Goal: Task Accomplishment & Management: Manage account settings

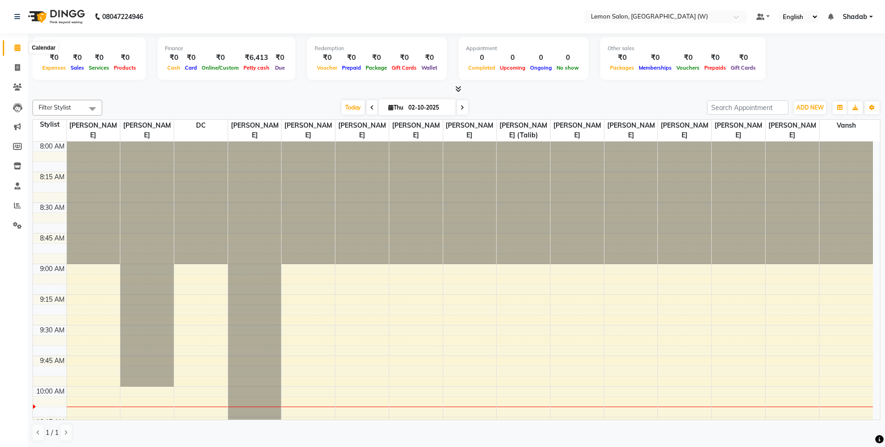
click at [15, 49] on icon at bounding box center [17, 47] width 6 height 7
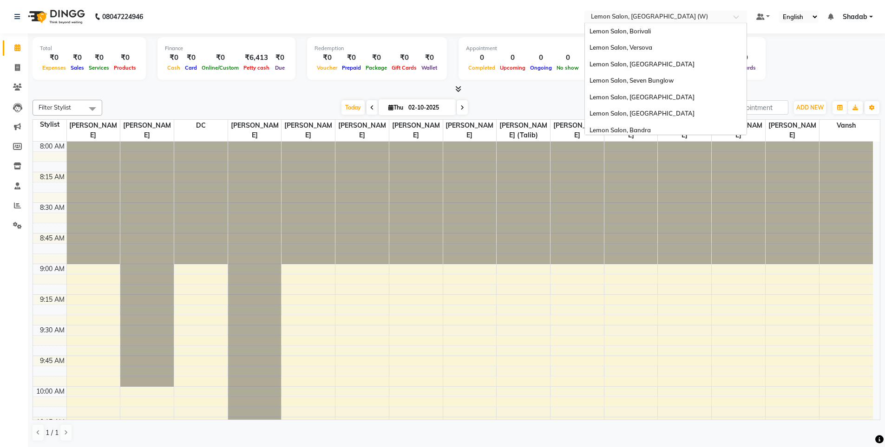
click at [635, 19] on input "text" at bounding box center [656, 17] width 135 height 9
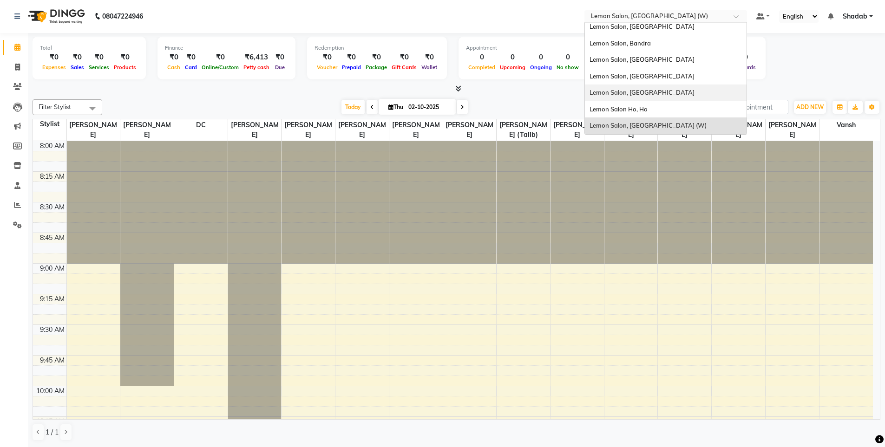
click at [677, 86] on div "Lemon Salon, [GEOGRAPHIC_DATA]" at bounding box center [666, 93] width 162 height 17
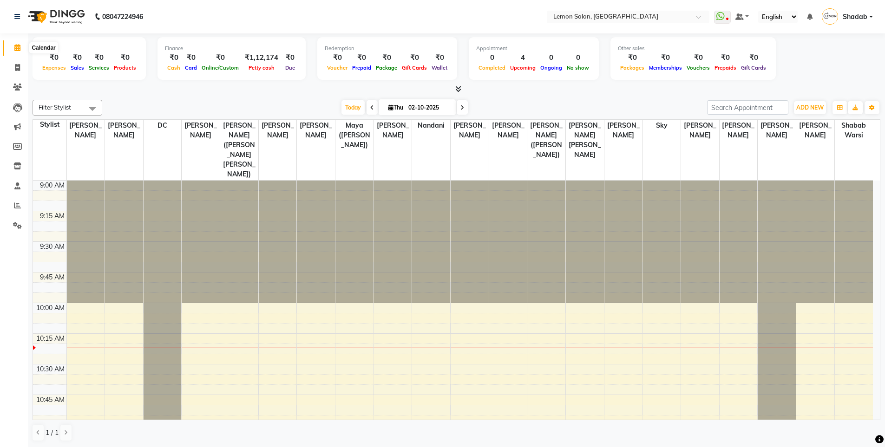
click at [13, 50] on span at bounding box center [17, 48] width 16 height 11
click at [21, 46] on span at bounding box center [17, 48] width 16 height 11
click at [19, 48] on icon at bounding box center [17, 47] width 6 height 7
click at [13, 49] on span at bounding box center [17, 48] width 16 height 11
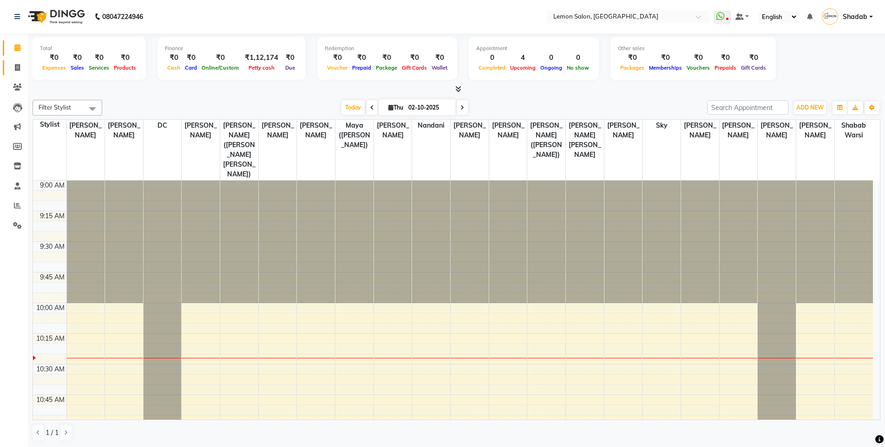
click at [14, 60] on link "Invoice" at bounding box center [14, 67] width 22 height 15
select select "566"
select select "service"
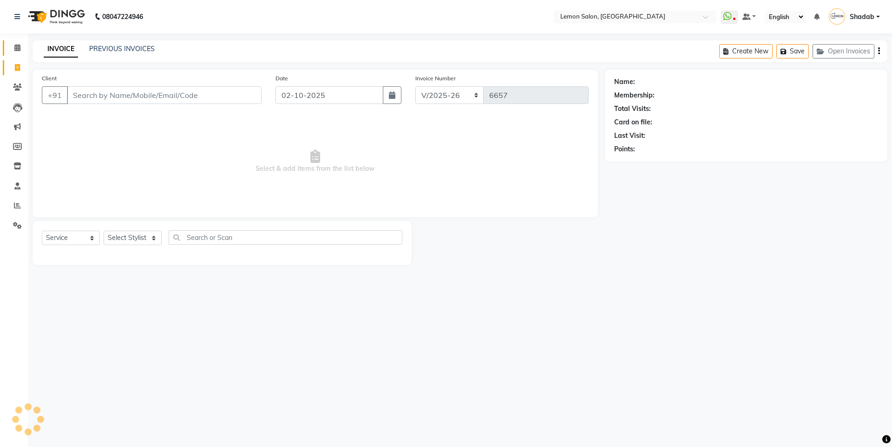
click at [17, 54] on link "Calendar" at bounding box center [14, 47] width 22 height 15
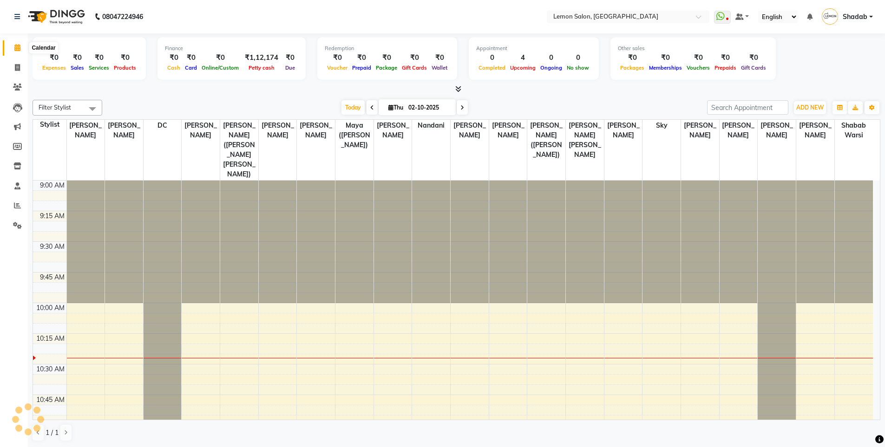
click at [13, 49] on span at bounding box center [17, 48] width 16 height 11
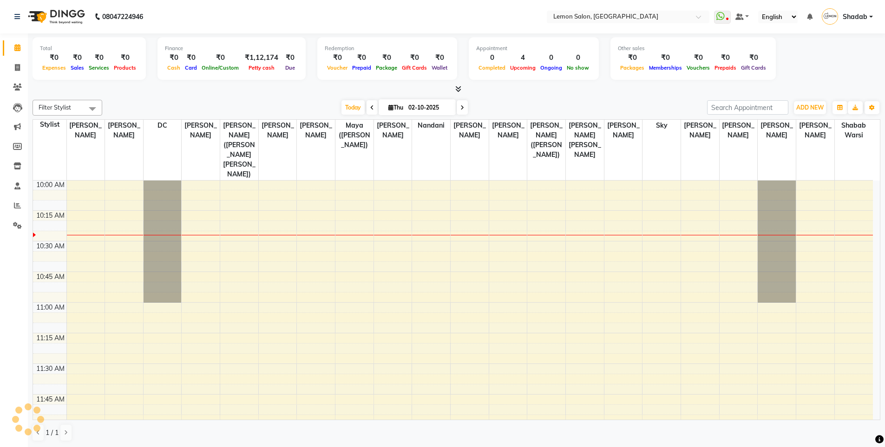
click at [13, 49] on span at bounding box center [17, 48] width 16 height 11
click at [351, 112] on span "Today" at bounding box center [352, 107] width 23 height 14
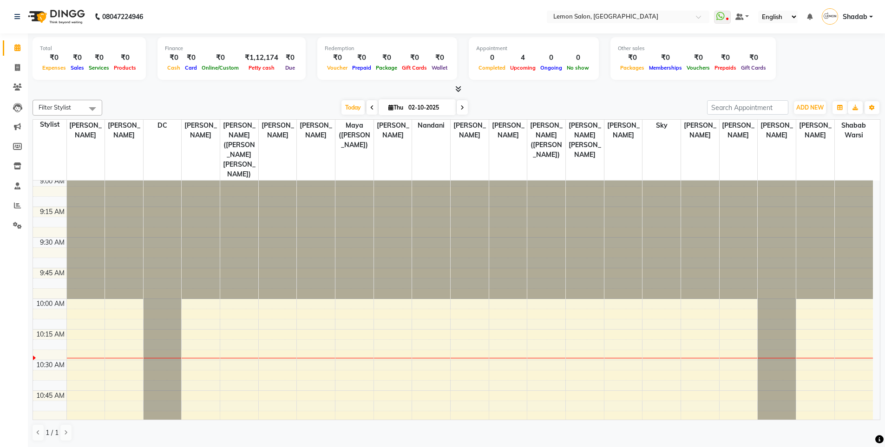
scroll to position [0, 0]
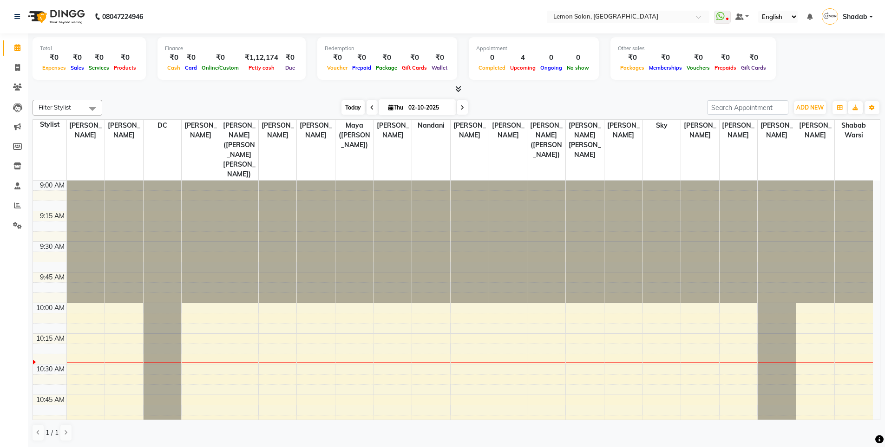
click at [351, 108] on span "Today" at bounding box center [352, 107] width 23 height 14
click at [19, 51] on icon at bounding box center [17, 47] width 6 height 7
click at [360, 109] on span "Today" at bounding box center [352, 107] width 23 height 14
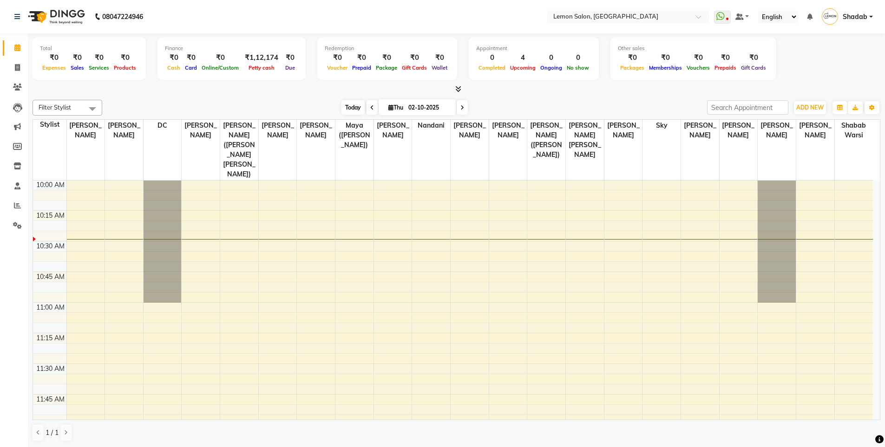
click at [358, 108] on span "Today" at bounding box center [352, 107] width 23 height 14
click at [352, 103] on span "Today" at bounding box center [352, 107] width 23 height 14
click at [410, 108] on input "02-10-2025" at bounding box center [428, 108] width 46 height 14
select select "10"
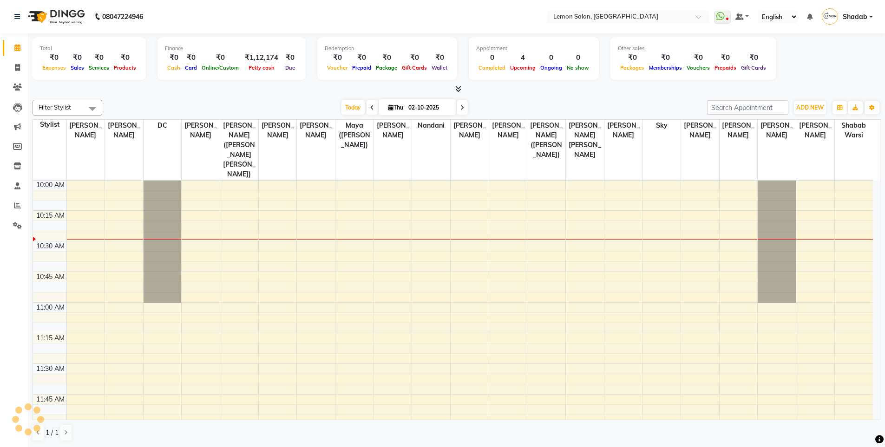
select select "2025"
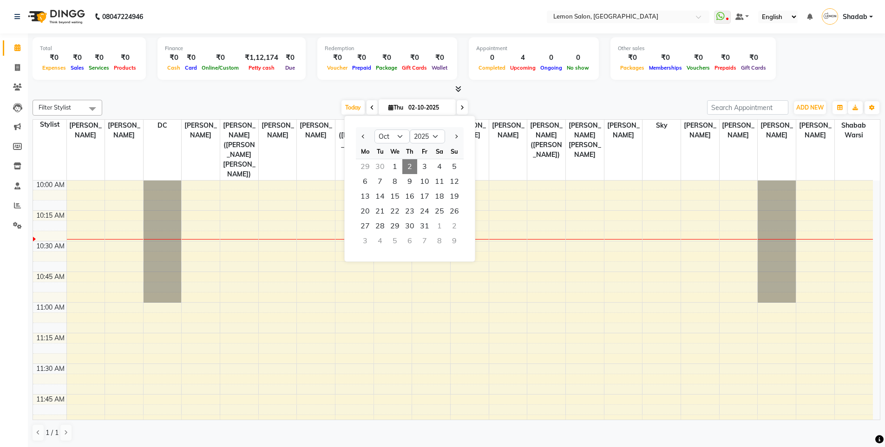
click at [410, 108] on input "02-10-2025" at bounding box center [428, 108] width 46 height 14
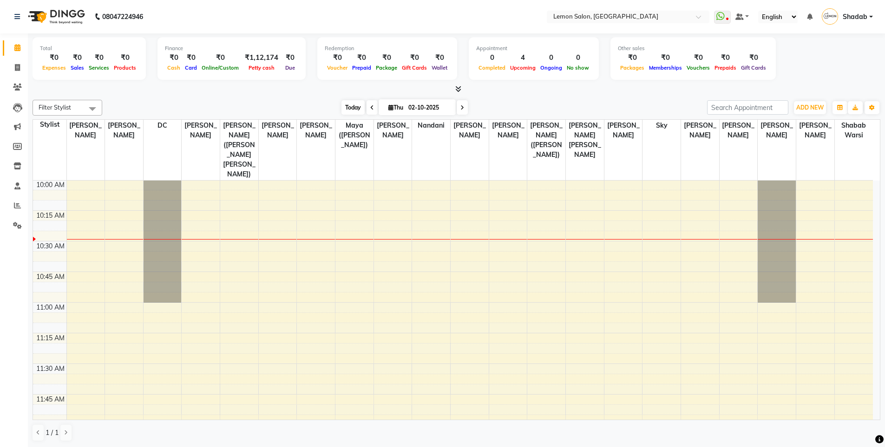
click at [351, 102] on span "Today" at bounding box center [352, 107] width 23 height 14
click at [263, 102] on div "Today Thu 02-10-2025" at bounding box center [404, 108] width 595 height 14
click at [14, 46] on icon at bounding box center [17, 47] width 6 height 7
click at [17, 65] on icon at bounding box center [17, 67] width 5 height 7
select select "service"
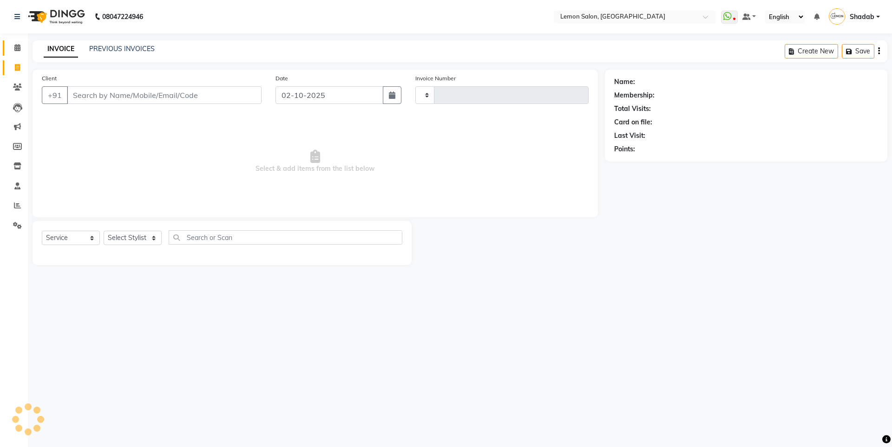
type input "6657"
select select "566"
click at [16, 51] on span at bounding box center [17, 48] width 16 height 11
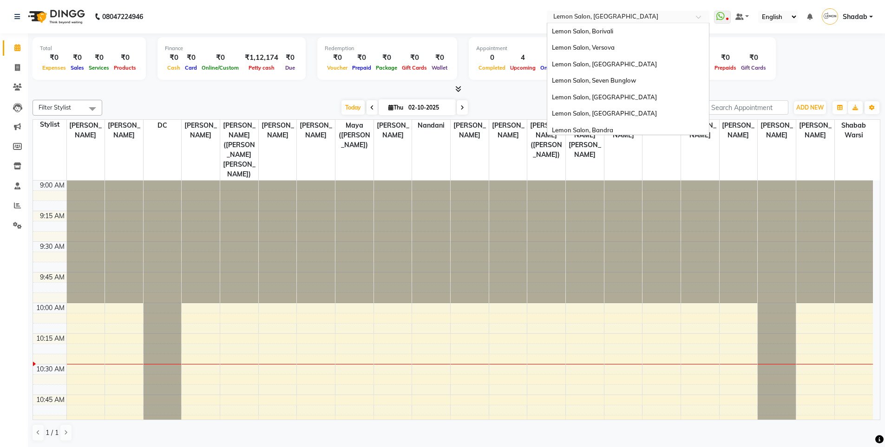
click at [638, 19] on input "text" at bounding box center [618, 17] width 135 height 9
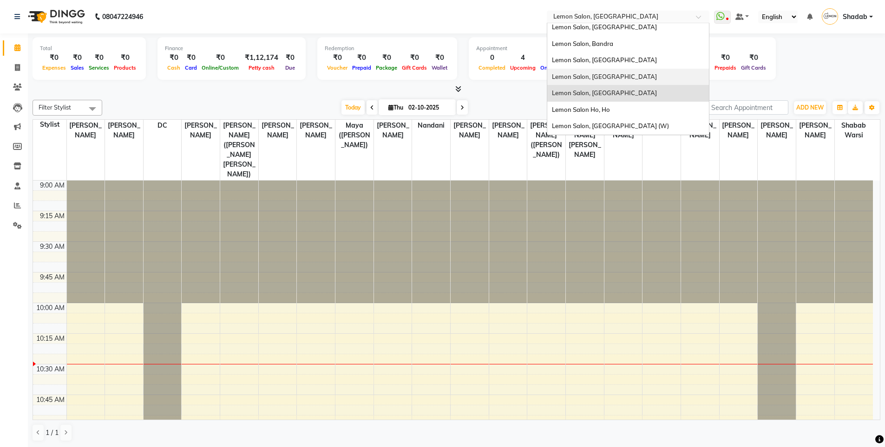
click at [409, 13] on nav "08047224946 Select Location × Lemon Salon, Oshiwara Lemon Salon, Borivali Lemon…" at bounding box center [442, 16] width 885 height 33
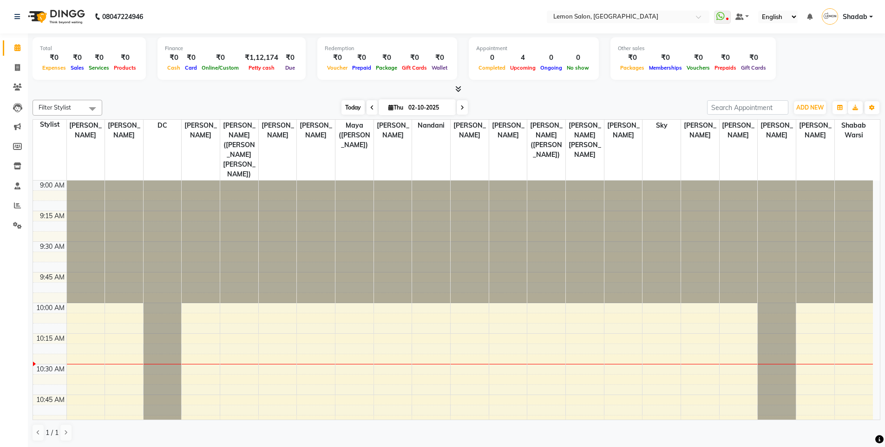
click at [355, 110] on span "Today" at bounding box center [352, 107] width 23 height 14
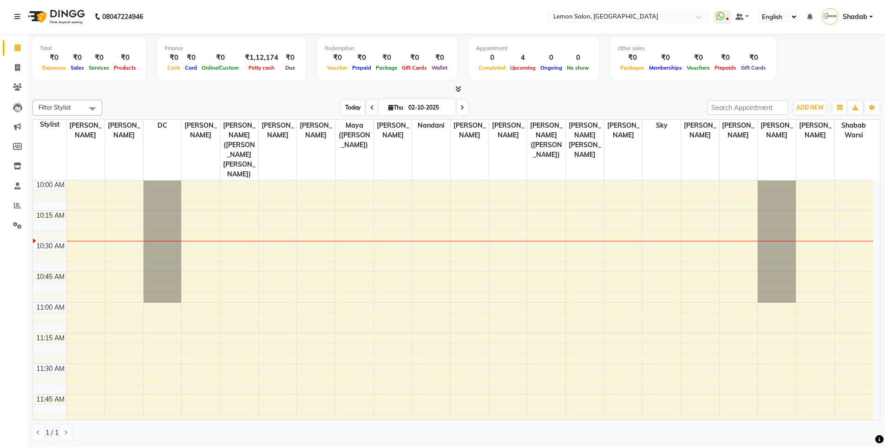
click at [347, 104] on span "Today" at bounding box center [352, 107] width 23 height 14
click at [33, 59] on div "Total ₹0 Expenses ₹0 Sales ₹0 Services ₹0 Products" at bounding box center [89, 58] width 113 height 43
click at [20, 83] on span at bounding box center [17, 87] width 16 height 11
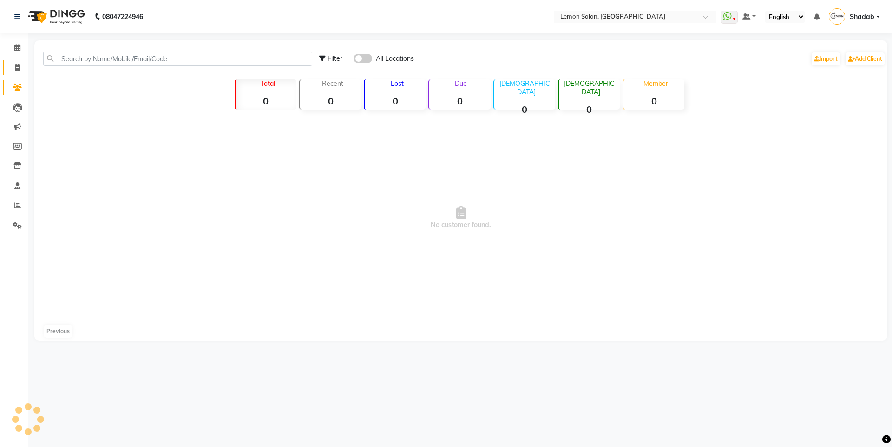
click at [17, 64] on icon at bounding box center [17, 67] width 5 height 7
select select "566"
select select "service"
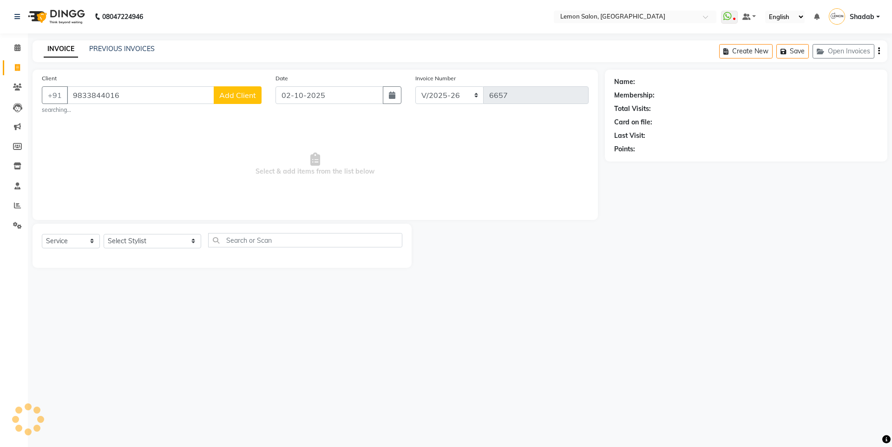
type input "9833844016"
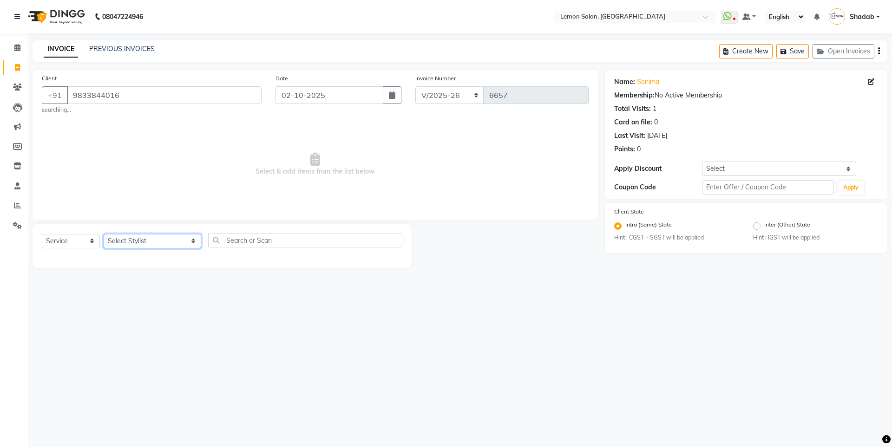
click at [120, 240] on select "Select Stylist Aakash Buchiude Azaz Kassara DC Geeta Govind Rajput Idrisi Mehta…" at bounding box center [153, 241] width 98 height 14
select select "7397"
click at [104, 234] on select "Select Stylist Aakash Buchiude Azaz Kassara DC Geeta Govind Rajput Idrisi Mehta…" at bounding box center [153, 241] width 98 height 14
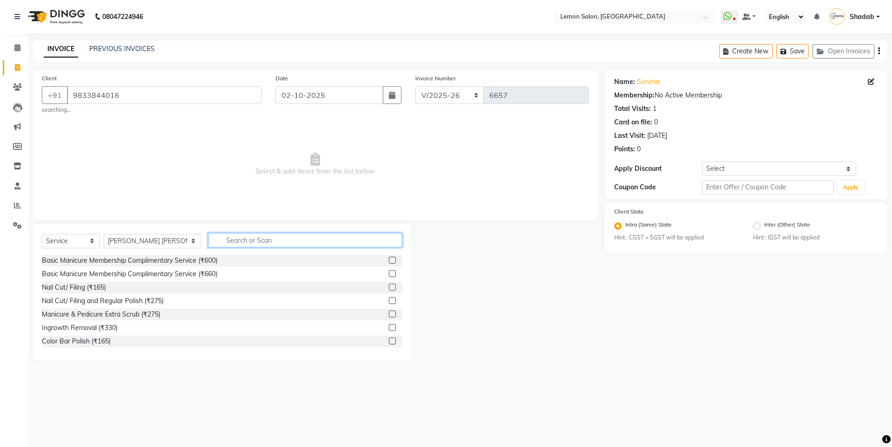
click at [212, 237] on input "text" at bounding box center [305, 240] width 194 height 14
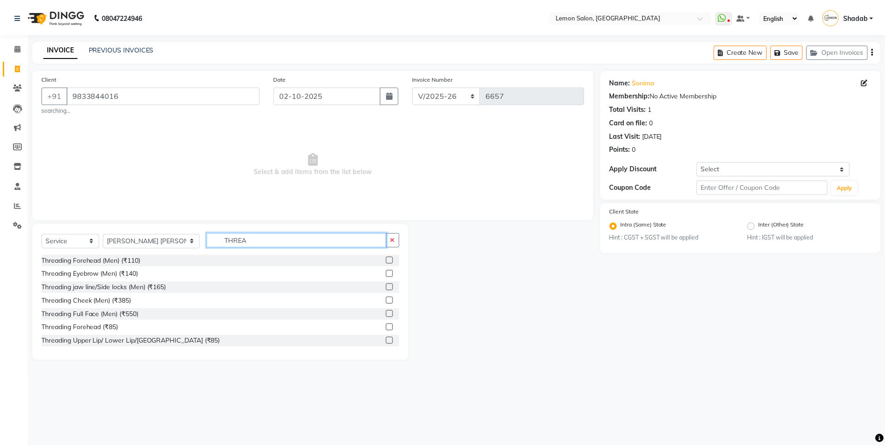
scroll to position [46, 0]
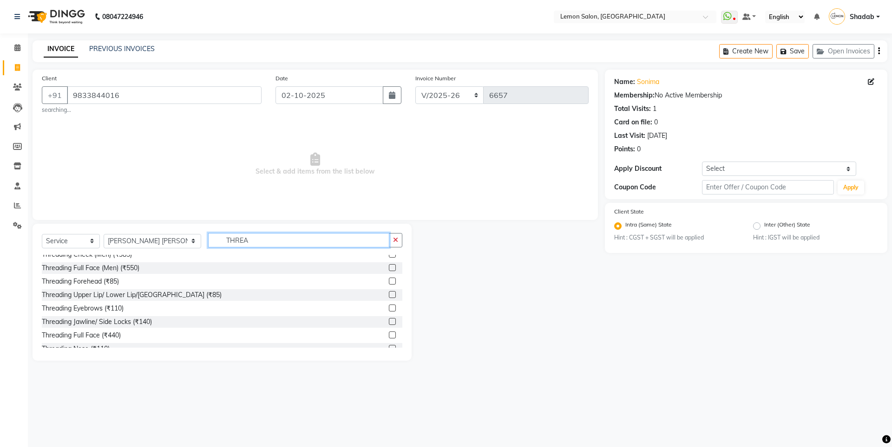
type input "THREA"
click at [389, 310] on label at bounding box center [392, 308] width 7 height 7
click at [389, 310] on input "checkbox" at bounding box center [392, 309] width 6 height 6
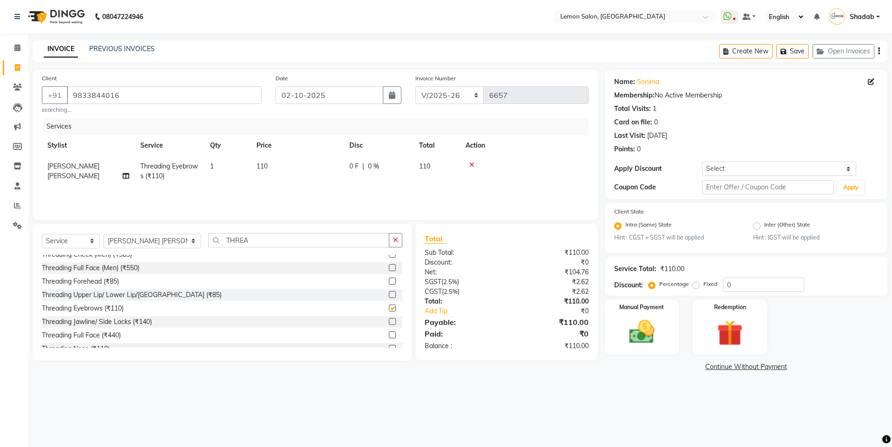
checkbox input "false"
click at [648, 319] on img at bounding box center [641, 332] width 43 height 31
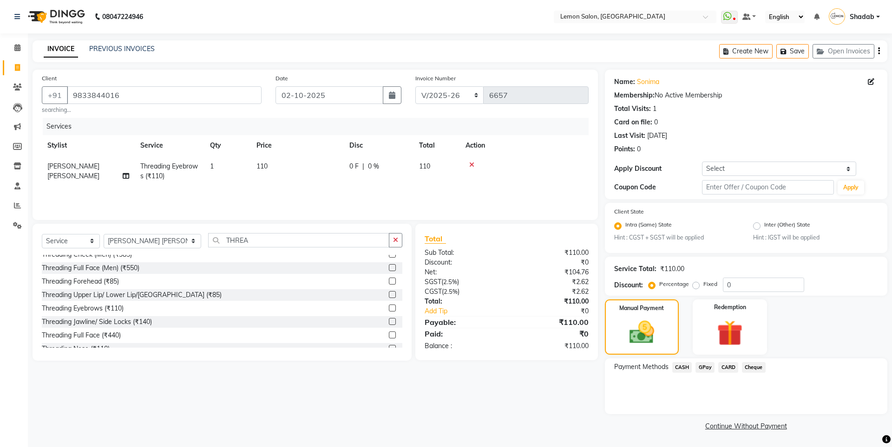
click at [724, 368] on span "CARD" at bounding box center [728, 367] width 20 height 11
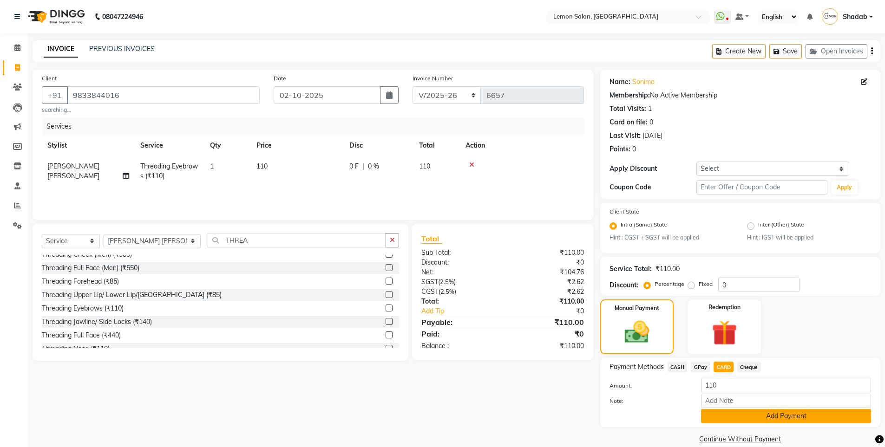
scroll to position [13, 0]
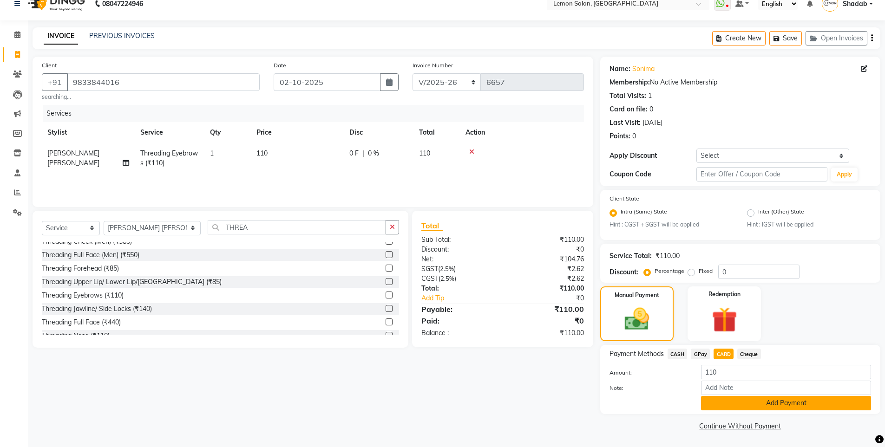
click at [747, 406] on button "Add Payment" at bounding box center [786, 403] width 170 height 14
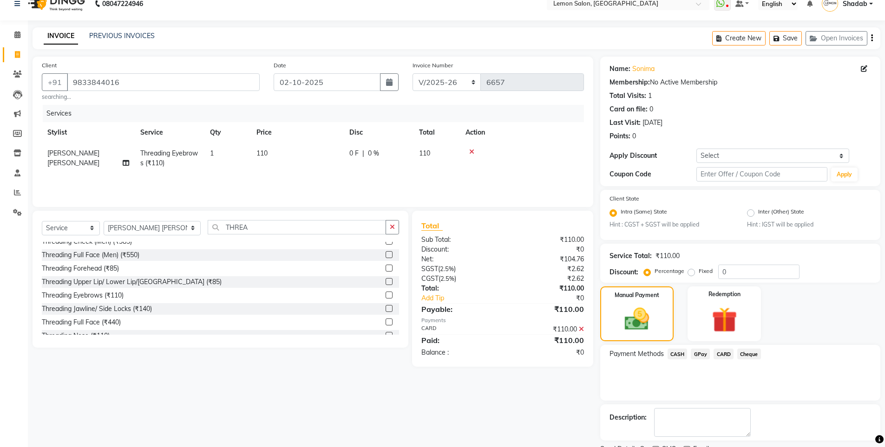
scroll to position [52, 0]
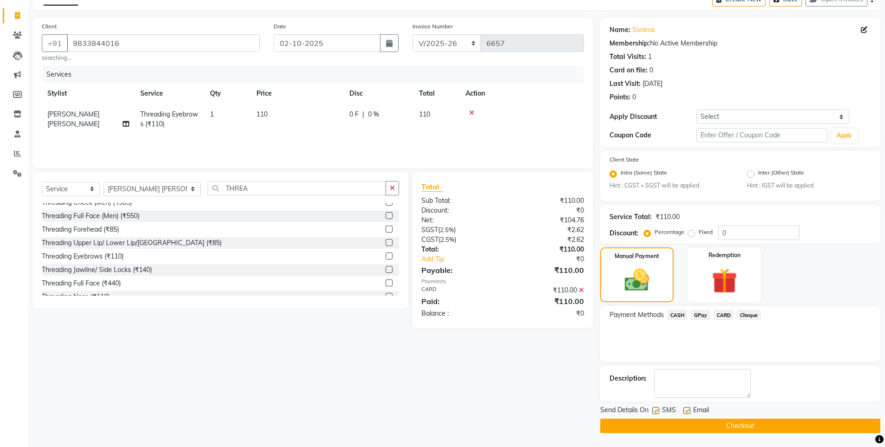
click at [732, 422] on button "Checkout" at bounding box center [740, 426] width 280 height 14
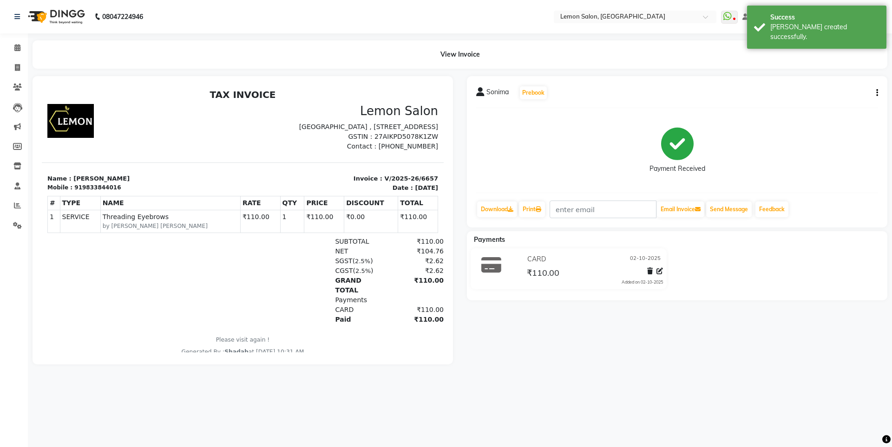
scroll to position [7, 0]
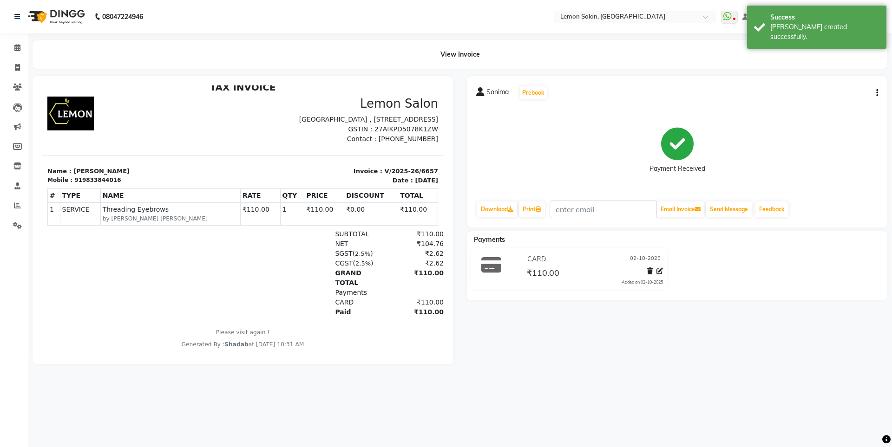
drag, startPoint x: 424, startPoint y: 201, endPoint x: 196, endPoint y: 309, distance: 252.2
click at [179, 334] on div "TAX INVOICE Lemon Salon Meera Towers , Shop no 17, New Link Rd, Oshiwara, Andhe…" at bounding box center [243, 215] width 402 height 267
click at [202, 306] on div "CARD ₹110.00" at bounding box center [308, 303] width 272 height 10
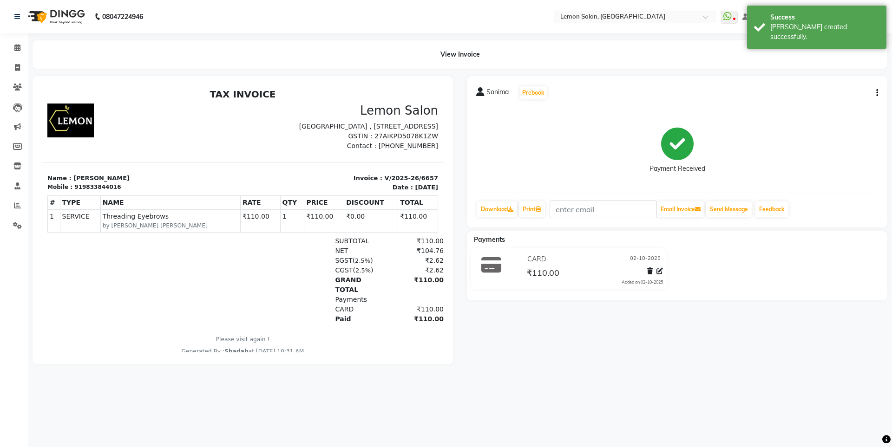
scroll to position [0, 0]
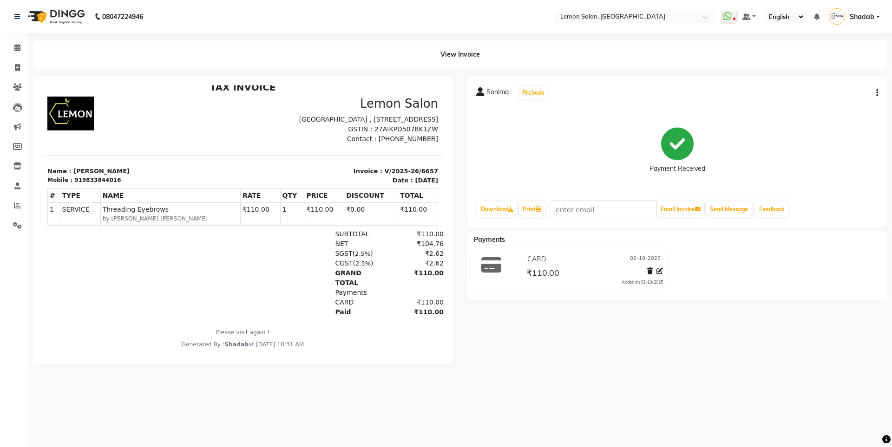
drag, startPoint x: 433, startPoint y: 323, endPoint x: 482, endPoint y: 422, distance: 110.5
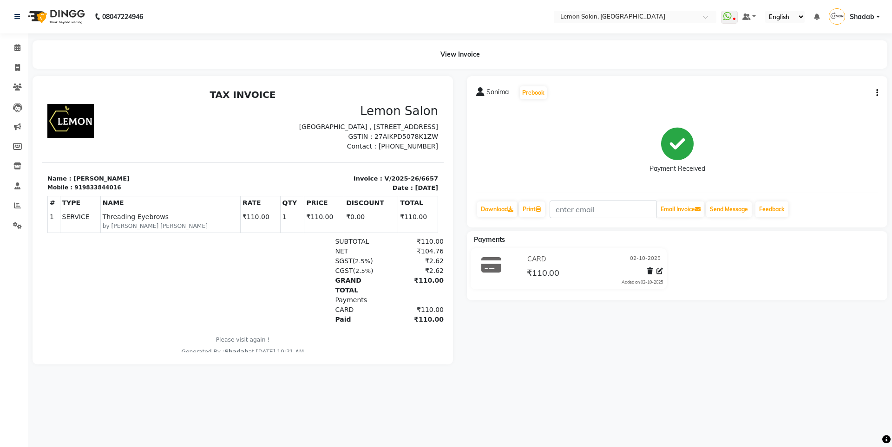
scroll to position [7, 0]
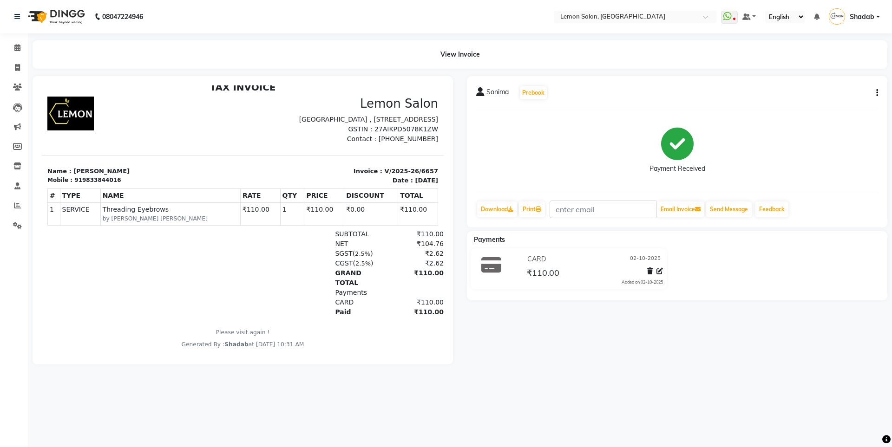
drag, startPoint x: 202, startPoint y: 94, endPoint x: 411, endPoint y: 385, distance: 358.0
click at [411, 352] on html "TAX INVOICE Lemon Salon Meera Towers , Shop no 17, New Link Rd, Oshiwara, Andhe…" at bounding box center [243, 215] width 402 height 274
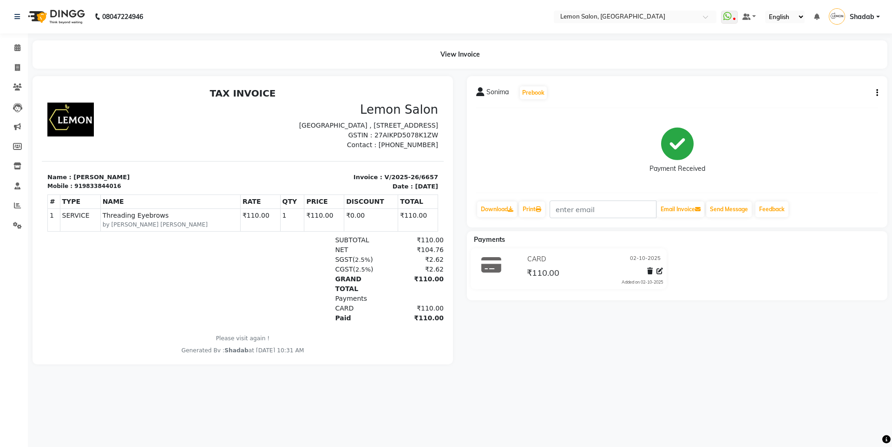
scroll to position [0, 0]
click at [419, 335] on div "TAX INVOICE Lemon Salon Meera Towers , Shop no 17, New Link Rd, Oshiwara, Andhe…" at bounding box center [243, 222] width 402 height 267
drag, startPoint x: 331, startPoint y: 348, endPoint x: 43, endPoint y: 66, distance: 402.9
click at [43, 85] on html "TAX INVOICE Lemon Salon Meera Towers , Shop no 17, New Link Rd, Oshiwara, Andhe…" at bounding box center [243, 222] width 402 height 274
click at [211, 305] on div "CARD ₹110.00" at bounding box center [308, 310] width 272 height 10
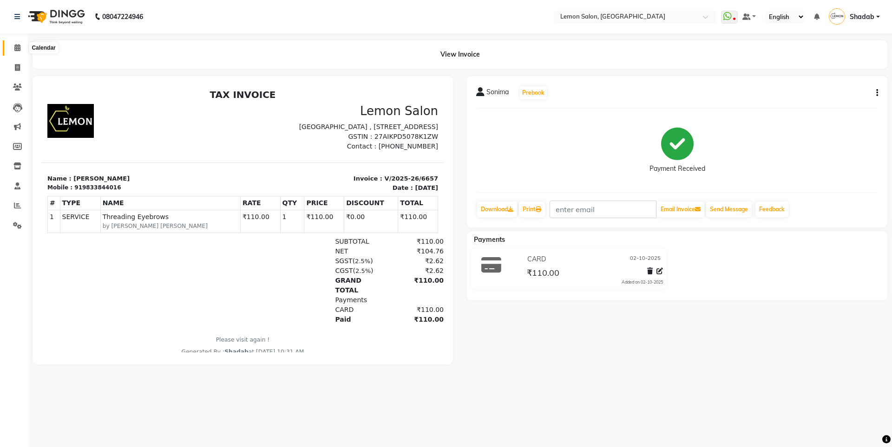
click at [15, 51] on icon at bounding box center [17, 47] width 6 height 7
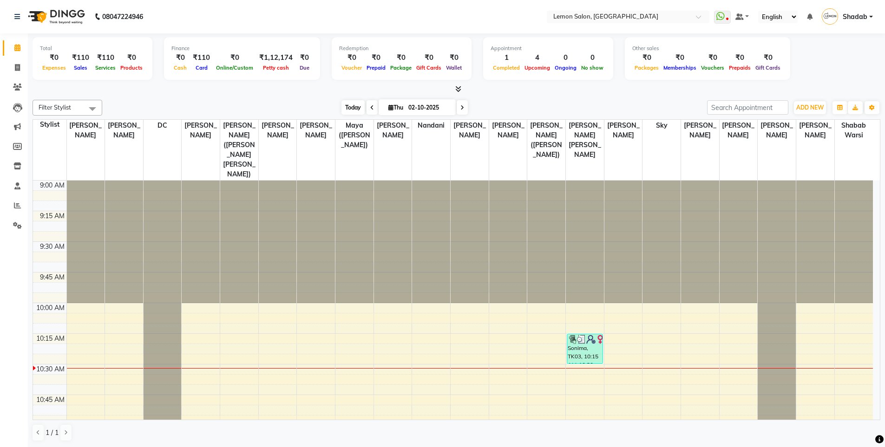
click at [343, 103] on span "Today" at bounding box center [352, 107] width 23 height 14
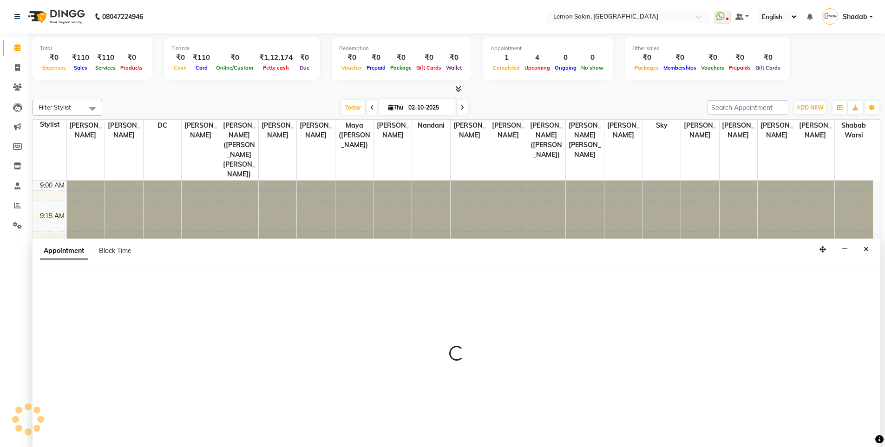
scroll to position [0, 0]
select select "8106"
select select "tentative"
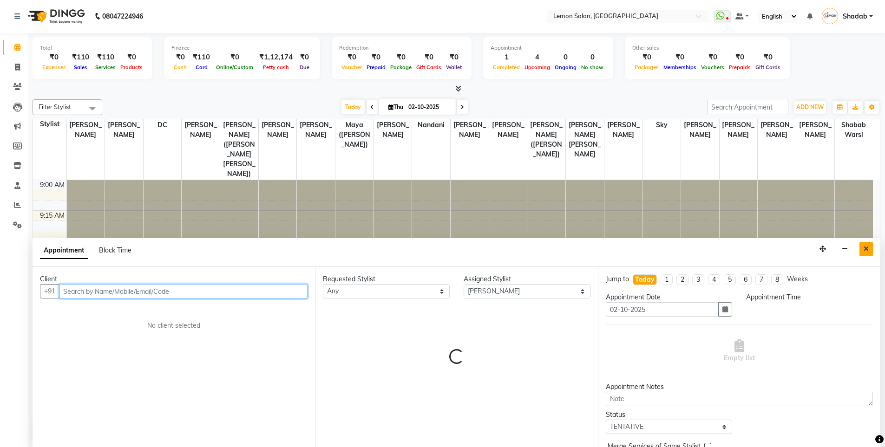
select select "615"
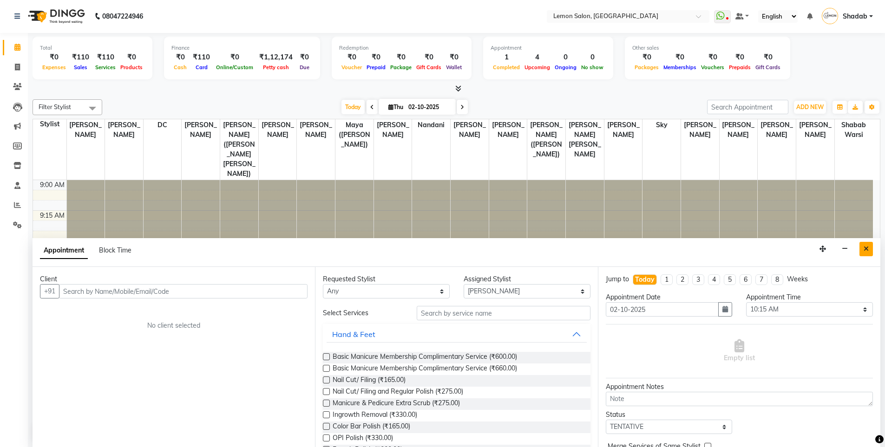
click at [868, 250] on button "Close" at bounding box center [865, 249] width 13 height 14
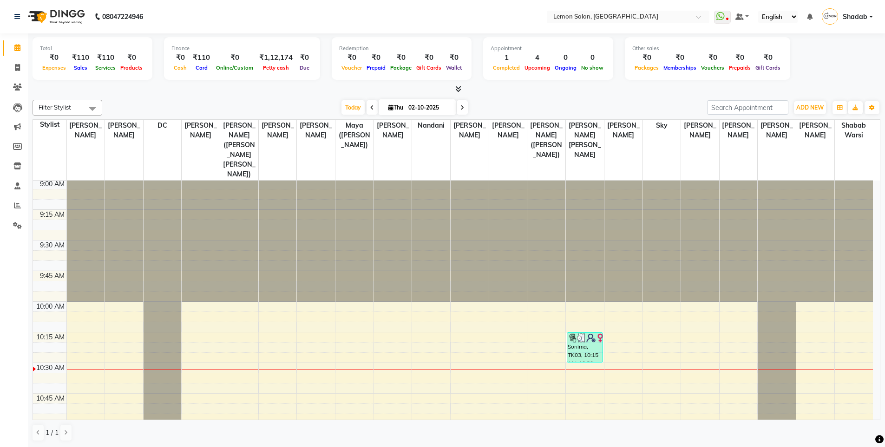
scroll to position [0, 0]
click at [353, 113] on span "Today" at bounding box center [352, 107] width 23 height 14
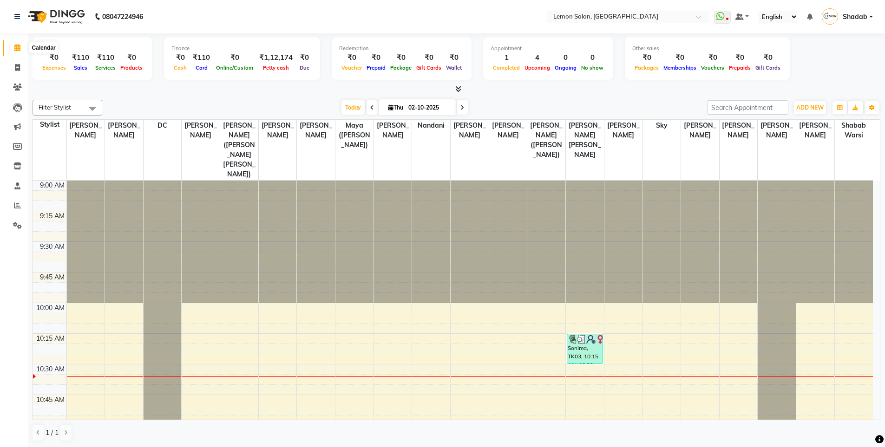
click at [18, 44] on span at bounding box center [17, 48] width 16 height 11
click at [19, 64] on icon at bounding box center [17, 67] width 5 height 7
select select "service"
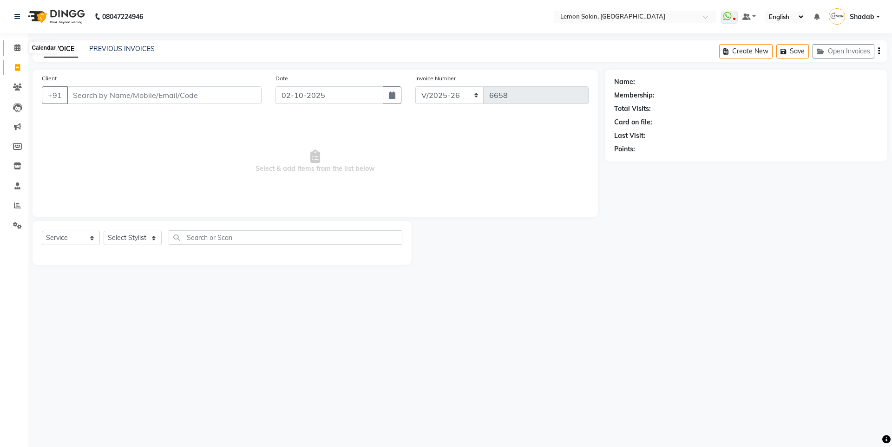
click at [23, 48] on span at bounding box center [17, 48] width 16 height 11
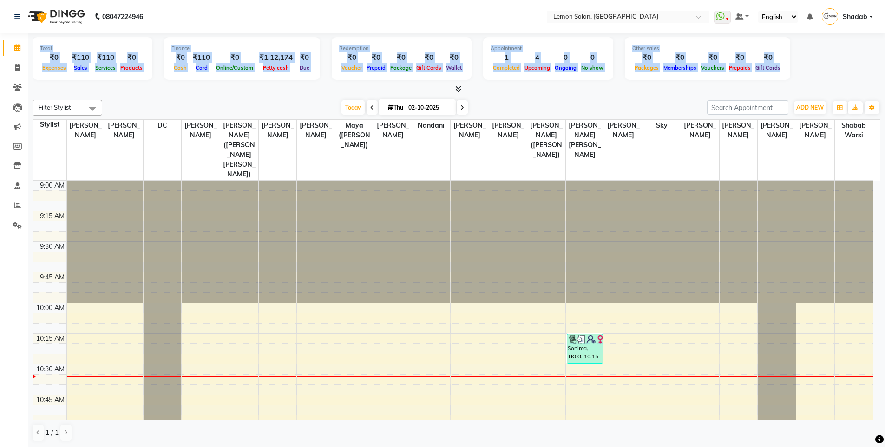
drag, startPoint x: 38, startPoint y: 48, endPoint x: 801, endPoint y: 86, distance: 763.9
click at [801, 86] on div "Total ₹0 Expenses ₹110 Sales ₹110 Services ₹0 Products Finance ₹0 Cash ₹110 Car…" at bounding box center [456, 63] width 847 height 61
click at [300, 43] on div "Finance ₹0 Cash ₹110 Card ₹0 Online/Custom ₹1,12,174 Petty cash ₹0 Due" at bounding box center [242, 58] width 156 height 43
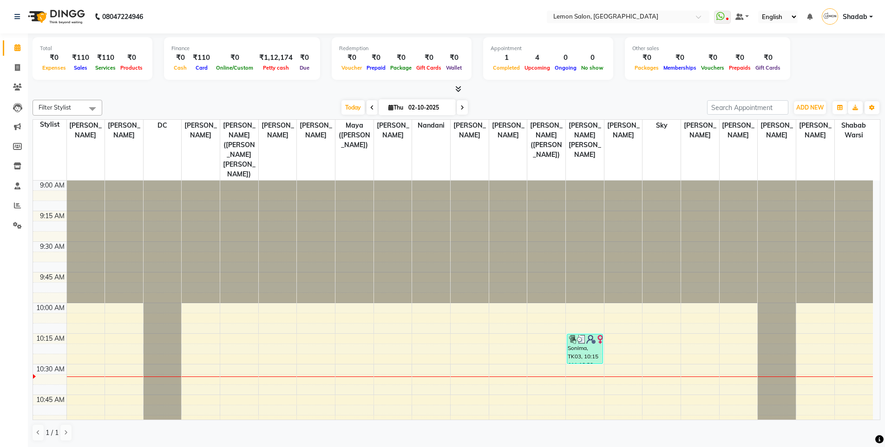
click at [39, 48] on div "Total ₹0 Expenses ₹110 Sales ₹110 Services ₹0 Products" at bounding box center [93, 58] width 120 height 43
drag, startPoint x: 39, startPoint y: 46, endPoint x: 90, endPoint y: 57, distance: 52.2
click at [90, 57] on div "Total ₹0 Expenses ₹110 Sales ₹110 Services ₹0 Products" at bounding box center [93, 58] width 120 height 43
click at [81, 71] on span "Sales" at bounding box center [81, 68] width 18 height 7
drag, startPoint x: 38, startPoint y: 48, endPoint x: 138, endPoint y: 55, distance: 100.5
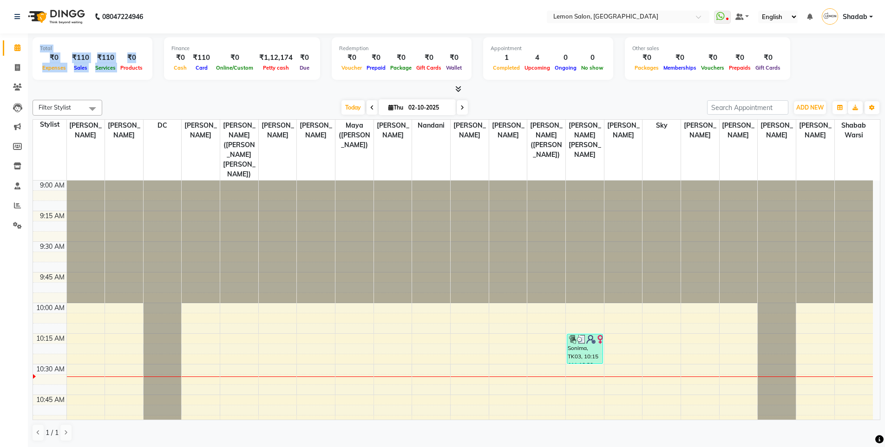
click at [138, 55] on div "Total ₹0 Expenses ₹110 Sales ₹110 Services ₹0 Products" at bounding box center [93, 58] width 120 height 43
click at [137, 72] on div "Total ₹0 Expenses ₹110 Sales ₹110 Services ₹0 Products" at bounding box center [93, 58] width 120 height 43
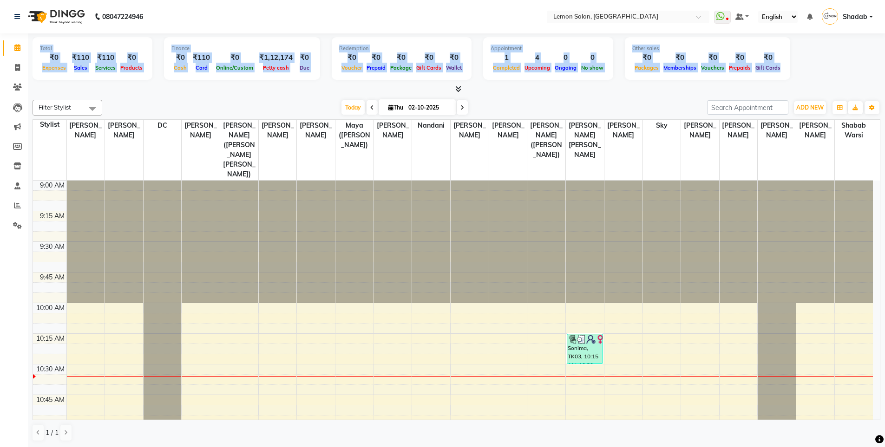
drag, startPoint x: 40, startPoint y: 48, endPoint x: 781, endPoint y: 73, distance: 741.1
click at [781, 73] on div "Total ₹0 Expenses ₹110 Sales ₹110 Services ₹0 Products Finance ₹0 Cash ₹110 Car…" at bounding box center [456, 60] width 847 height 46
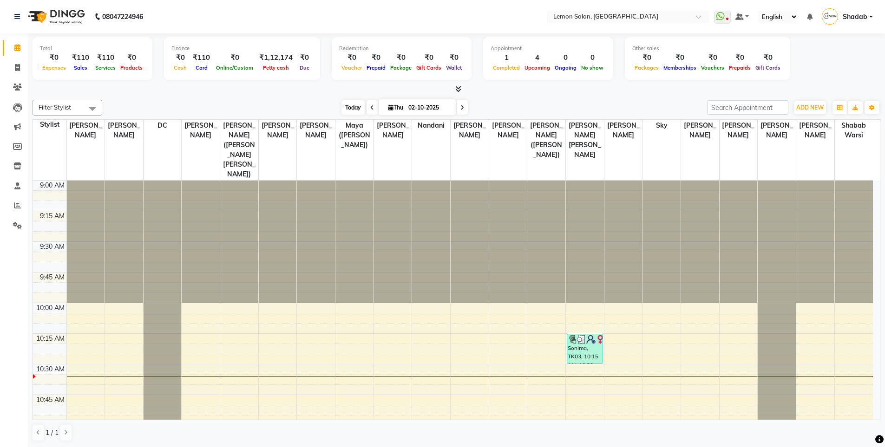
click at [352, 108] on span "Today" at bounding box center [352, 107] width 23 height 14
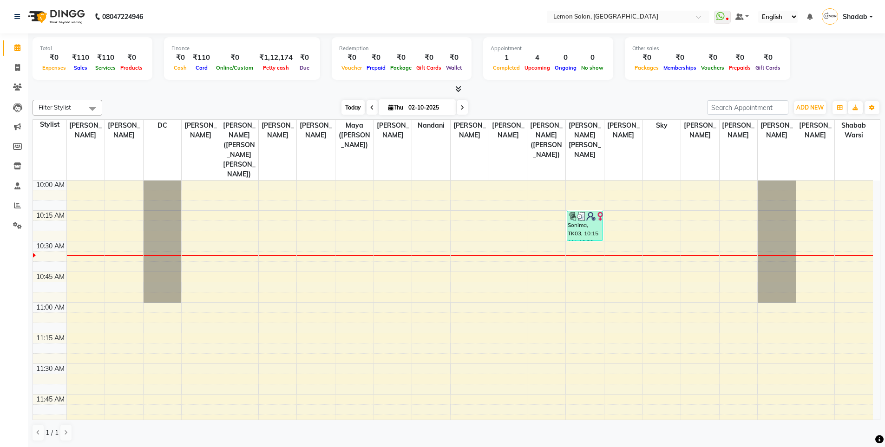
click at [352, 108] on span "Today" at bounding box center [352, 107] width 23 height 14
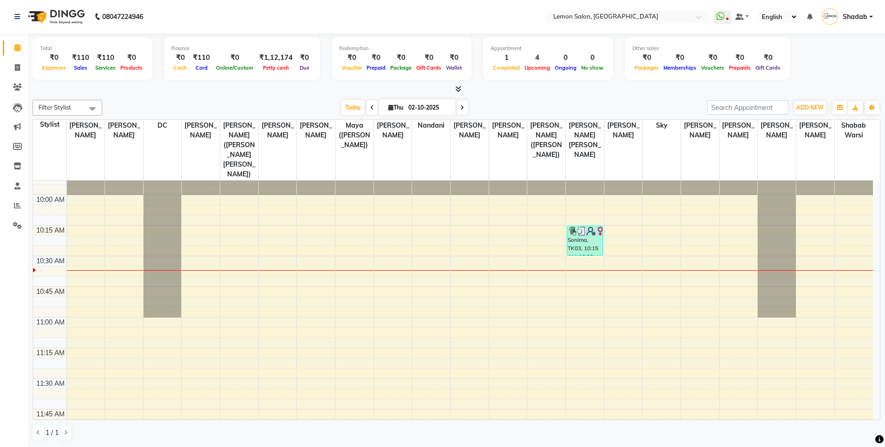
scroll to position [0, 0]
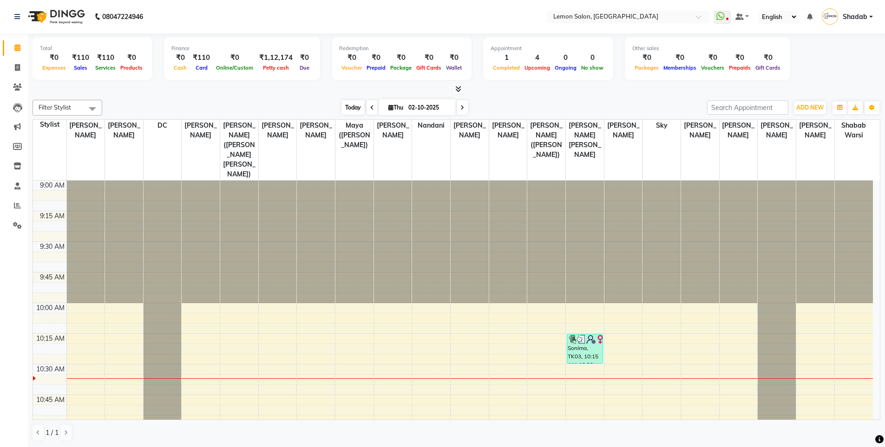
click at [346, 104] on span "Today" at bounding box center [352, 107] width 23 height 14
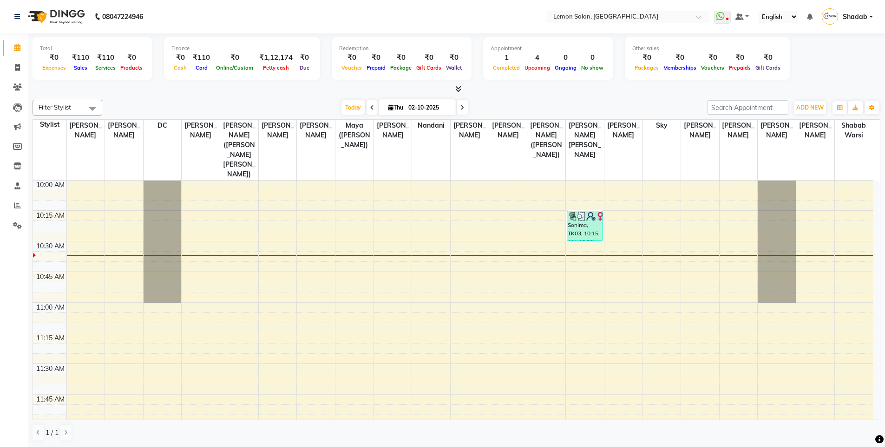
click at [332, 111] on div "Today Thu 02-10-2025" at bounding box center [404, 108] width 595 height 14
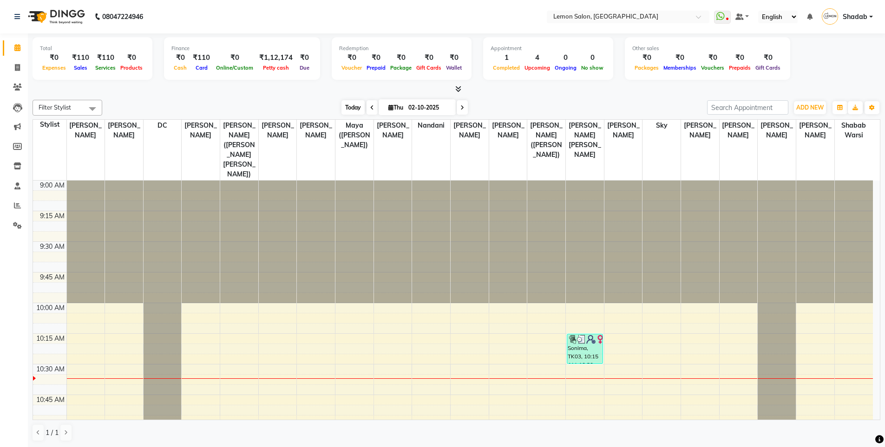
click at [350, 107] on span "Today" at bounding box center [352, 107] width 23 height 14
click at [321, 100] on div "Filter Stylist Select All Aakash Buchiude Azaz Kassara DC Geeta Govind Rajput K…" at bounding box center [456, 108] width 847 height 16
click at [345, 109] on span "Today" at bounding box center [352, 107] width 23 height 14
click at [323, 92] on div at bounding box center [456, 90] width 847 height 10
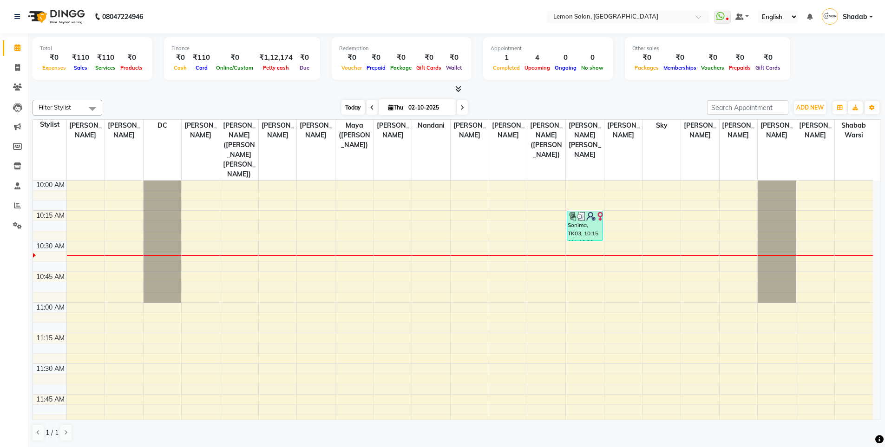
click at [352, 107] on span "Today" at bounding box center [352, 107] width 23 height 14
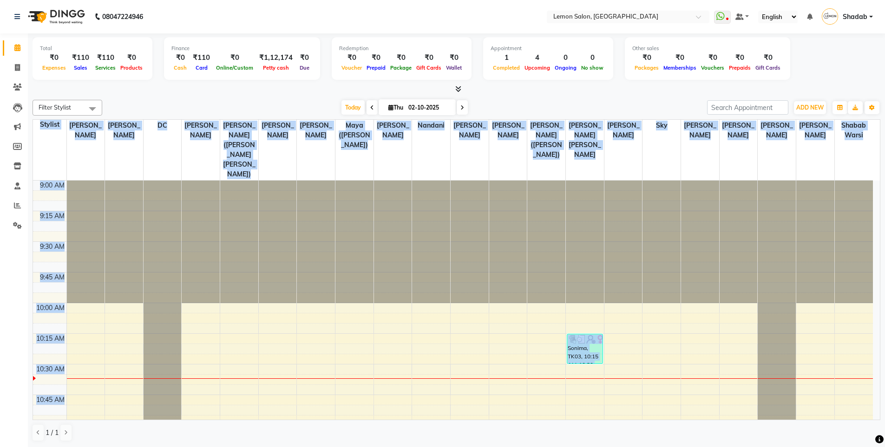
drag, startPoint x: 36, startPoint y: 123, endPoint x: 869, endPoint y: 202, distance: 836.4
click at [869, 202] on table "Stylist Aakash Buchiude Azaz Kassara DC Geeta Govind Rajput Kanchan (Shrushti S…" at bounding box center [456, 269] width 847 height 301
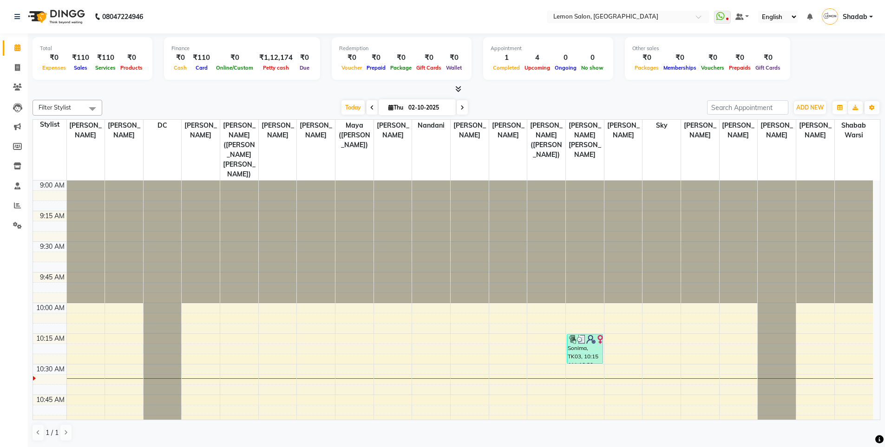
click at [97, 91] on div at bounding box center [456, 90] width 847 height 10
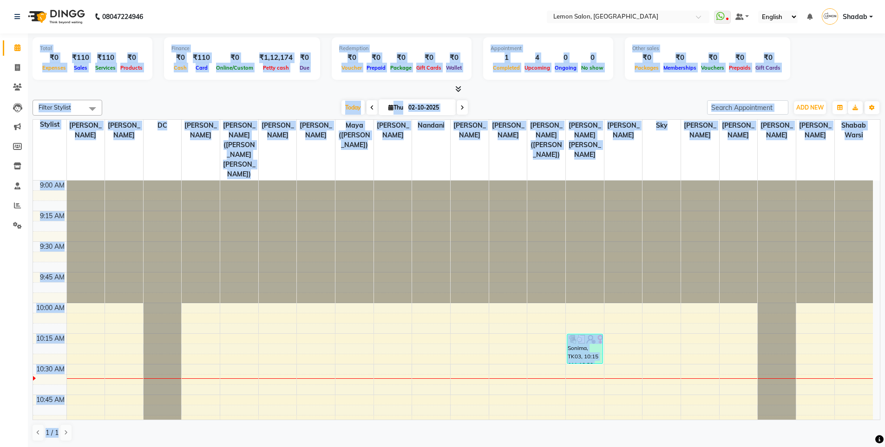
scroll to position [0, 0]
drag, startPoint x: 36, startPoint y: 45, endPoint x: 831, endPoint y: 461, distance: 897.7
click at [831, 447] on html "08047224946 Select Location × Lemon Salon, Oshiwara WhatsApp Status ✕ Status: D…" at bounding box center [442, 223] width 885 height 447
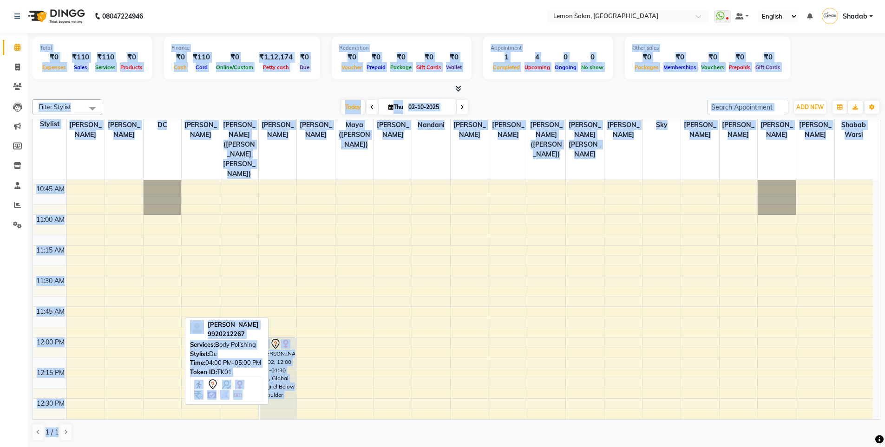
scroll to position [0, 0]
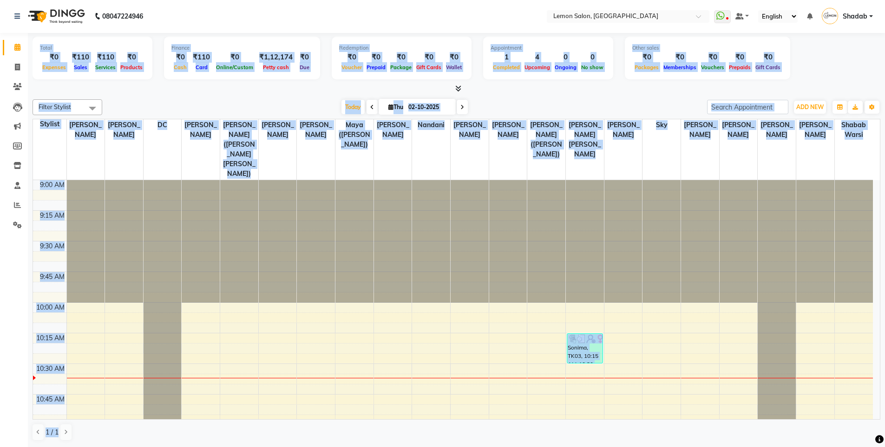
click at [222, 102] on div "Today Thu 02-10-2025" at bounding box center [404, 107] width 595 height 14
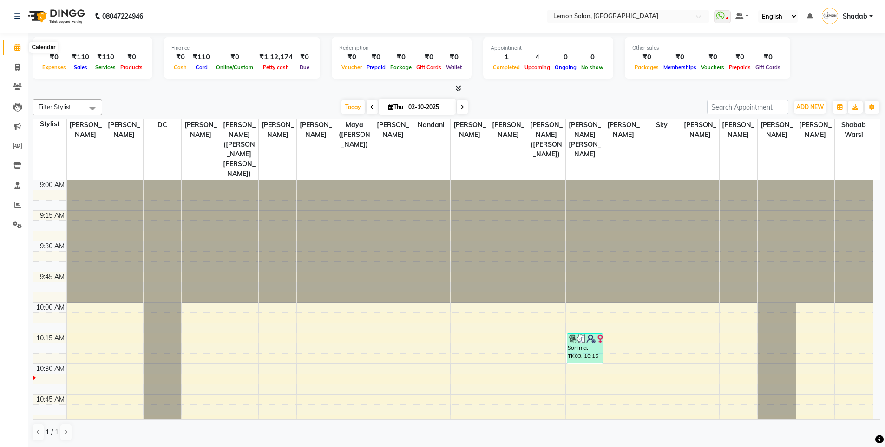
click at [16, 45] on icon at bounding box center [17, 47] width 6 height 7
click at [92, 109] on span at bounding box center [92, 108] width 19 height 18
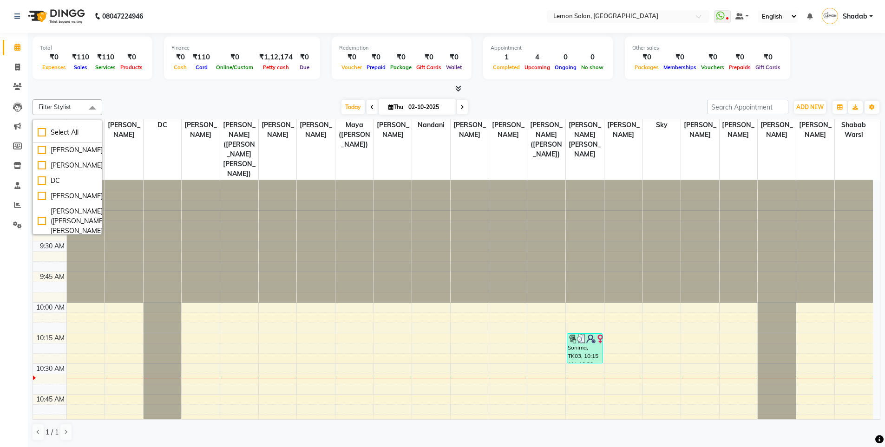
click at [92, 109] on span at bounding box center [92, 108] width 19 height 18
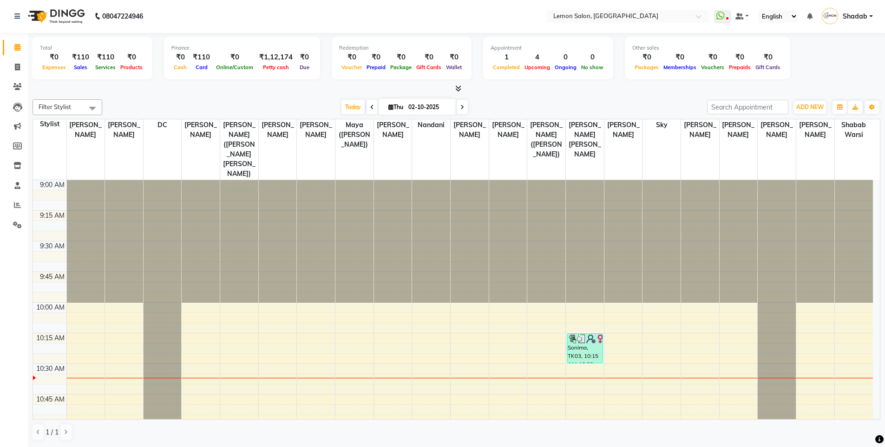
click at [140, 107] on div "Today Thu 02-10-2025" at bounding box center [404, 107] width 595 height 14
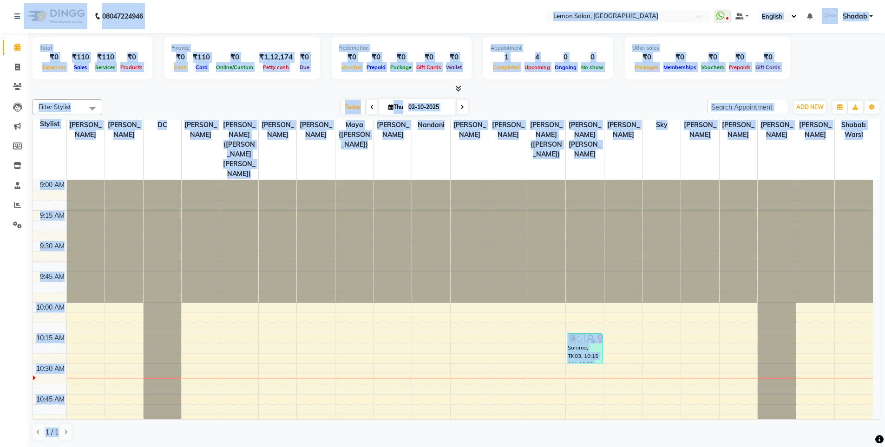
drag, startPoint x: 9, startPoint y: 12, endPoint x: 715, endPoint y: 461, distance: 836.6
click at [715, 447] on html "08047224946 Select Location × Lemon Salon, Oshiwara WhatsApp Status ✕ Status: D…" at bounding box center [442, 223] width 885 height 447
click at [114, 97] on div "Filter Stylist Select All Aakash Buchiude Azaz Kassara DC Geeta Govind Rajput K…" at bounding box center [456, 270] width 847 height 349
click at [13, 15] on div "08047224946" at bounding box center [78, 16] width 143 height 26
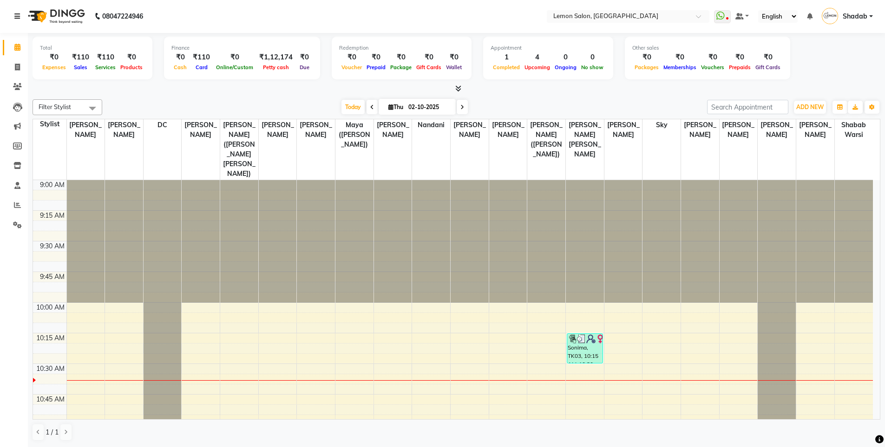
click at [16, 14] on icon at bounding box center [17, 16] width 6 height 7
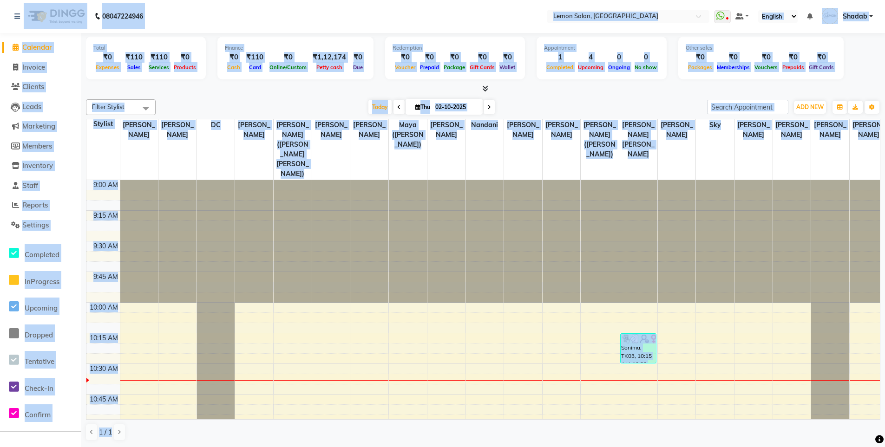
scroll to position [100, 0]
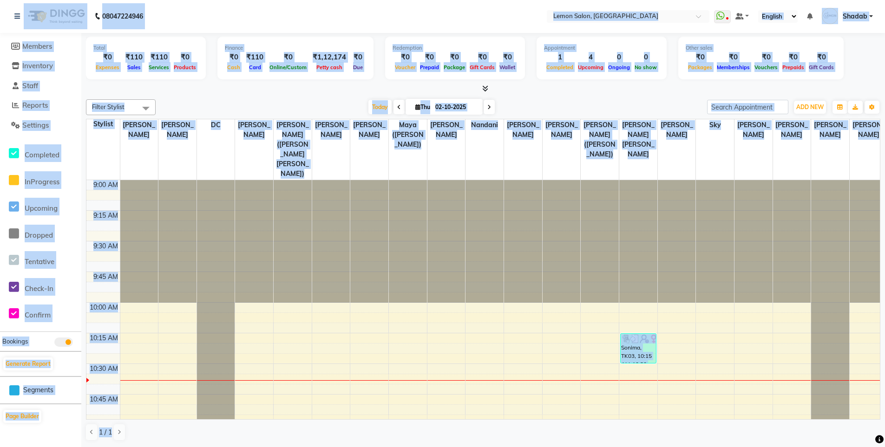
drag, startPoint x: 4, startPoint y: 12, endPoint x: 318, endPoint y: 461, distance: 547.9
click at [318, 447] on html "08047224946 Select Location × Lemon Salon, Oshiwara WhatsApp Status ✕ Status: D…" at bounding box center [442, 223] width 885 height 447
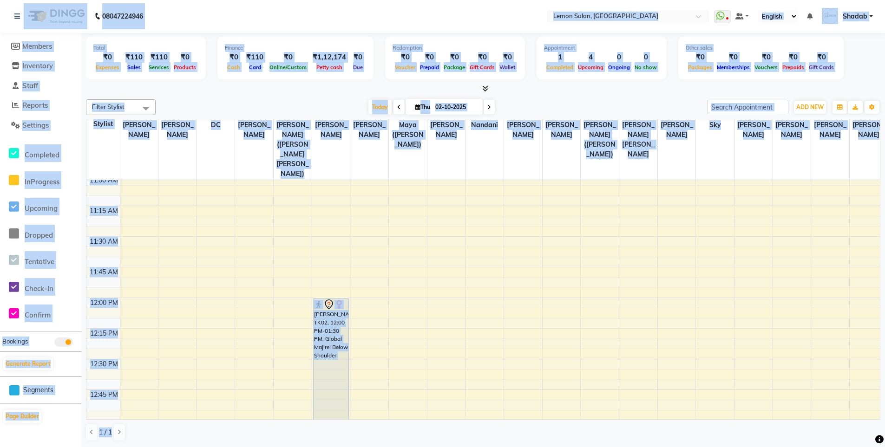
scroll to position [0, 0]
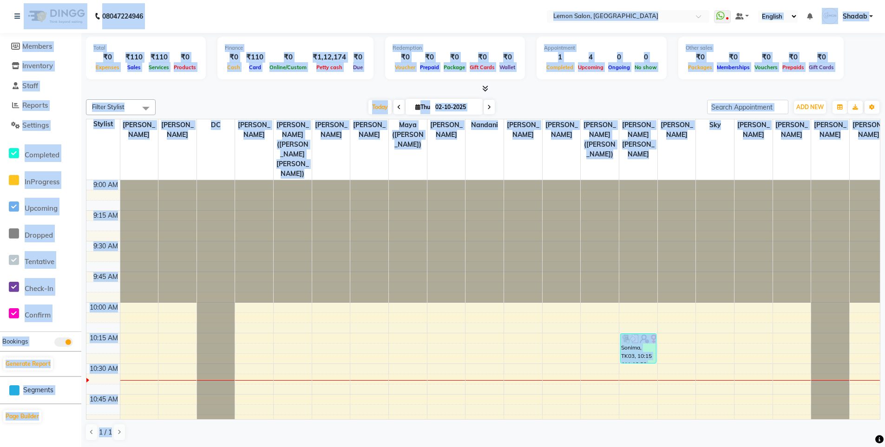
click at [206, 103] on div "Today Thu 02-10-2025" at bounding box center [431, 107] width 542 height 14
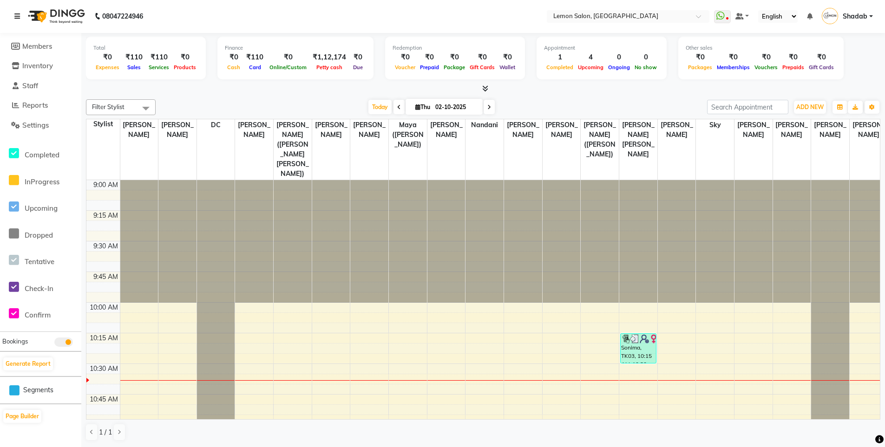
click at [16, 12] on link at bounding box center [18, 16] width 9 height 26
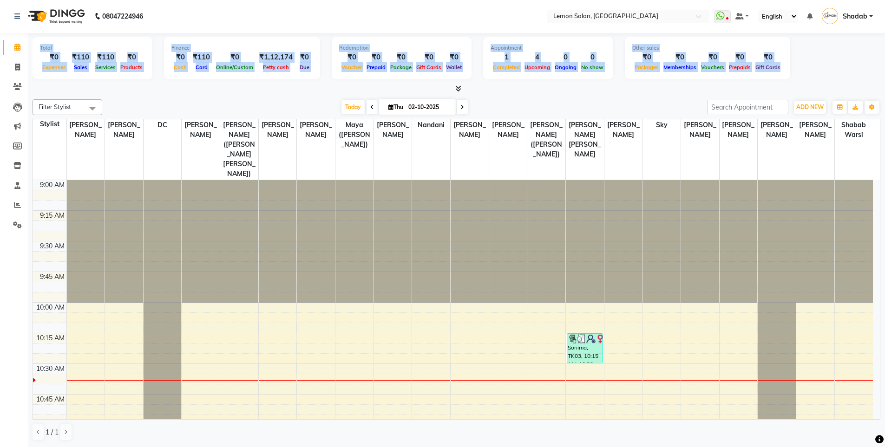
drag, startPoint x: 37, startPoint y: 43, endPoint x: 891, endPoint y: 73, distance: 854.5
click at [885, 73] on html "08047224946 Select Location × Lemon Salon, Oshiwara WhatsApp Status ✕ Status: D…" at bounding box center [442, 223] width 885 height 447
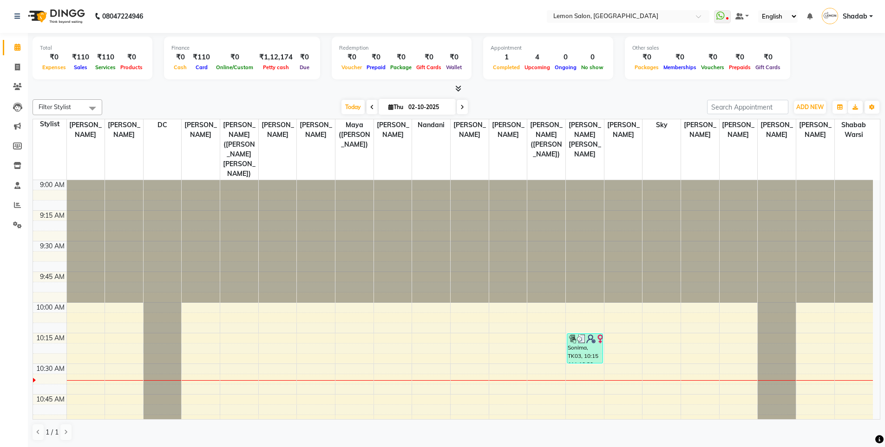
click at [466, 435] on div "1 / 1" at bounding box center [456, 433] width 847 height 18
click at [349, 107] on span "Today" at bounding box center [352, 107] width 23 height 14
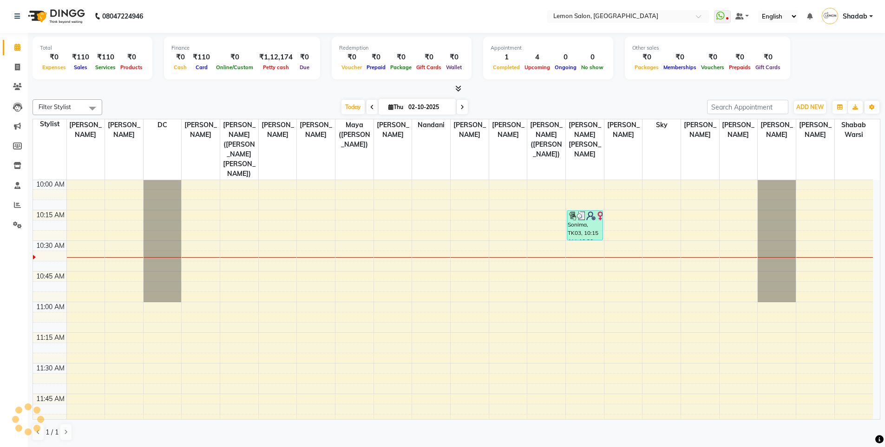
click at [306, 101] on div "Today Thu 02-10-2025" at bounding box center [404, 107] width 595 height 14
click at [93, 108] on span at bounding box center [92, 108] width 19 height 18
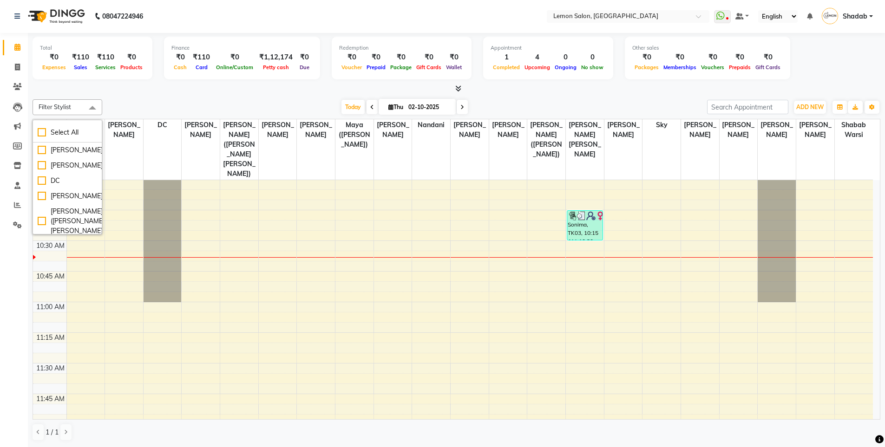
click at [93, 108] on span at bounding box center [92, 108] width 19 height 18
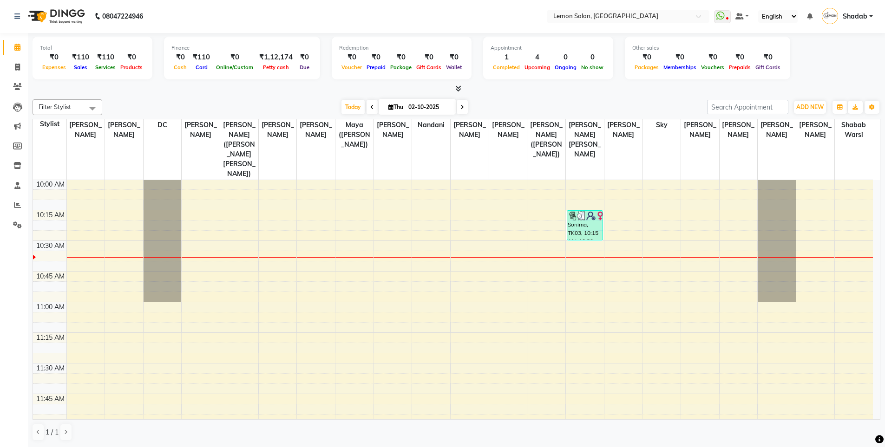
click at [93, 109] on span at bounding box center [92, 108] width 19 height 18
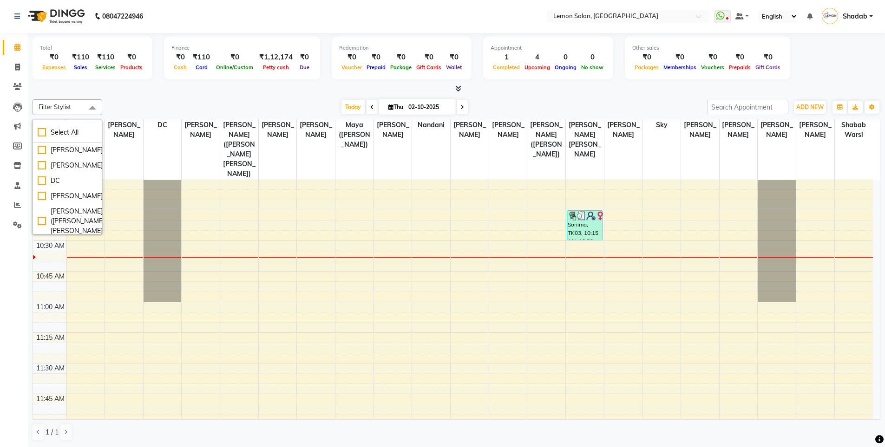
click at [93, 109] on span at bounding box center [92, 108] width 19 height 18
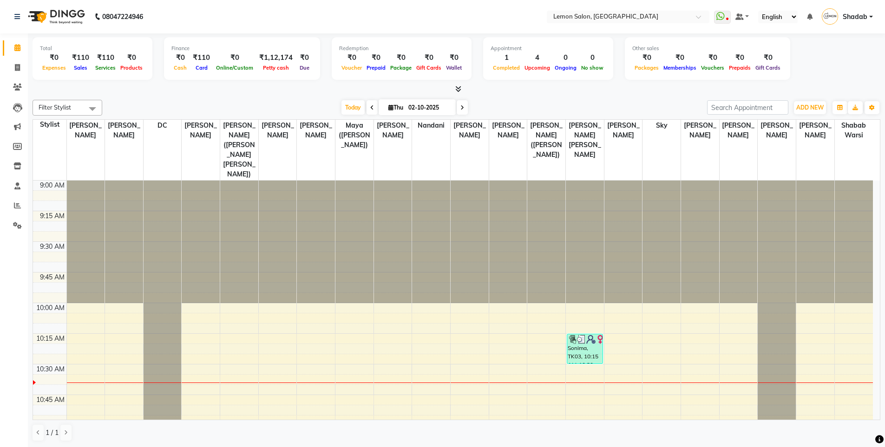
scroll to position [0, 0]
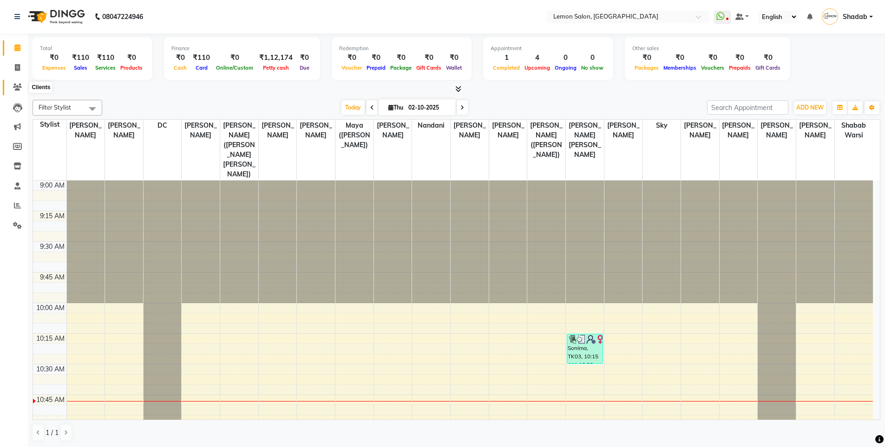
click at [16, 86] on icon at bounding box center [17, 87] width 9 height 7
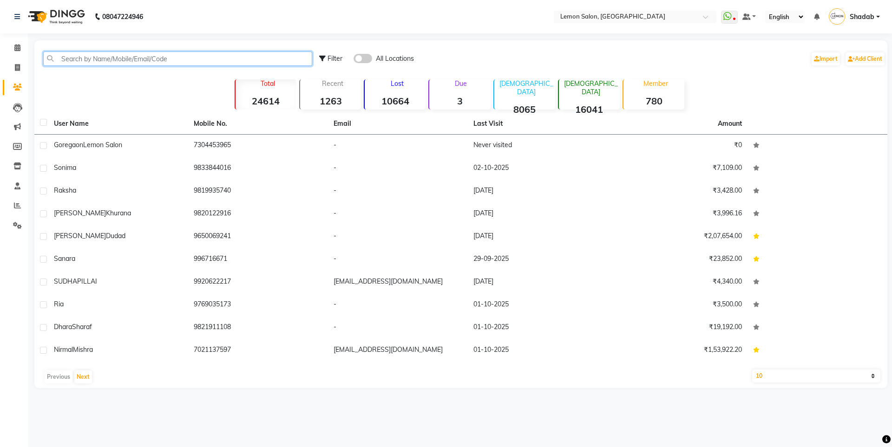
click at [88, 64] on input "text" at bounding box center [177, 59] width 269 height 14
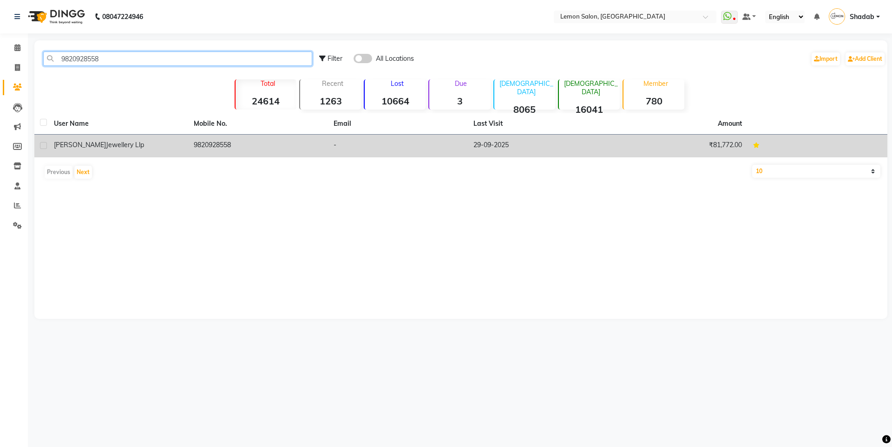
type input "9820928558"
click at [231, 145] on td "9820928558" at bounding box center [258, 146] width 140 height 23
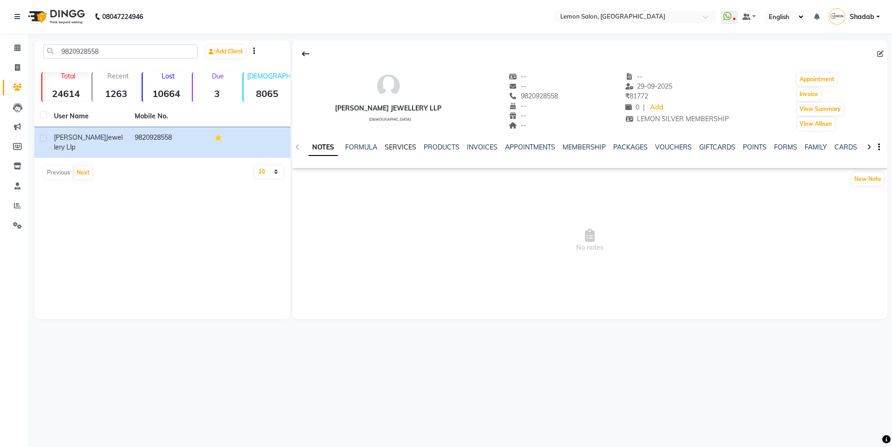
click at [391, 148] on link "SERVICES" at bounding box center [400, 147] width 32 height 8
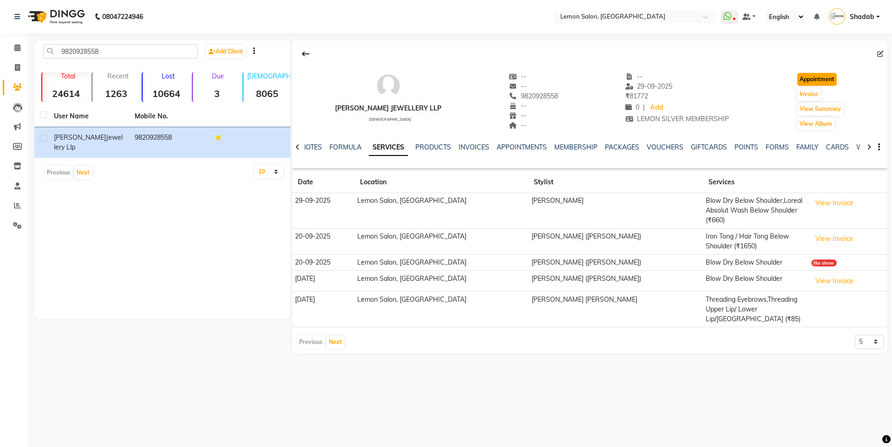
click at [819, 82] on button "Appointment" at bounding box center [816, 79] width 39 height 13
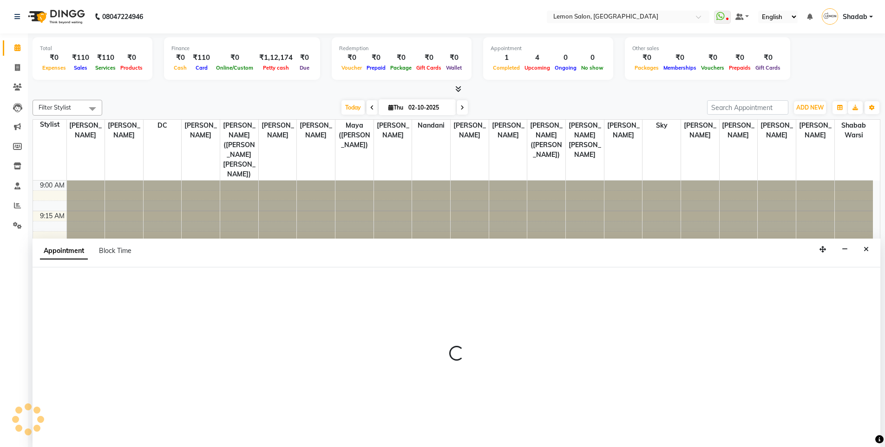
scroll to position [0, 0]
select select "tentative"
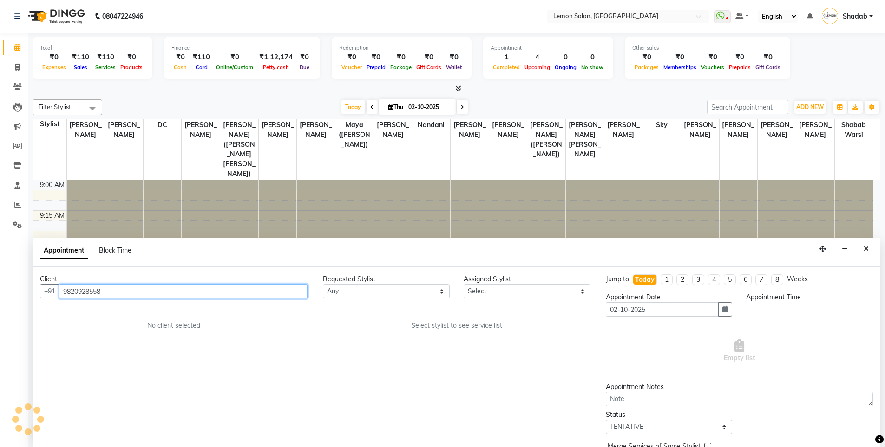
select select "600"
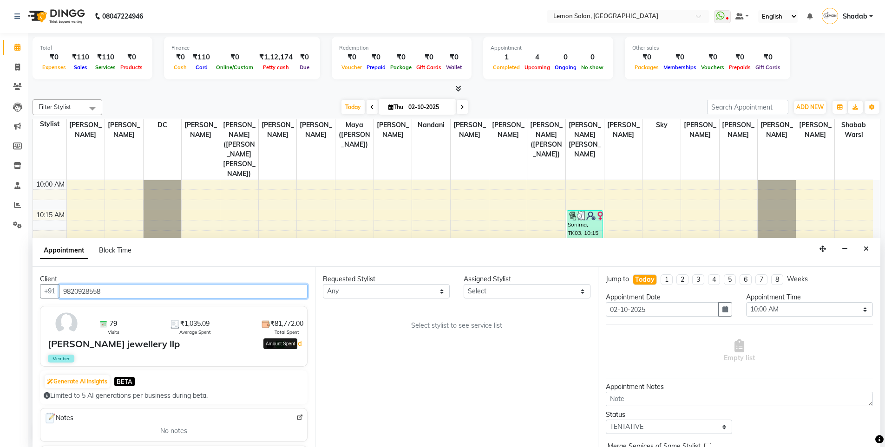
scroll to position [46, 0]
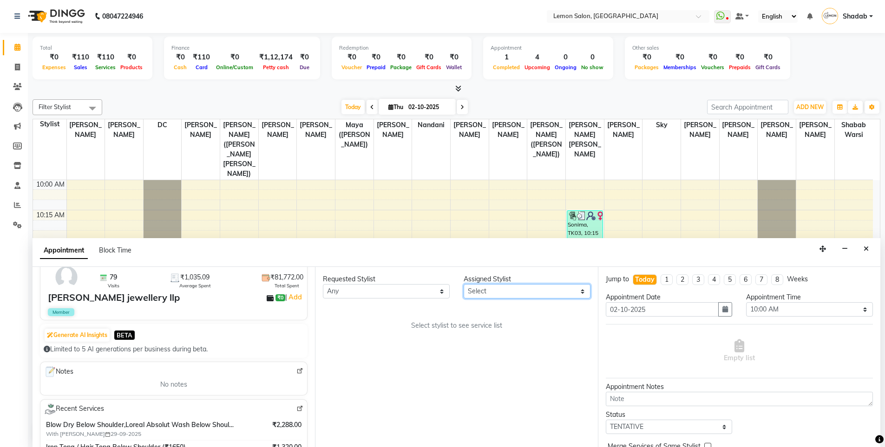
click at [498, 297] on select "Select Aakash Buchiude Azaz Kassara DC Geeta Govind Rajput Kanchan (Shrushti Si…" at bounding box center [526, 291] width 127 height 14
click at [501, 291] on select "Select Aakash Buchiude Azaz Kassara DC Geeta Govind Rajput Kanchan (Shrushti Si…" at bounding box center [526, 291] width 127 height 14
select select "9574"
click at [463, 284] on select "Select Aakash Buchiude Azaz Kassara DC Geeta Govind Rajput Kanchan (Shrushti Si…" at bounding box center [526, 291] width 127 height 14
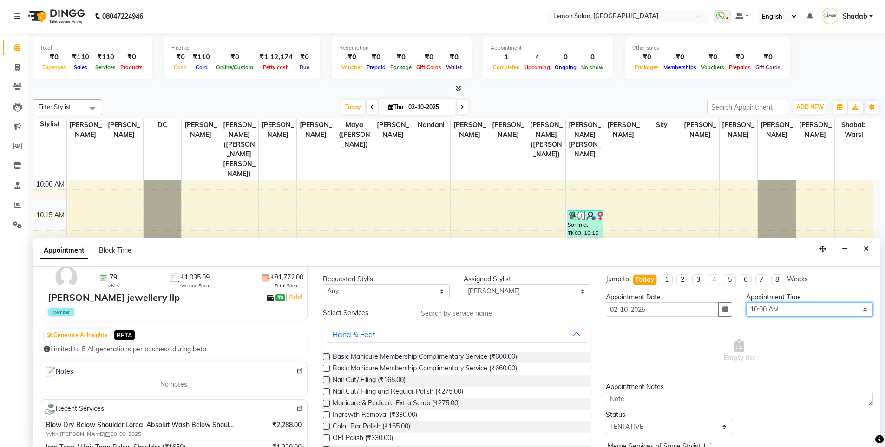
click at [779, 307] on select "Select 10:00 AM 10:15 AM 10:30 AM 10:45 AM 11:00 AM 11:15 AM 11:30 AM 11:45 AM …" at bounding box center [809, 309] width 127 height 14
select select "690"
click at [746, 302] on select "Select 10:00 AM 10:15 AM 10:30 AM 10:45 AM 11:00 AM 11:15 AM 11:30 AM 11:45 AM …" at bounding box center [809, 309] width 127 height 14
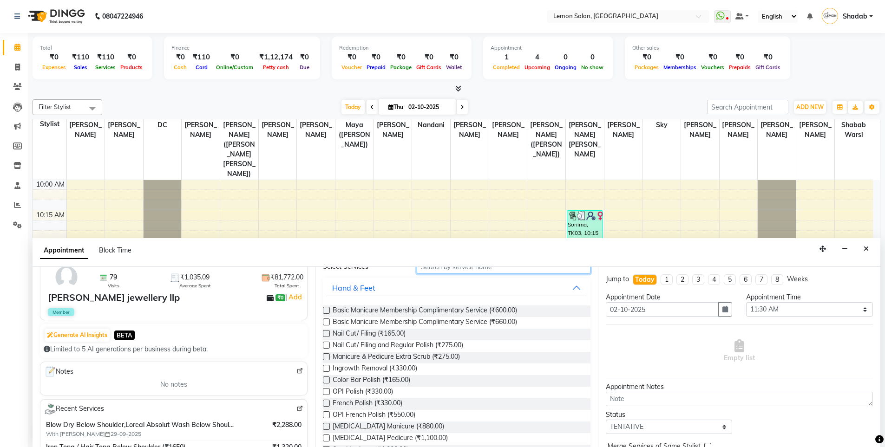
click at [461, 271] on input "text" at bounding box center [504, 267] width 174 height 14
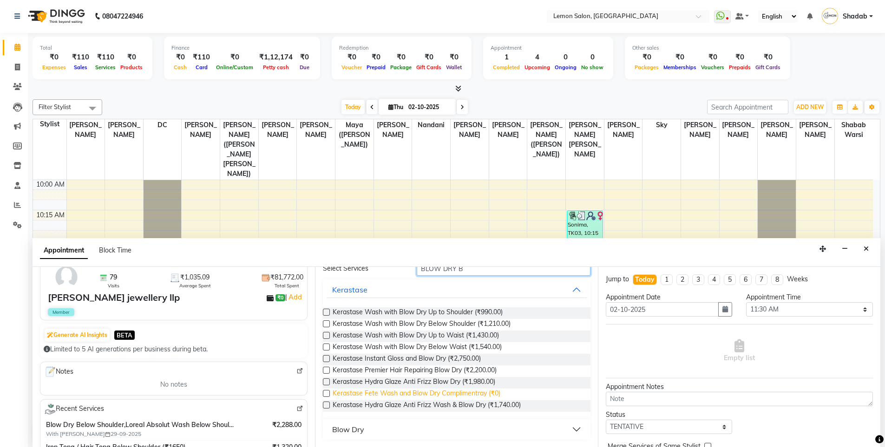
scroll to position [0, 0]
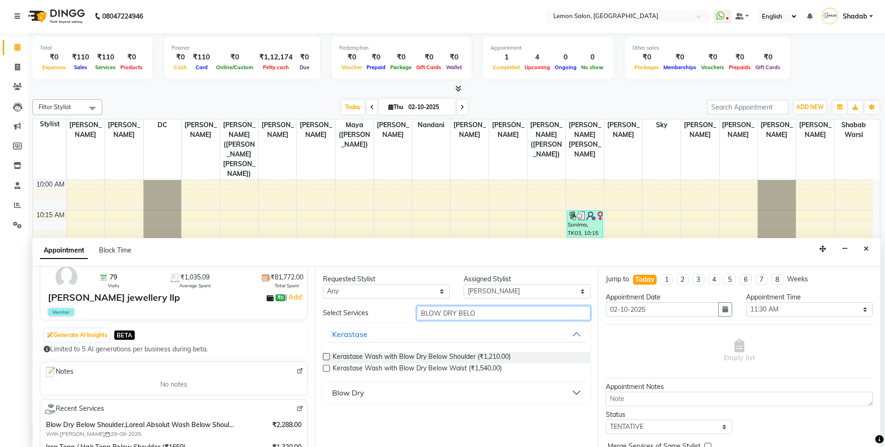
type input "BLOW DRY BELO"
click at [416, 406] on div "Requested Stylist Any Aakash Buchiude Azaz Kassara DC Geeta Govind Rajput Kanch…" at bounding box center [456, 357] width 282 height 180
click at [420, 402] on div "Blow Dry" at bounding box center [456, 393] width 267 height 20
click at [428, 396] on button "Blow Dry" at bounding box center [456, 392] width 260 height 17
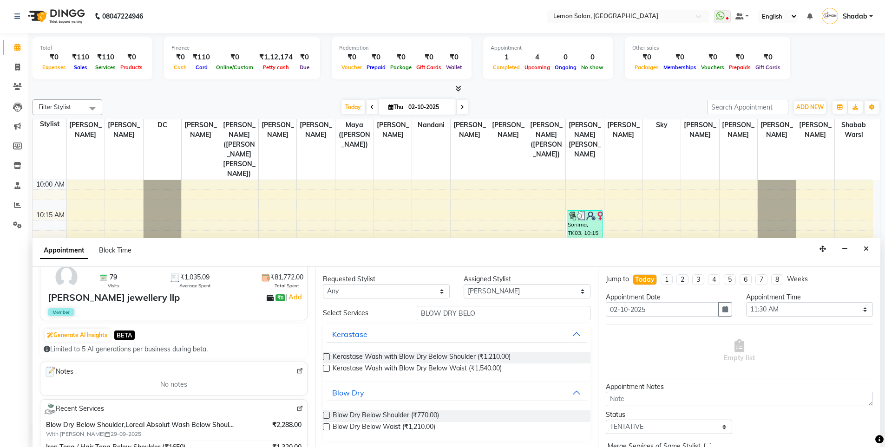
click at [328, 416] on label at bounding box center [326, 415] width 7 height 7
click at [328, 416] on input "checkbox" at bounding box center [326, 416] width 6 height 6
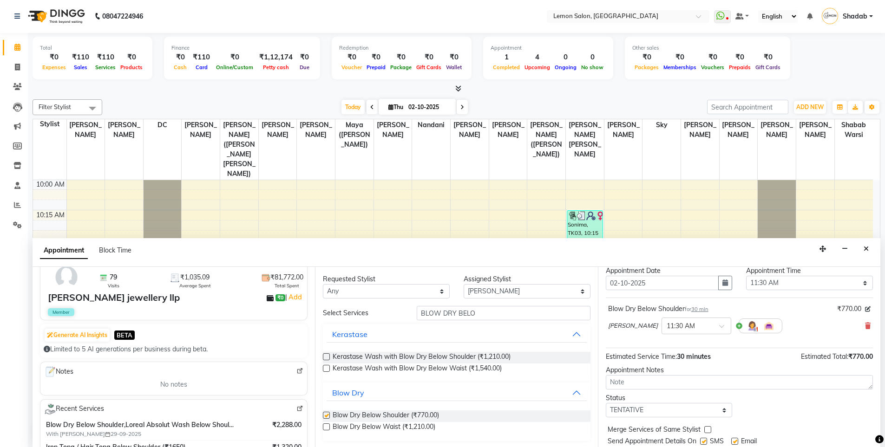
checkbox input "false"
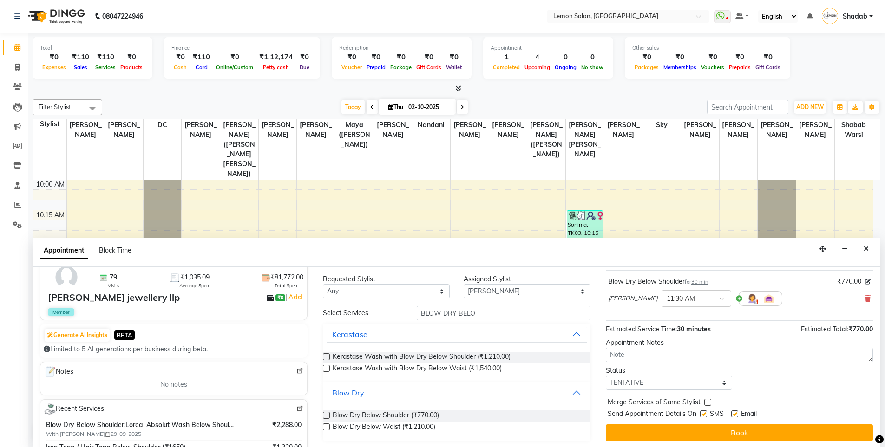
scroll to position [55, 0]
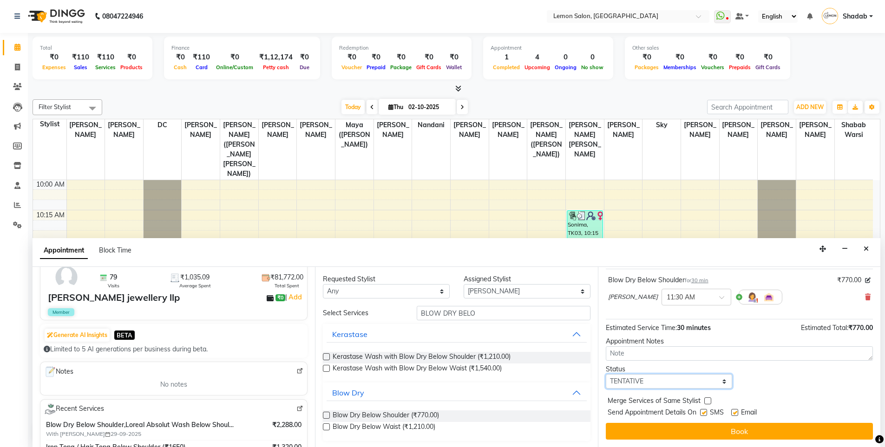
click at [660, 383] on select "Select TENTATIVE CONFIRM CHECK-IN UPCOMING" at bounding box center [669, 381] width 127 height 14
select select "confirm booking"
click at [606, 374] on select "Select TENTATIVE CONFIRM CHECK-IN UPCOMING" at bounding box center [669, 381] width 127 height 14
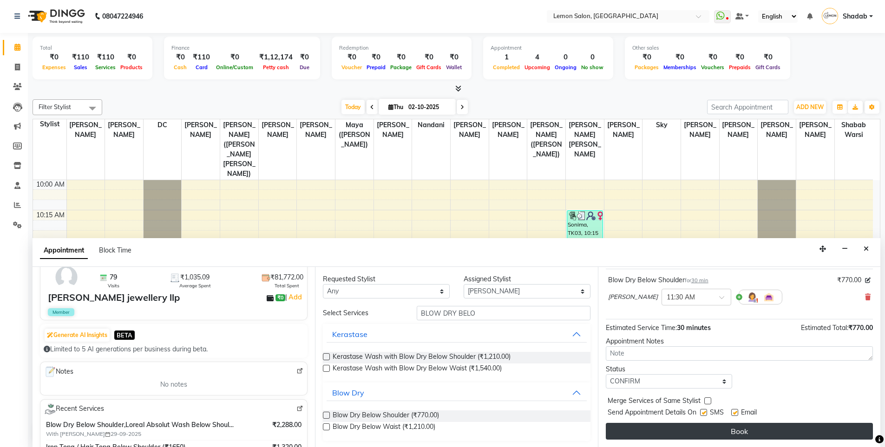
click at [735, 436] on button "Book" at bounding box center [739, 431] width 267 height 17
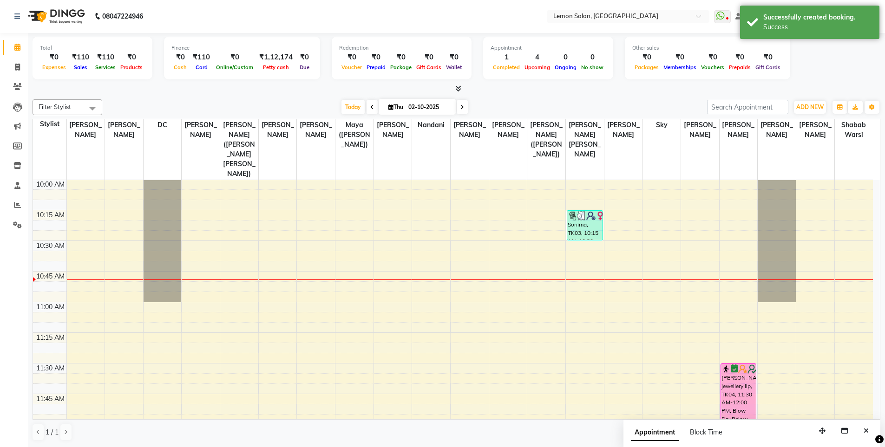
scroll to position [0, 0]
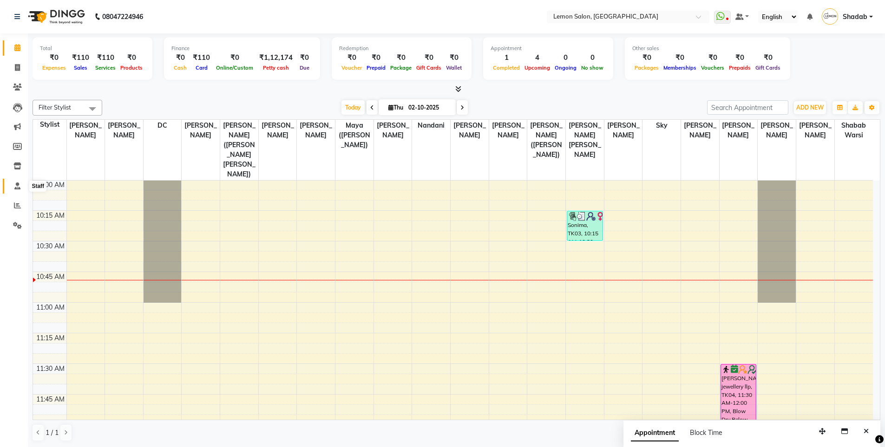
click at [18, 184] on icon at bounding box center [17, 185] width 6 height 7
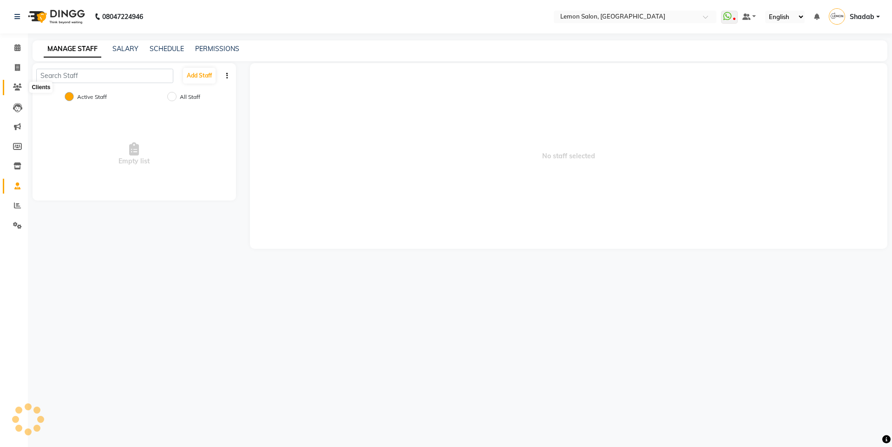
click at [17, 87] on icon at bounding box center [17, 87] width 9 height 7
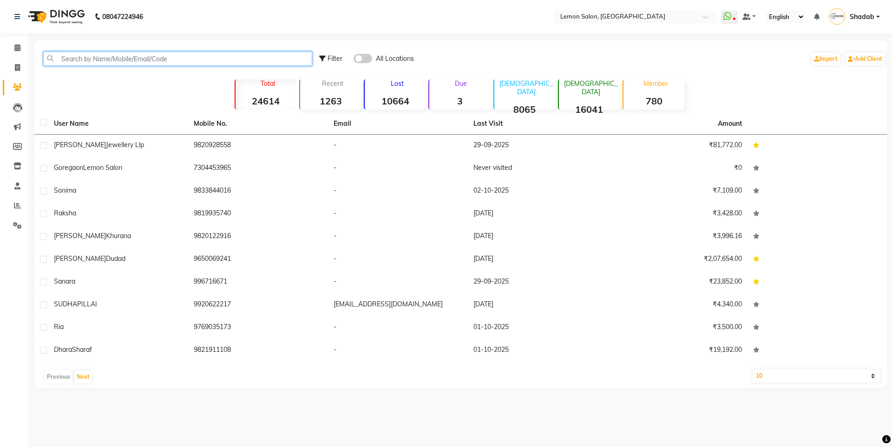
click at [102, 65] on input "text" at bounding box center [177, 59] width 269 height 14
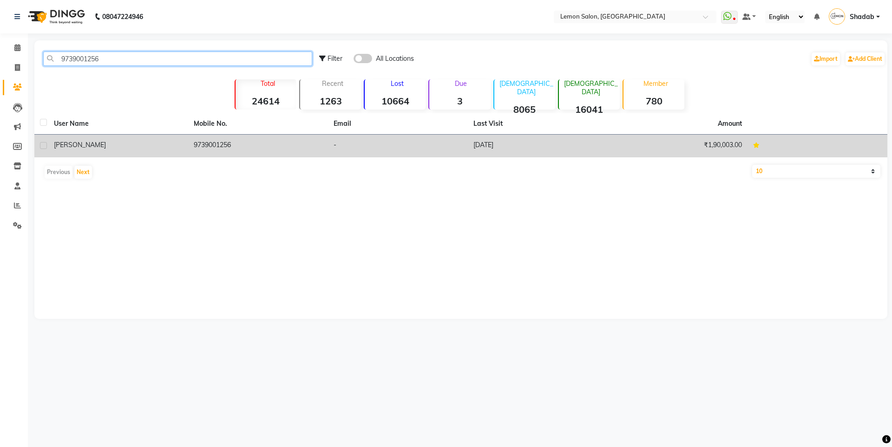
type input "9739001256"
click at [154, 143] on div "Karishma" at bounding box center [118, 145] width 129 height 10
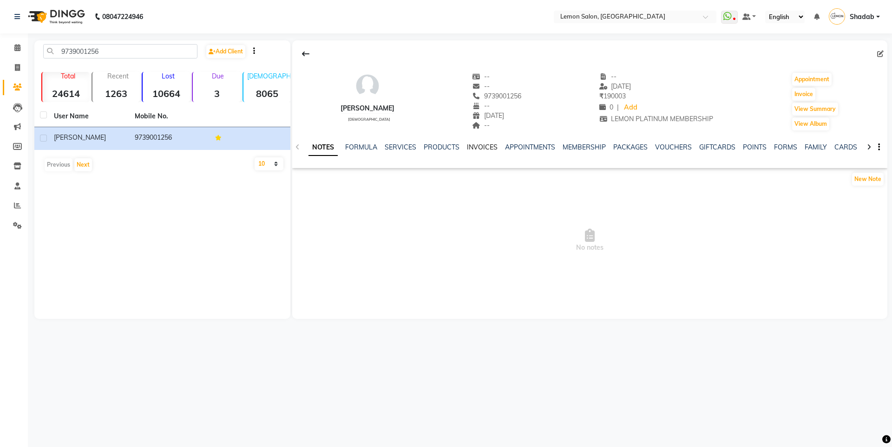
click at [472, 144] on link "INVOICES" at bounding box center [482, 147] width 31 height 8
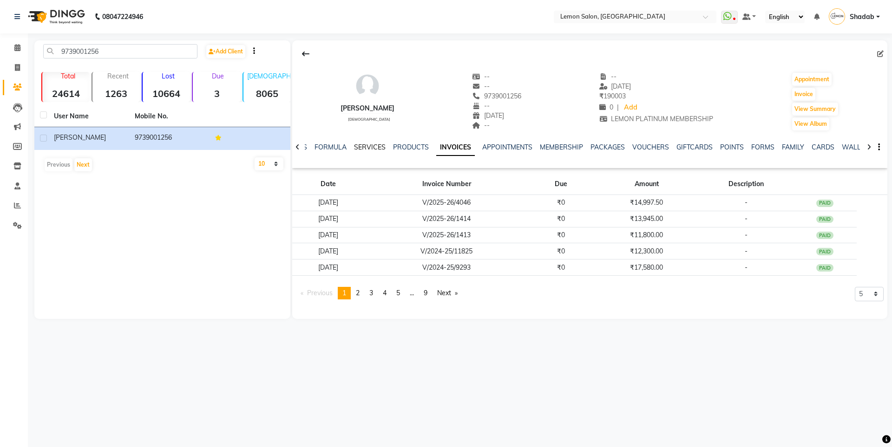
click at [377, 148] on link "SERVICES" at bounding box center [370, 147] width 32 height 8
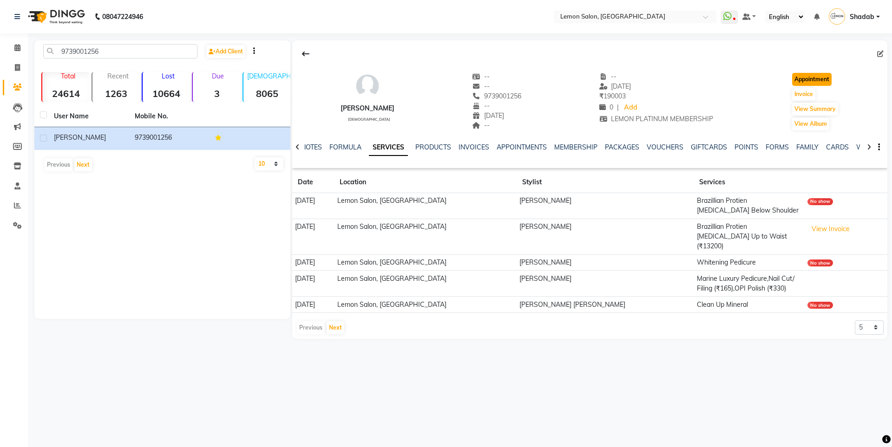
click at [825, 77] on button "Appointment" at bounding box center [811, 79] width 39 height 13
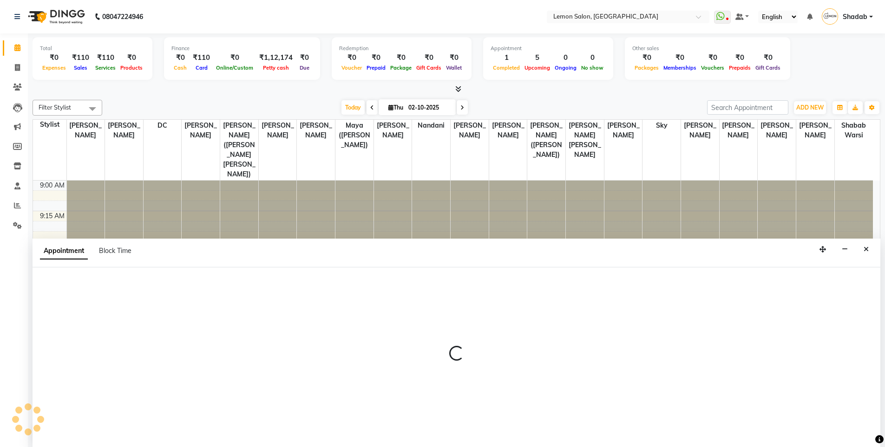
select select "tentative"
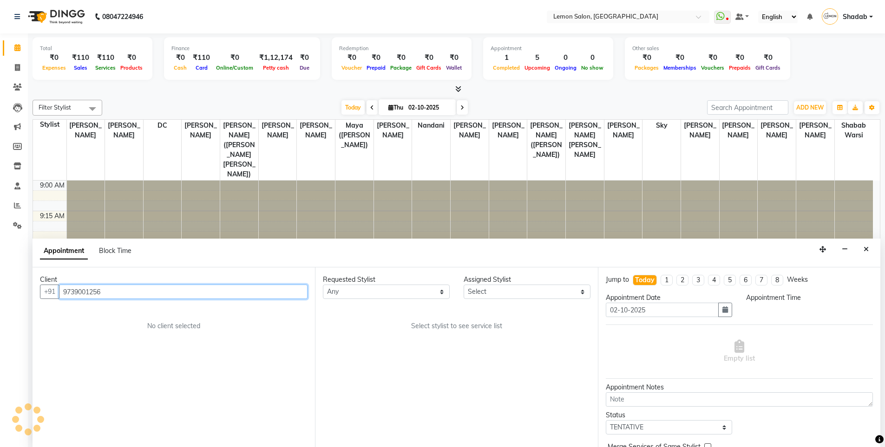
select select "600"
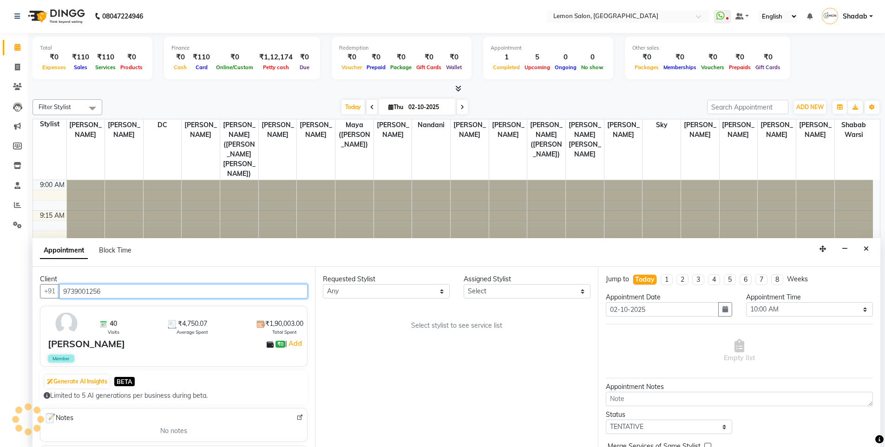
scroll to position [123, 0]
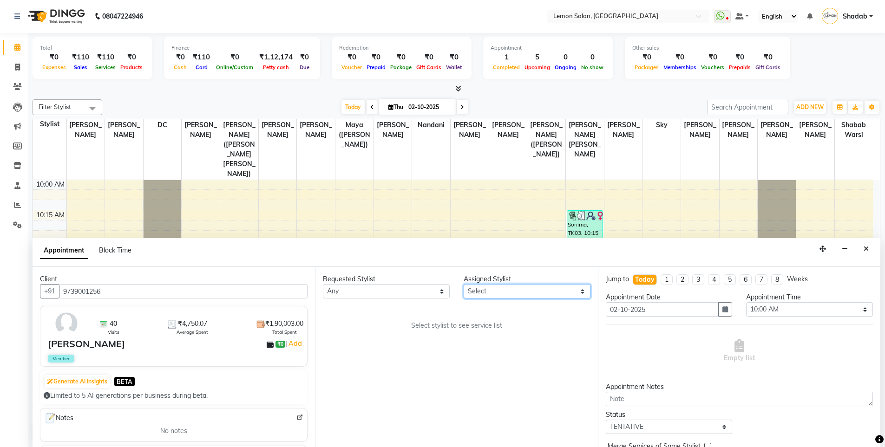
click at [487, 291] on select "Select Aakash Buchiude Azaz Kassara DC Geeta Govind Rajput Kanchan (Shrushti Si…" at bounding box center [526, 291] width 127 height 14
select select "7393"
click at [463, 284] on select "Select Aakash Buchiude Azaz Kassara DC Geeta Govind Rajput Kanchan (Shrushti Si…" at bounding box center [526, 291] width 127 height 14
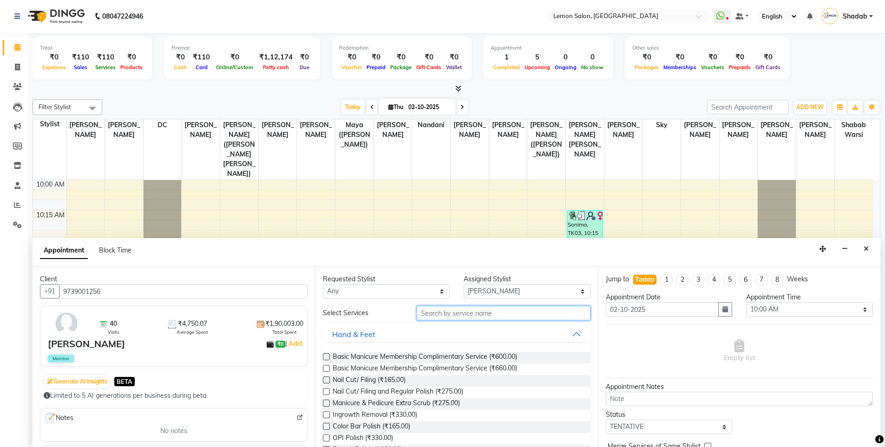
click at [495, 317] on input "text" at bounding box center [504, 313] width 174 height 14
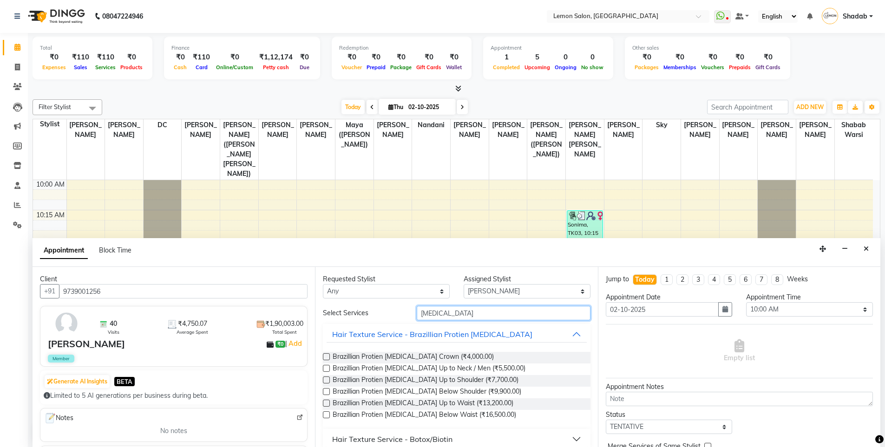
type input "BOTOX"
click at [323, 393] on label at bounding box center [326, 391] width 7 height 7
click at [323, 393] on input "checkbox" at bounding box center [326, 393] width 6 height 6
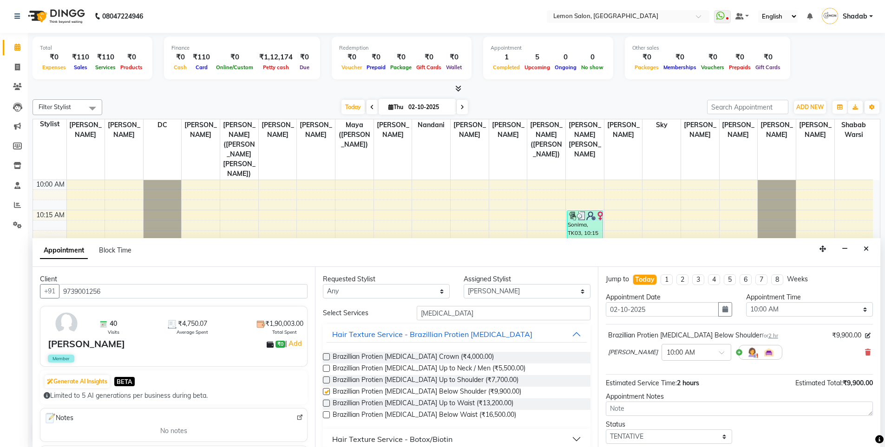
checkbox input "false"
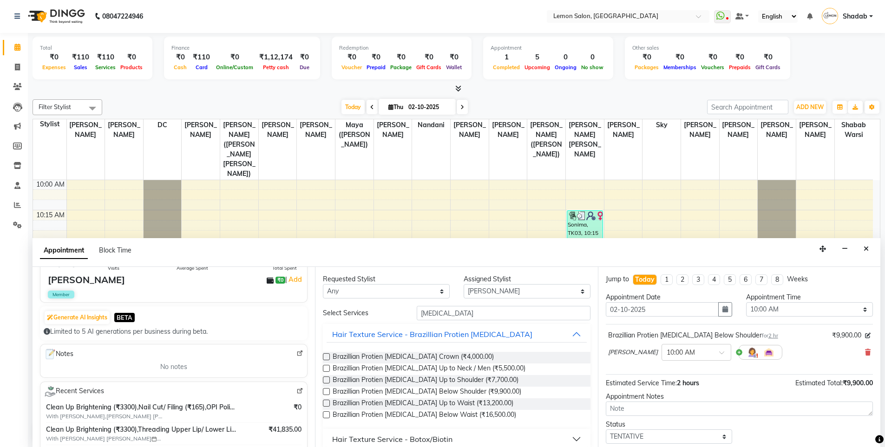
scroll to position [139, 0]
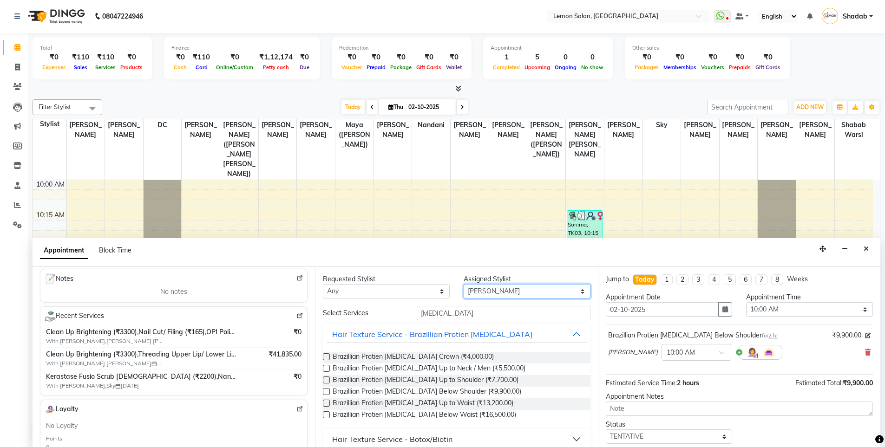
click at [481, 289] on select "Select Aakash Buchiude Azaz Kassara DC Geeta Govind Rajput Kanchan (Shrushti Si…" at bounding box center [526, 291] width 127 height 14
select select "7396"
click at [463, 284] on select "Select Aakash Buchiude Azaz Kassara DC Geeta Govind Rajput Kanchan (Shrushti Si…" at bounding box center [526, 291] width 127 height 14
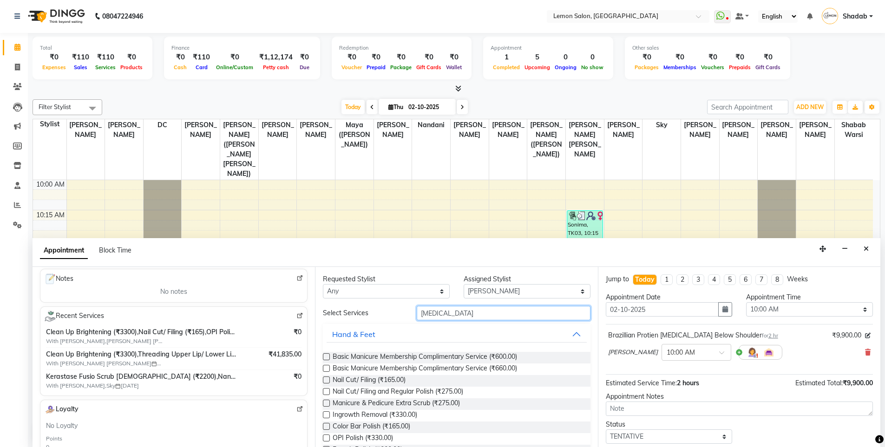
click at [437, 311] on input "BOTOX" at bounding box center [504, 313] width 174 height 14
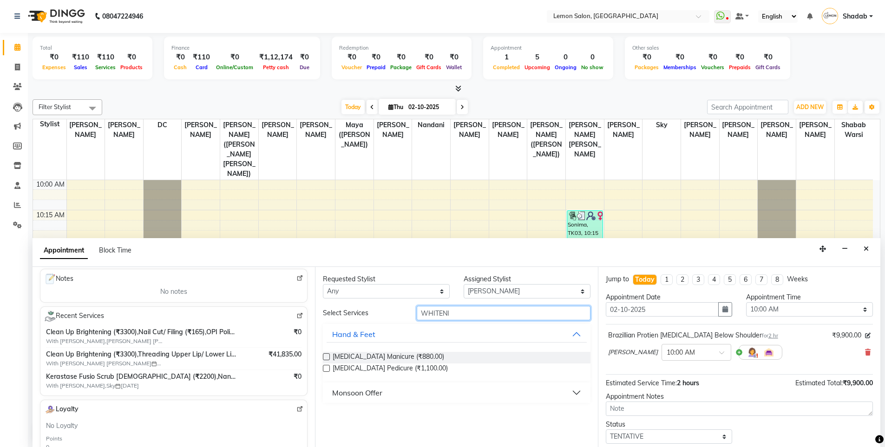
type input "WHITENI"
click at [486, 289] on select "Select Aakash Buchiude Azaz Kassara DC Geeta Govind Rajput Kanchan (Shrushti Si…" at bounding box center [526, 291] width 127 height 14
select select "7884"
click at [463, 284] on select "Select Aakash Buchiude Azaz Kassara DC Geeta Govind Rajput Kanchan (Shrushti Si…" at bounding box center [526, 291] width 127 height 14
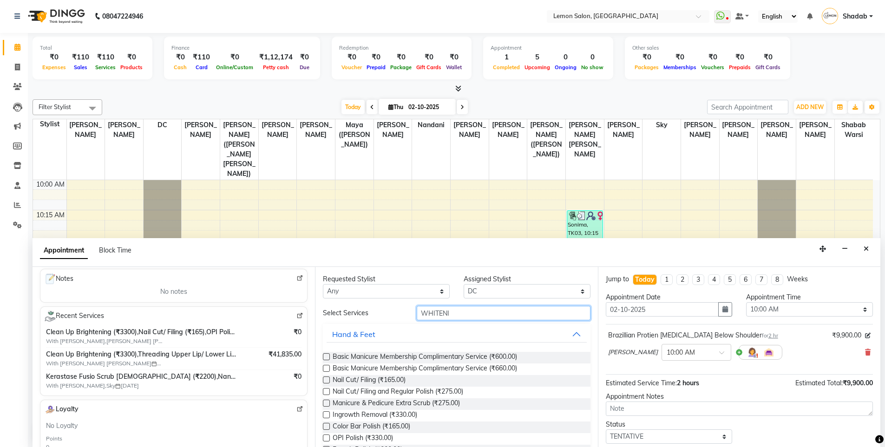
click at [453, 314] on input "WHITENI" at bounding box center [504, 313] width 174 height 14
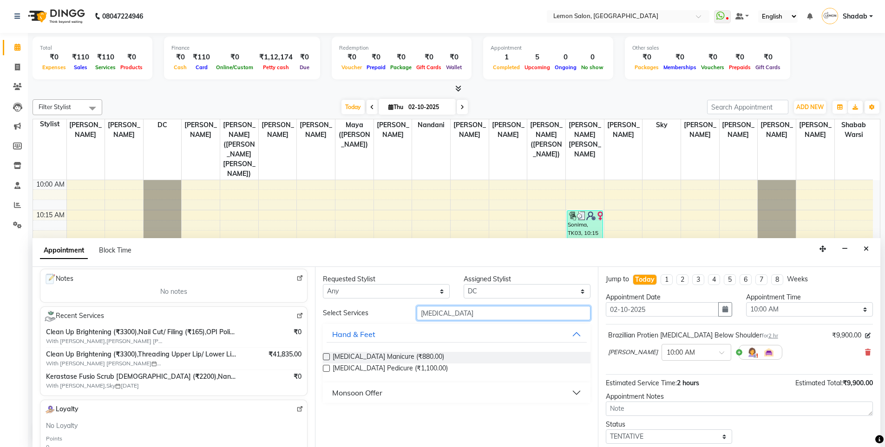
type input "WHITENING"
click at [327, 368] on label at bounding box center [326, 368] width 7 height 7
click at [327, 368] on input "checkbox" at bounding box center [326, 369] width 6 height 6
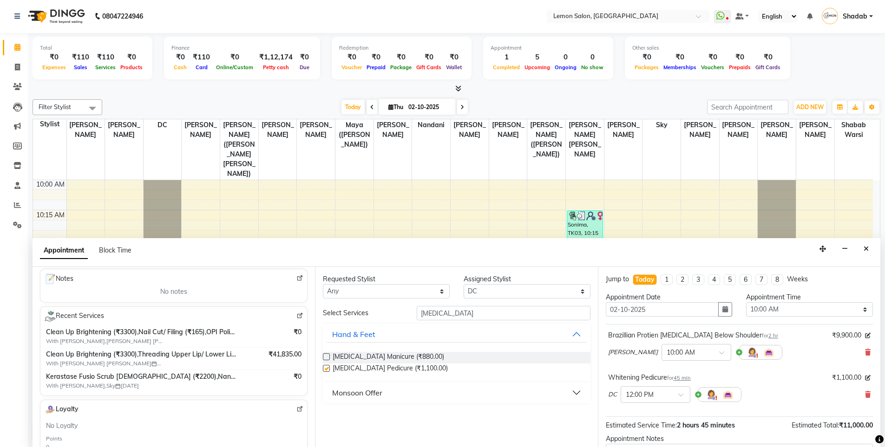
checkbox input "false"
click at [697, 354] on div at bounding box center [696, 352] width 69 height 10
click at [679, 369] on div "02:00 PM" at bounding box center [696, 366] width 69 height 17
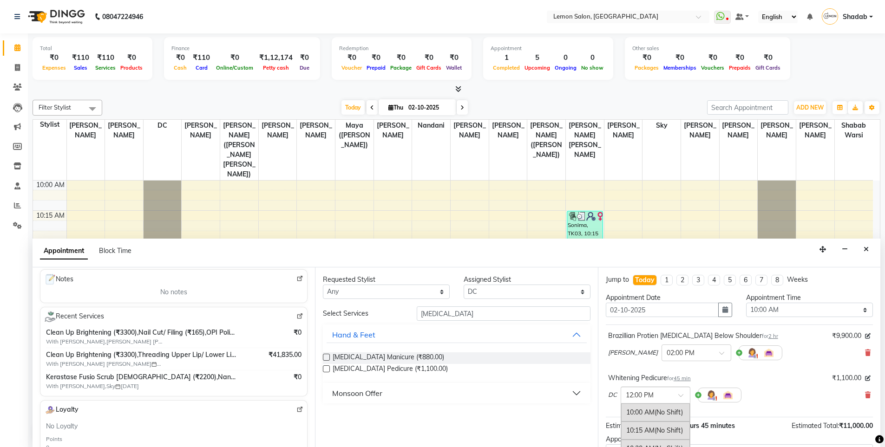
click at [671, 392] on div at bounding box center [655, 395] width 69 height 10
click at [652, 409] on div "02:00 PM" at bounding box center [655, 410] width 69 height 17
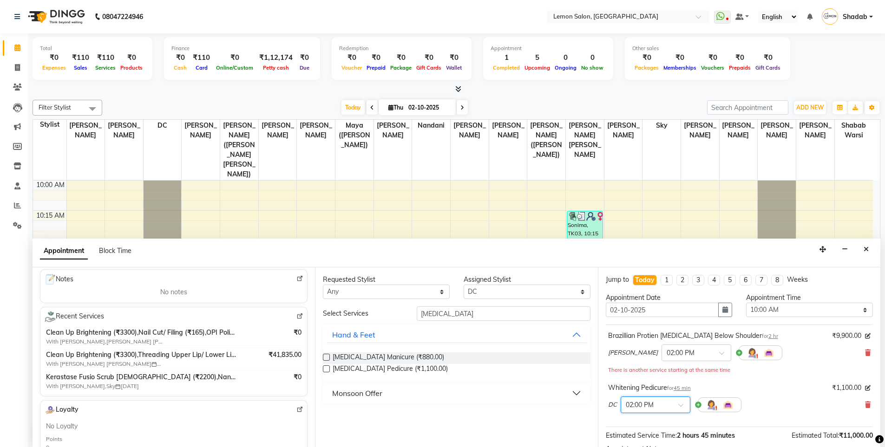
click at [678, 400] on div at bounding box center [655, 404] width 69 height 10
click at [645, 435] on div "02:15 PM" at bounding box center [655, 438] width 69 height 17
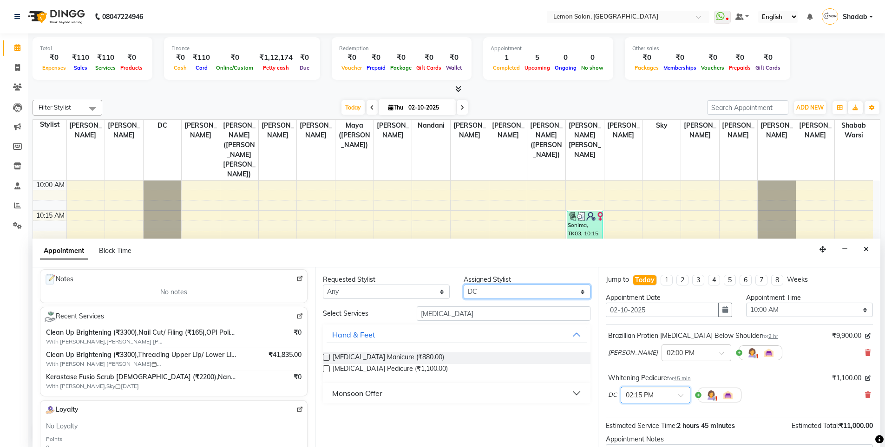
click at [478, 292] on select "Select Aakash Buchiude Azaz Kassara DC Geeta Govind Rajput Kanchan (Shrushti Si…" at bounding box center [526, 292] width 127 height 14
select select "7397"
click at [463, 285] on select "Select Aakash Buchiude Azaz Kassara DC Geeta Govind Rajput Kanchan (Shrushti Si…" at bounding box center [526, 292] width 127 height 14
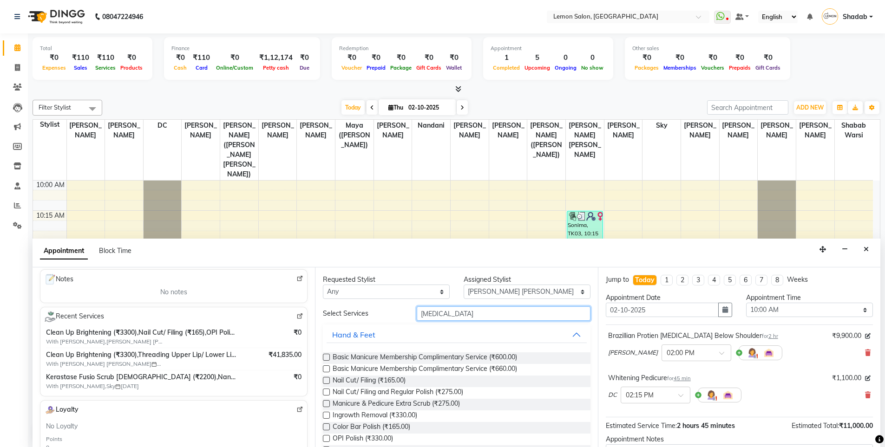
click at [434, 315] on input "WHITENING" at bounding box center [504, 313] width 174 height 14
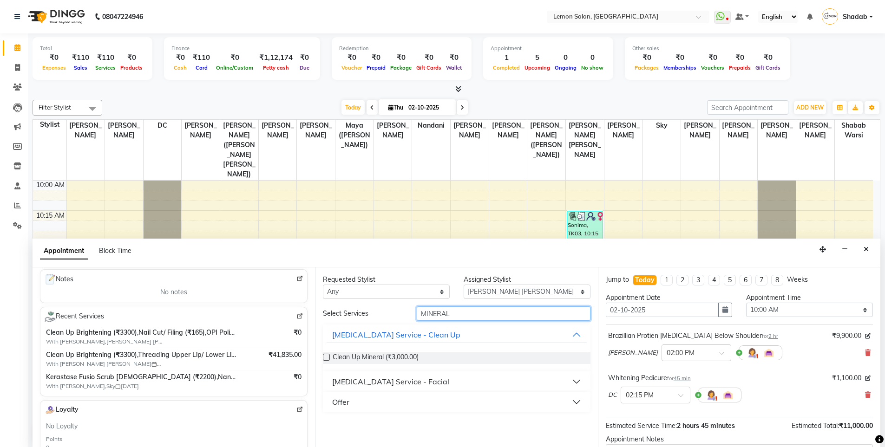
type input "MINERAL"
click at [328, 355] on label at bounding box center [326, 357] width 7 height 7
click at [328, 355] on input "checkbox" at bounding box center [326, 358] width 6 height 6
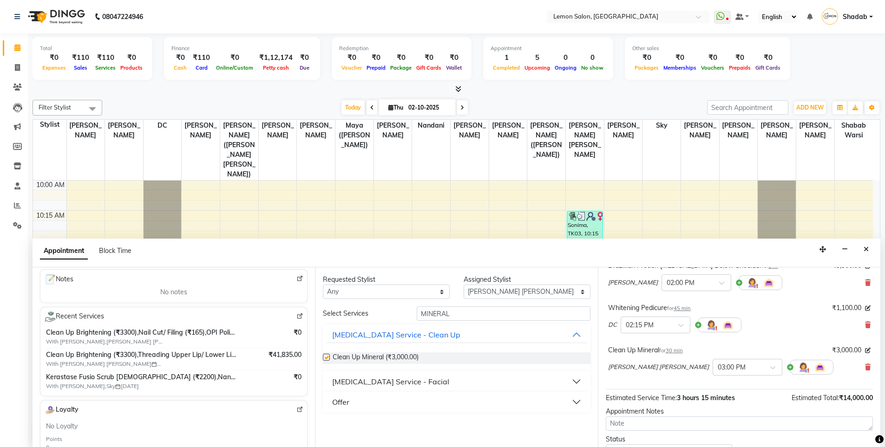
checkbox input "false"
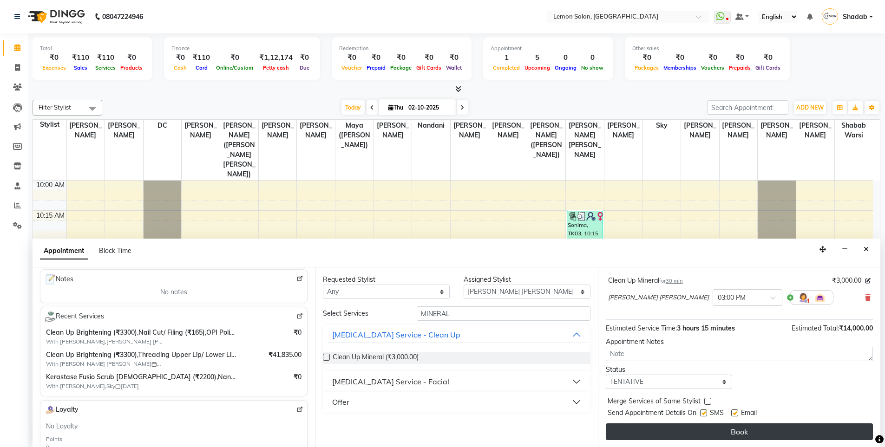
click at [707, 427] on button "Book" at bounding box center [739, 432] width 267 height 17
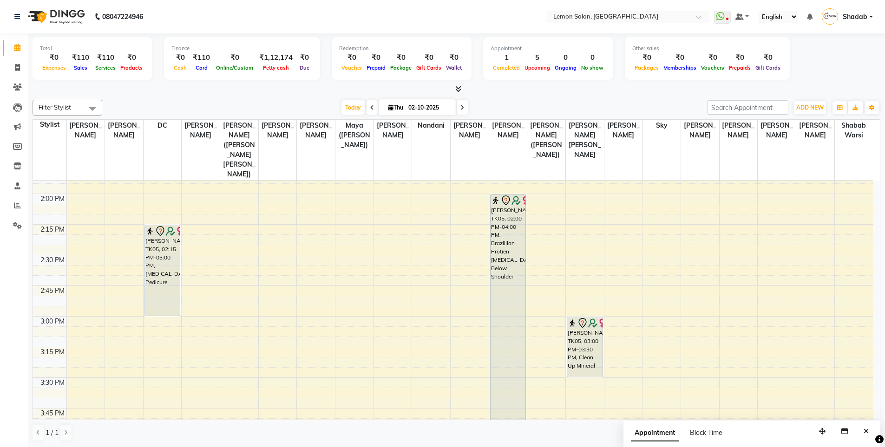
scroll to position [604, 0]
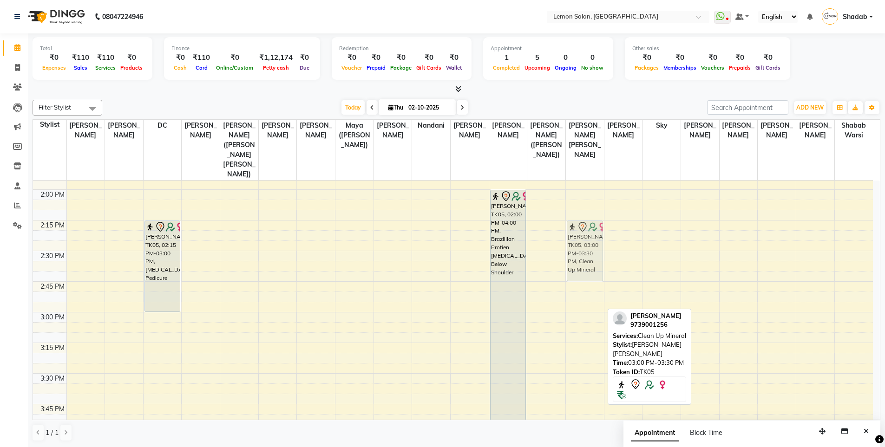
drag, startPoint x: 586, startPoint y: 314, endPoint x: 581, endPoint y: 227, distance: 87.9
click at [581, 227] on div "Sonima, TK03, 10:15 AM-10:30 AM, Threading Eyebrows (₹110) Karishma, TK05, 03:0…" at bounding box center [585, 435] width 38 height 1716
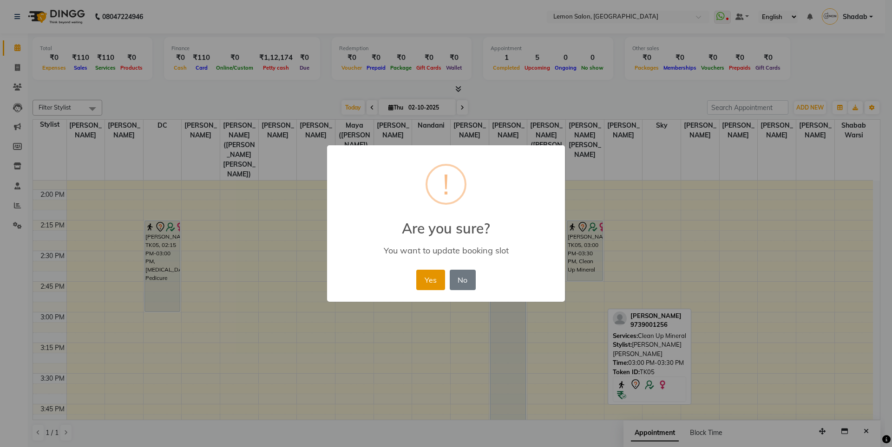
click at [432, 280] on button "Yes" at bounding box center [430, 280] width 28 height 20
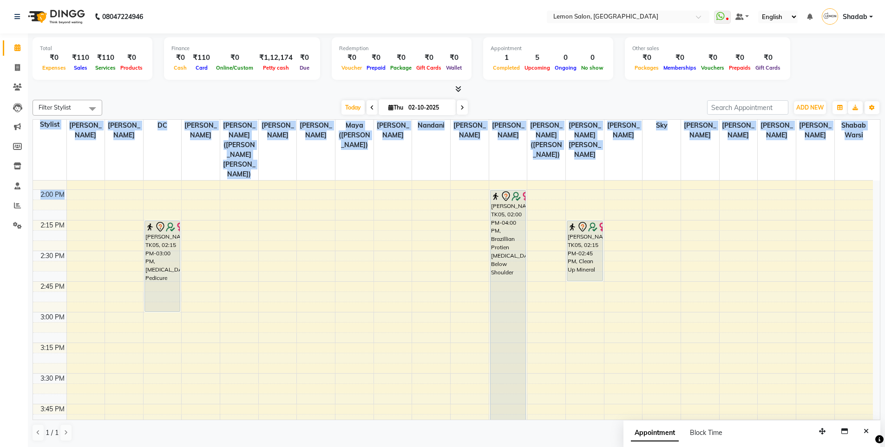
drag, startPoint x: 38, startPoint y: 127, endPoint x: 860, endPoint y: 170, distance: 823.6
click at [860, 170] on table "Stylist Aakash Buchiude Azaz Kassara DC Geeta Govind Rajput Kanchan (Shrushti S…" at bounding box center [456, 269] width 847 height 301
click at [175, 147] on th "DC" at bounding box center [162, 150] width 39 height 61
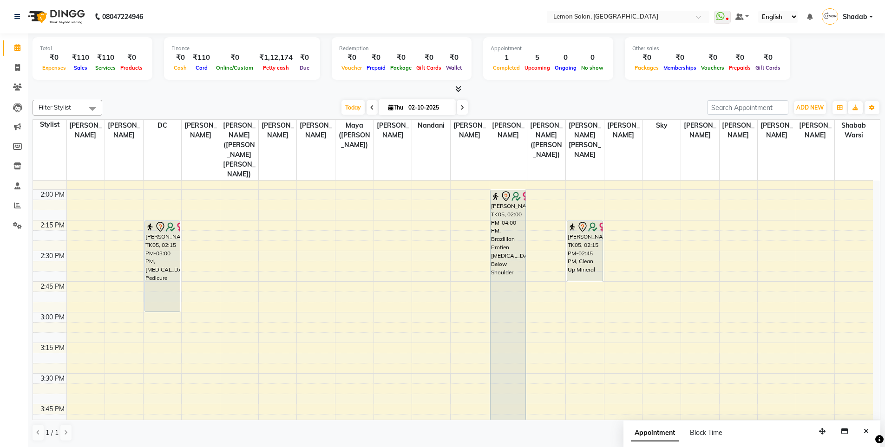
drag, startPoint x: 41, startPoint y: 123, endPoint x: 875, endPoint y: 159, distance: 834.8
click at [875, 159] on div "Stylist Aakash Buchiude Azaz Kassara DC Geeta Govind Rajput Kanchan (Shrushti S…" at bounding box center [456, 150] width 847 height 61
click at [16, 51] on span at bounding box center [17, 48] width 16 height 11
click at [18, 69] on icon at bounding box center [17, 67] width 5 height 7
select select "service"
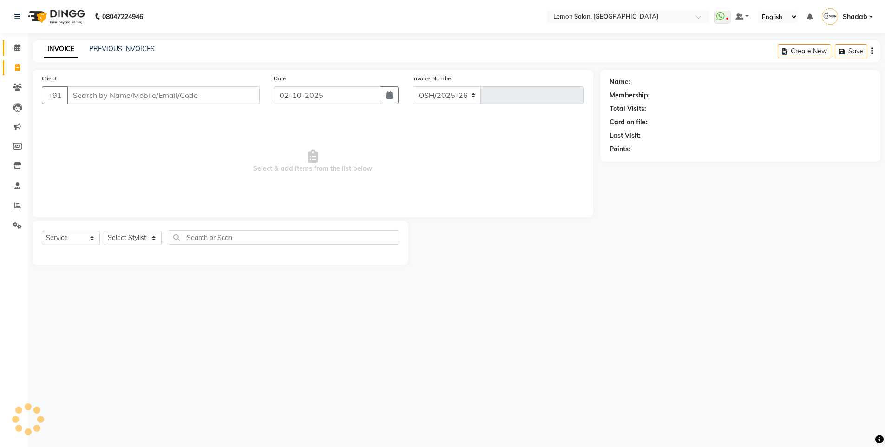
select select "566"
type input "6658"
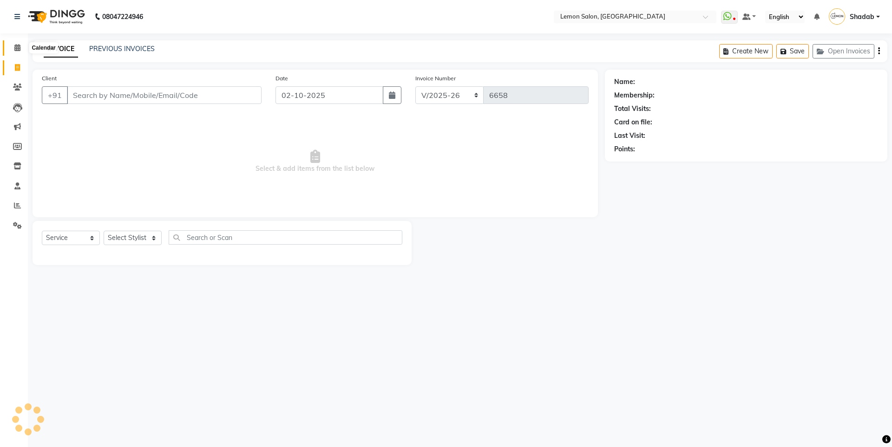
click at [13, 46] on span at bounding box center [17, 48] width 16 height 11
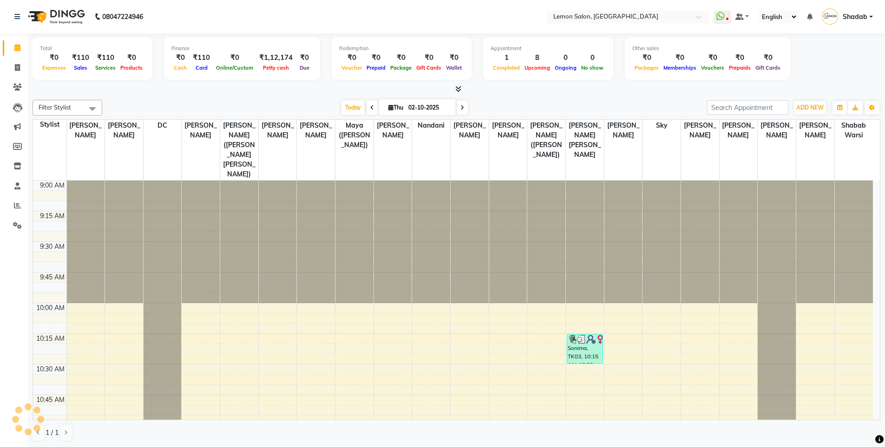
scroll to position [246, 0]
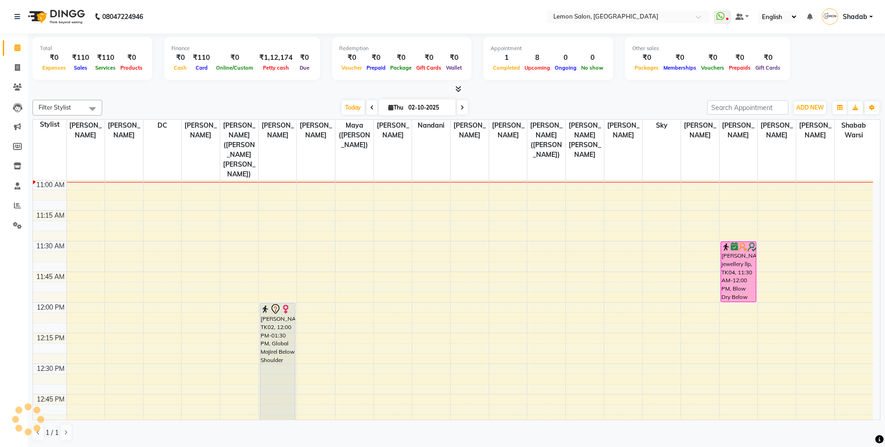
click at [56, 77] on div "Total ₹0 Expenses ₹110 Sales ₹110 Services ₹0 Products" at bounding box center [93, 58] width 120 height 43
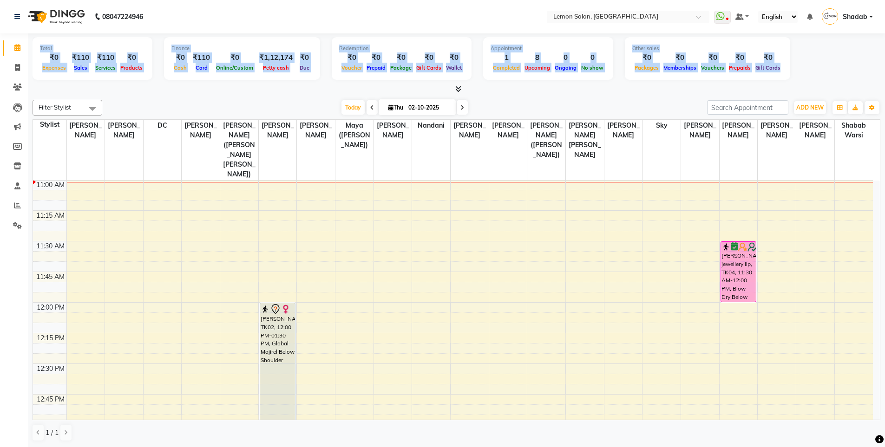
drag, startPoint x: 40, startPoint y: 51, endPoint x: 788, endPoint y: 71, distance: 747.4
click at [788, 71] on div "Total ₹0 Expenses ₹110 Sales ₹110 Services ₹0 Products Finance ₹0 Cash ₹110 Car…" at bounding box center [456, 60] width 847 height 46
click at [105, 46] on div "Total" at bounding box center [92, 49] width 105 height 8
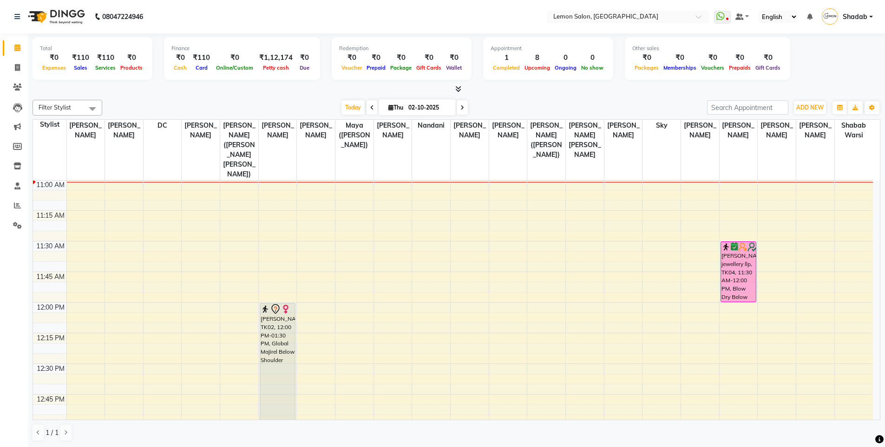
click at [105, 46] on div "Total" at bounding box center [92, 49] width 105 height 8
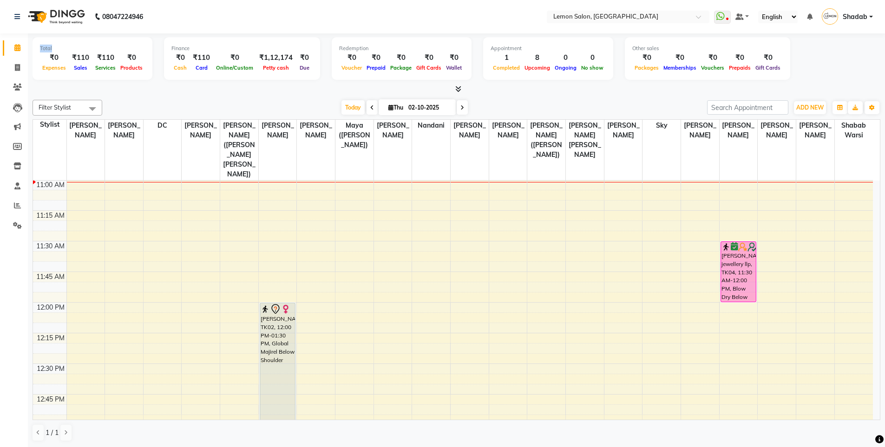
click at [105, 46] on div "Total" at bounding box center [92, 49] width 105 height 8
click at [43, 59] on div "₹0" at bounding box center [54, 57] width 28 height 11
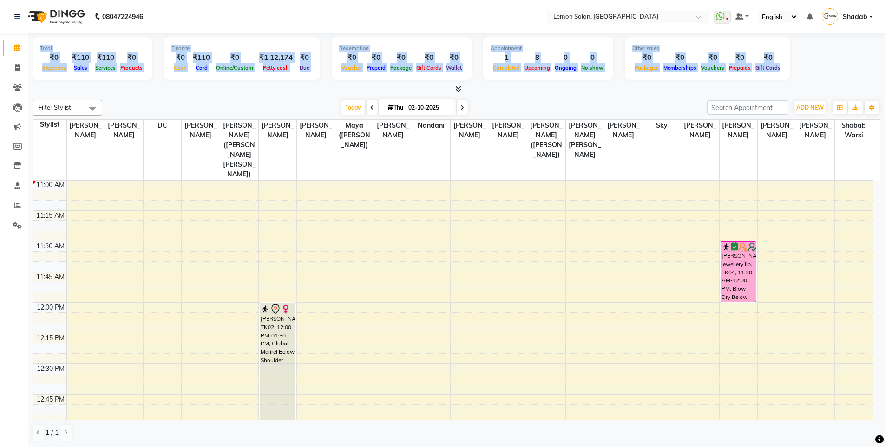
drag, startPoint x: 39, startPoint y: 47, endPoint x: 774, endPoint y: 67, distance: 735.8
click at [774, 67] on div "Total ₹0 Expenses ₹110 Sales ₹110 Services ₹0 Products Finance ₹0 Cash ₹110 Car…" at bounding box center [456, 60] width 847 height 46
click at [64, 45] on div "Total" at bounding box center [92, 49] width 105 height 8
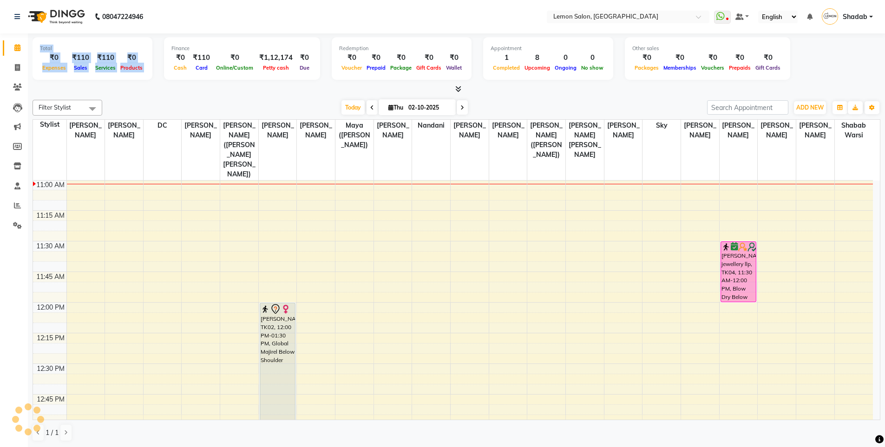
drag, startPoint x: 40, startPoint y: 49, endPoint x: 153, endPoint y: 59, distance: 112.8
click at [153, 59] on div "Total ₹0 Expenses ₹110 Sales ₹110 Services ₹0 Products Finance ₹0 Cash ₹110 Car…" at bounding box center [456, 60] width 847 height 46
click at [130, 52] on div "Total" at bounding box center [92, 49] width 105 height 8
click at [109, 52] on div "Total" at bounding box center [92, 49] width 105 height 8
drag, startPoint x: 37, startPoint y: 46, endPoint x: 124, endPoint y: 61, distance: 88.1
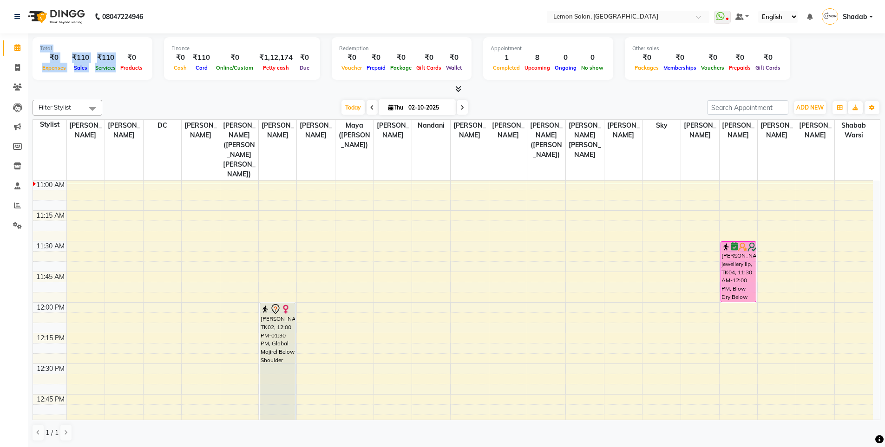
click at [124, 61] on div "Total ₹0 Expenses ₹110 Sales ₹110 Services ₹0 Products" at bounding box center [93, 58] width 120 height 43
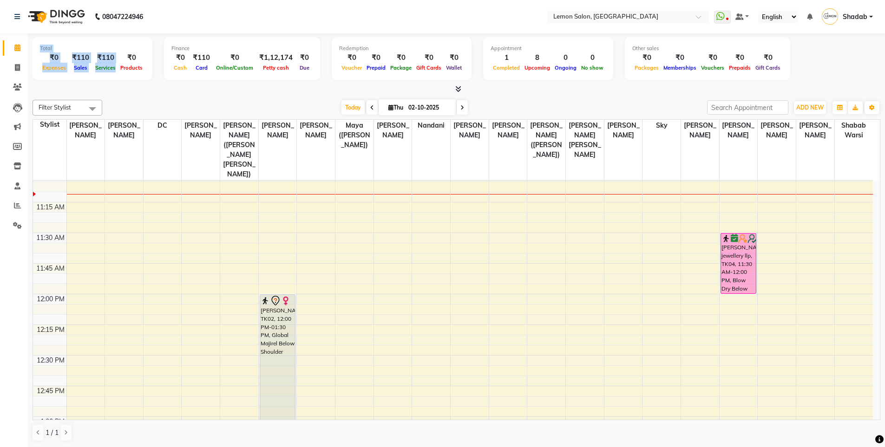
scroll to position [339, 0]
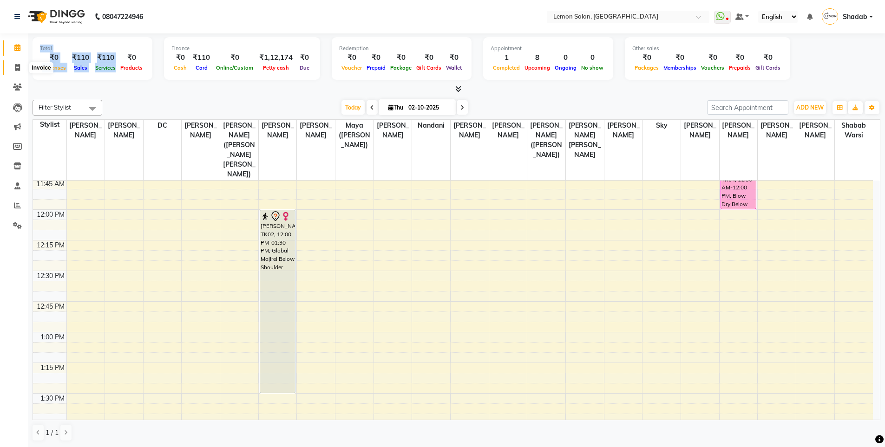
click at [12, 67] on span at bounding box center [17, 68] width 16 height 11
select select "566"
select select "service"
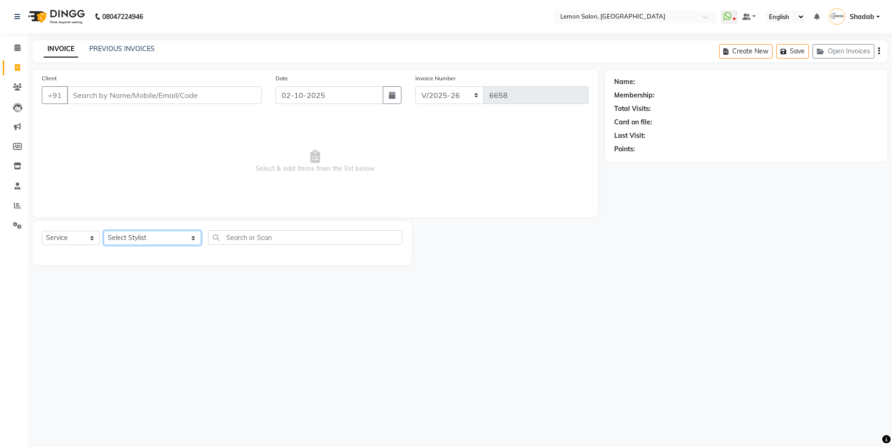
click at [149, 239] on select "Select Stylist Aakash Buchiude Azaz Kassara DC Geeta Govind Rajput Idrisi Mehta…" at bounding box center [153, 238] width 98 height 14
select select "7393"
click at [104, 231] on select "Select Stylist Aakash Buchiude Azaz Kassara DC Geeta Govind Rajput Idrisi Mehta…" at bounding box center [153, 238] width 98 height 14
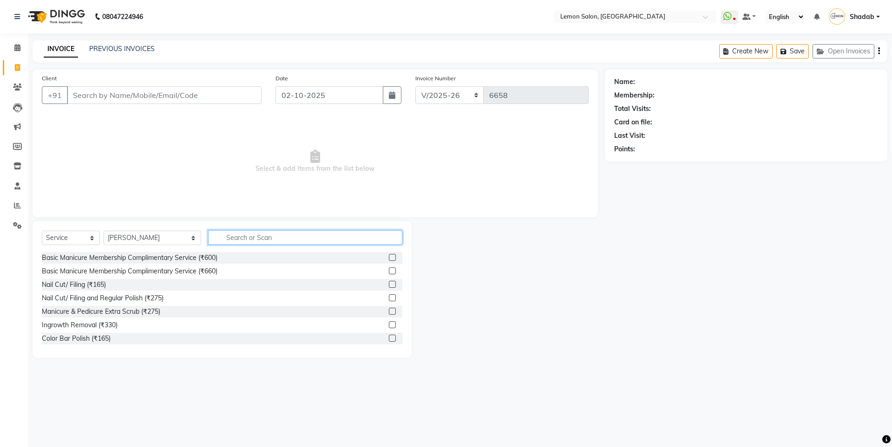
click at [214, 235] on input "text" at bounding box center [305, 237] width 194 height 14
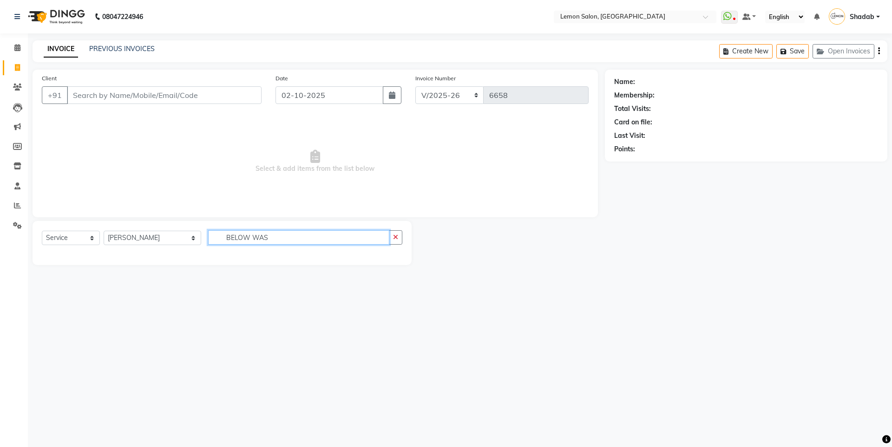
click at [223, 235] on input "BELOW WAS" at bounding box center [298, 237] width 181 height 14
click at [244, 238] on input "BELOW WAS" at bounding box center [298, 237] width 181 height 14
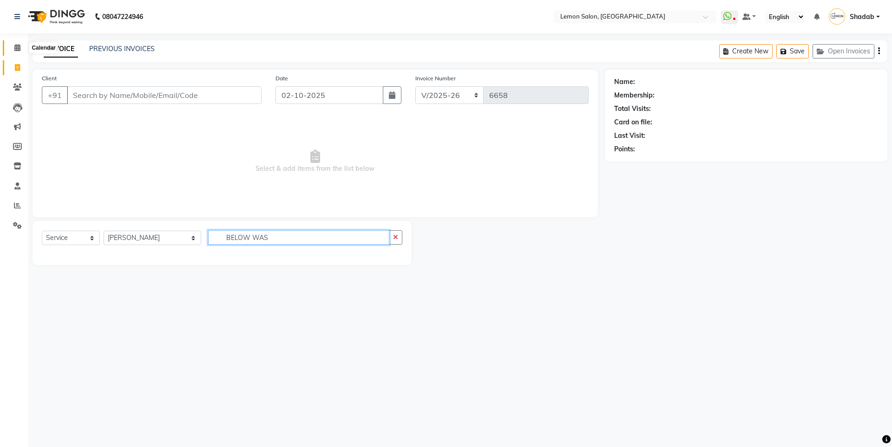
type input "BELOW WAS"
click at [18, 46] on icon at bounding box center [17, 47] width 6 height 7
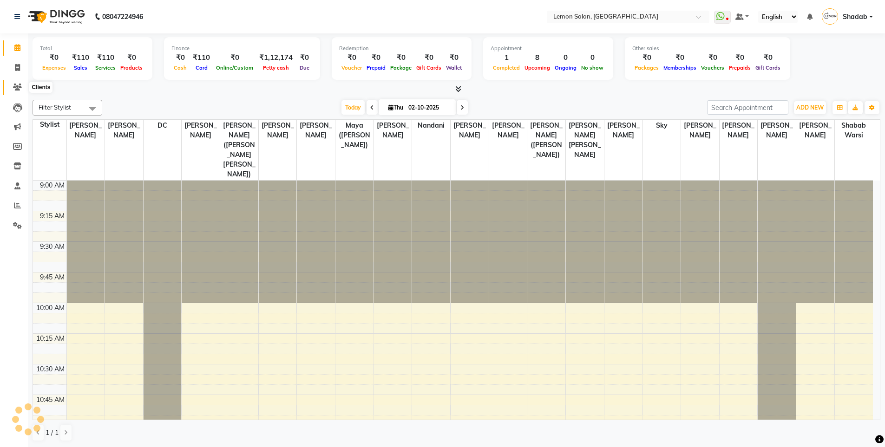
click at [13, 86] on icon at bounding box center [17, 87] width 9 height 7
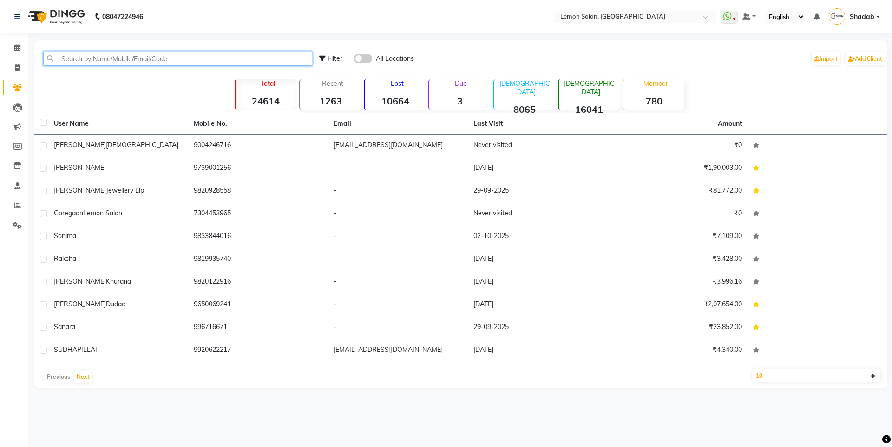
click at [121, 57] on input "text" at bounding box center [177, 59] width 269 height 14
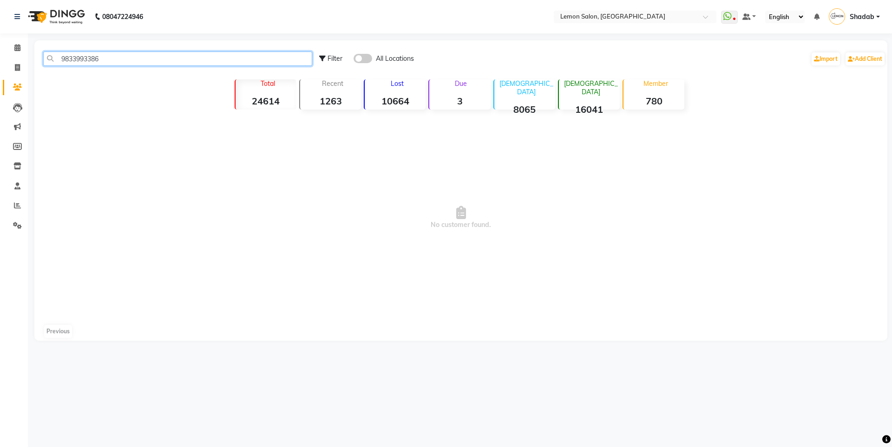
type input "9833993386"
click at [382, 85] on p "Lost" at bounding box center [396, 83] width 57 height 8
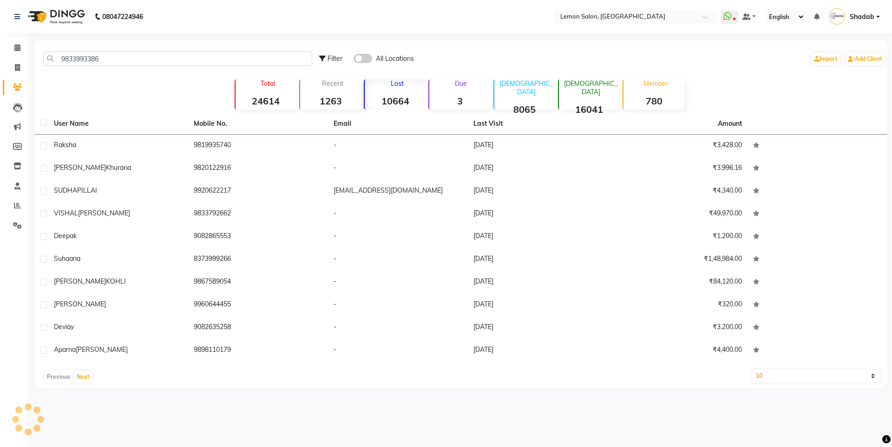
click at [281, 96] on strong "24614" at bounding box center [265, 101] width 61 height 12
click at [206, 82] on div "Total 24614 Recent 1263 Lost 10664 Due 3 Male 8065 Female 16041 Member 780" at bounding box center [460, 93] width 515 height 33
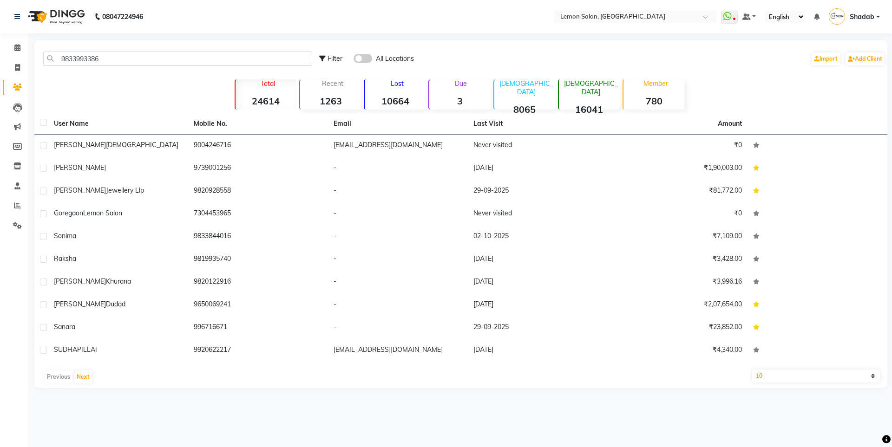
click at [304, 98] on strong "1263" at bounding box center [330, 101] width 61 height 12
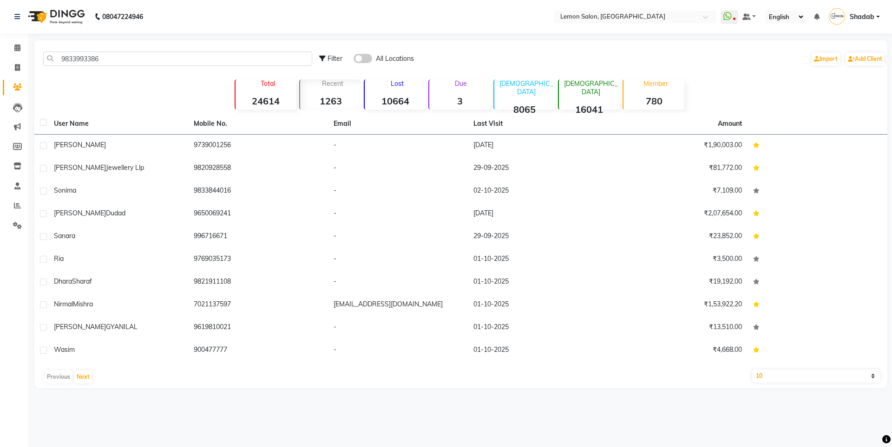
drag, startPoint x: 401, startPoint y: 109, endPoint x: 579, endPoint y: 105, distance: 177.9
click at [404, 109] on div "Lost 10664" at bounding box center [395, 94] width 62 height 30
drag, startPoint x: 579, startPoint y: 105, endPoint x: 591, endPoint y: 105, distance: 11.6
click at [580, 105] on strong "16041" at bounding box center [589, 110] width 61 height 12
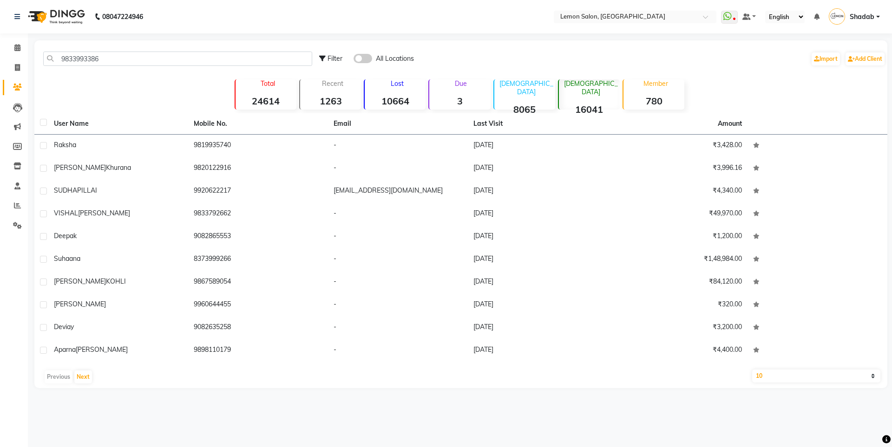
click at [667, 94] on div "Member 780" at bounding box center [653, 94] width 62 height 30
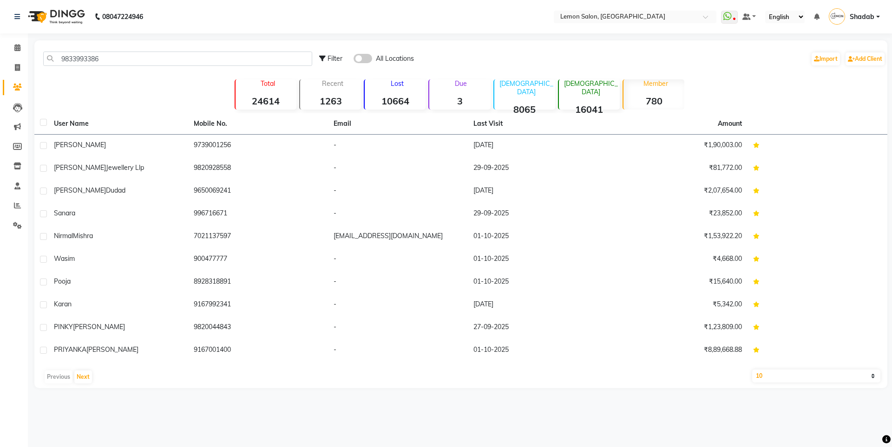
click at [568, 80] on p "Female" at bounding box center [590, 87] width 57 height 17
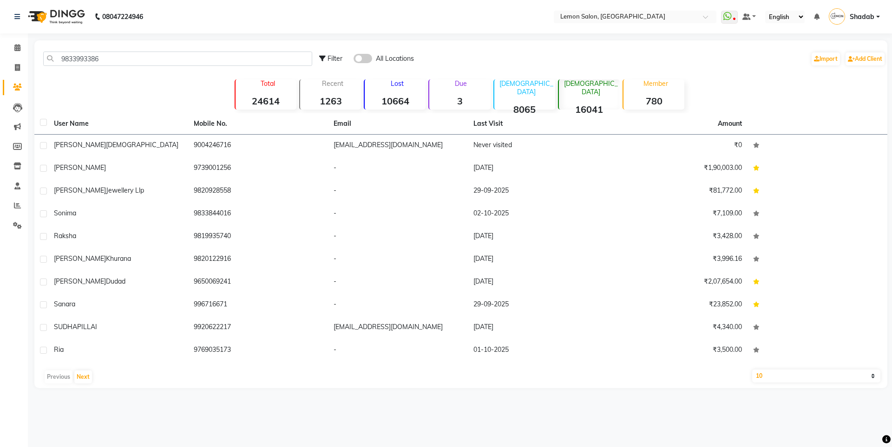
click at [733, 101] on div "9833993386 Filter All Locations Import Add Client Total 24614 Recent 1263 Lost …" at bounding box center [460, 214] width 853 height 348
click at [629, 86] on p "Member" at bounding box center [655, 83] width 57 height 8
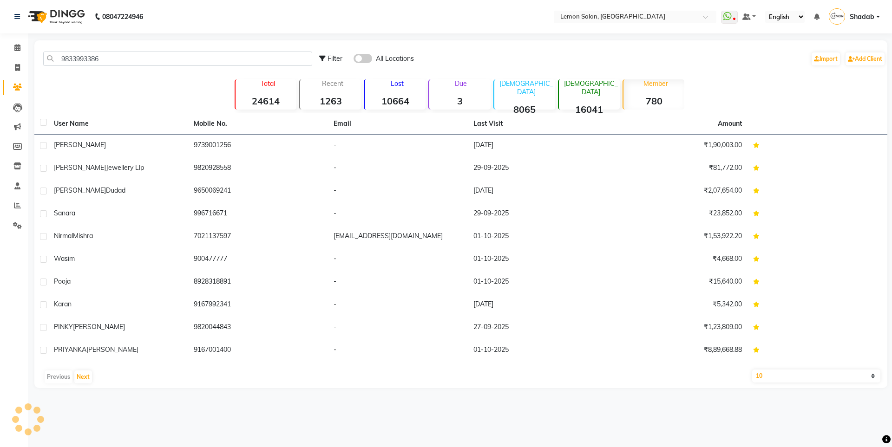
click at [582, 92] on div "Female 16041" at bounding box center [589, 94] width 62 height 30
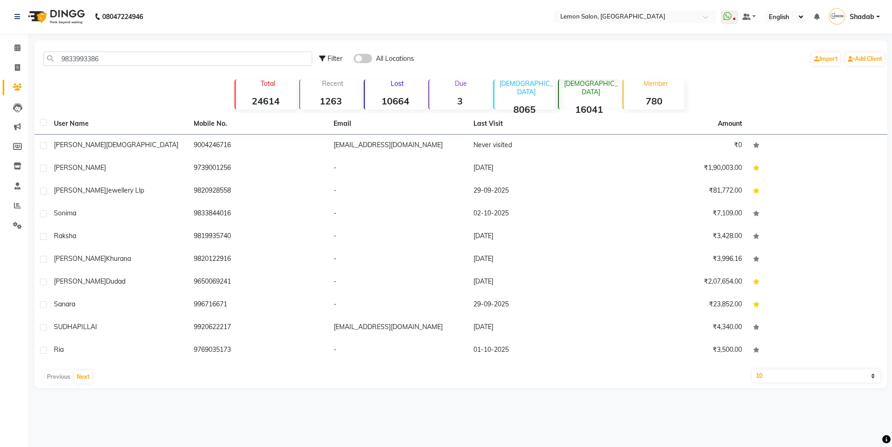
click at [520, 91] on div "Male 8065" at bounding box center [524, 94] width 62 height 30
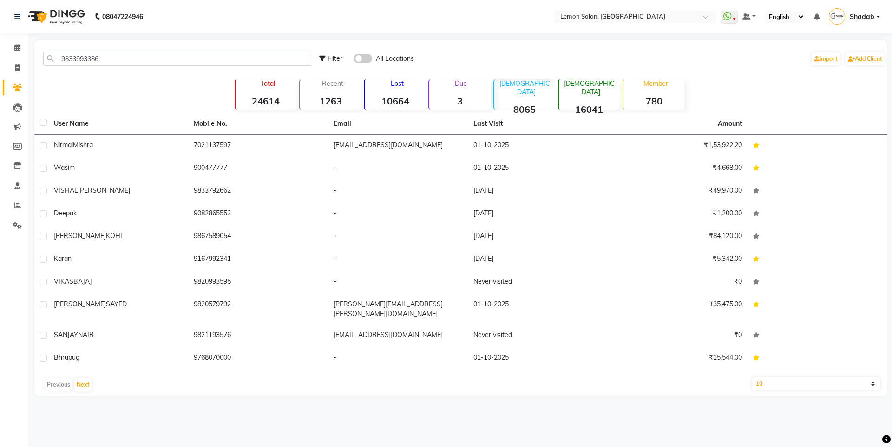
click at [456, 88] on div "Due 3" at bounding box center [459, 94] width 62 height 30
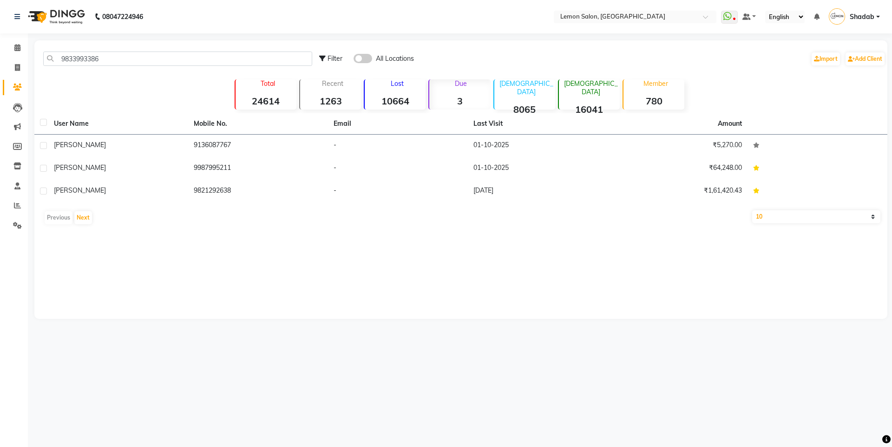
drag, startPoint x: 367, startPoint y: 86, endPoint x: 293, endPoint y: 86, distance: 73.4
click at [362, 86] on div "Total 24614 Recent 1263 Lost 10664 Due 3 Male 8065 Female 16041 Member 780" at bounding box center [460, 93] width 515 height 33
drag, startPoint x: 293, startPoint y: 86, endPoint x: 208, endPoint y: 93, distance: 85.7
click at [284, 89] on div "Total 24614" at bounding box center [266, 94] width 62 height 30
drag, startPoint x: 208, startPoint y: 93, endPoint x: 7, endPoint y: 92, distance: 201.1
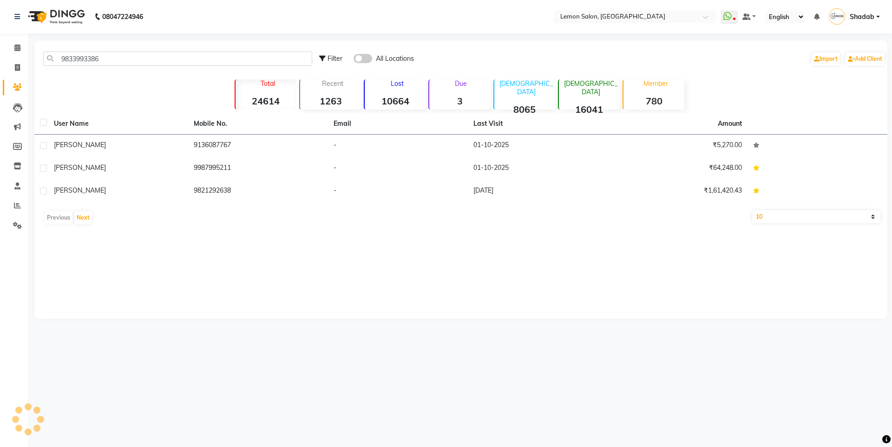
click at [202, 93] on div "Total 24614 Recent 1263 Lost 10664 Due 3 Male 8065 Female 16041 Member 780" at bounding box center [460, 93] width 529 height 33
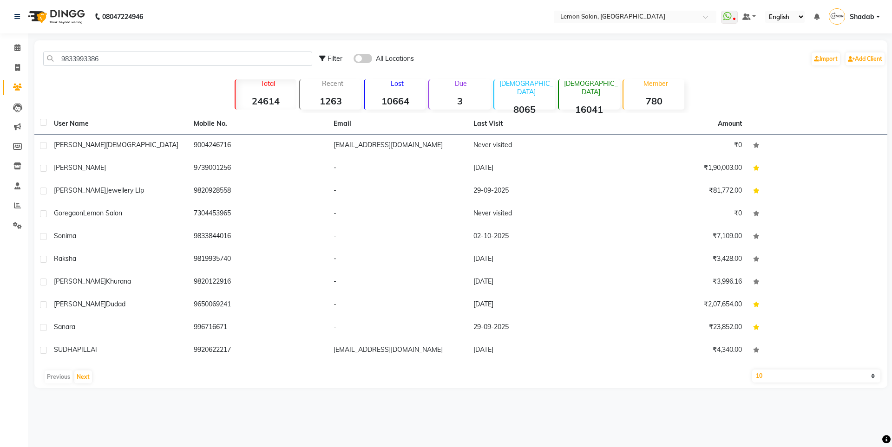
click at [16, 36] on div "Calendar Invoice Clients Leads Marketing Members Inventory Staff Reports Settin…" at bounding box center [62, 229] width 125 height 407
click at [15, 42] on link "Calendar" at bounding box center [14, 47] width 22 height 15
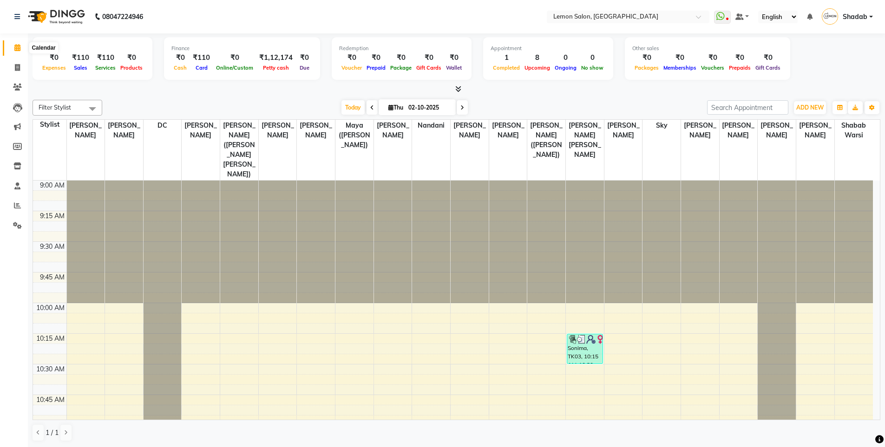
click at [19, 44] on span at bounding box center [17, 48] width 16 height 11
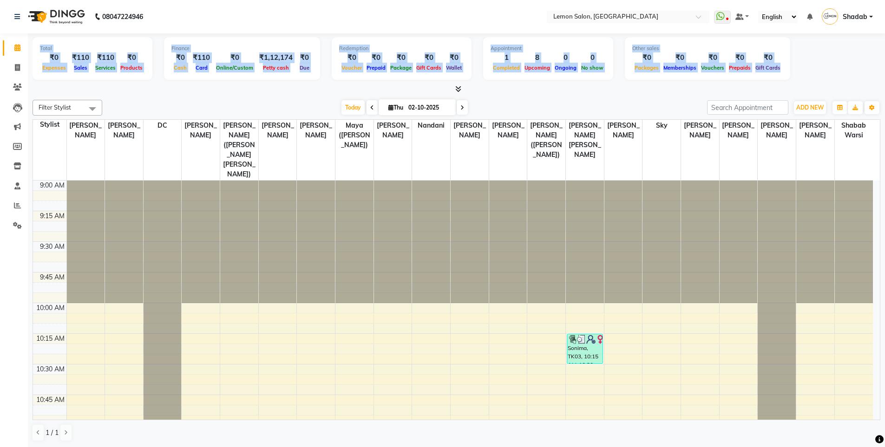
drag, startPoint x: 33, startPoint y: 44, endPoint x: 891, endPoint y: 46, distance: 858.2
click at [885, 46] on html "08047224946 Select Location × Lemon Salon, Oshiwara WhatsApp Status ✕ Status: D…" at bounding box center [442, 223] width 885 height 447
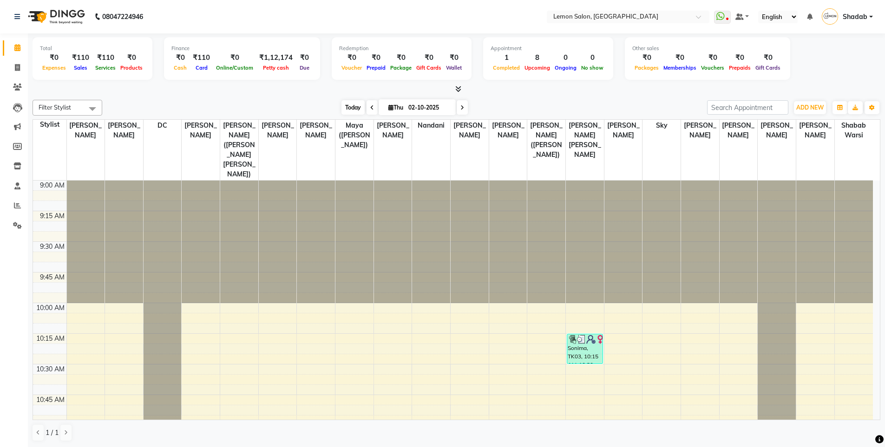
click at [345, 108] on span "Today" at bounding box center [352, 107] width 23 height 14
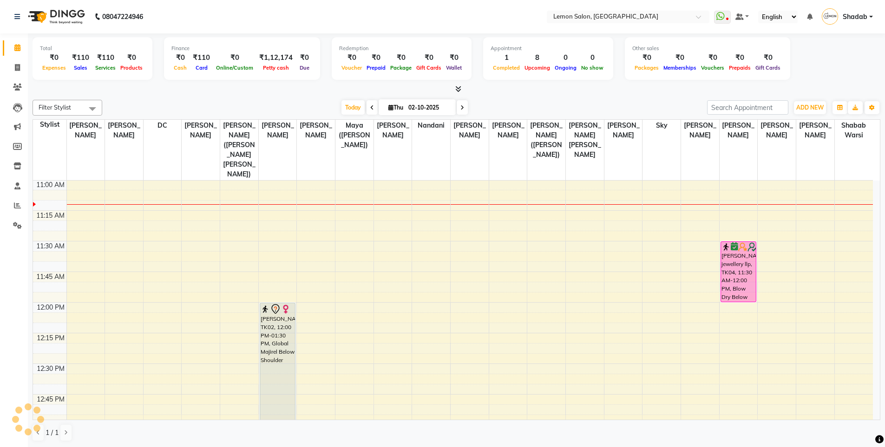
click at [184, 75] on div "Finance ₹0 Cash ₹110 Card ₹0 Online/Custom ₹1,12,174 Petty cash ₹0 Due" at bounding box center [242, 58] width 156 height 43
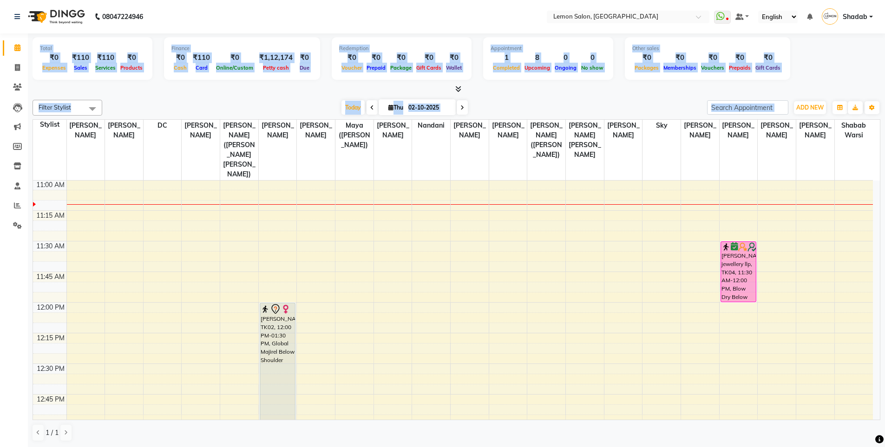
scroll to position [0, 0]
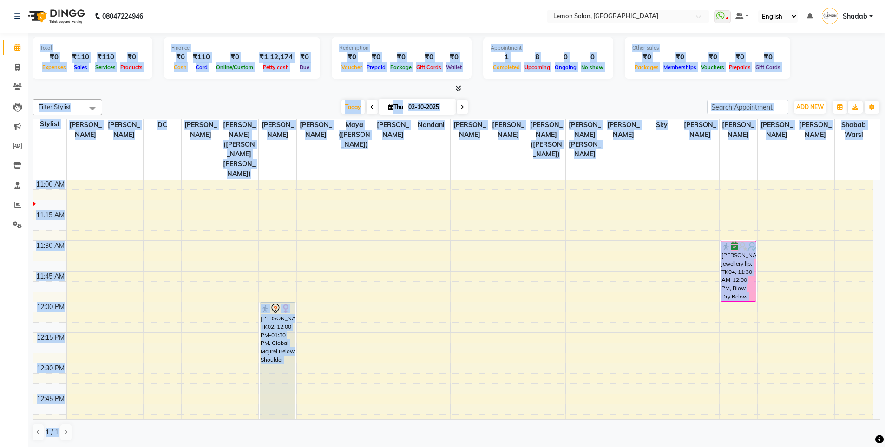
drag, startPoint x: 37, startPoint y: 46, endPoint x: 817, endPoint y: 453, distance: 879.8
click at [817, 447] on html "08047224946 Select Location × Lemon Salon, Oshiwara WhatsApp Status ✕ Status: D…" at bounding box center [442, 223] width 885 height 447
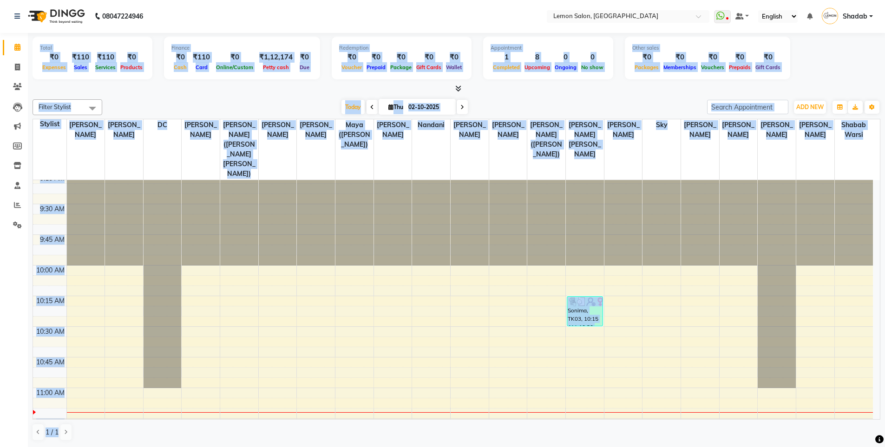
scroll to position [0, 0]
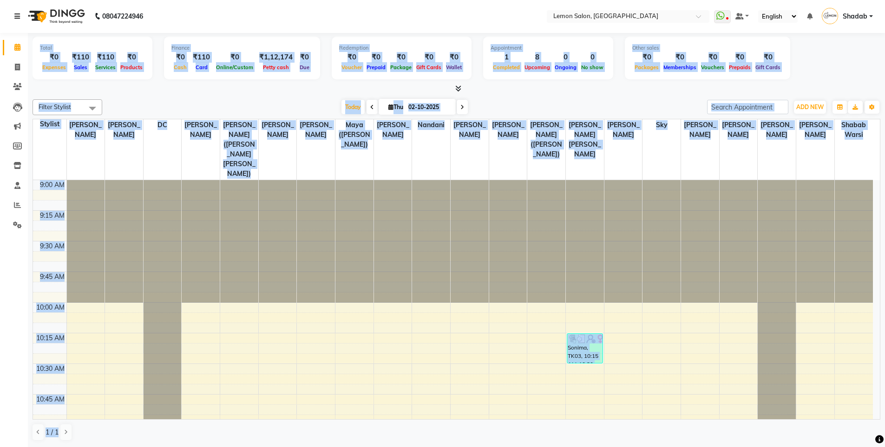
click at [16, 17] on icon at bounding box center [17, 16] width 6 height 7
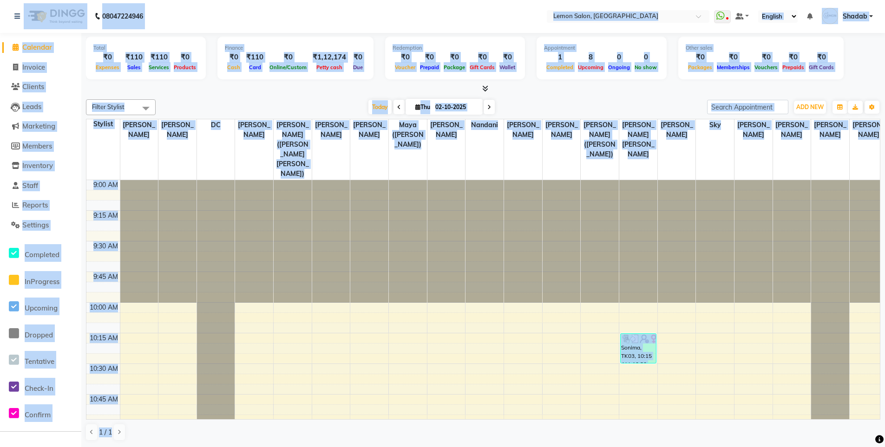
scroll to position [100, 0]
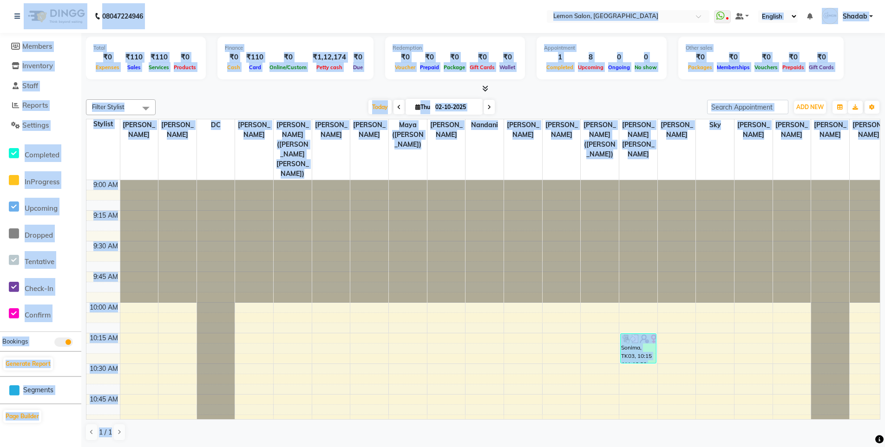
drag, startPoint x: 30, startPoint y: 35, endPoint x: 594, endPoint y: 461, distance: 706.6
click at [594, 447] on html "08047224946 Select Location × Lemon Salon, Oshiwara WhatsApp Status ✕ Status: D…" at bounding box center [442, 223] width 885 height 447
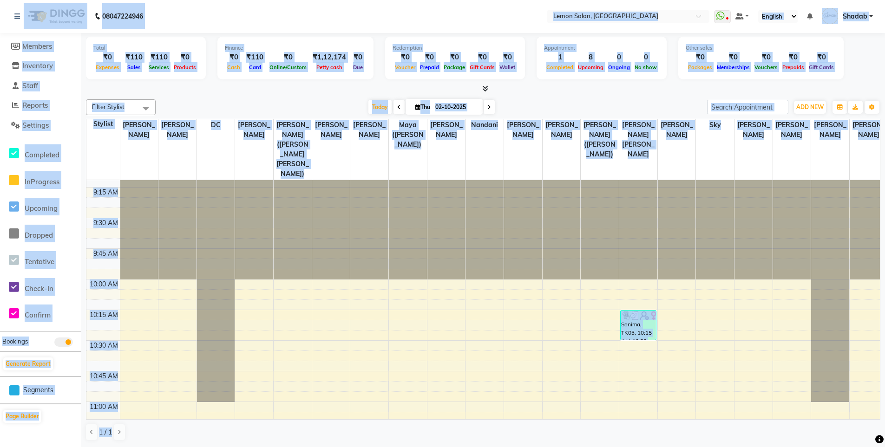
scroll to position [0, 0]
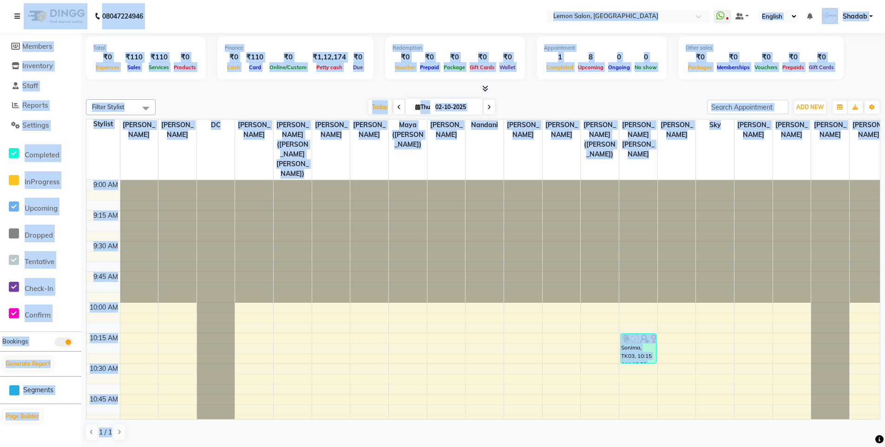
click at [19, 16] on icon at bounding box center [17, 16] width 6 height 7
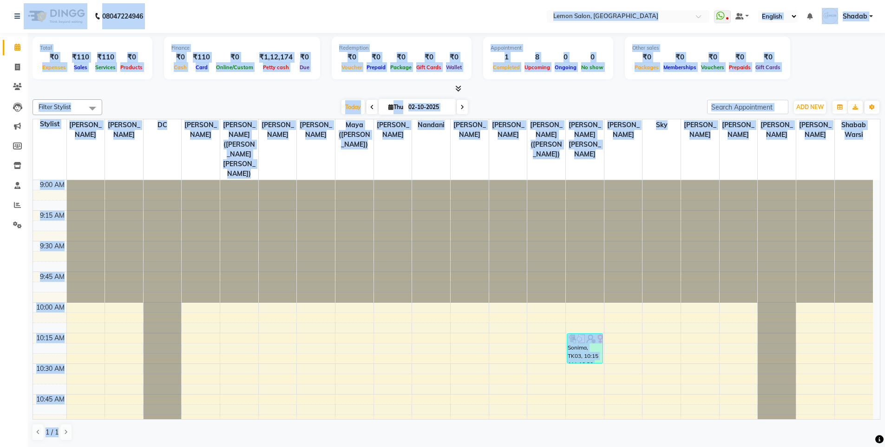
click at [481, 106] on div "Today Thu 02-10-2025" at bounding box center [404, 107] width 595 height 14
drag, startPoint x: 0, startPoint y: 3, endPoint x: 891, endPoint y: 461, distance: 1001.9
click at [885, 447] on html "08047224946 Select Location × Lemon Salon, Oshiwara WhatsApp Status ✕ Status: D…" at bounding box center [442, 223] width 885 height 447
click at [456, 83] on div "Total ₹0 Expenses ₹110 Sales ₹110 Services ₹0 Products Finance ₹0 Cash ₹110 Car…" at bounding box center [456, 63] width 847 height 61
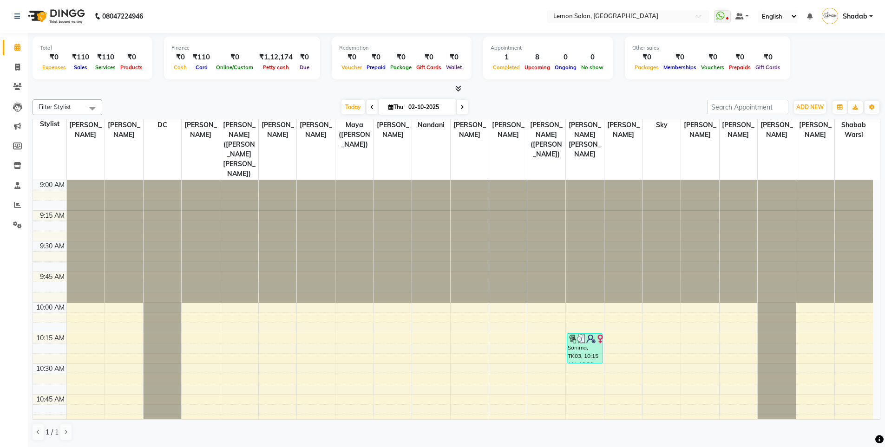
click at [456, 85] on icon at bounding box center [458, 88] width 6 height 7
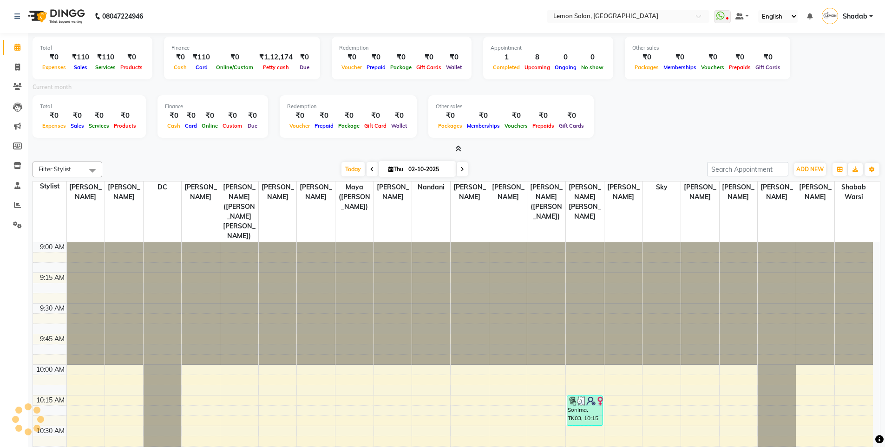
click at [459, 150] on icon at bounding box center [458, 148] width 6 height 7
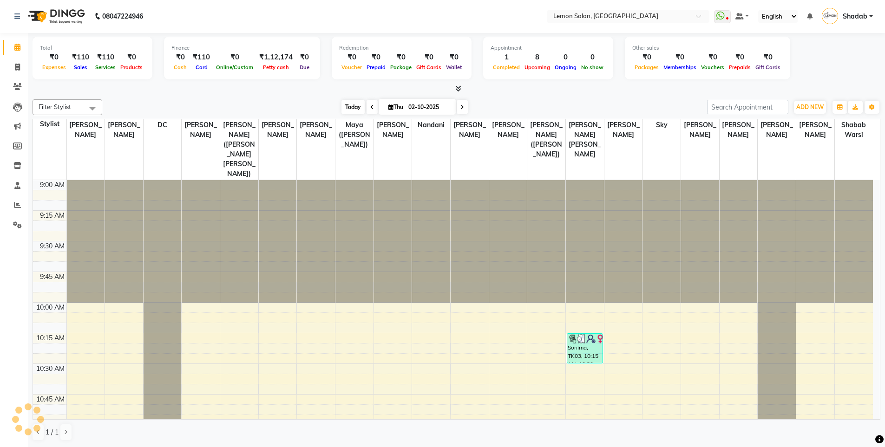
click at [355, 110] on span "Today" at bounding box center [352, 107] width 23 height 14
click at [254, 107] on div "Today Thu 02-10-2025" at bounding box center [404, 107] width 595 height 14
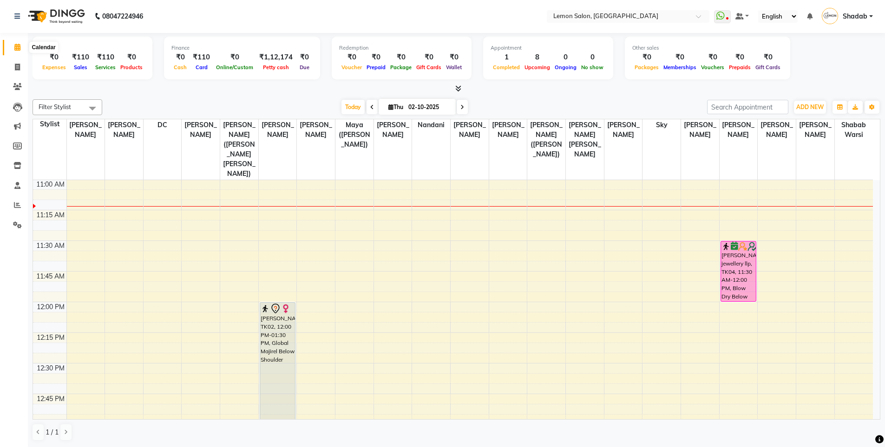
click at [13, 52] on span at bounding box center [17, 47] width 16 height 11
click at [344, 109] on span "Today" at bounding box center [352, 107] width 23 height 14
click at [16, 85] on icon at bounding box center [17, 86] width 9 height 7
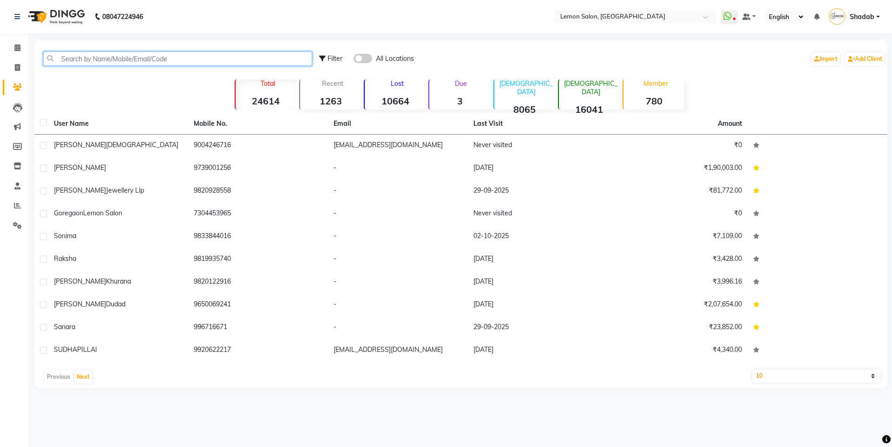
click at [85, 64] on input "text" at bounding box center [177, 59] width 269 height 14
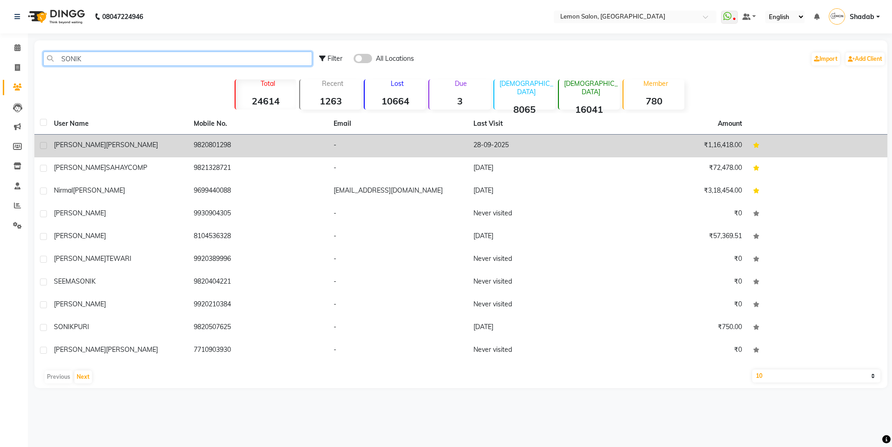
type input "SONIK"
click at [150, 150] on div "Sonika Kamble" at bounding box center [118, 145] width 129 height 10
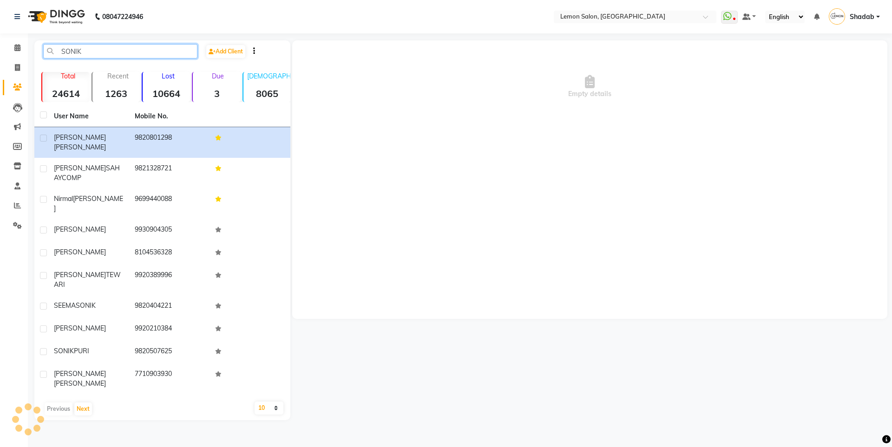
click at [108, 52] on input "SONIK" at bounding box center [120, 51] width 154 height 14
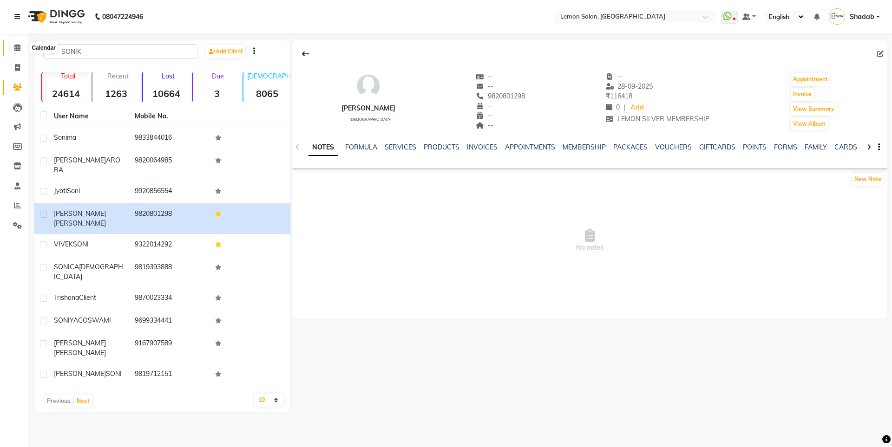
click at [20, 44] on span at bounding box center [17, 48] width 16 height 11
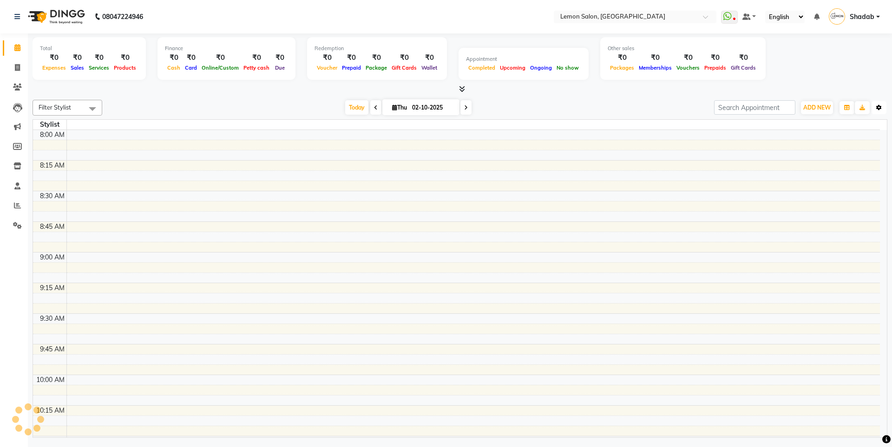
click at [880, 110] on icon "button" at bounding box center [879, 108] width 6 height 6
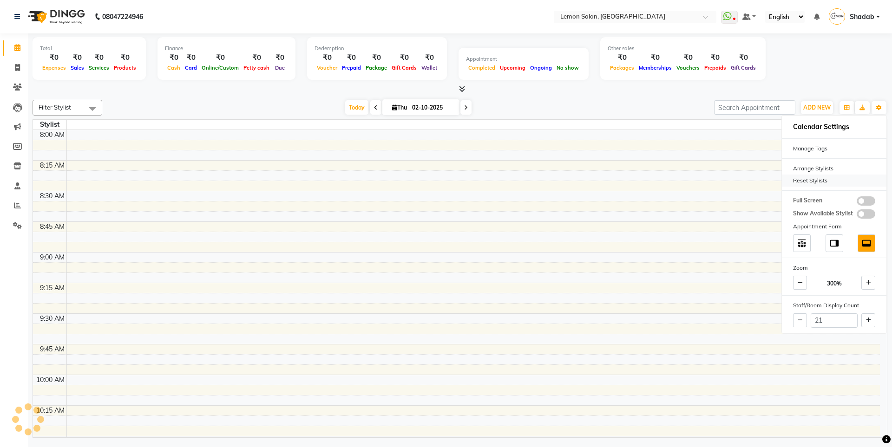
click at [813, 177] on div "Reset Stylists" at bounding box center [834, 181] width 104 height 12
click at [345, 104] on span "Today" at bounding box center [356, 107] width 23 height 14
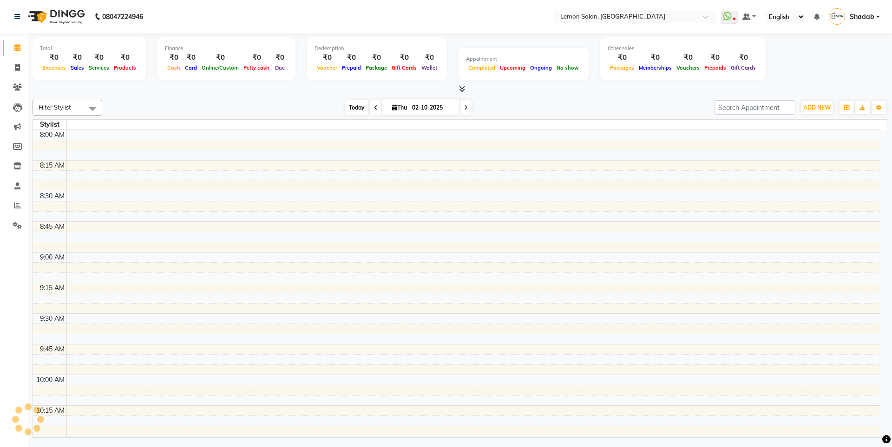
click at [349, 106] on span "Today" at bounding box center [356, 107] width 23 height 14
click at [350, 107] on span "Today" at bounding box center [356, 107] width 23 height 14
drag, startPoint x: 350, startPoint y: 107, endPoint x: 155, endPoint y: 94, distance: 195.5
click at [347, 109] on span "Today" at bounding box center [356, 107] width 23 height 14
drag, startPoint x: 12, startPoint y: 59, endPoint x: 13, endPoint y: 63, distance: 4.8
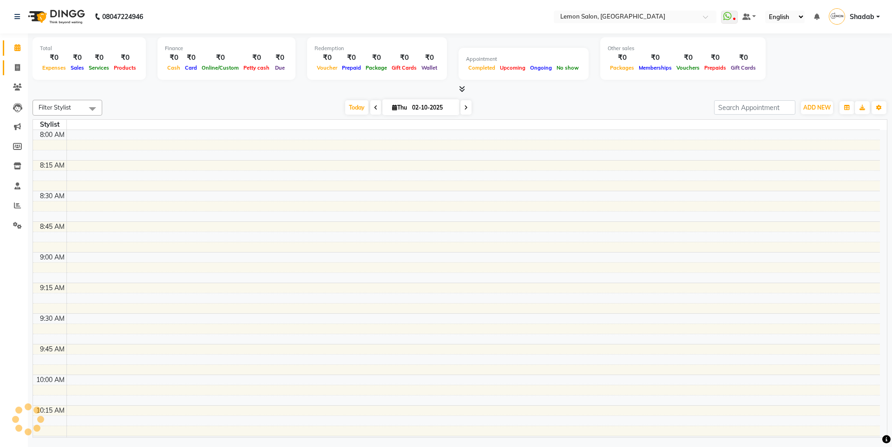
click at [12, 59] on li "Invoice" at bounding box center [14, 68] width 28 height 20
click at [13, 65] on span at bounding box center [17, 68] width 16 height 11
select select "service"
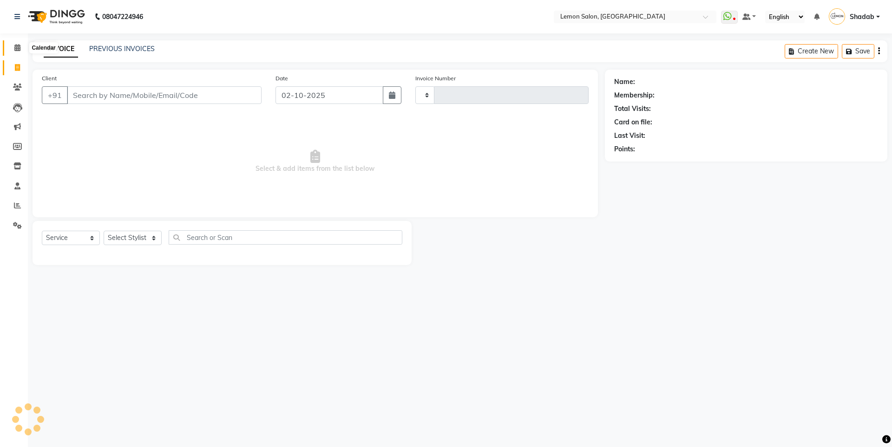
click at [17, 51] on span at bounding box center [17, 48] width 16 height 11
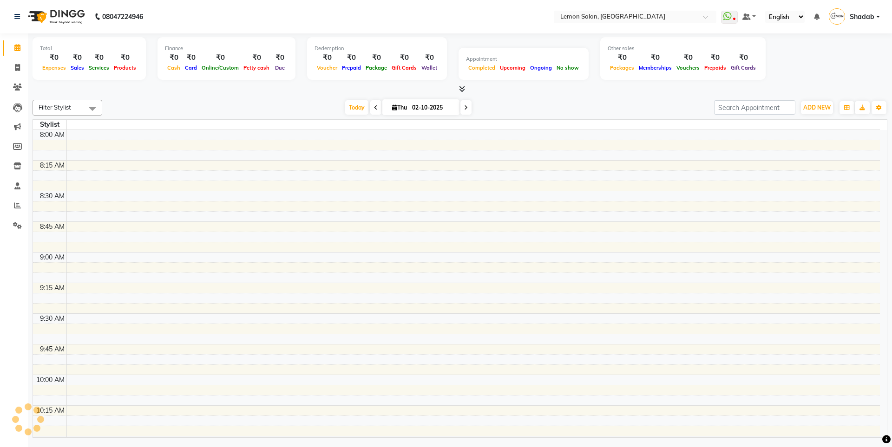
click at [92, 108] on span at bounding box center [92, 109] width 19 height 18
click at [68, 125] on li "No data available" at bounding box center [67, 140] width 69 height 32
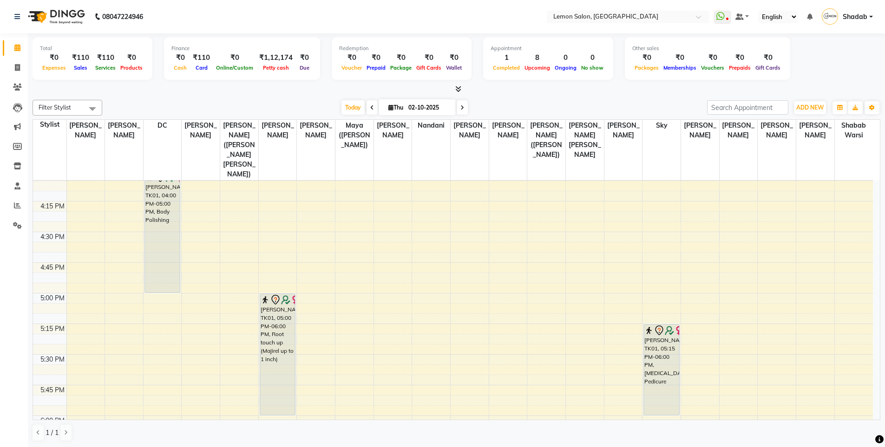
scroll to position [929, 0]
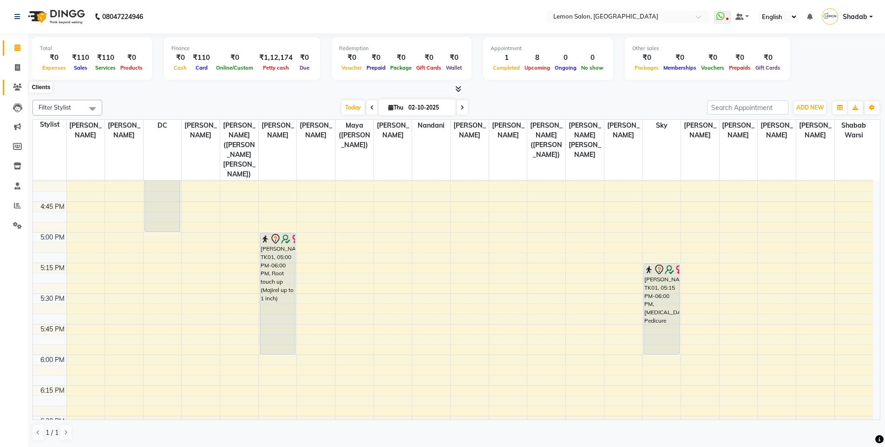
click at [18, 83] on span at bounding box center [17, 87] width 16 height 11
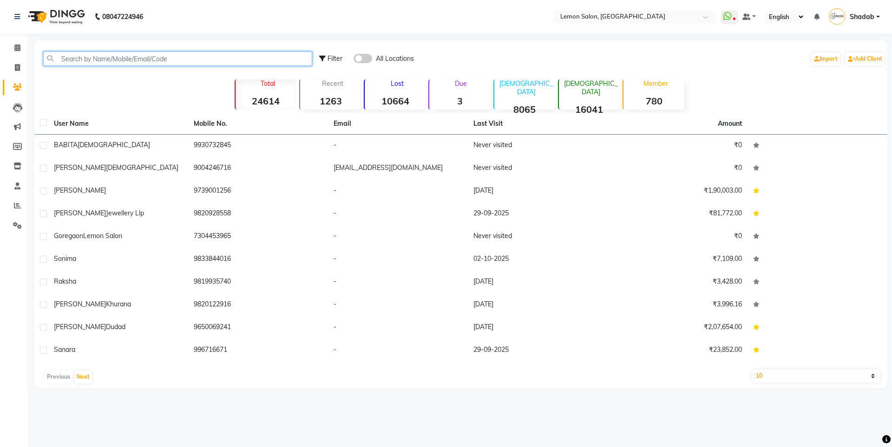
click at [150, 65] on input "text" at bounding box center [177, 59] width 269 height 14
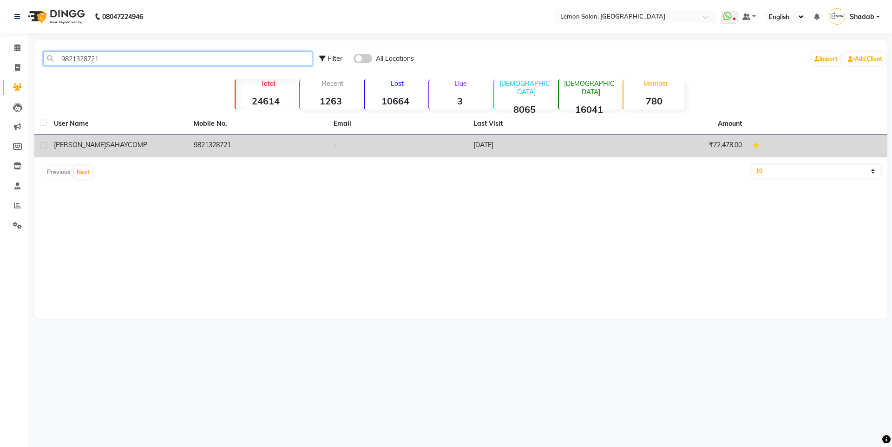
type input "9821328721"
click at [106, 142] on span "SAHAYCOMP" at bounding box center [126, 145] width 41 height 8
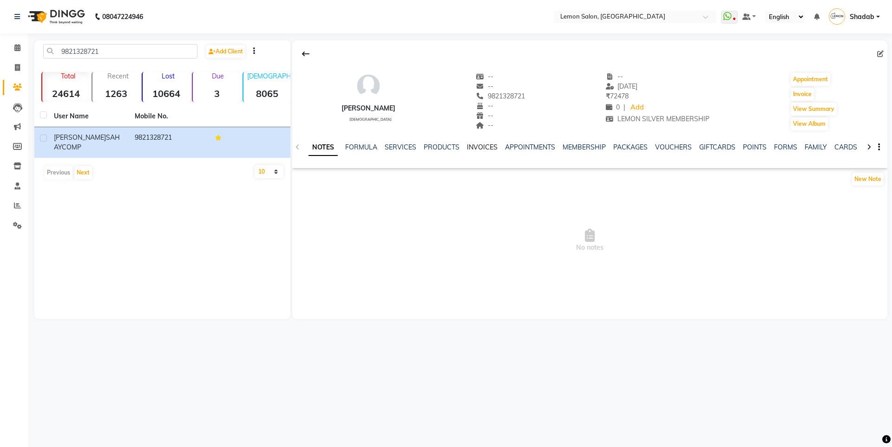
click at [478, 148] on link "INVOICES" at bounding box center [482, 147] width 31 height 8
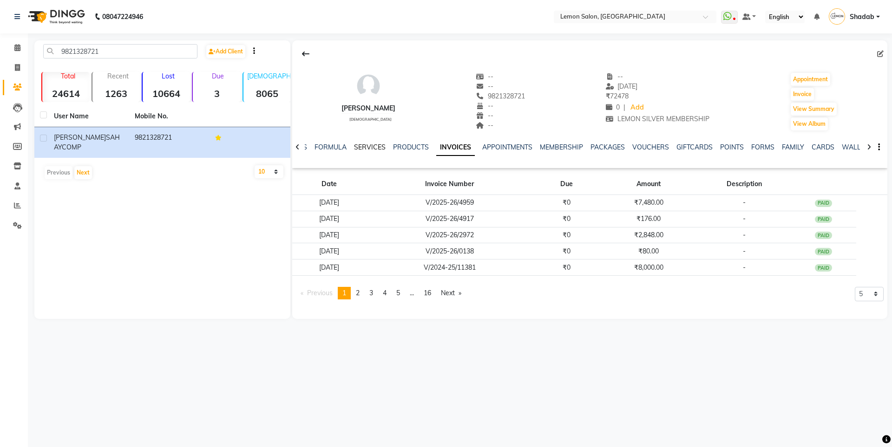
click at [365, 146] on link "SERVICES" at bounding box center [370, 147] width 32 height 8
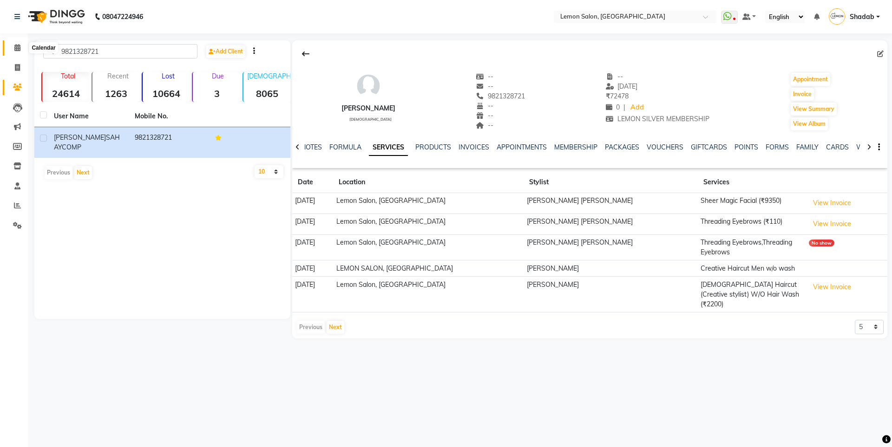
click at [15, 46] on icon at bounding box center [17, 47] width 6 height 7
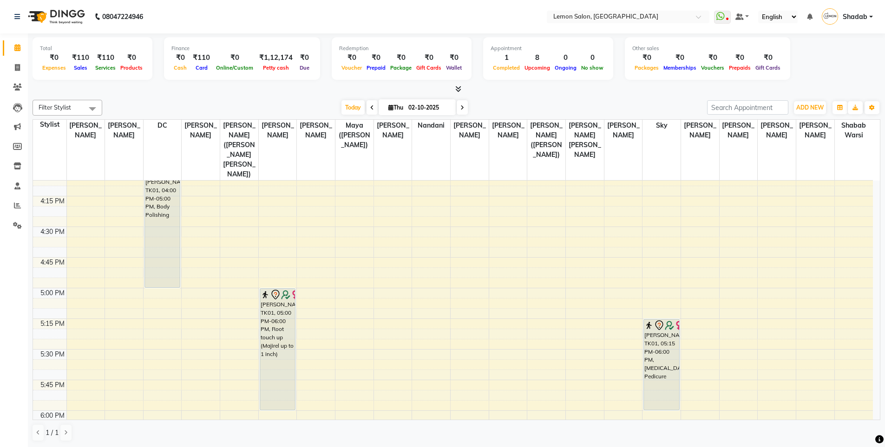
scroll to position [836, 0]
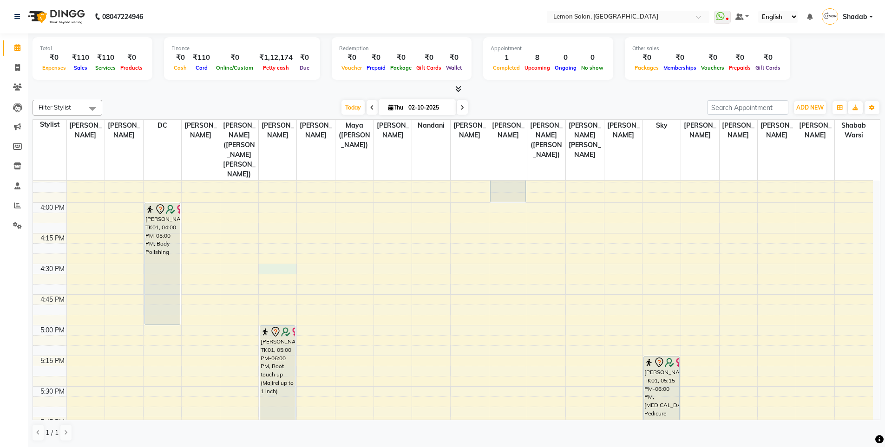
click at [273, 250] on div "9:00 AM 9:15 AM 9:30 AM 9:45 AM 10:00 AM 10:15 AM 10:30 AM 10:45 AM 11:00 AM 11…" at bounding box center [453, 203] width 840 height 1716
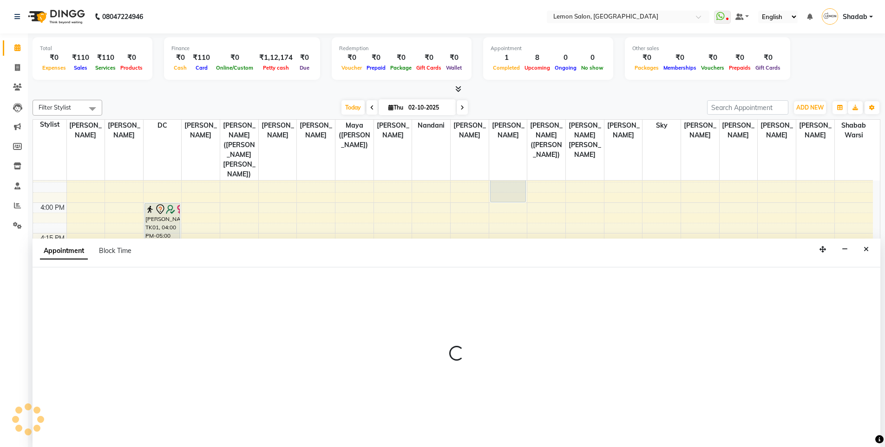
scroll to position [0, 0]
select select "7391"
select select "990"
select select "tentative"
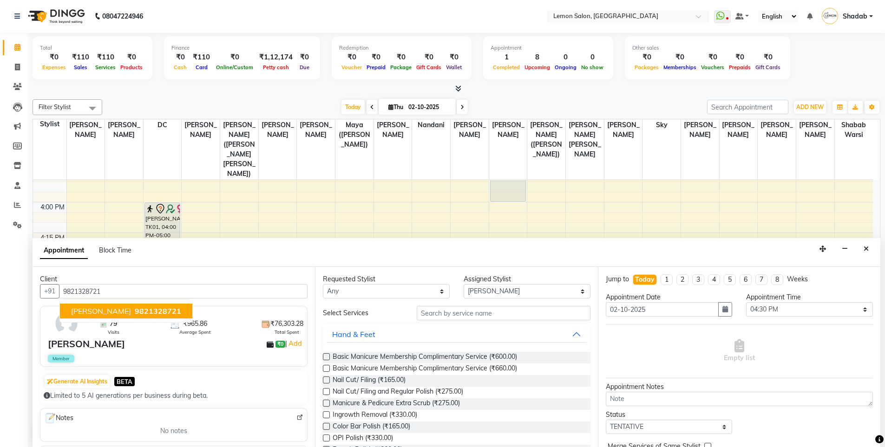
click at [175, 310] on span "9821328721" at bounding box center [158, 310] width 46 height 9
type input "9821328721"
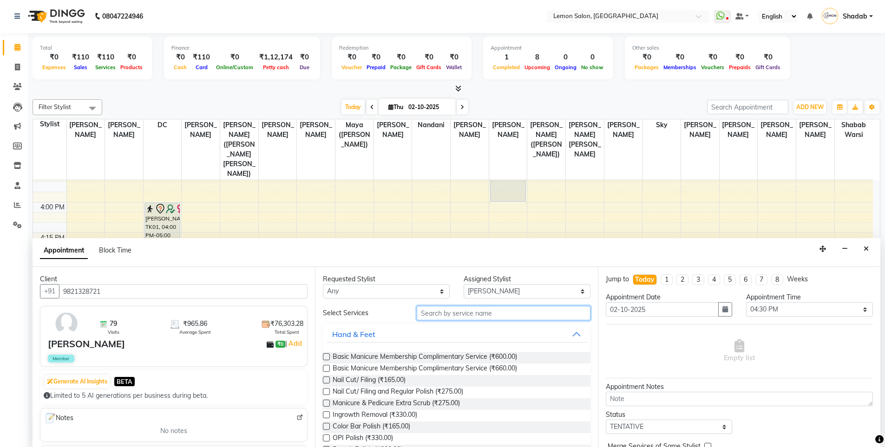
click at [437, 309] on input "text" at bounding box center [504, 313] width 174 height 14
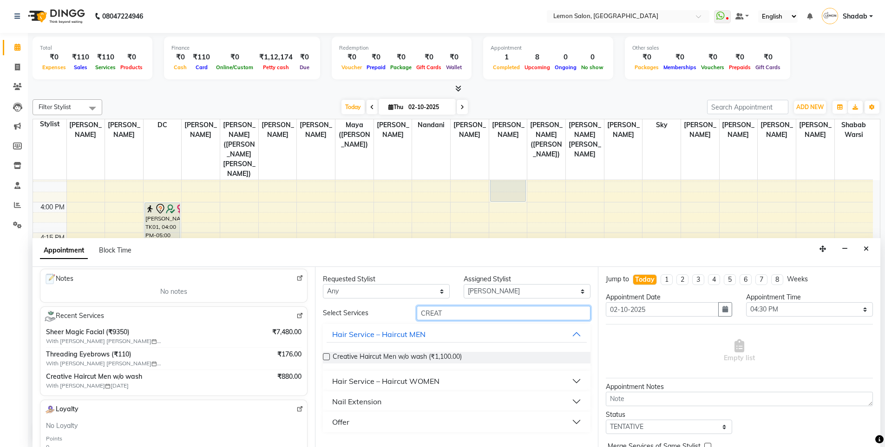
scroll to position [0, 0]
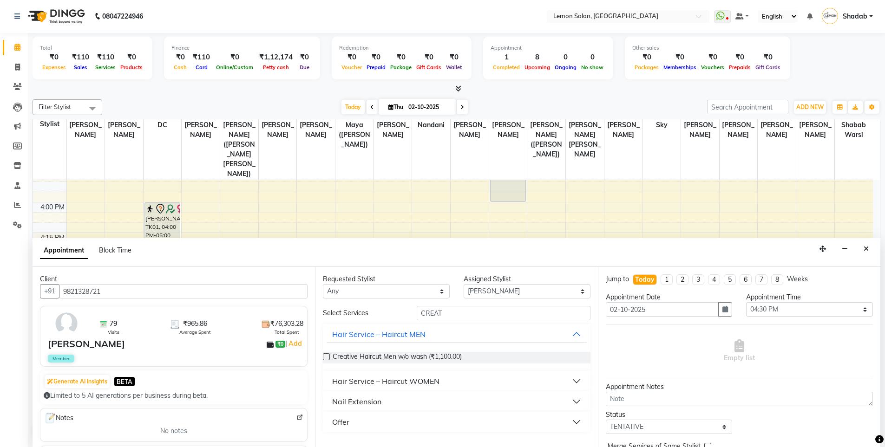
click at [64, 338] on div "SONIKA SAHAYCOMP" at bounding box center [86, 344] width 77 height 14
click at [117, 339] on div "SONIKA SAHAYCOMP" at bounding box center [86, 344] width 77 height 14
click at [75, 321] on img at bounding box center [66, 323] width 27 height 27
click at [62, 323] on img at bounding box center [66, 323] width 27 height 27
click at [90, 324] on div "79 Visits ₹965.86 Average Spent ₹76,303.28 Total Spent" at bounding box center [200, 324] width 220 height 24
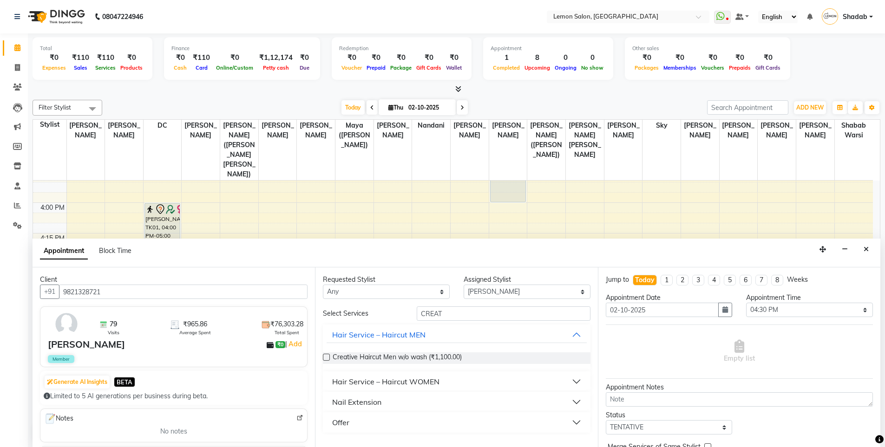
scroll to position [0, 0]
click at [400, 384] on div "Hair Service – Haircut WOMEN" at bounding box center [385, 381] width 107 height 11
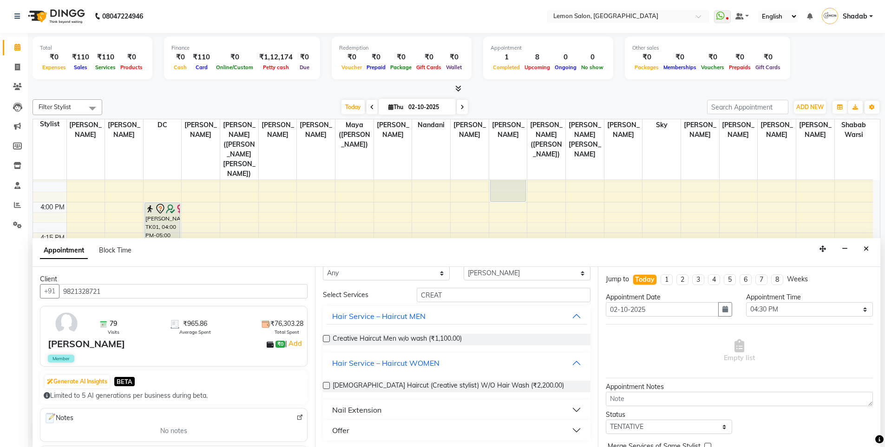
scroll to position [19, 0]
click at [429, 301] on input "CREAT" at bounding box center [504, 294] width 174 height 14
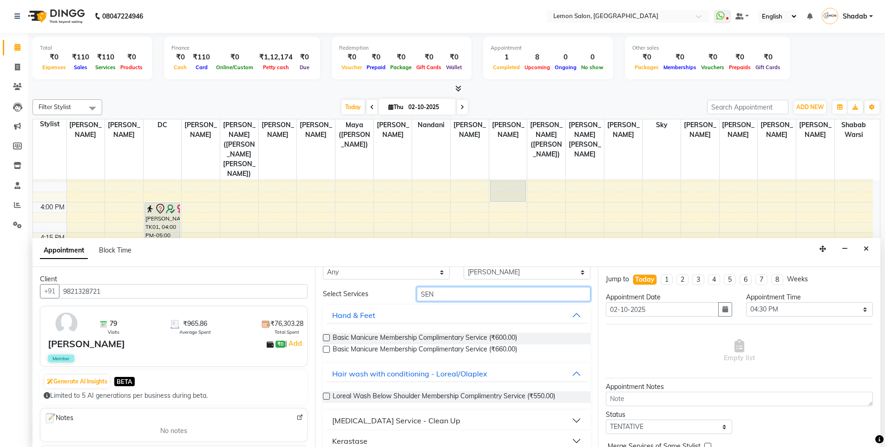
scroll to position [0, 0]
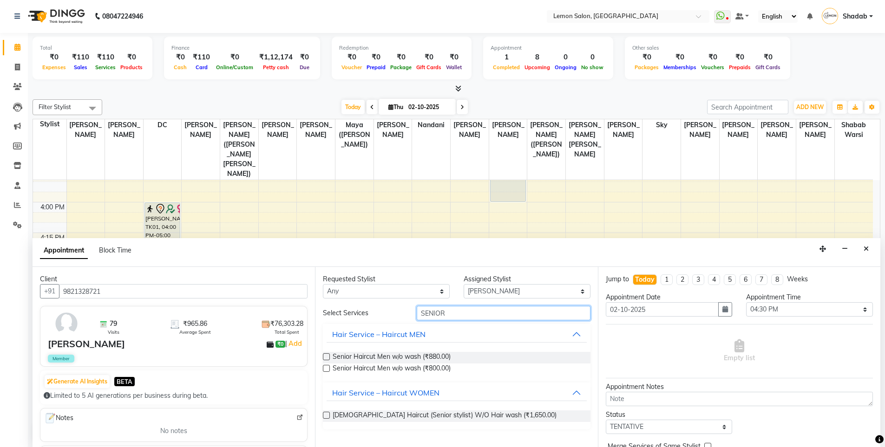
type input "SENIOR"
click at [326, 412] on label at bounding box center [326, 415] width 7 height 7
click at [326, 413] on input "checkbox" at bounding box center [326, 416] width 6 height 6
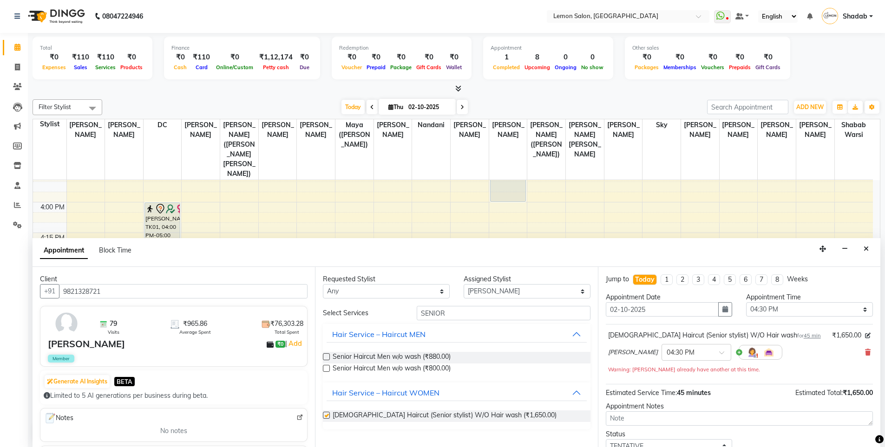
checkbox input "false"
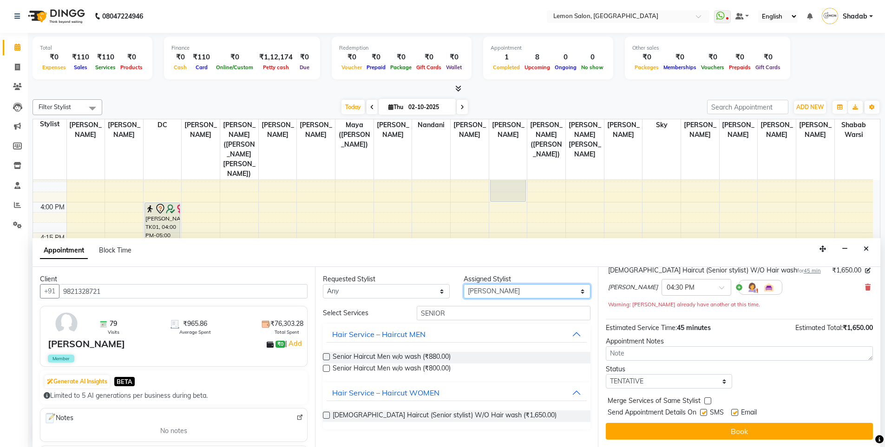
click at [491, 292] on select "Select [PERSON_NAME] [PERSON_NAME] DC [PERSON_NAME] [PERSON_NAME] ([PERSON_NAME…" at bounding box center [526, 291] width 127 height 14
select select "7397"
click at [463, 284] on select "Select Aakash Buchiude Azaz Kassara DC Geeta Govind Rajput Kanchan (Shrushti Si…" at bounding box center [526, 291] width 127 height 14
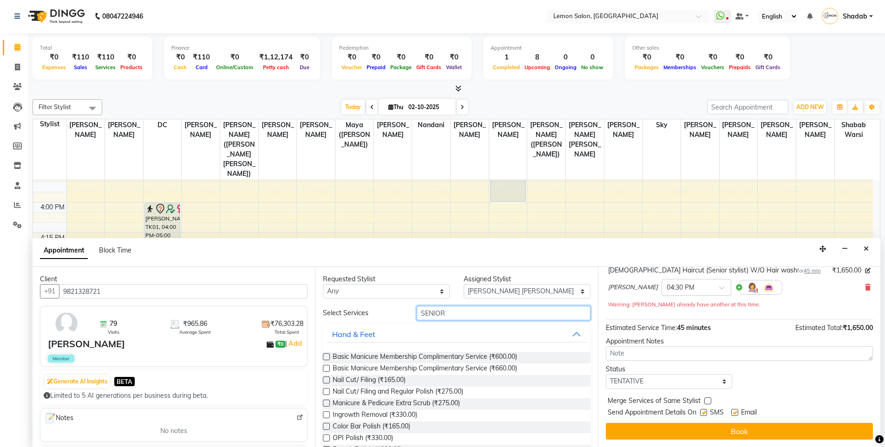
click at [430, 316] on input "SENIOR" at bounding box center [504, 313] width 174 height 14
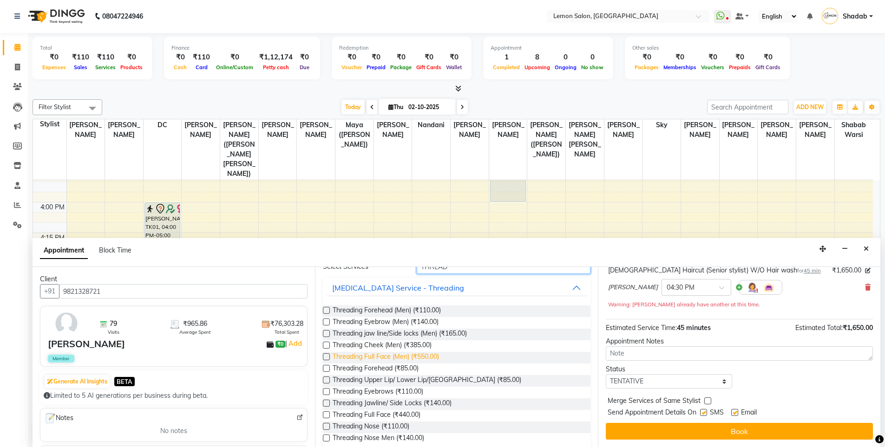
scroll to position [59, 0]
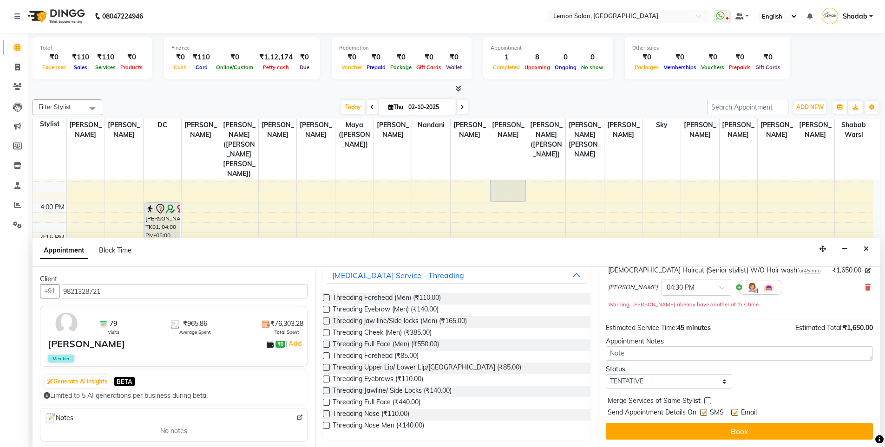
type input "THREAD"
click at [326, 377] on label at bounding box center [326, 379] width 7 height 7
click at [326, 377] on input "checkbox" at bounding box center [326, 380] width 6 height 6
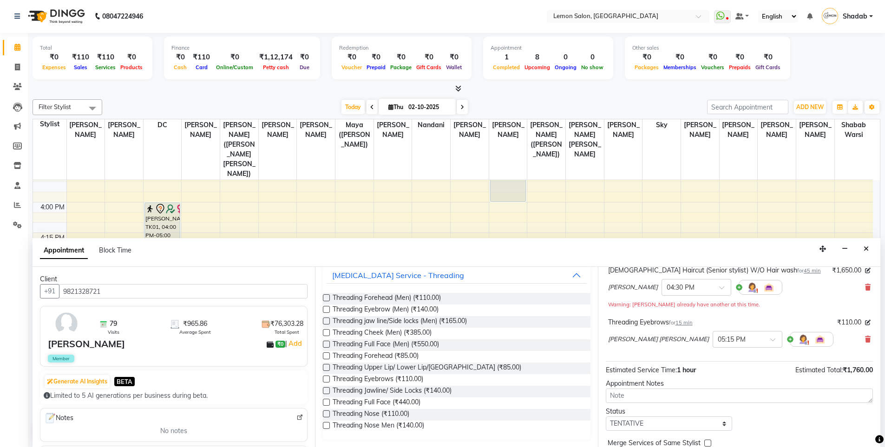
click at [328, 380] on label at bounding box center [326, 379] width 7 height 7
click at [328, 380] on input "checkbox" at bounding box center [326, 380] width 6 height 6
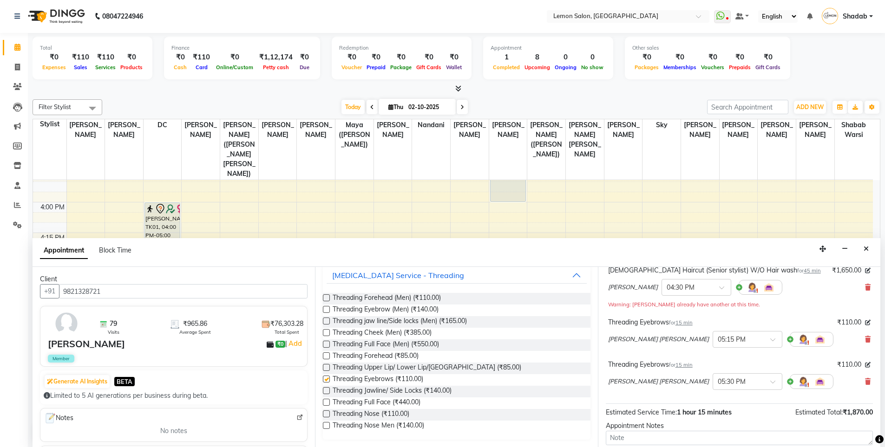
checkbox input "false"
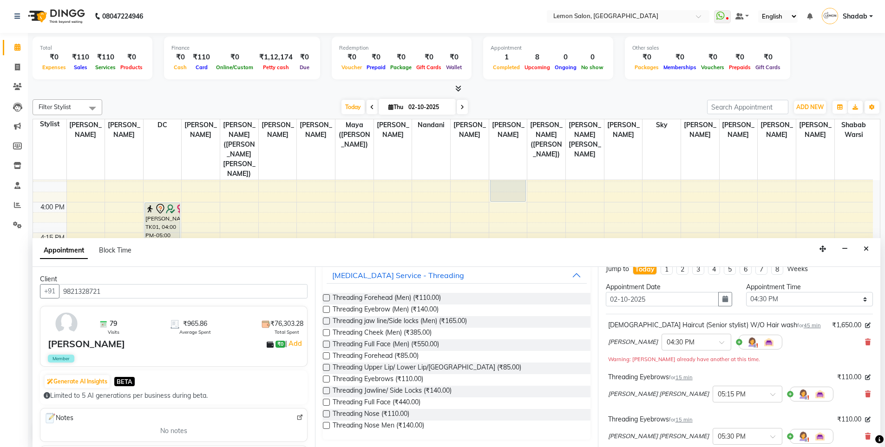
scroll to position [57, 0]
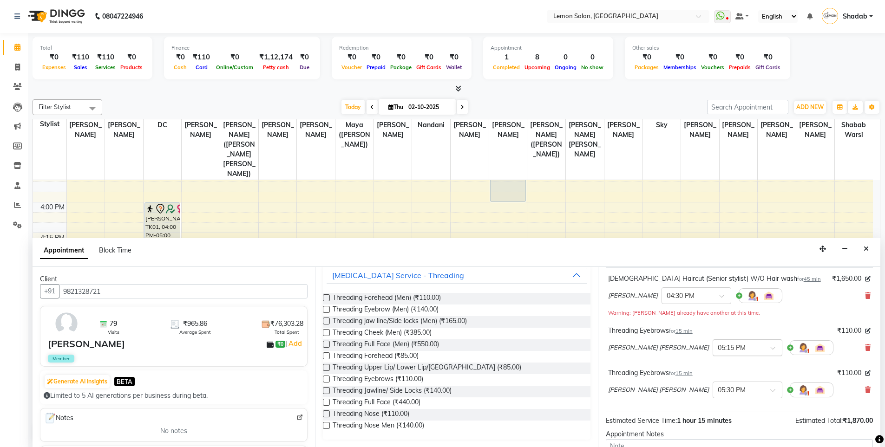
click at [770, 352] on span at bounding box center [776, 351] width 12 height 10
click at [713, 405] on div "04:30 PM" at bounding box center [747, 406] width 69 height 17
click at [770, 393] on span at bounding box center [776, 393] width 12 height 10
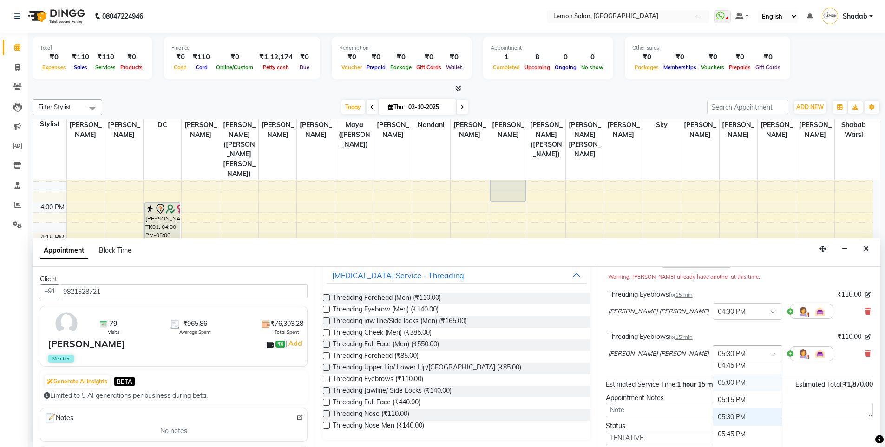
scroll to position [425, 0]
click at [713, 397] on div "04:30 PM" at bounding box center [747, 394] width 69 height 17
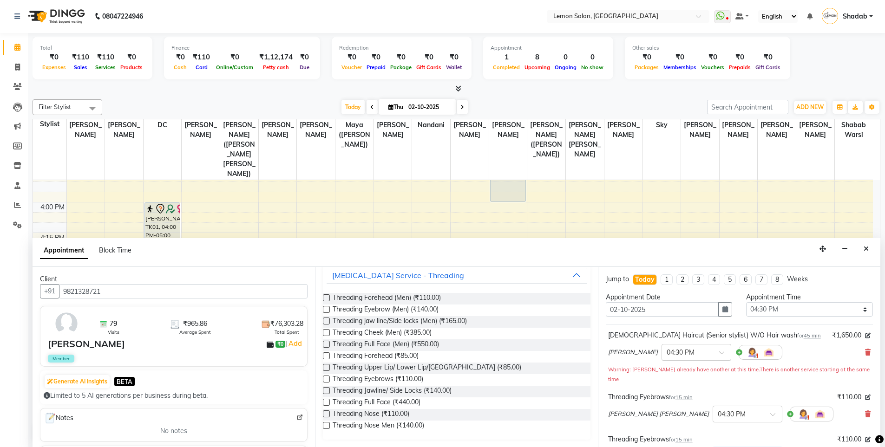
scroll to position [159, 0]
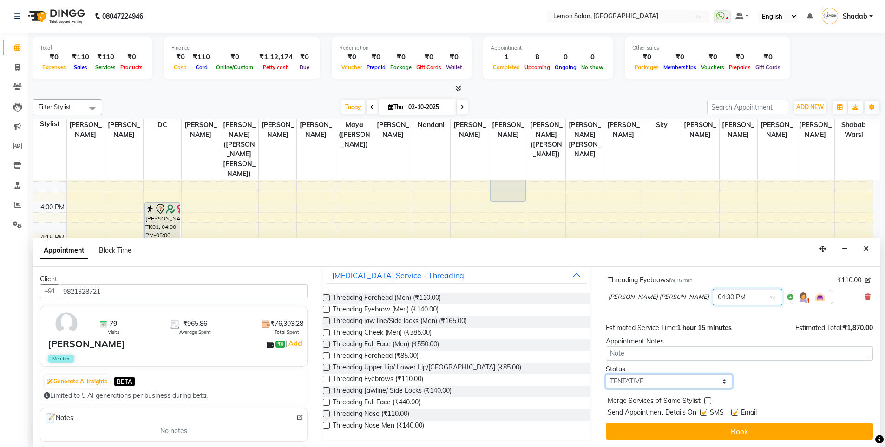
drag, startPoint x: 650, startPoint y: 383, endPoint x: 649, endPoint y: 397, distance: 14.4
click at [650, 383] on select "Select TENTATIVE CONFIRM CHECK-IN UPCOMING" at bounding box center [669, 381] width 127 height 14
select select "confirm booking"
click at [606, 374] on select "Select TENTATIVE CONFIRM CHECK-IN UPCOMING" at bounding box center [669, 381] width 127 height 14
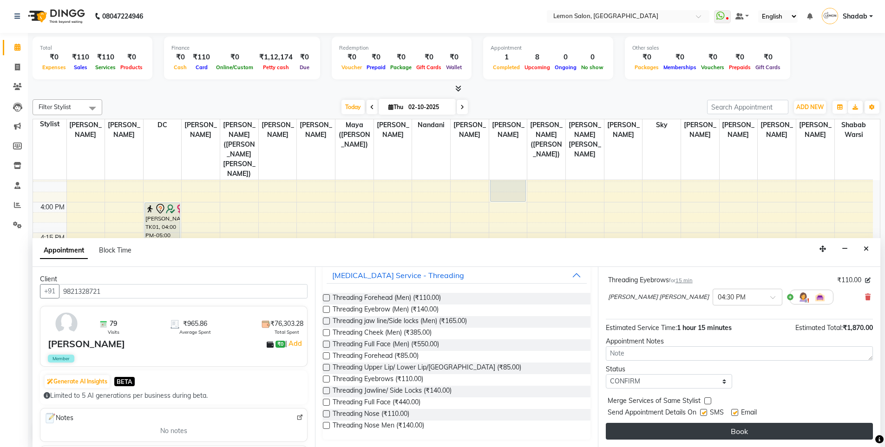
click at [701, 432] on button "Book" at bounding box center [739, 431] width 267 height 17
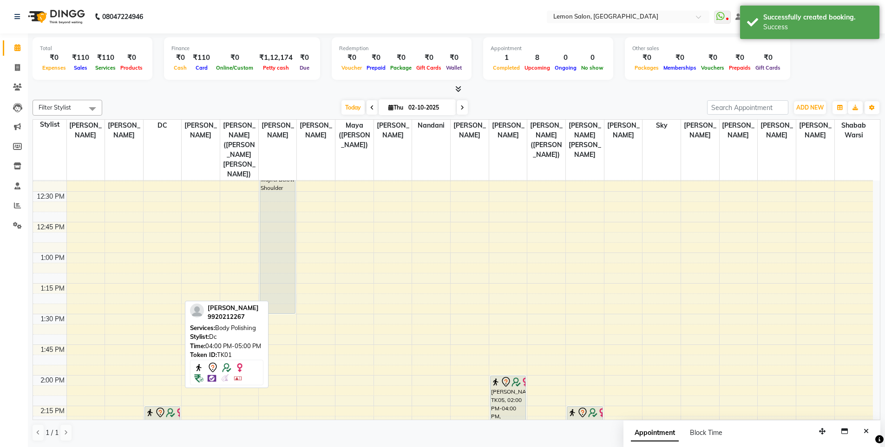
scroll to position [325, 0]
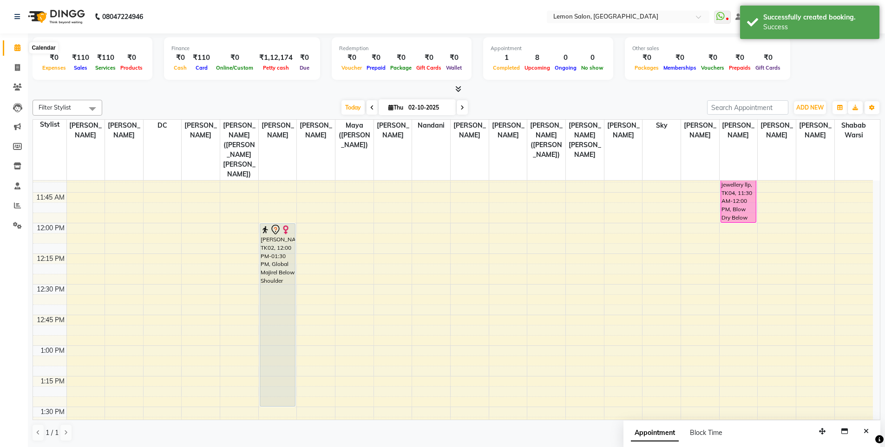
click at [18, 46] on icon at bounding box center [17, 47] width 6 height 7
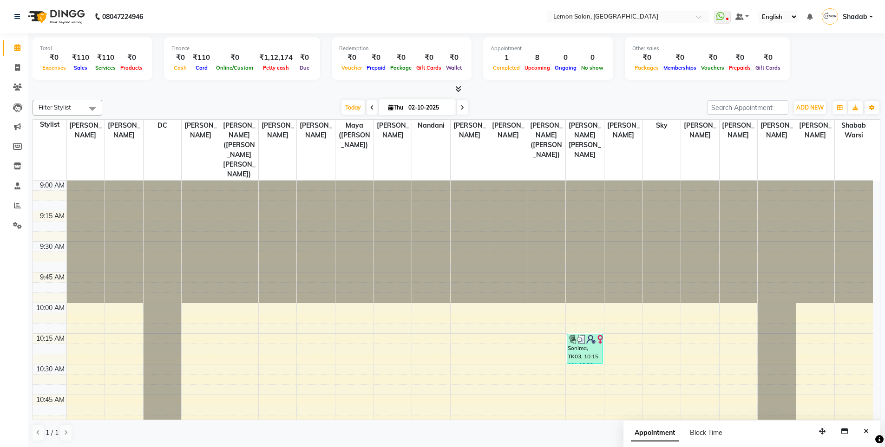
click at [834, 79] on div "Total ₹0 Expenses ₹110 Sales ₹110 Services ₹0 Products Finance ₹0 Cash ₹110 Car…" at bounding box center [456, 60] width 847 height 46
click at [20, 52] on span at bounding box center [17, 48] width 16 height 11
click at [13, 45] on span at bounding box center [17, 48] width 16 height 11
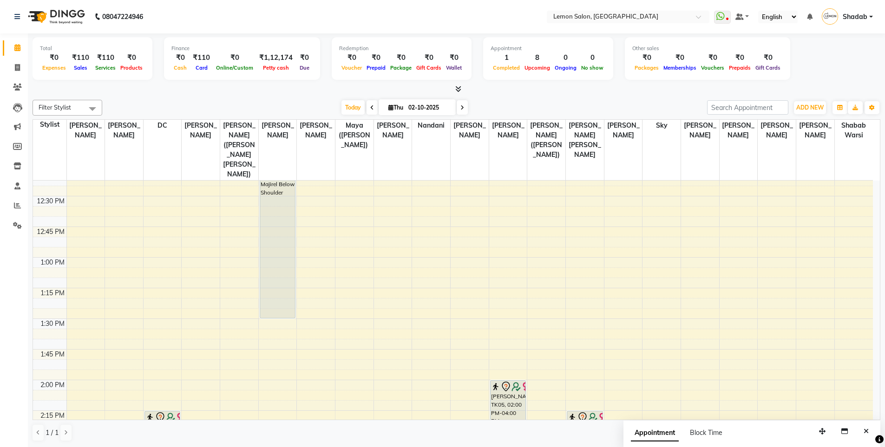
scroll to position [511, 0]
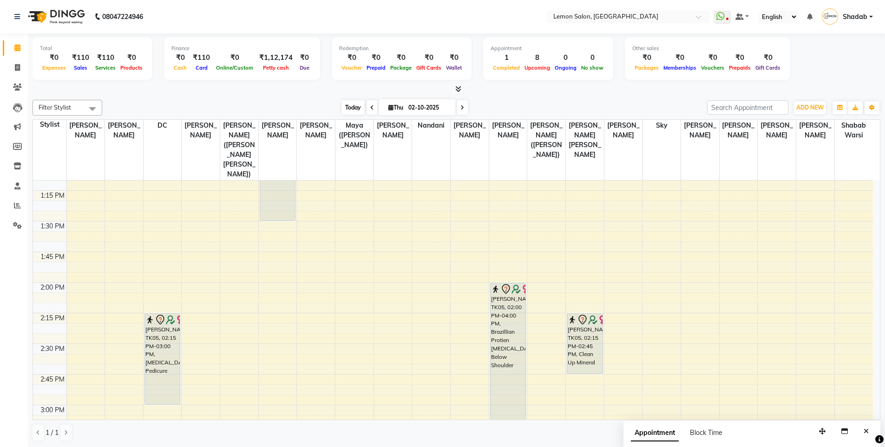
click at [353, 105] on span "Today" at bounding box center [352, 107] width 23 height 14
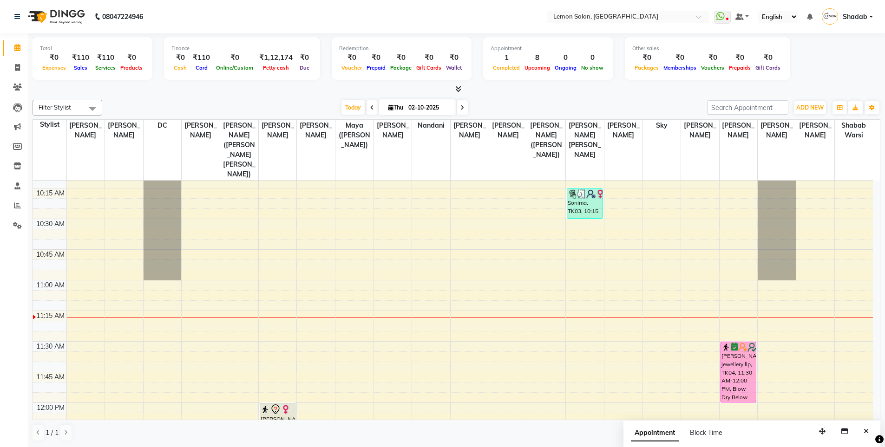
scroll to position [0, 0]
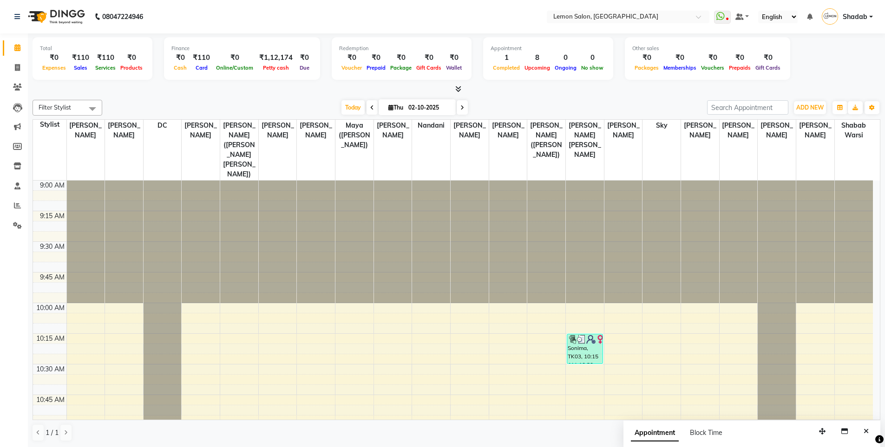
click at [89, 114] on span at bounding box center [92, 109] width 19 height 18
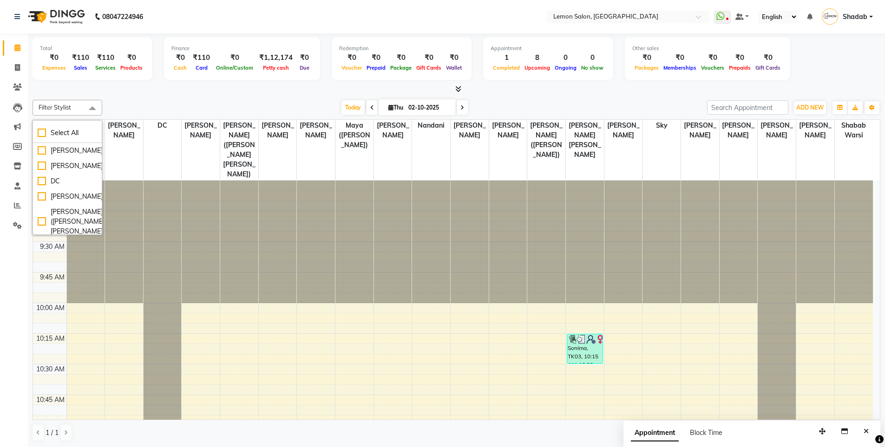
click at [89, 114] on span at bounding box center [92, 109] width 19 height 18
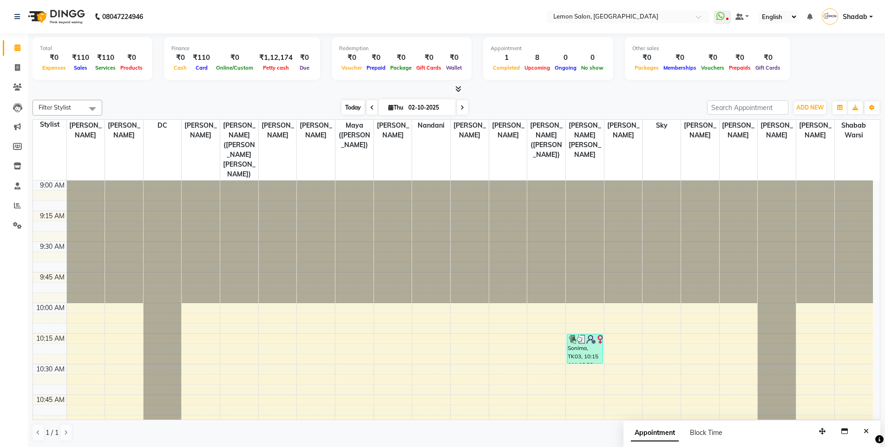
click at [351, 110] on span "Today" at bounding box center [352, 107] width 23 height 14
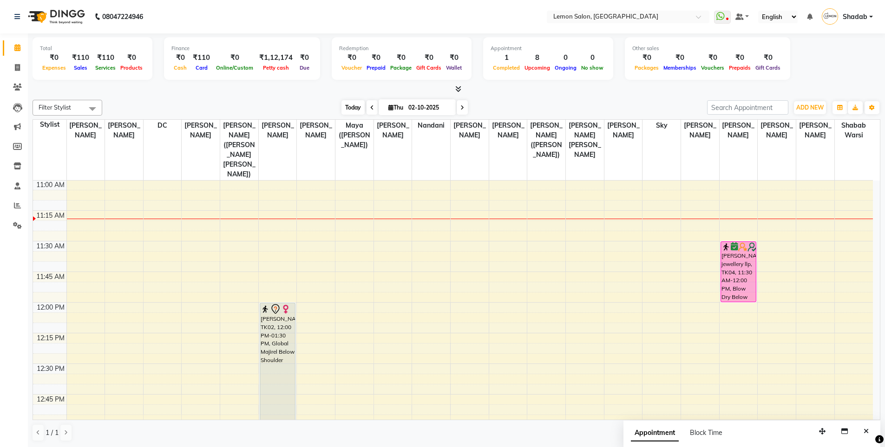
click at [349, 107] on span "Today" at bounding box center [352, 107] width 23 height 14
click at [272, 101] on div "Today Thu 02-10-2025" at bounding box center [404, 108] width 595 height 14
click at [343, 108] on span "Today" at bounding box center [352, 107] width 23 height 14
click at [343, 112] on span "Today" at bounding box center [352, 107] width 23 height 14
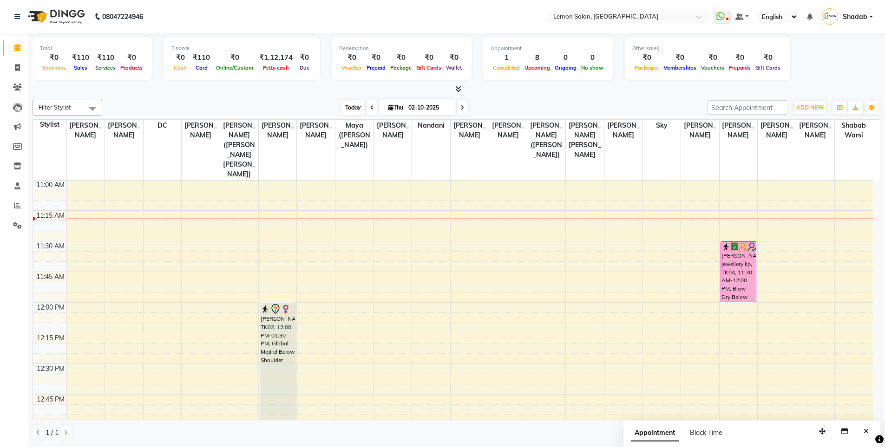
click at [343, 112] on span "Today" at bounding box center [352, 107] width 23 height 14
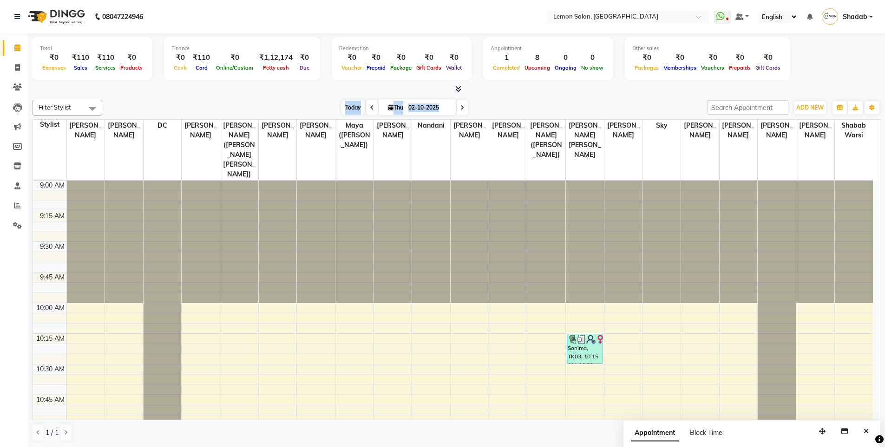
click at [343, 112] on span "Today" at bounding box center [352, 107] width 23 height 14
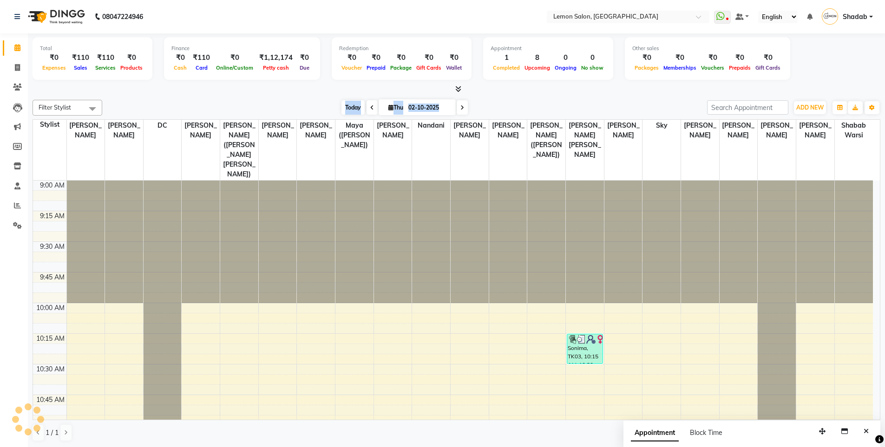
click at [343, 112] on span "Today" at bounding box center [352, 107] width 23 height 14
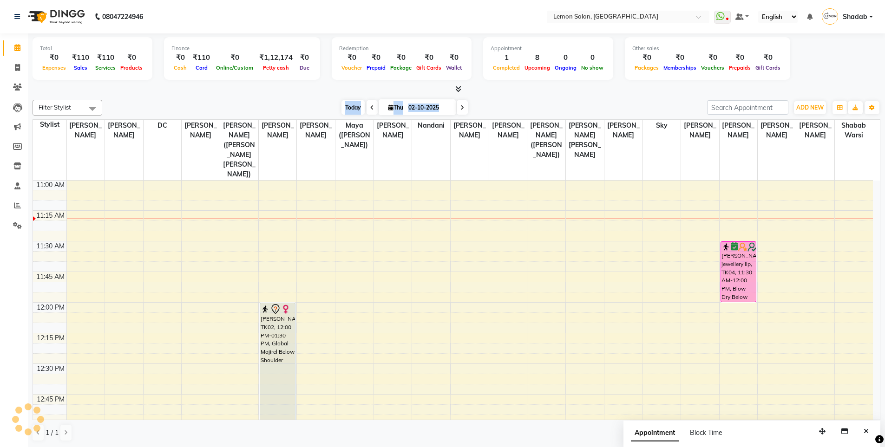
click at [354, 103] on span "Today" at bounding box center [352, 107] width 23 height 14
click at [289, 102] on div "Today Thu 02-10-2025" at bounding box center [404, 108] width 595 height 14
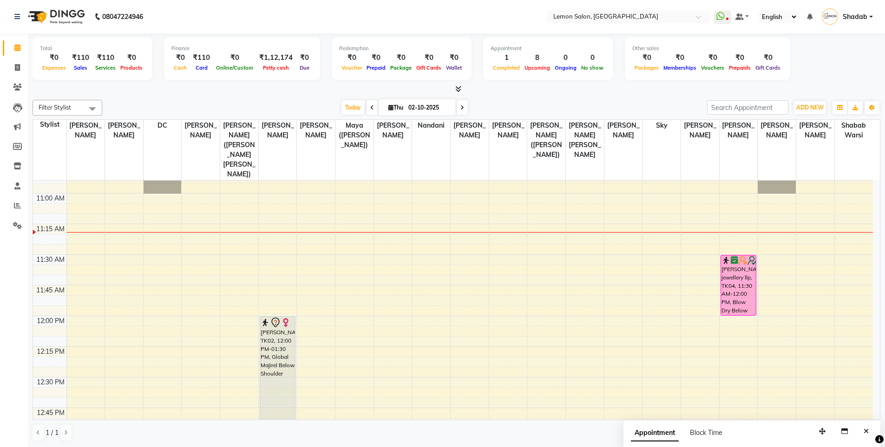
scroll to position [279, 0]
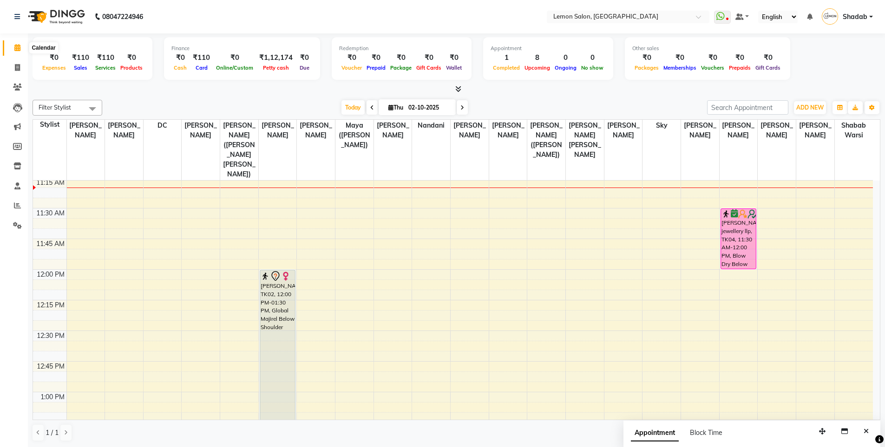
click at [17, 51] on icon at bounding box center [17, 47] width 6 height 7
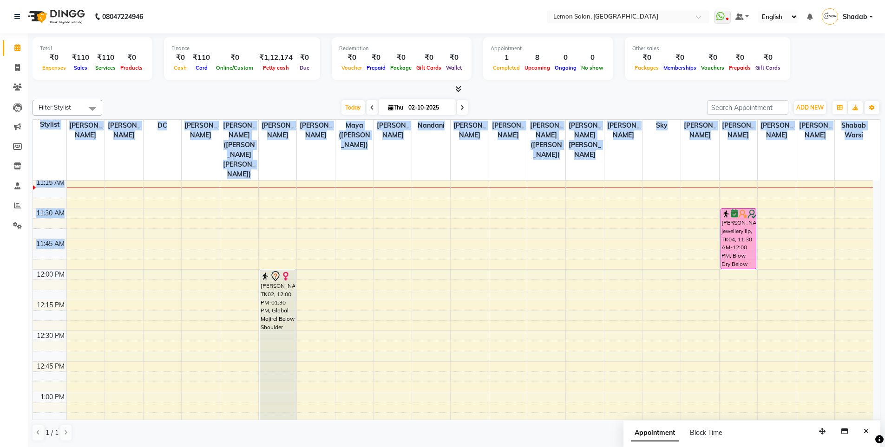
drag, startPoint x: 37, startPoint y: 121, endPoint x: 854, endPoint y: 225, distance: 823.9
click at [854, 225] on table "Stylist Aakash Buchiude Azaz Kassara DC Geeta Govind Rajput Kanchan (Shrushti S…" at bounding box center [456, 269] width 847 height 301
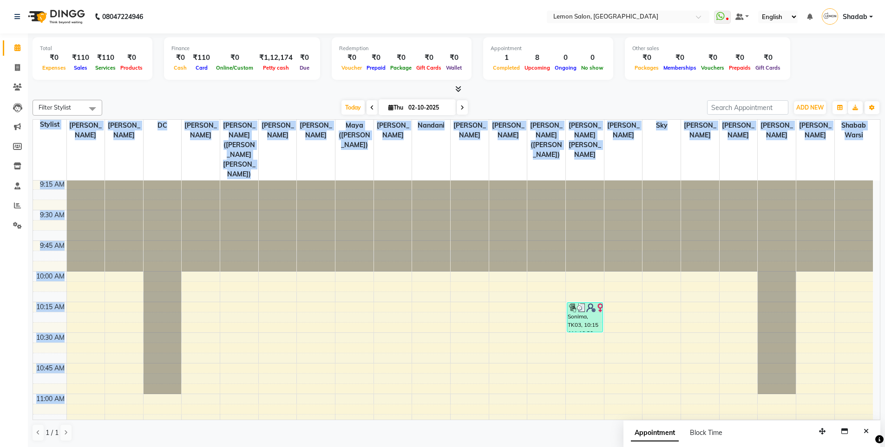
scroll to position [0, 0]
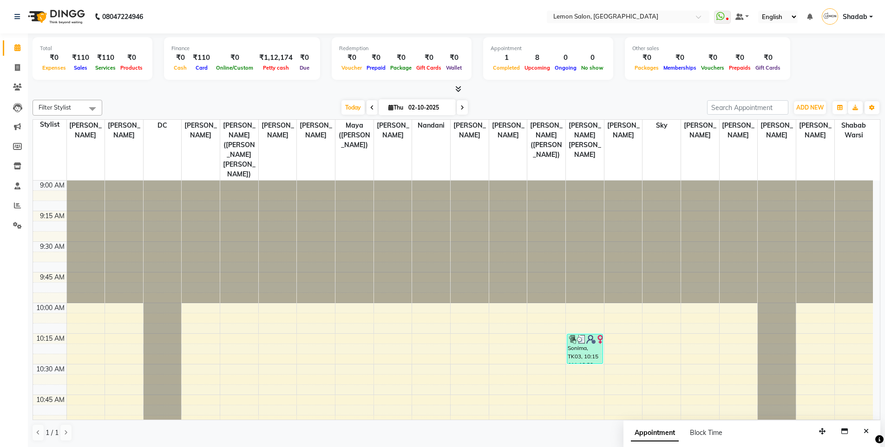
click at [91, 102] on span at bounding box center [92, 109] width 19 height 18
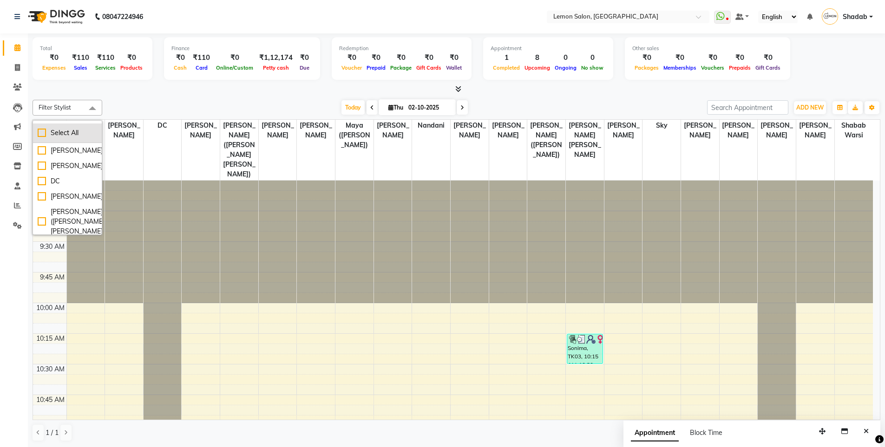
click at [39, 132] on div "Select All" at bounding box center [67, 133] width 59 height 10
checkbox input "true"
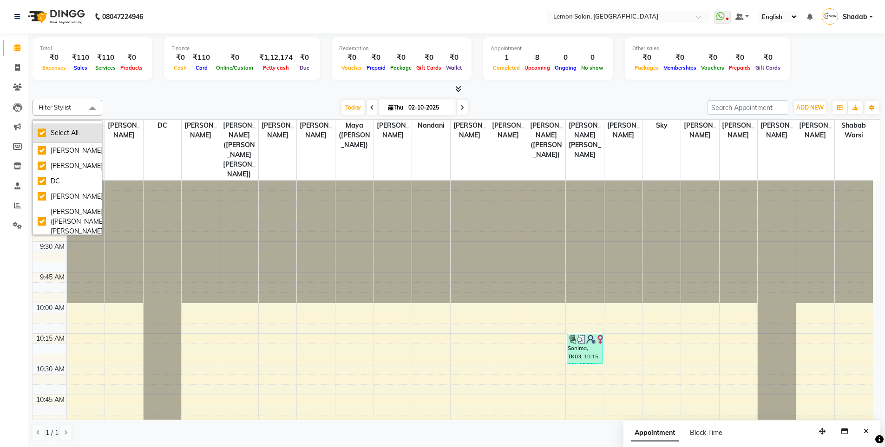
checkbox input "true"
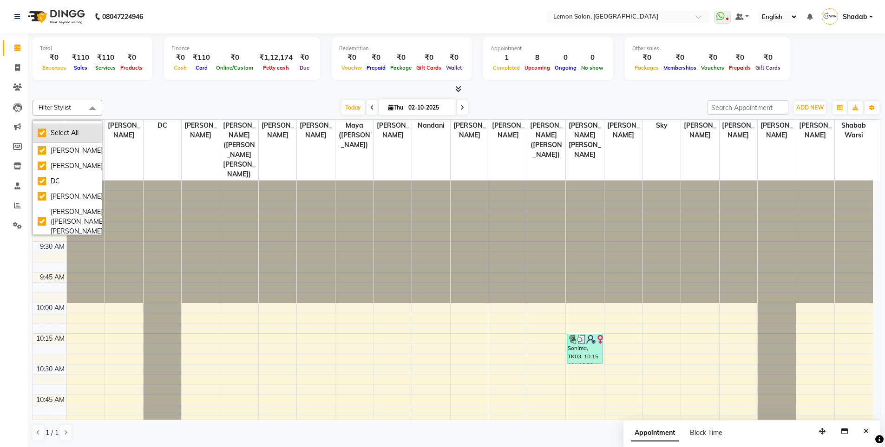
checkbox input "true"
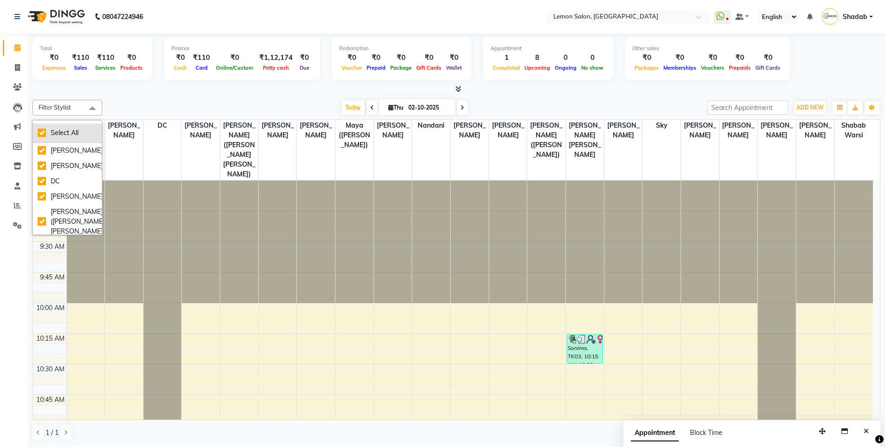
checkbox input "true"
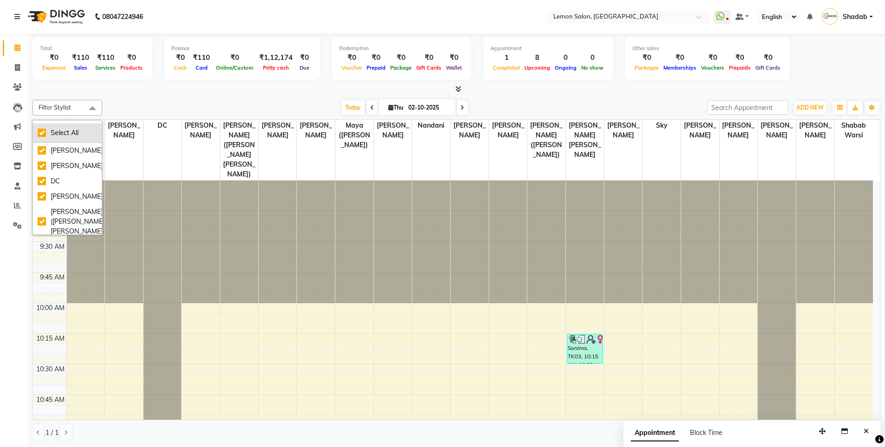
checkbox input "true"
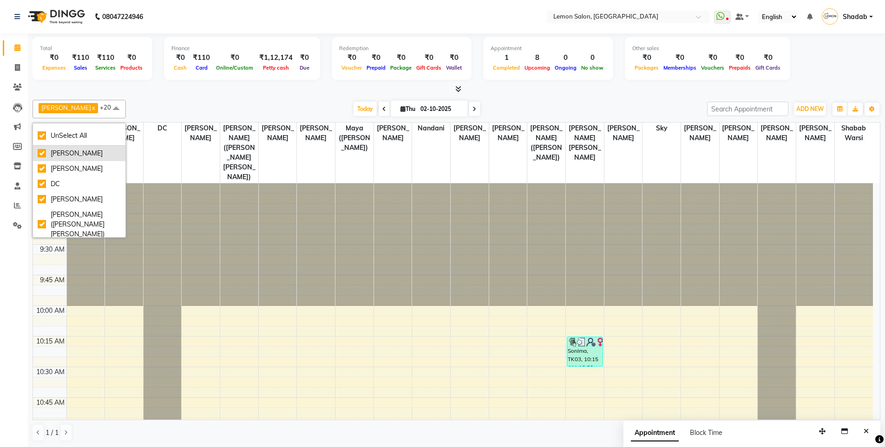
click at [40, 154] on div "Aakash Buchiude" at bounding box center [79, 154] width 83 height 10
checkbox input "false"
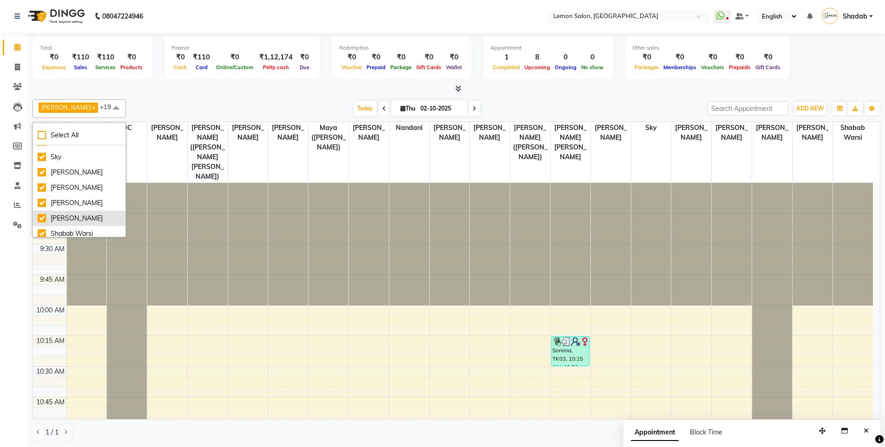
scroll to position [252, 0]
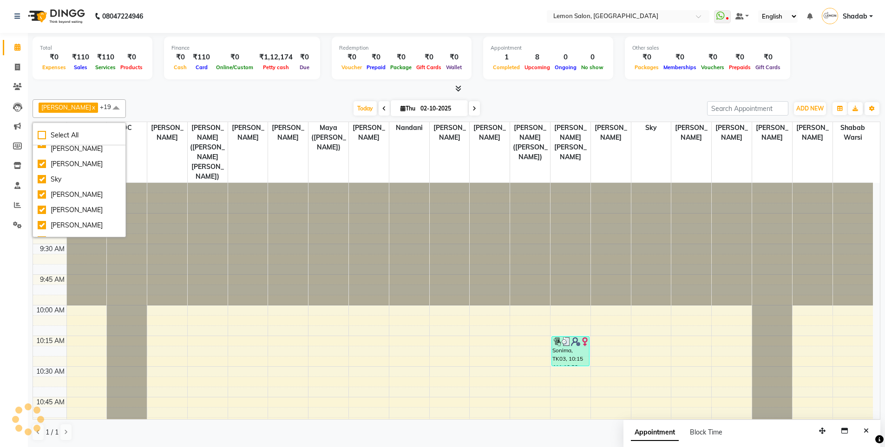
click at [164, 104] on div "Today Thu 02-10-2025" at bounding box center [416, 109] width 572 height 14
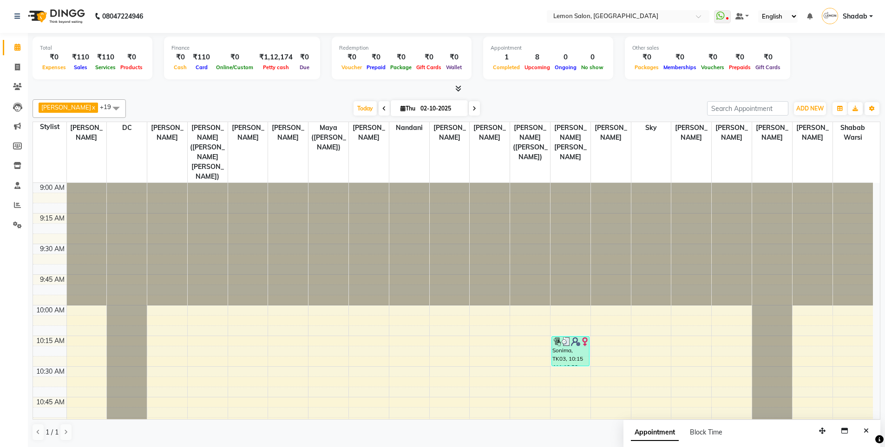
click at [100, 111] on span "+19" at bounding box center [110, 107] width 20 height 9
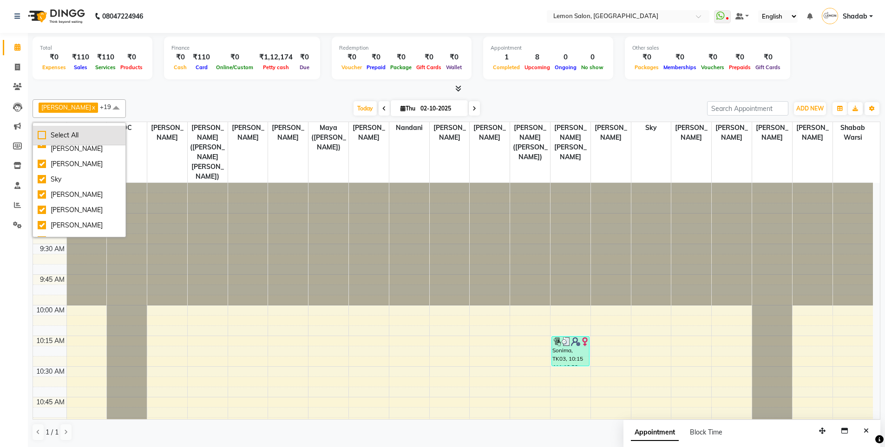
click at [59, 131] on div "Select All" at bounding box center [79, 135] width 83 height 10
checkbox input "true"
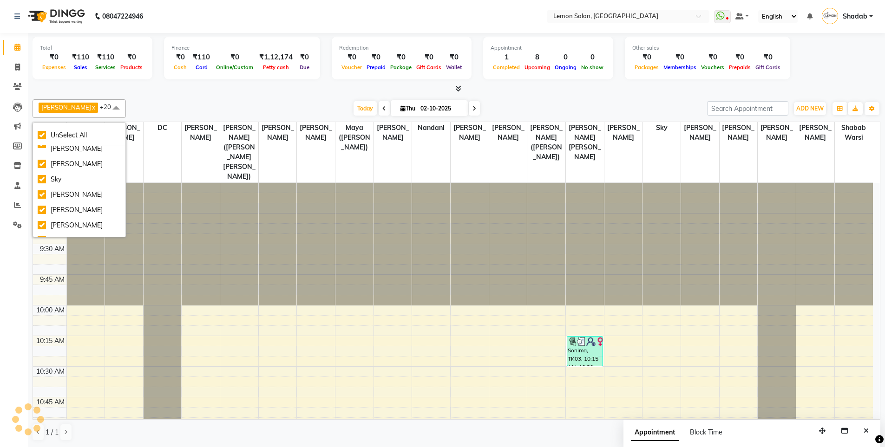
scroll to position [213, 0]
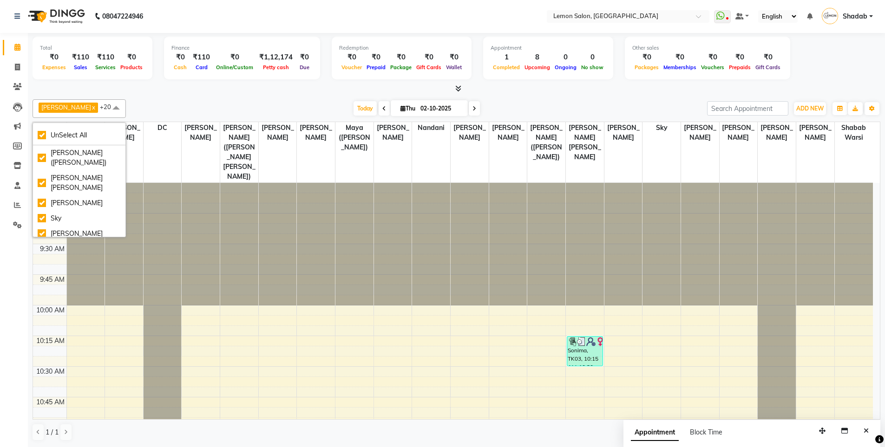
click at [152, 108] on div "Today Thu 02-10-2025" at bounding box center [416, 109] width 572 height 14
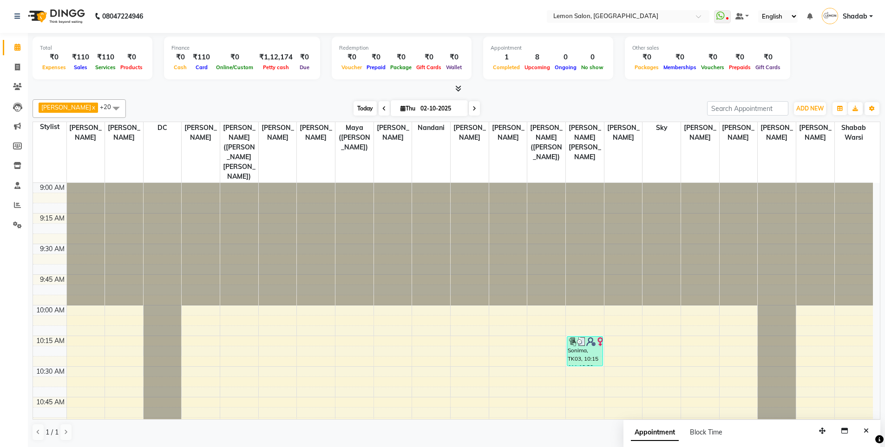
click at [360, 112] on span "Today" at bounding box center [364, 108] width 23 height 14
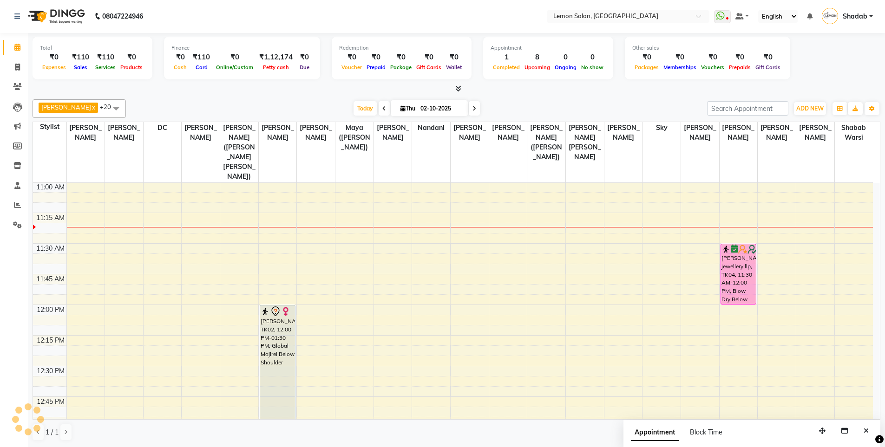
click at [493, 109] on div "Today Thu 02-10-2025" at bounding box center [416, 109] width 572 height 14
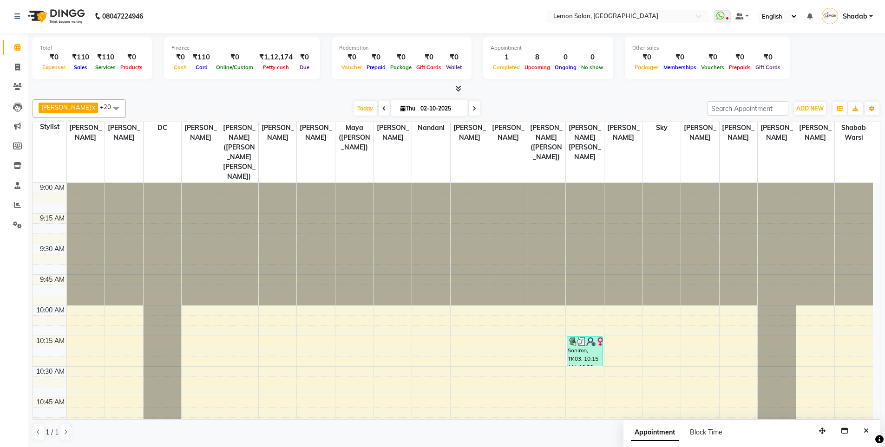
scroll to position [0, 0]
click at [13, 47] on span at bounding box center [17, 48] width 16 height 11
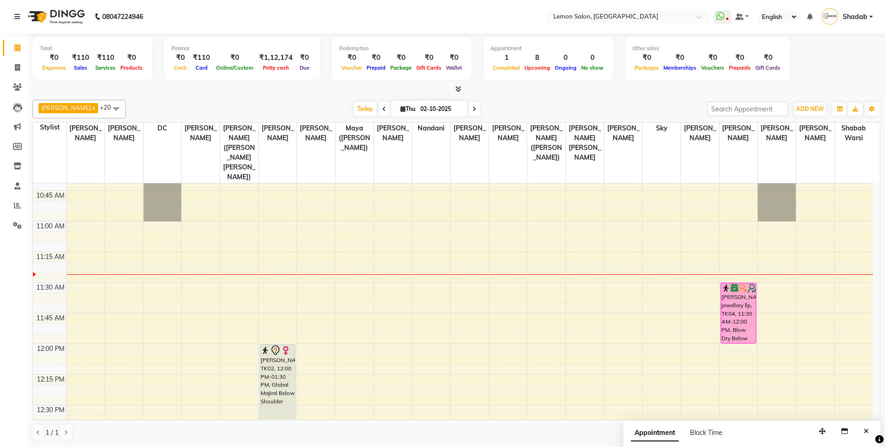
scroll to position [232, 0]
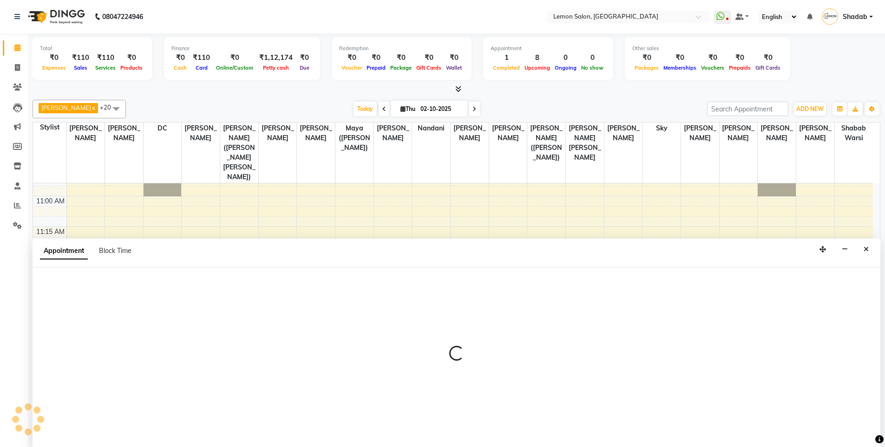
scroll to position [0, 0]
select select "7884"
select select "tentative"
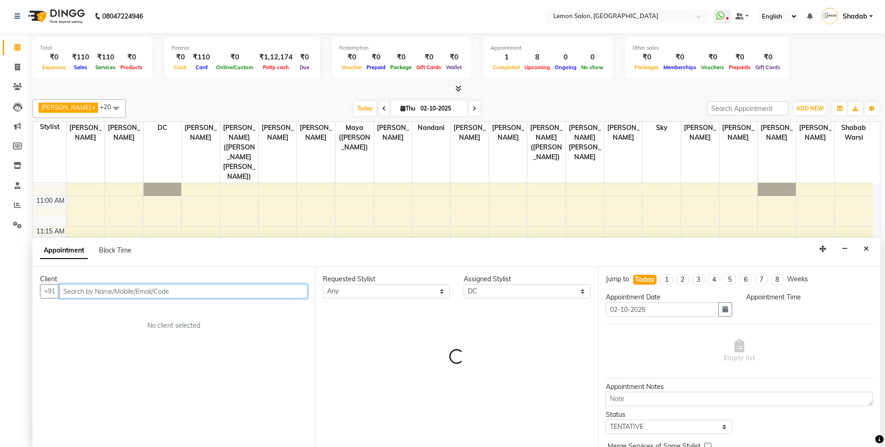
select select "705"
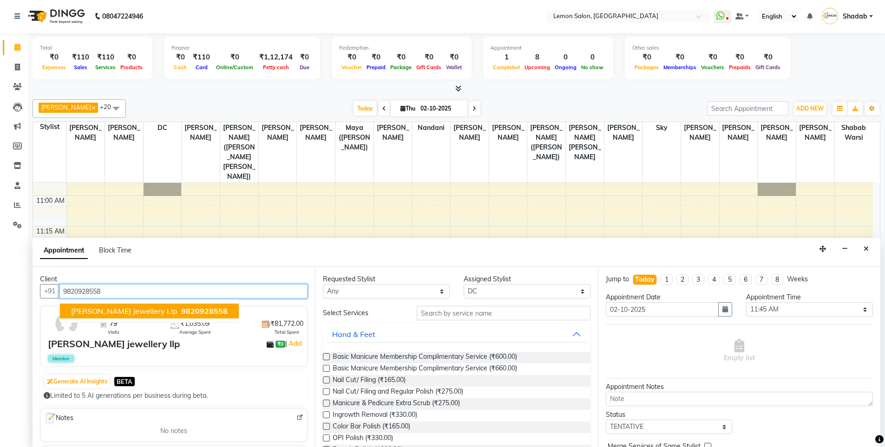
click at [181, 315] on span "9820928558" at bounding box center [204, 310] width 46 height 9
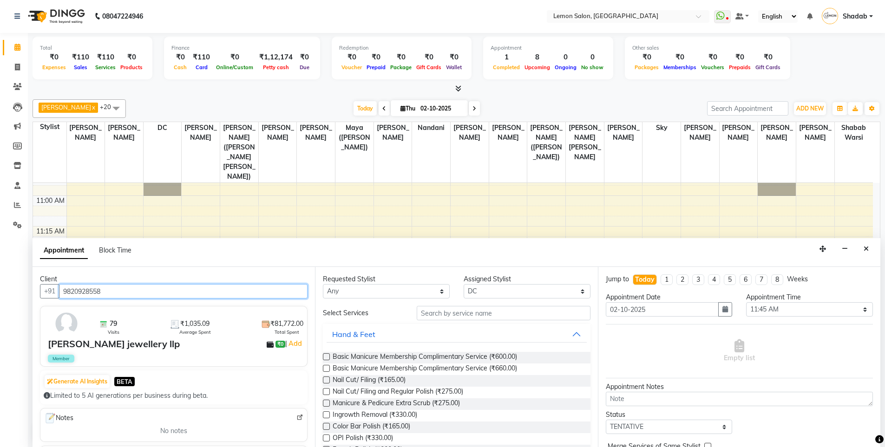
type input "9820928558"
click at [476, 317] on input "text" at bounding box center [504, 313] width 174 height 14
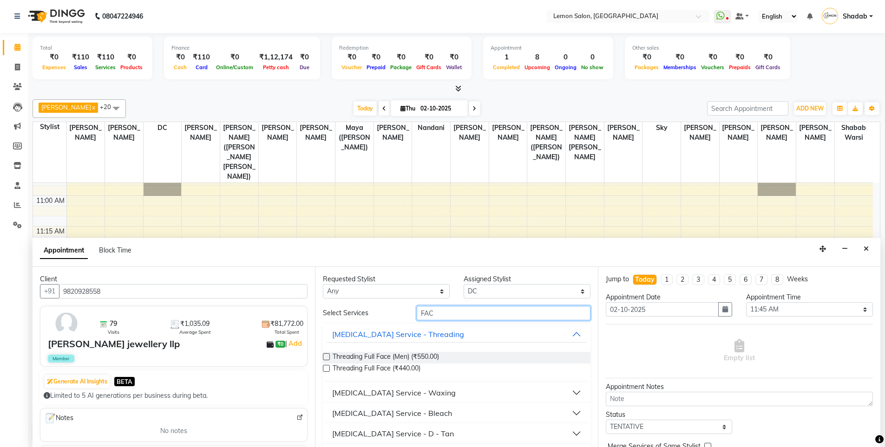
type input "FACI"
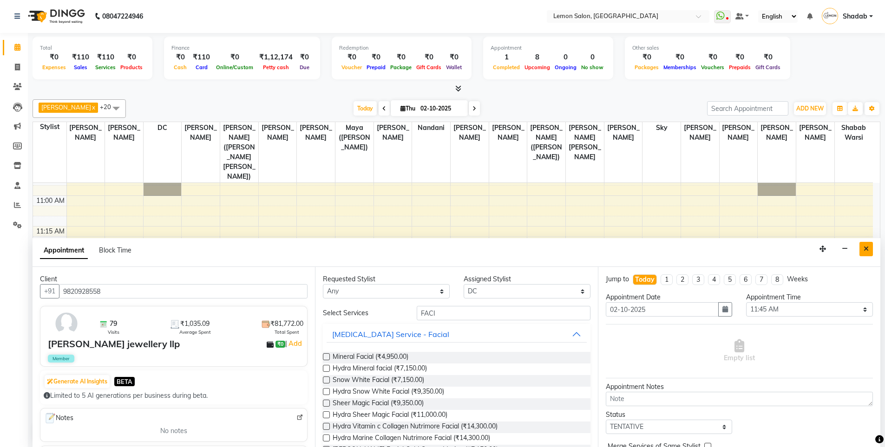
click at [865, 247] on icon "Close" at bounding box center [865, 249] width 5 height 7
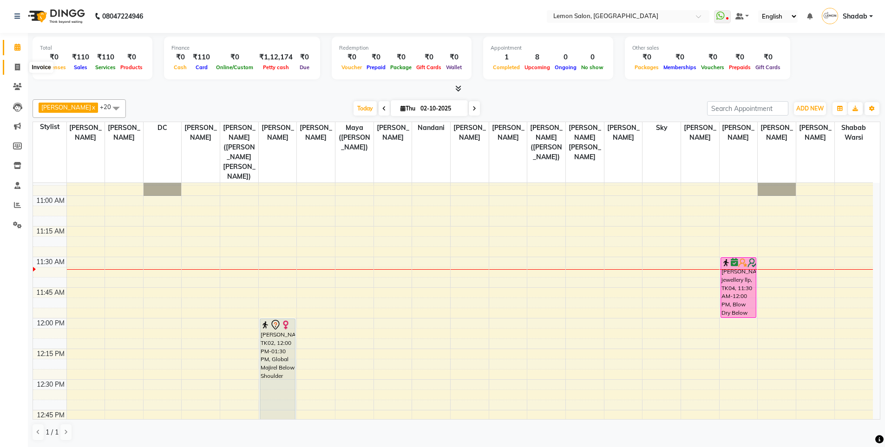
click at [18, 68] on icon at bounding box center [17, 67] width 5 height 7
select select "service"
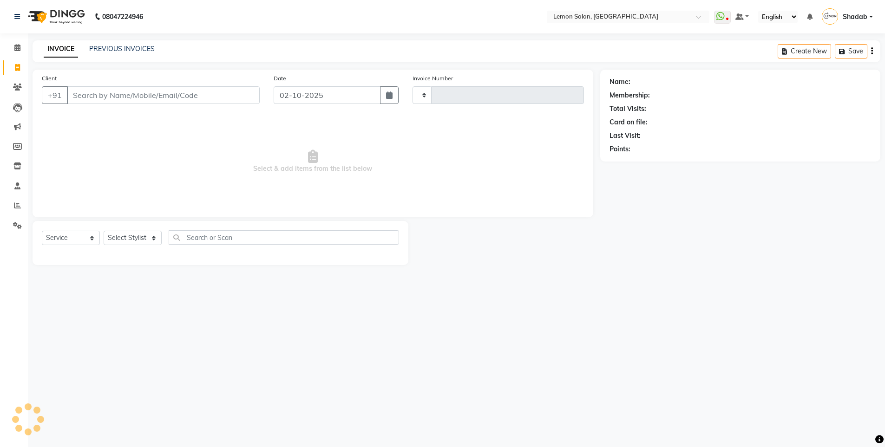
type input "6658"
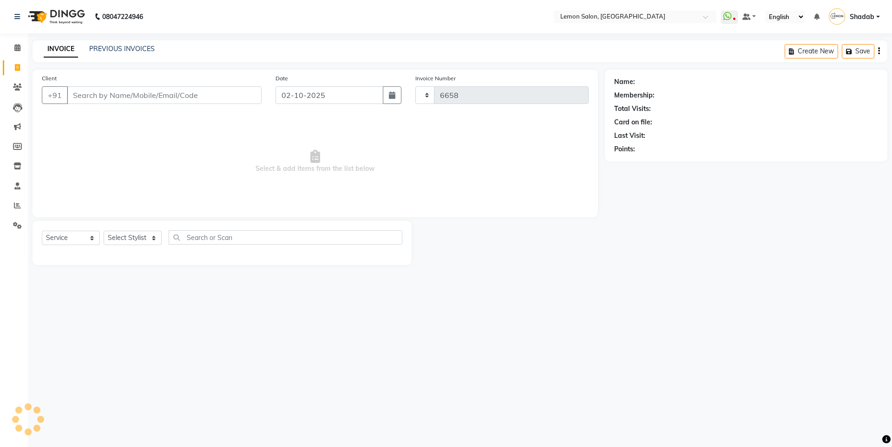
select select "566"
click at [124, 236] on select "Select Stylist" at bounding box center [133, 238] width 58 height 14
click at [126, 240] on select "Select Stylist" at bounding box center [133, 238] width 58 height 14
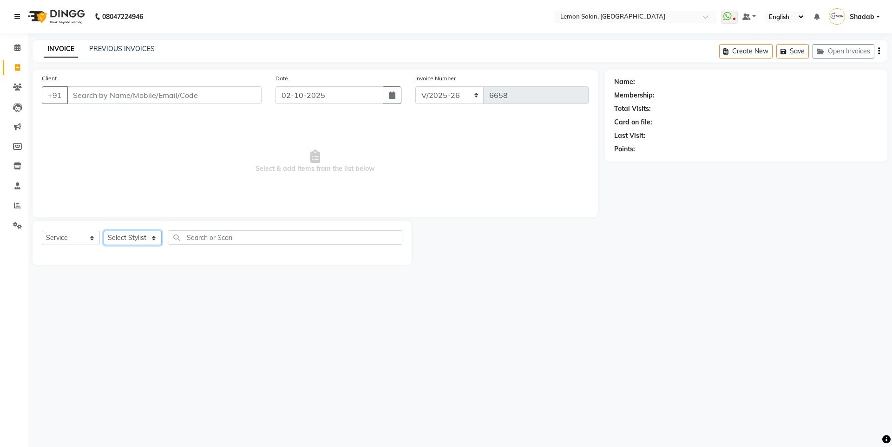
click at [130, 237] on select "Select Stylist" at bounding box center [133, 238] width 58 height 14
drag, startPoint x: 130, startPoint y: 237, endPoint x: 150, endPoint y: 231, distance: 20.9
click at [130, 237] on select "Select Stylist" at bounding box center [133, 238] width 58 height 14
click at [150, 230] on div "Select Service Product Membership Package Voucher Prepaid Gift Card Select Styl…" at bounding box center [222, 241] width 360 height 22
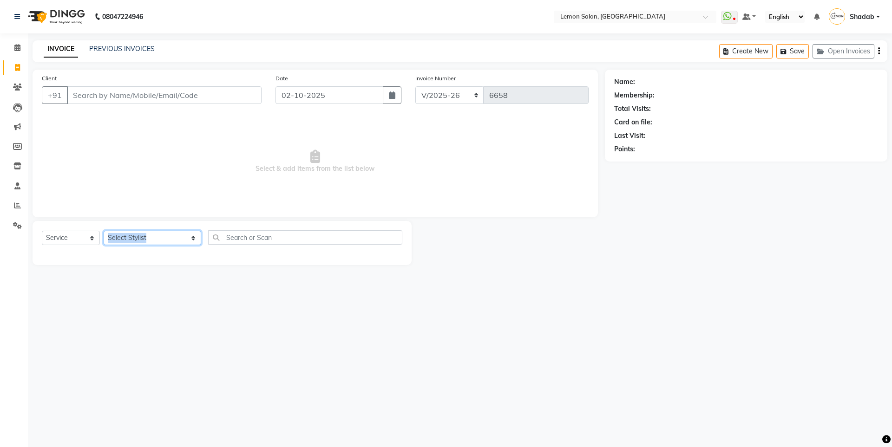
click at [150, 234] on select "Select Stylist Aakash Buchiude Azaz Kassara DC Geeta Govind Rajput Idrisi Mehta…" at bounding box center [153, 238] width 98 height 14
select select "7414"
click at [104, 231] on select "Select Stylist Aakash Buchiude Azaz Kassara DC Geeta Govind Rajput Idrisi Mehta…" at bounding box center [153, 238] width 98 height 14
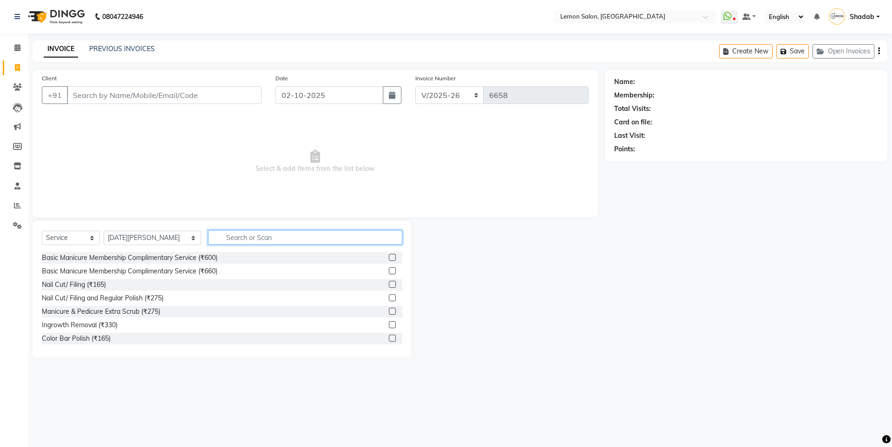
click at [208, 241] on input "text" at bounding box center [305, 237] width 194 height 14
type input "KERATI"
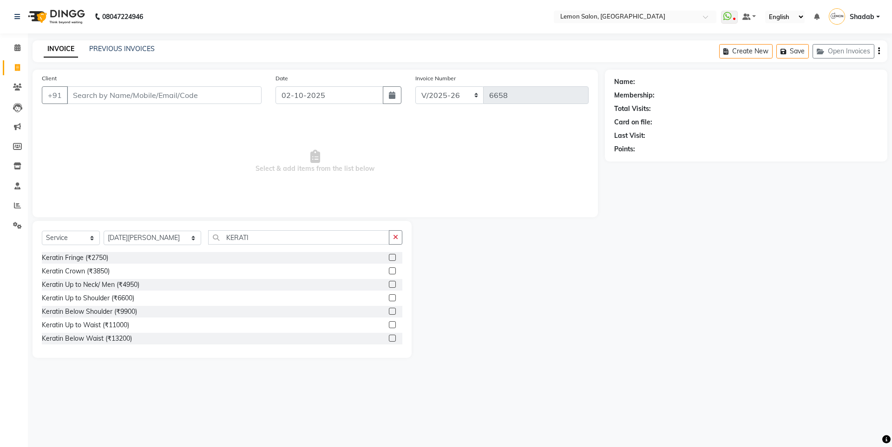
click at [389, 313] on label at bounding box center [392, 311] width 7 height 7
click at [389, 313] on input "checkbox" at bounding box center [392, 312] width 6 height 6
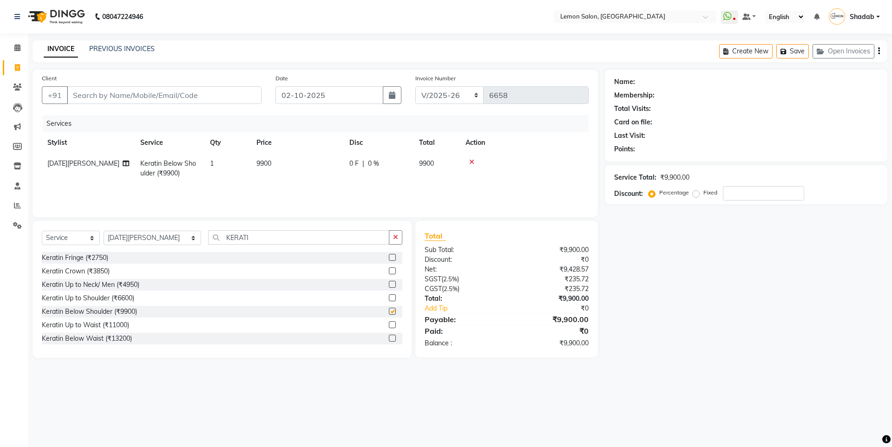
checkbox input "false"
click at [725, 195] on input "number" at bounding box center [763, 193] width 81 height 14
drag, startPoint x: 749, startPoint y: 193, endPoint x: 721, endPoint y: 199, distance: 29.4
click at [721, 199] on div "Percentage Fixed 2" at bounding box center [727, 193] width 154 height 14
type input "2"
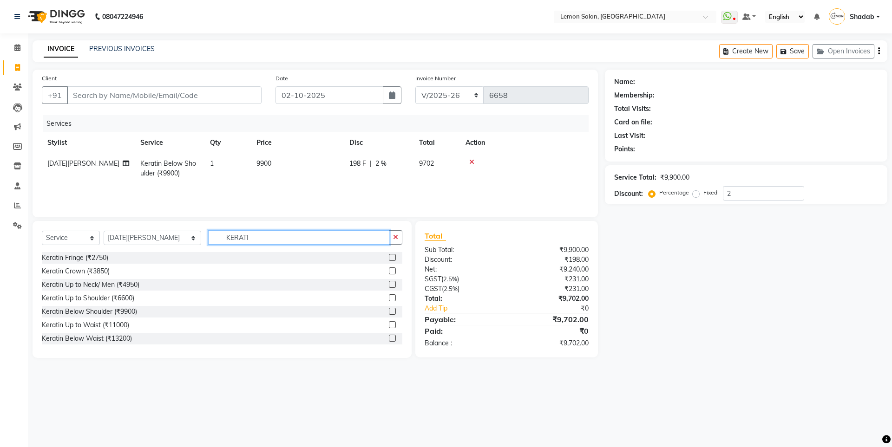
click at [208, 236] on input "KERATI" at bounding box center [298, 237] width 181 height 14
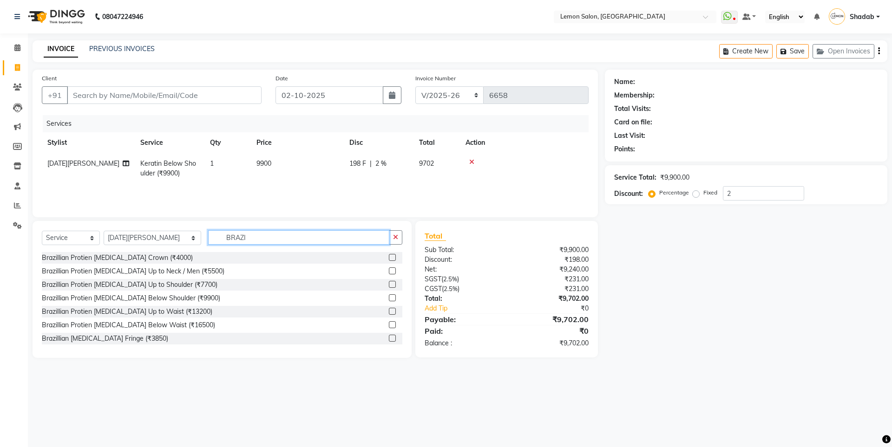
type input "BRAZI"
click at [389, 297] on label at bounding box center [392, 297] width 7 height 7
click at [389, 297] on input "checkbox" at bounding box center [392, 298] width 6 height 6
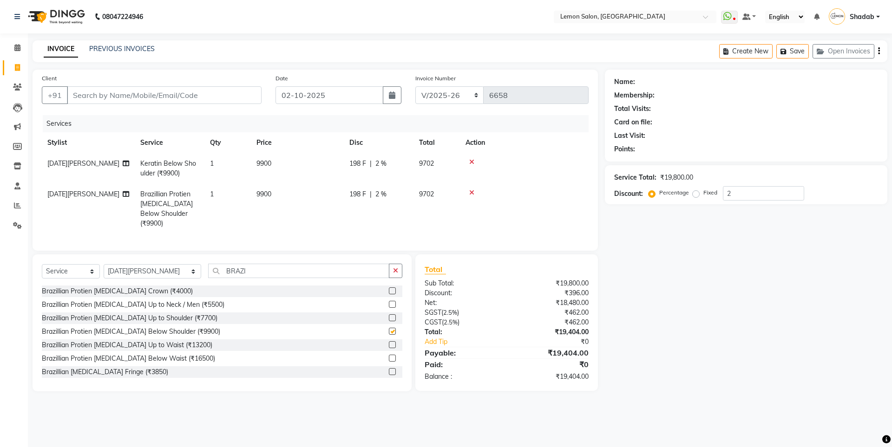
checkbox input "false"
drag, startPoint x: 752, startPoint y: 195, endPoint x: 717, endPoint y: 195, distance: 34.8
click at [717, 195] on div "Percentage Fixed 2" at bounding box center [727, 193] width 154 height 14
type input "20"
click at [472, 159] on icon at bounding box center [471, 162] width 5 height 7
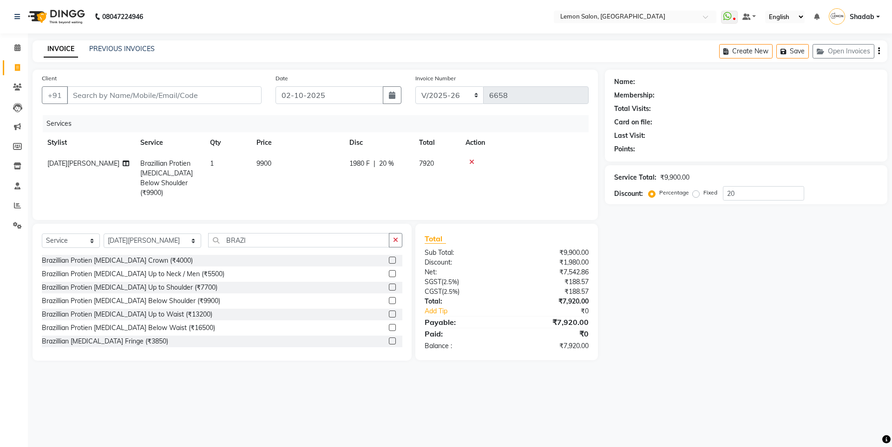
click at [389, 284] on label at bounding box center [392, 287] width 7 height 7
click at [389, 285] on input "checkbox" at bounding box center [392, 288] width 6 height 6
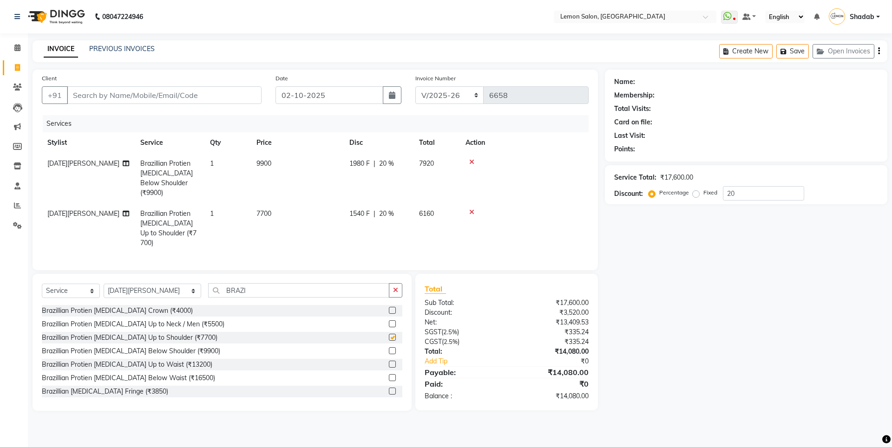
checkbox input "false"
click at [2, 19] on nav "08047224946 Select Location × Lemon Salon, Oshiwara WhatsApp Status ✕ Status: D…" at bounding box center [446, 16] width 892 height 33
click at [13, 52] on span at bounding box center [17, 48] width 16 height 11
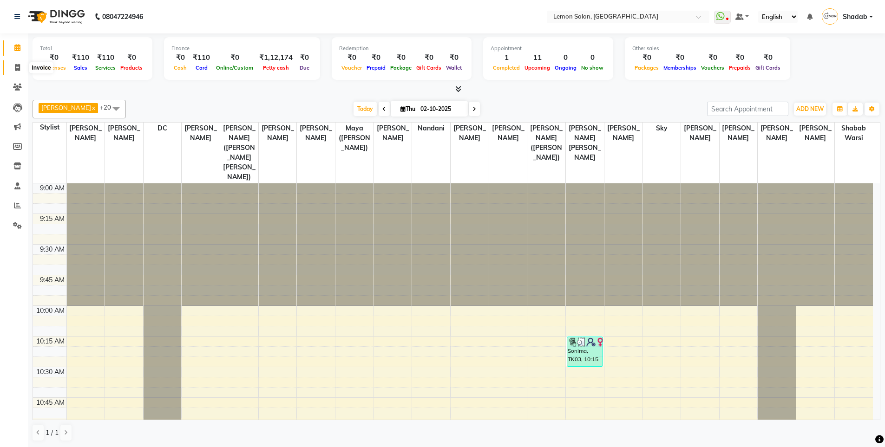
click at [13, 67] on span at bounding box center [17, 68] width 16 height 11
select select "566"
select select "service"
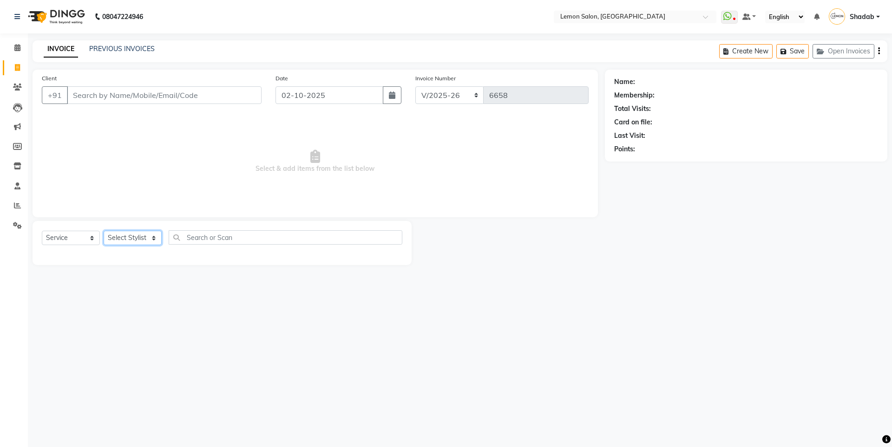
click at [122, 233] on select "Select Stylist" at bounding box center [133, 238] width 58 height 14
select select "9574"
click at [104, 231] on select "Select Stylist Aakash Buchiude Azaz Kassara DC Geeta Govind Rajput Idrisi Mehta…" at bounding box center [153, 238] width 98 height 14
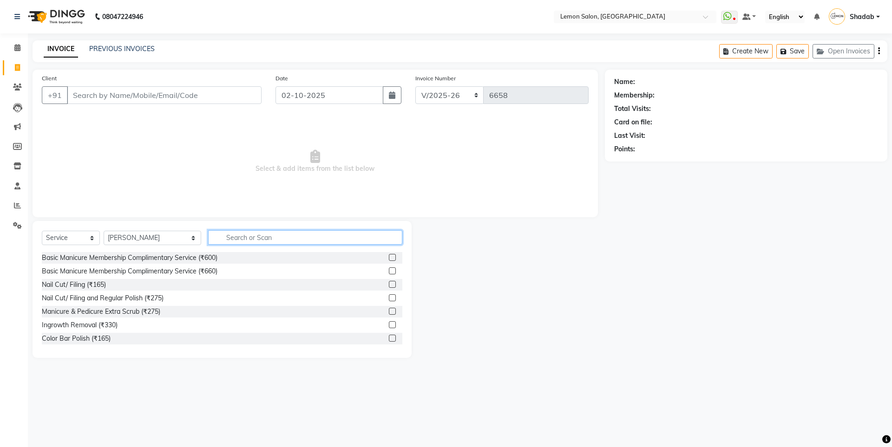
click at [211, 244] on input "text" at bounding box center [305, 237] width 194 height 14
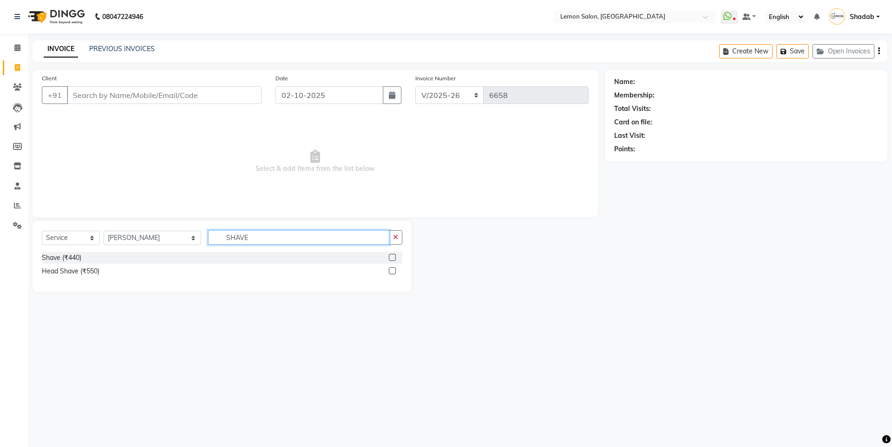
type input "SHAVE"
click at [391, 260] on label at bounding box center [392, 257] width 7 height 7
click at [391, 260] on input "checkbox" at bounding box center [392, 258] width 6 height 6
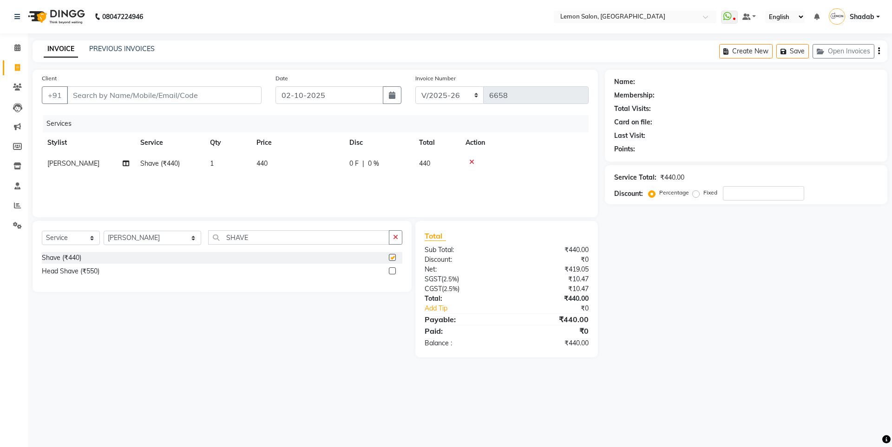
checkbox input "false"
click at [208, 236] on input "SHAVE" at bounding box center [298, 237] width 181 height 14
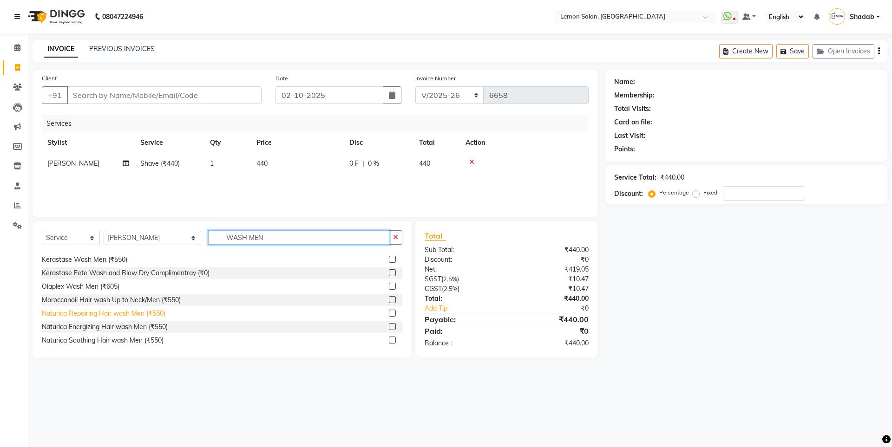
scroll to position [15, 0]
drag, startPoint x: 251, startPoint y: 239, endPoint x: 175, endPoint y: 251, distance: 77.5
click at [175, 251] on div "Select Service Product Membership Package Voucher Prepaid Gift Card Select Styl…" at bounding box center [222, 241] width 360 height 22
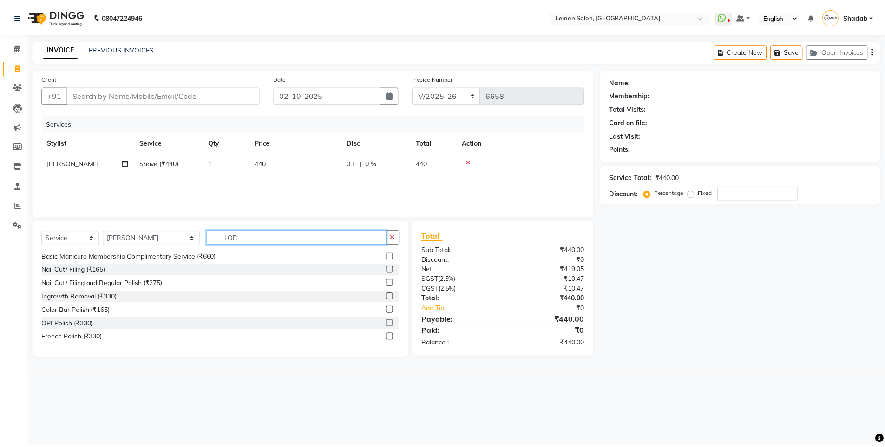
scroll to position [0, 0]
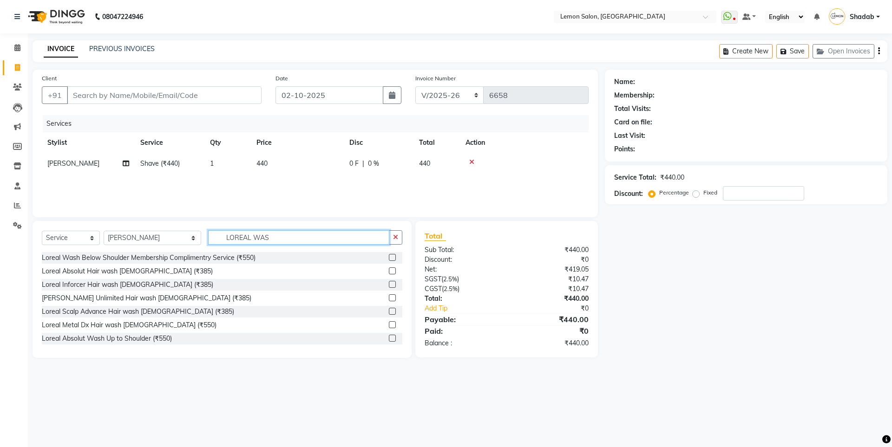
type input "LOREAL WAS"
click at [389, 271] on label at bounding box center [392, 270] width 7 height 7
click at [389, 271] on input "checkbox" at bounding box center [392, 271] width 6 height 6
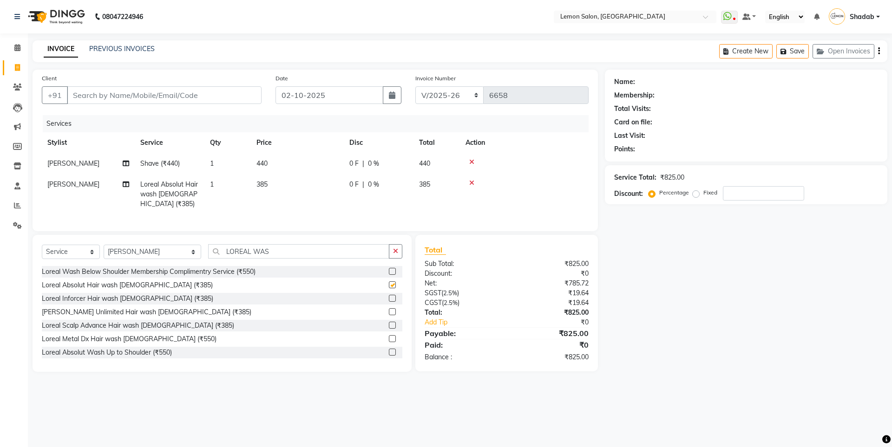
checkbox input "false"
click at [209, 90] on input "Client" at bounding box center [164, 95] width 195 height 18
click at [235, 246] on input "LOREAL WAS" at bounding box center [298, 251] width 181 height 14
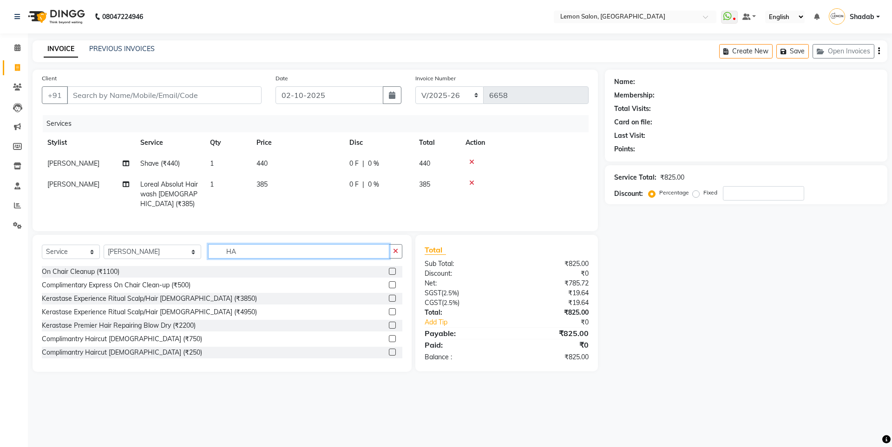
type input "H"
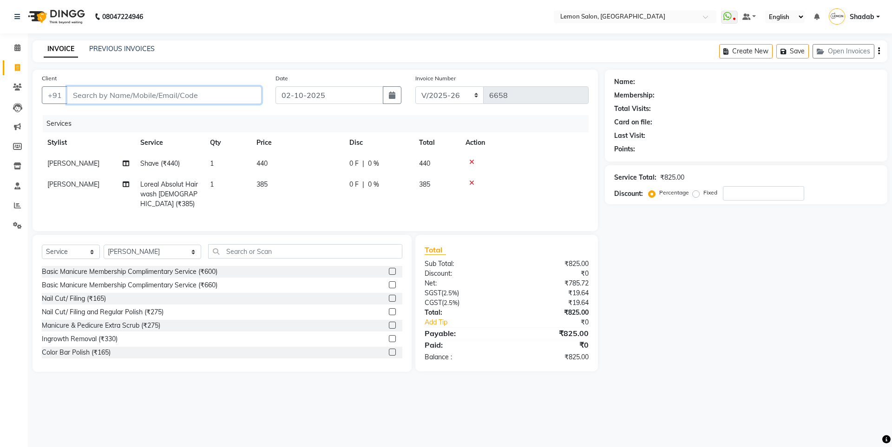
click at [91, 95] on input "Client" at bounding box center [164, 95] width 195 height 18
type input "9"
type input "0"
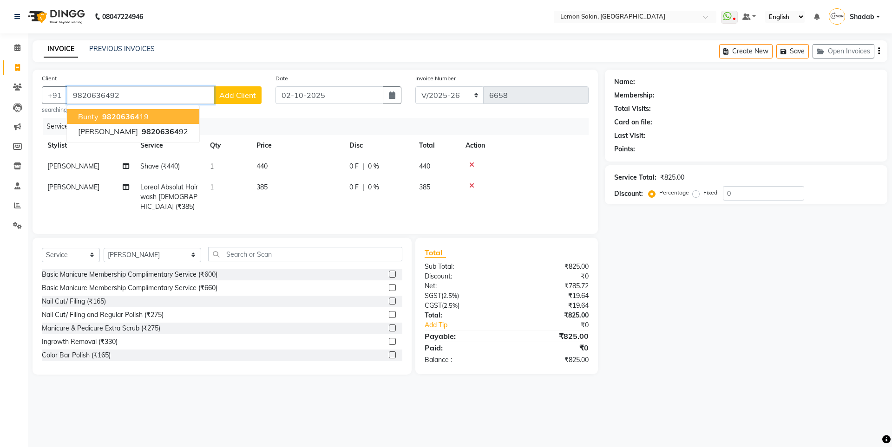
type input "9820636492"
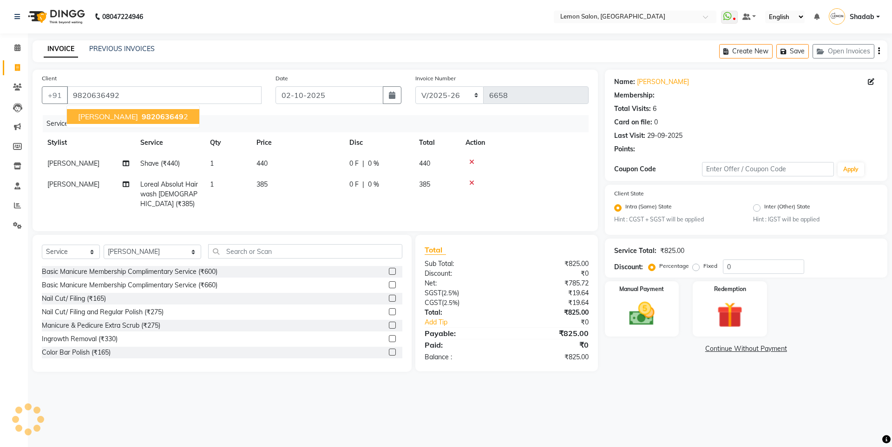
select select "1: Object"
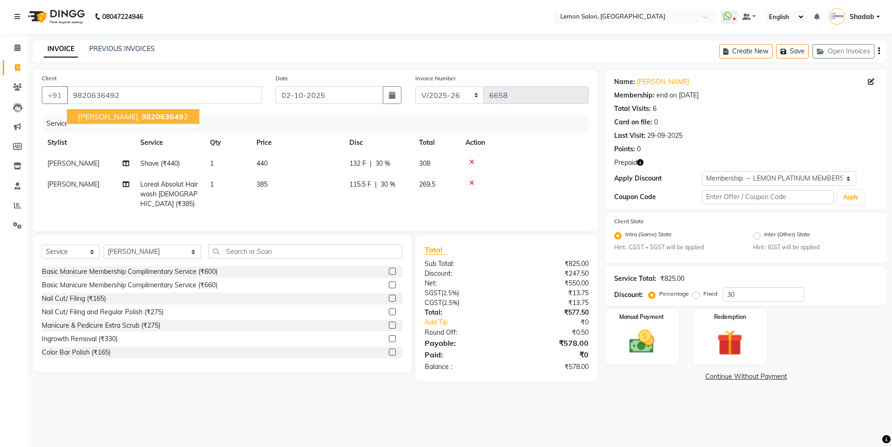
click at [115, 116] on span "Anuradha Sharma" at bounding box center [108, 116] width 60 height 9
type input "0"
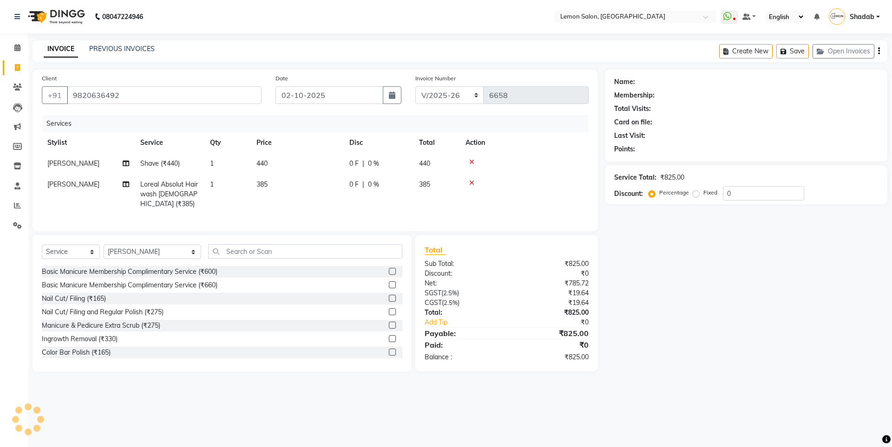
select select "1: Object"
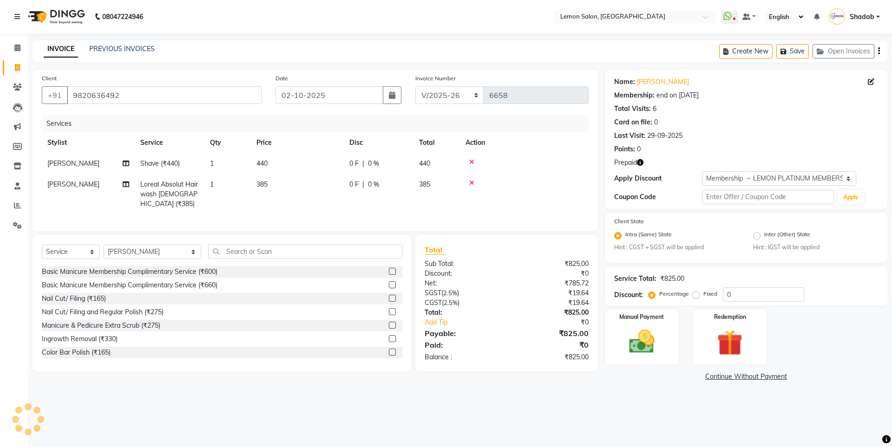
type input "30"
click at [753, 293] on input "30" at bounding box center [763, 294] width 81 height 14
click at [609, 349] on div "Manual Payment" at bounding box center [641, 336] width 77 height 57
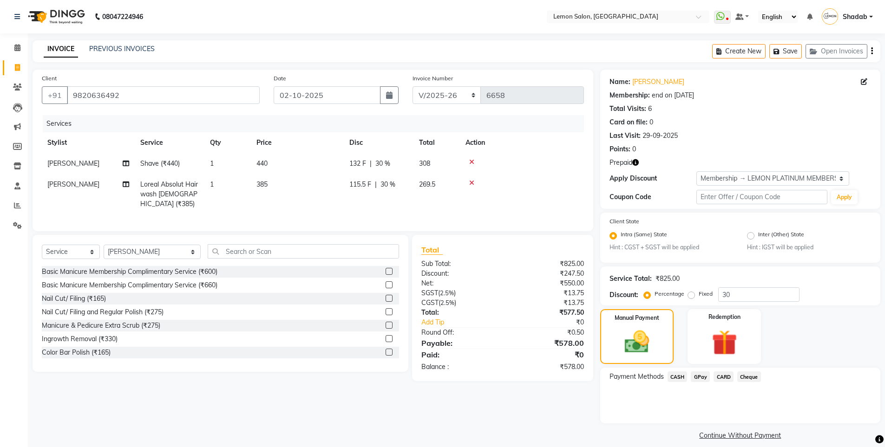
click at [721, 376] on span "CARD" at bounding box center [723, 376] width 20 height 11
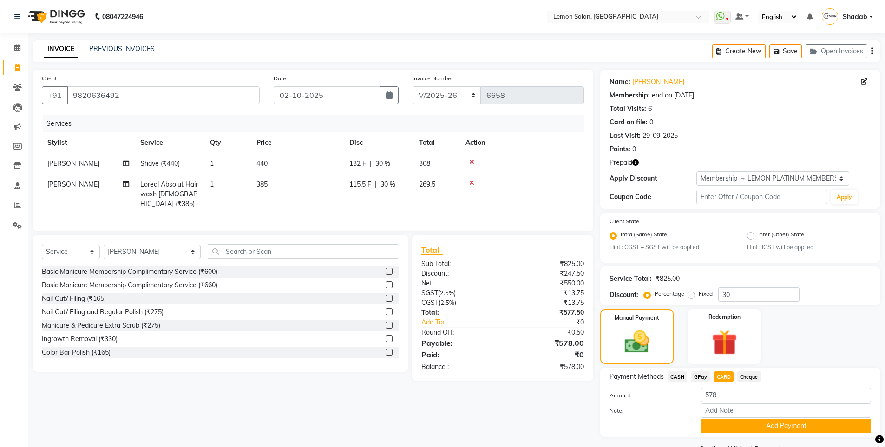
scroll to position [23, 0]
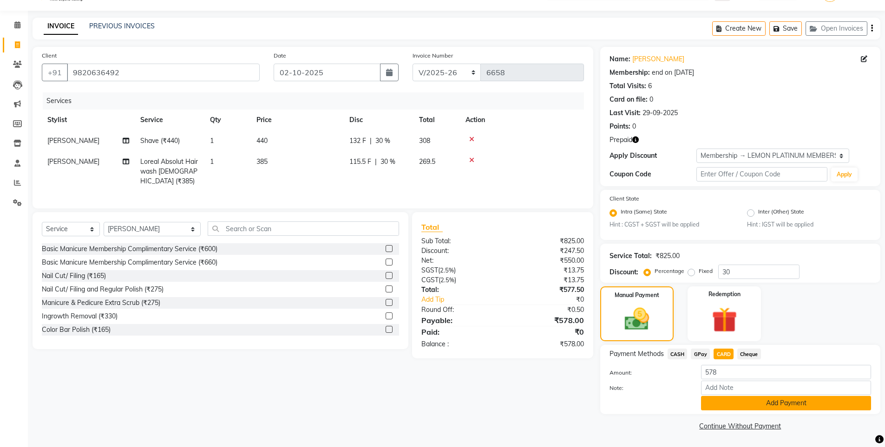
click at [813, 407] on button "Add Payment" at bounding box center [786, 403] width 170 height 14
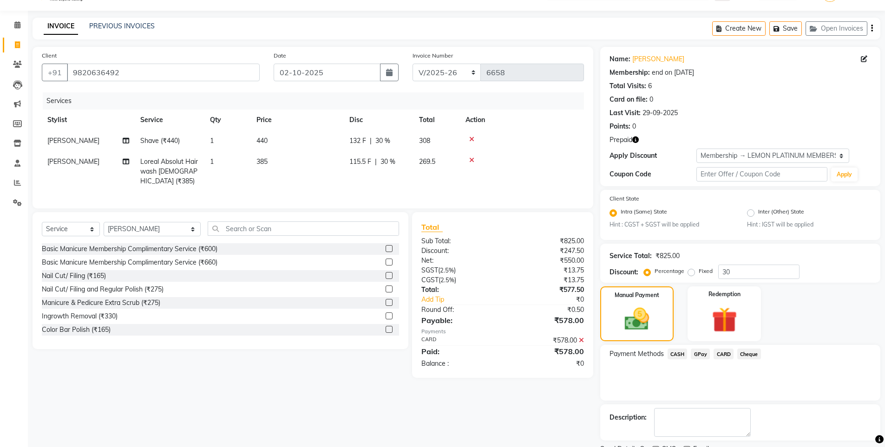
scroll to position [62, 0]
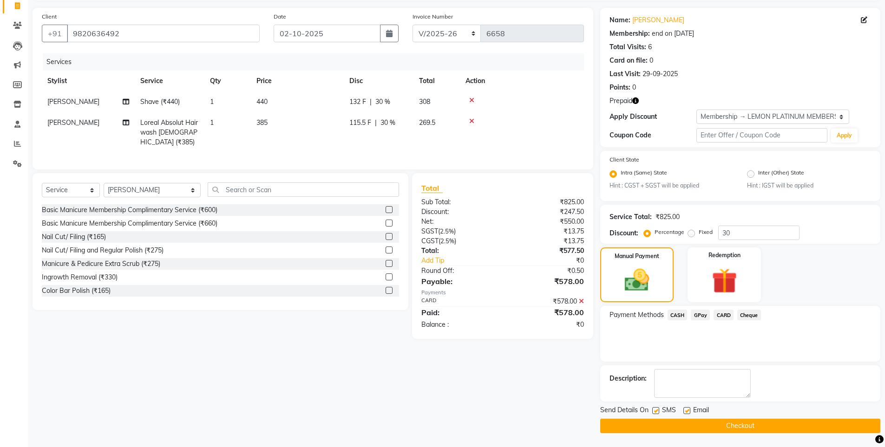
click at [702, 421] on button "Checkout" at bounding box center [740, 426] width 280 height 14
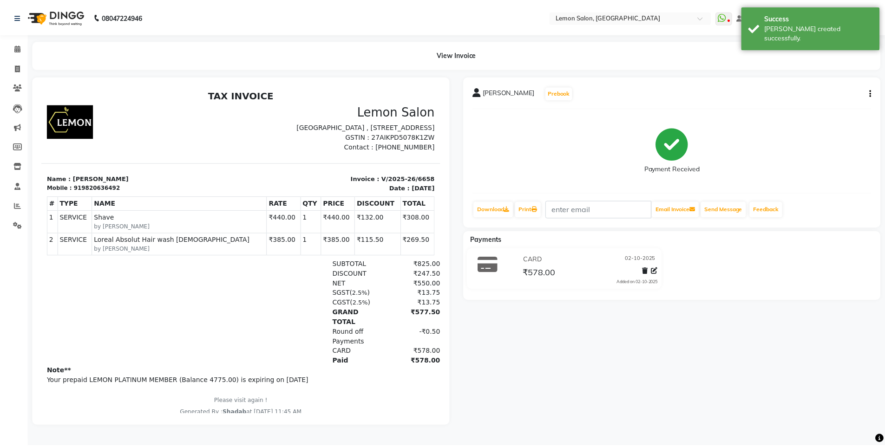
scroll to position [7, 0]
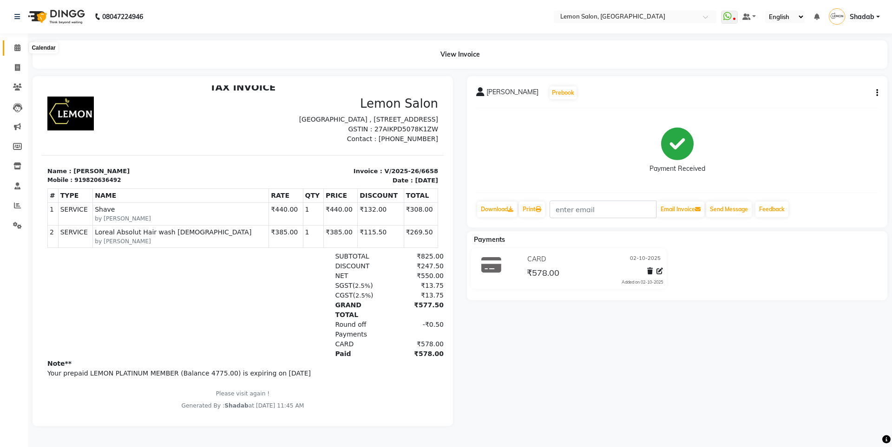
click at [20, 45] on icon at bounding box center [17, 47] width 6 height 7
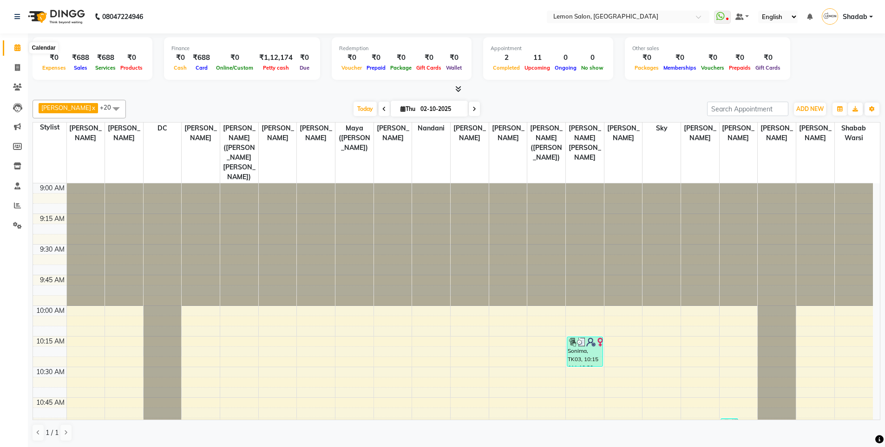
click at [14, 47] on icon at bounding box center [17, 47] width 6 height 7
click at [632, 19] on input "text" at bounding box center [618, 17] width 135 height 9
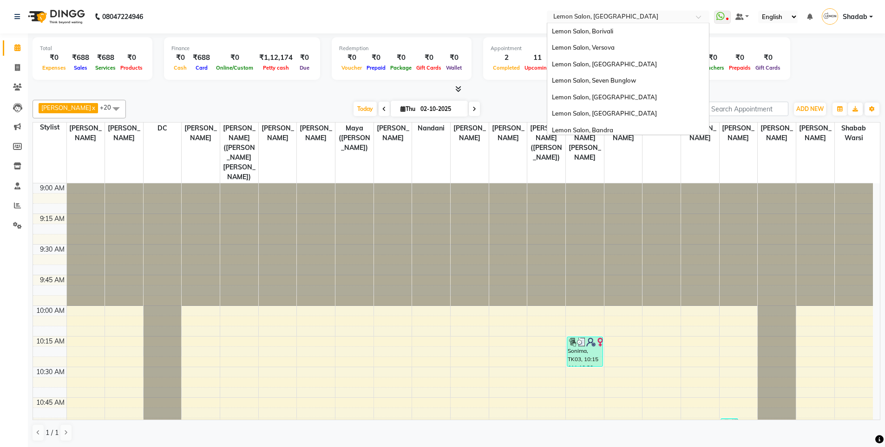
scroll to position [86, 0]
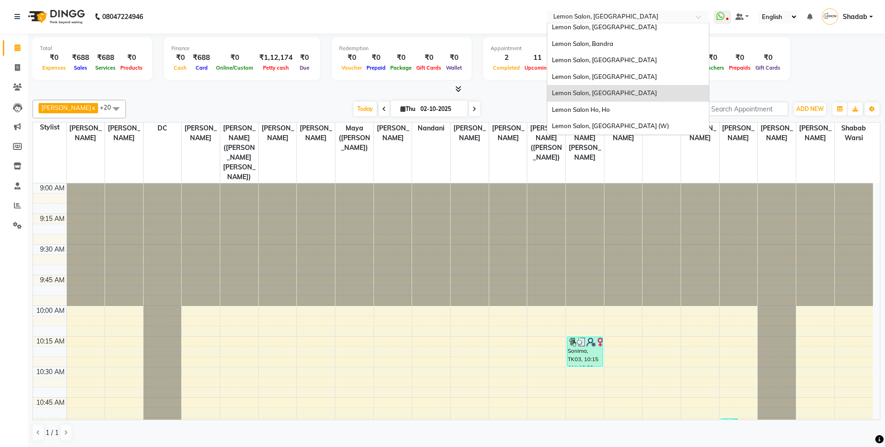
click at [598, 94] on span "Lemon Salon, Oshiwara" at bounding box center [604, 92] width 105 height 7
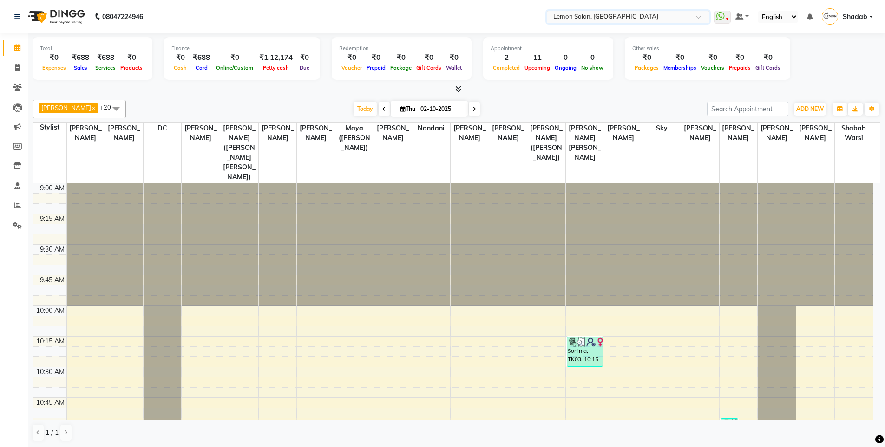
click at [483, 15] on nav "08047224946 Select Location × Lemon Salon, Oshiwara WhatsApp Status ✕ Status: D…" at bounding box center [442, 16] width 885 height 33
click at [13, 18] on div "08047224946" at bounding box center [78, 17] width 143 height 26
click at [17, 16] on icon at bounding box center [17, 16] width 6 height 7
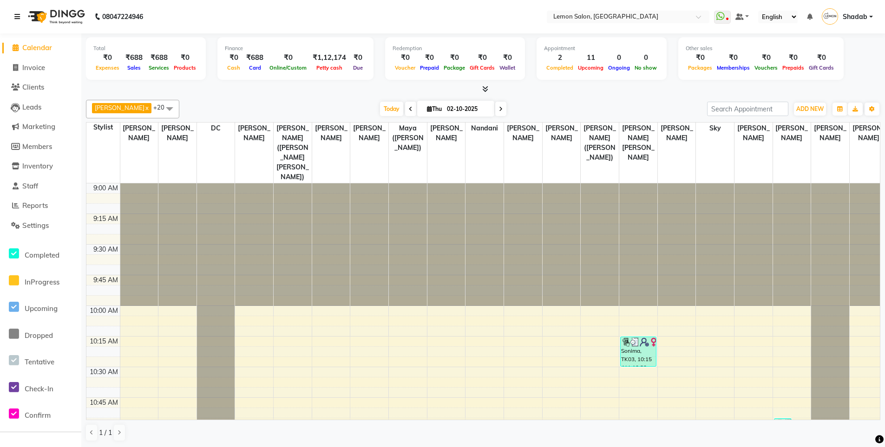
click at [17, 16] on icon at bounding box center [17, 16] width 6 height 7
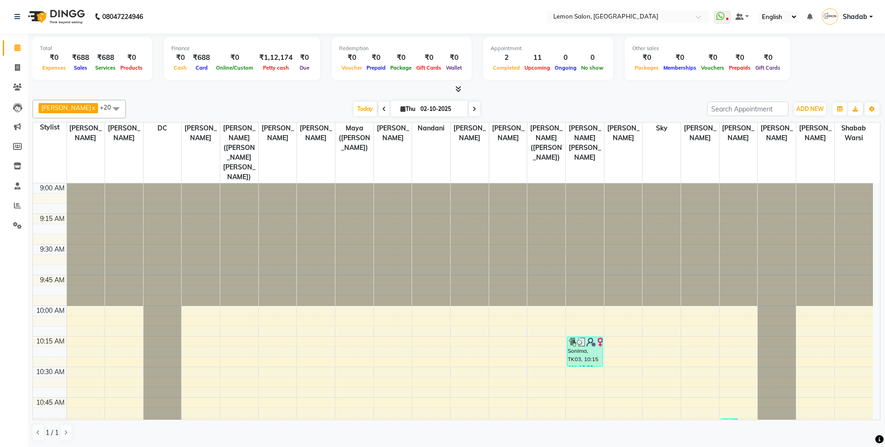
drag, startPoint x: 0, startPoint y: 11, endPoint x: 2, endPoint y: 15, distance: 4.8
click at [2, 15] on nav "08047224946 Select Location × Lemon Salon, Oshiwara WhatsApp Status ✕ Status: D…" at bounding box center [442, 16] width 885 height 33
click at [17, 16] on icon at bounding box center [17, 16] width 6 height 7
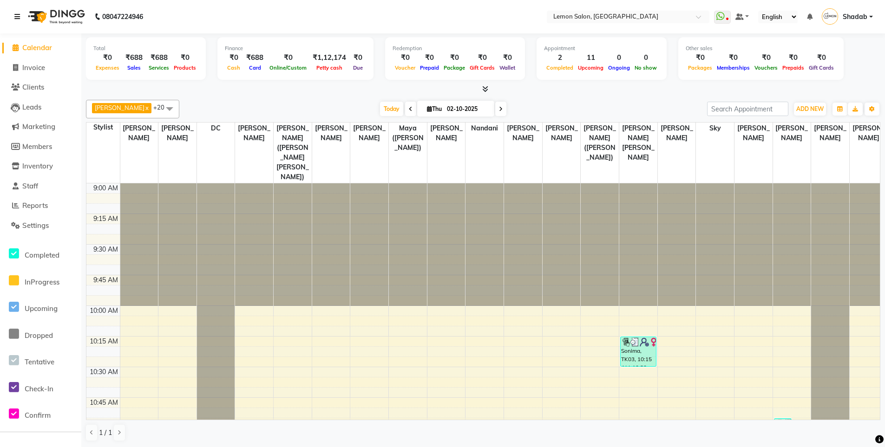
click at [17, 16] on icon at bounding box center [17, 16] width 6 height 7
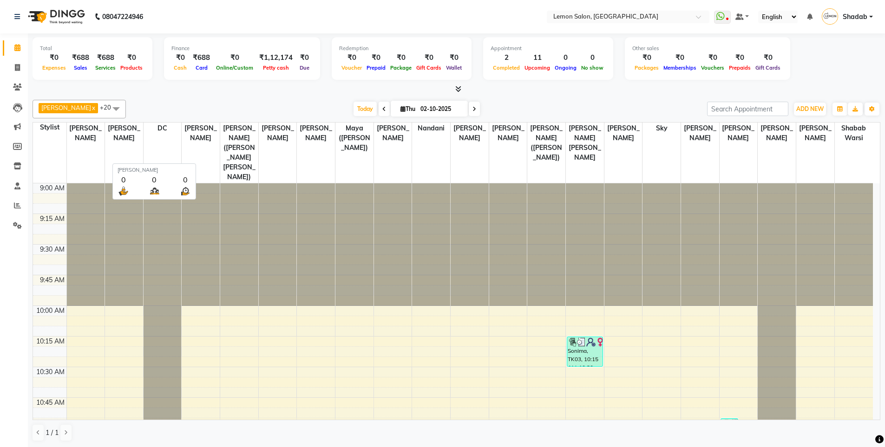
click at [199, 129] on span "Geeta Govind Rajput" at bounding box center [201, 133] width 38 height 21
click at [364, 110] on span "Today" at bounding box center [364, 109] width 23 height 14
click at [7, 44] on link "Calendar" at bounding box center [14, 47] width 22 height 15
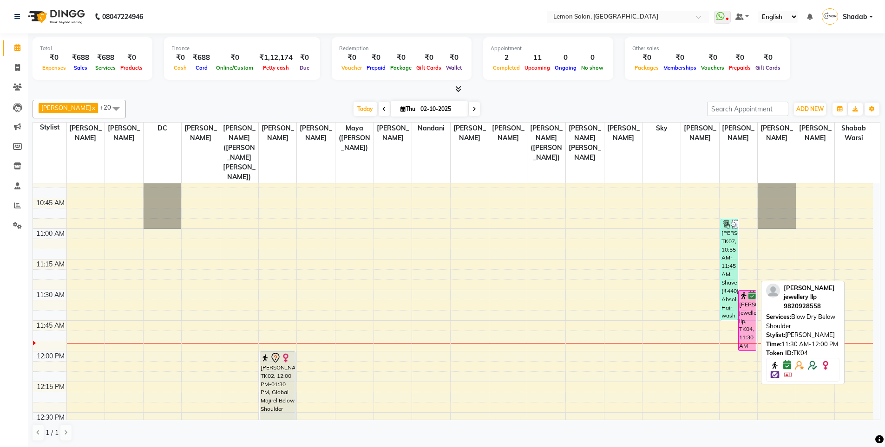
scroll to position [199, 0]
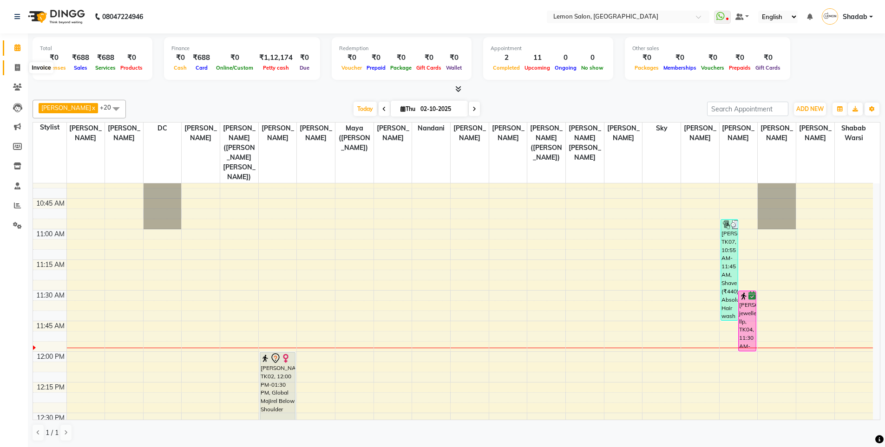
click at [19, 66] on icon at bounding box center [17, 67] width 5 height 7
select select "service"
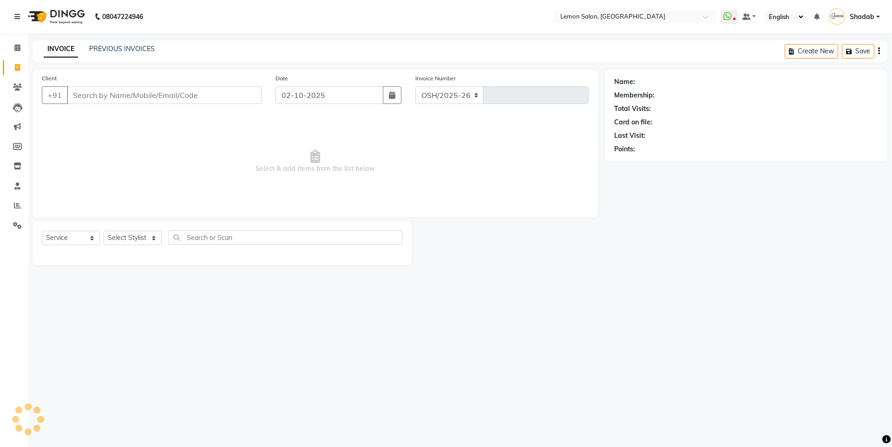
select select "566"
type input "6659"
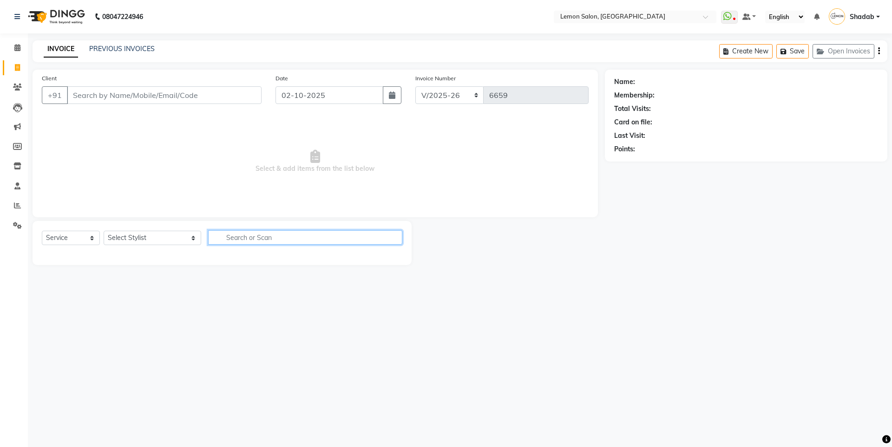
click at [223, 239] on input "text" at bounding box center [305, 237] width 194 height 14
type input "GLOB"
click at [137, 236] on select "Select Stylist Aakash Buchiude Azaz Kassara DC Geeta Govind Rajput Idrisi Mehta…" at bounding box center [153, 238] width 98 height 14
click at [104, 231] on select "Select Stylist Aakash Buchiude Azaz Kassara DC Geeta Govind Rajput Idrisi Mehta…" at bounding box center [153, 238] width 98 height 14
click at [237, 240] on input "GLOB" at bounding box center [298, 237] width 181 height 14
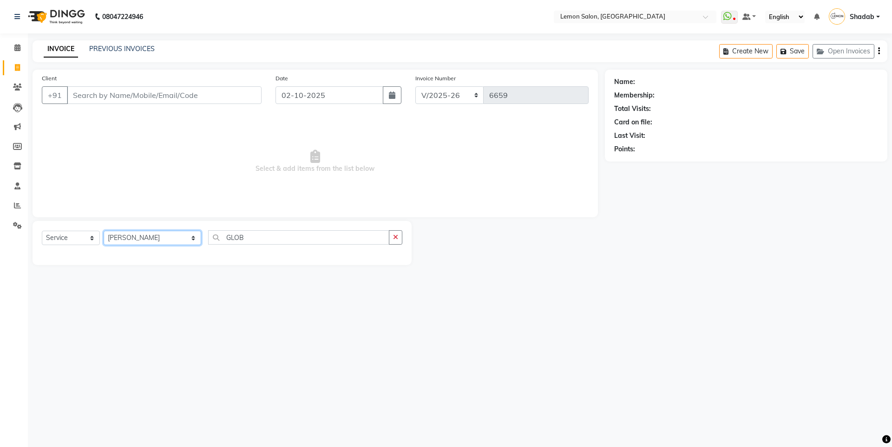
click at [129, 242] on select "Select Stylist Aakash Buchiude Azaz Kassara DC Geeta Govind Rajput Idrisi Mehta…" at bounding box center [153, 238] width 98 height 14
select select "7414"
click at [104, 231] on select "Select Stylist Aakash Buchiude Azaz Kassara DC Geeta Govind Rajput Idrisi Mehta…" at bounding box center [153, 238] width 98 height 14
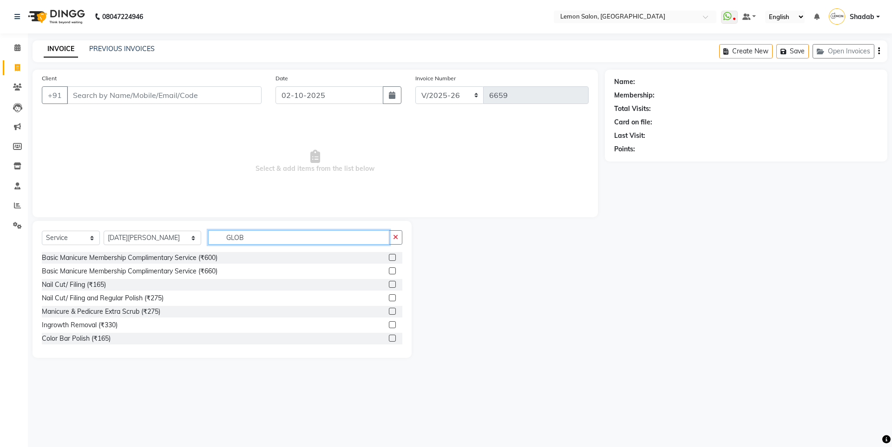
click at [222, 235] on input "GLOB" at bounding box center [298, 237] width 181 height 14
click at [226, 235] on input "GLOBAL" at bounding box center [298, 237] width 181 height 14
type input "GLOBAL"
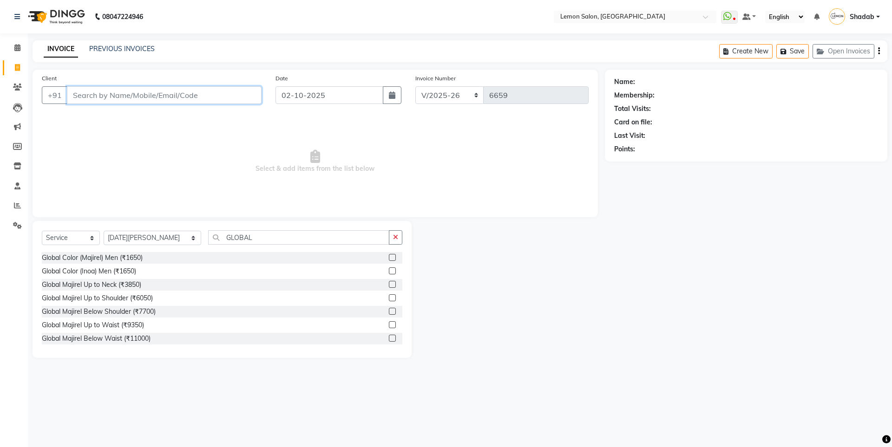
click at [148, 98] on input "Client" at bounding box center [164, 95] width 195 height 18
click at [16, 46] on icon at bounding box center [17, 47] width 6 height 7
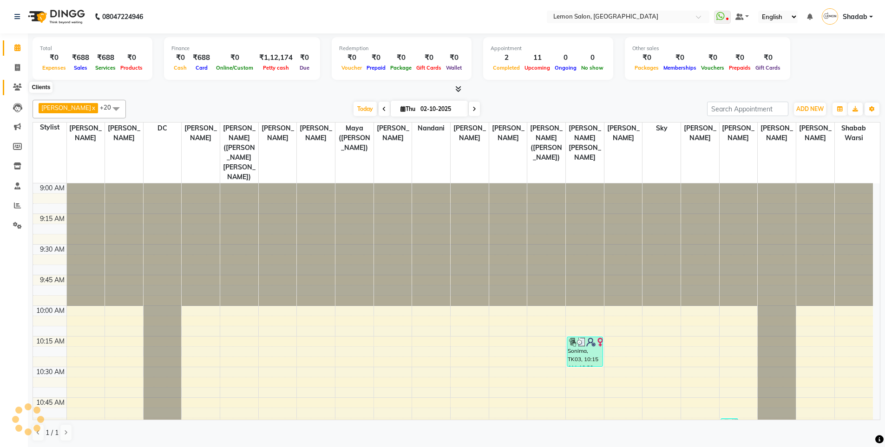
click at [18, 85] on icon at bounding box center [17, 87] width 9 height 7
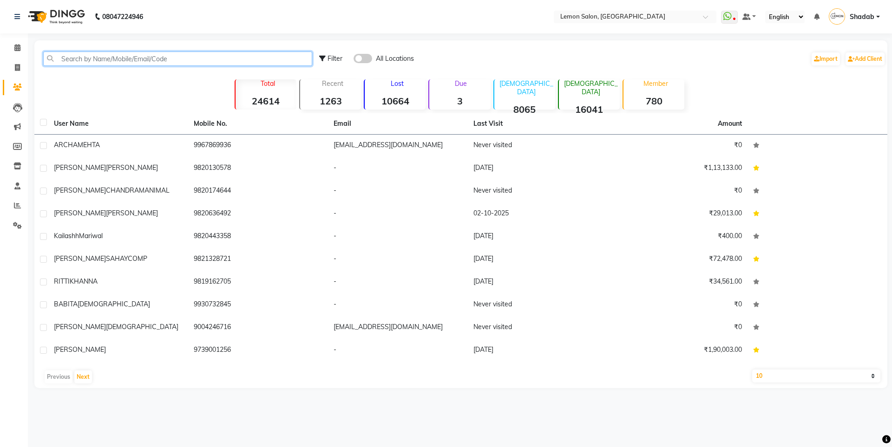
click at [124, 59] on input "text" at bounding box center [177, 59] width 269 height 14
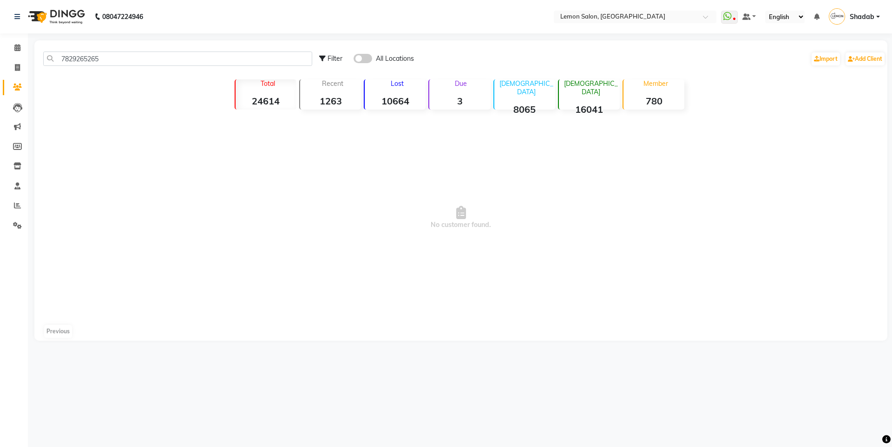
click at [367, 62] on span at bounding box center [362, 58] width 19 height 9
click at [353, 60] on input "checkbox" at bounding box center [353, 60] width 0 height 0
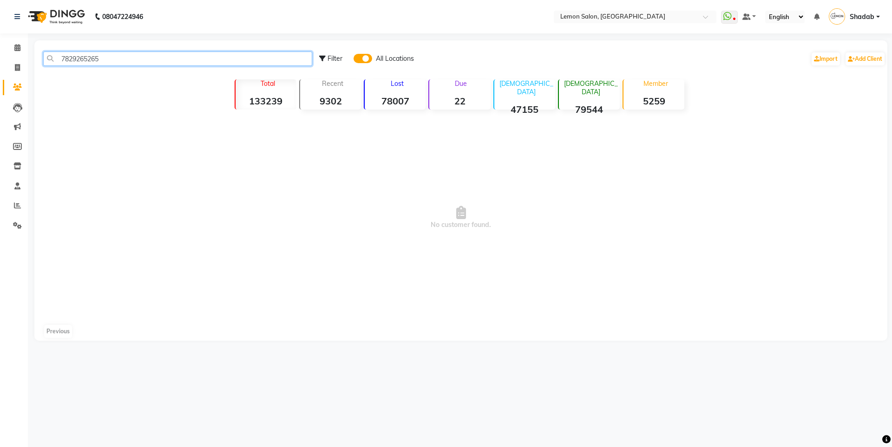
click at [105, 55] on input "7829265265" at bounding box center [177, 59] width 269 height 14
type input "7829265265"
click at [105, 55] on input "7829265265" at bounding box center [177, 59] width 269 height 14
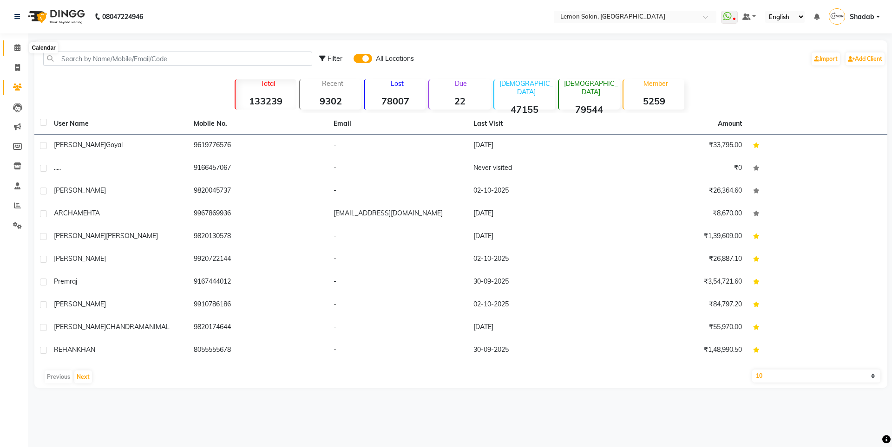
click at [15, 47] on icon at bounding box center [17, 47] width 6 height 7
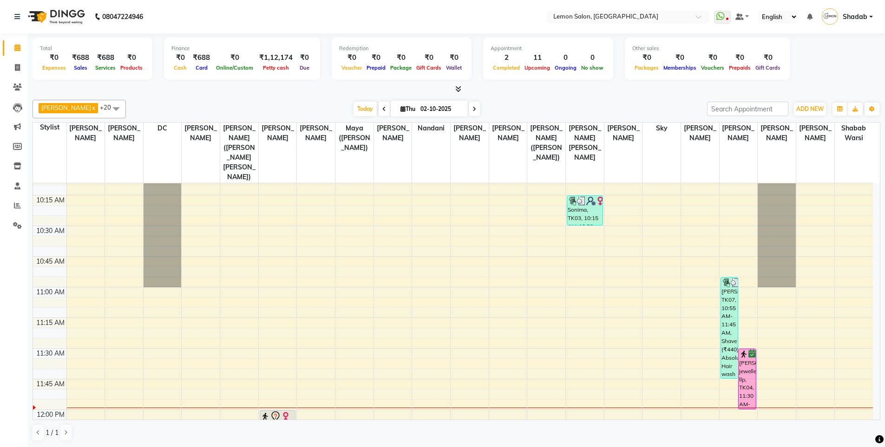
scroll to position [139, 0]
click at [15, 85] on icon at bounding box center [17, 87] width 9 height 7
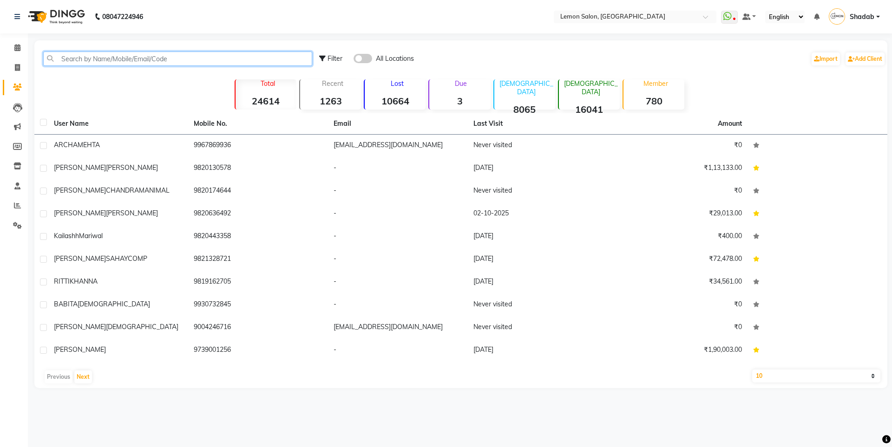
click at [151, 63] on input "text" at bounding box center [177, 59] width 269 height 14
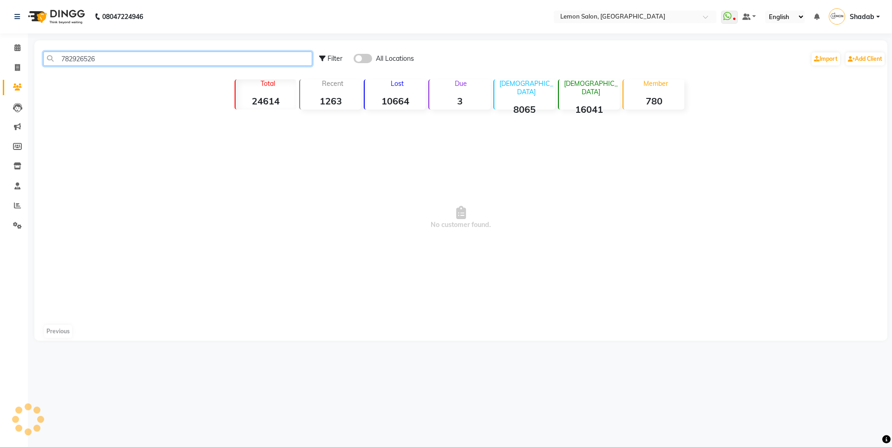
type input "7829265265"
click at [139, 63] on input "7829265265" at bounding box center [177, 59] width 269 height 14
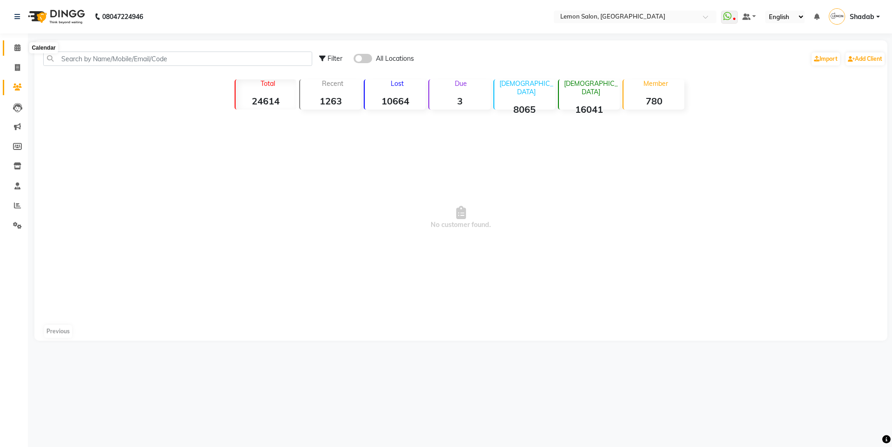
click at [18, 43] on span at bounding box center [17, 48] width 16 height 11
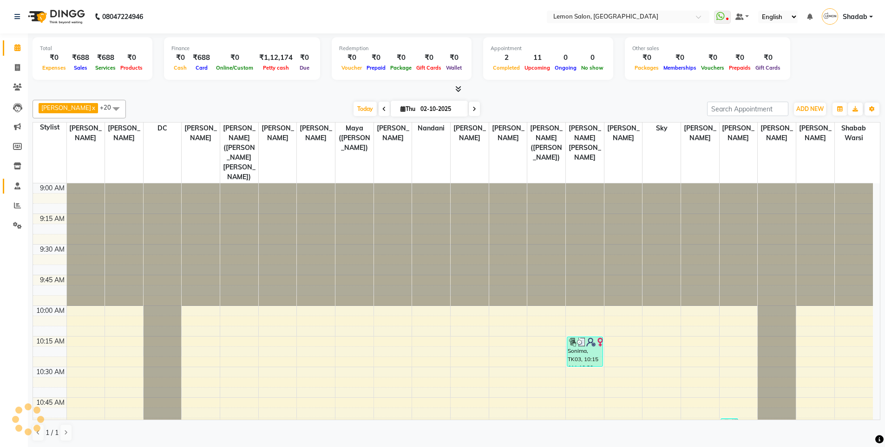
scroll to position [246, 0]
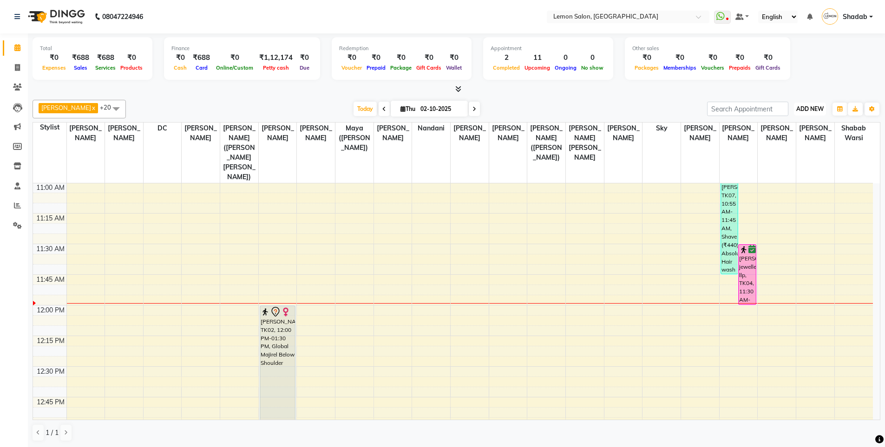
click at [816, 111] on span "ADD NEW" at bounding box center [809, 108] width 27 height 7
click at [799, 127] on button "Add Appointment" at bounding box center [788, 127] width 73 height 12
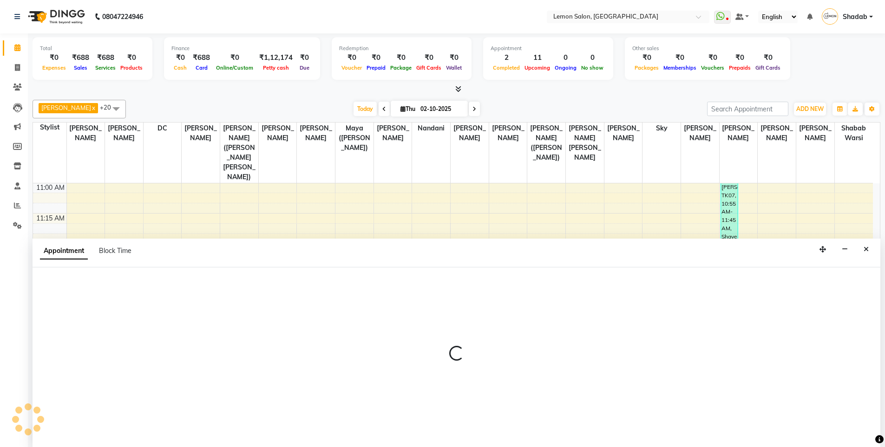
scroll to position [0, 0]
select select "tentative"
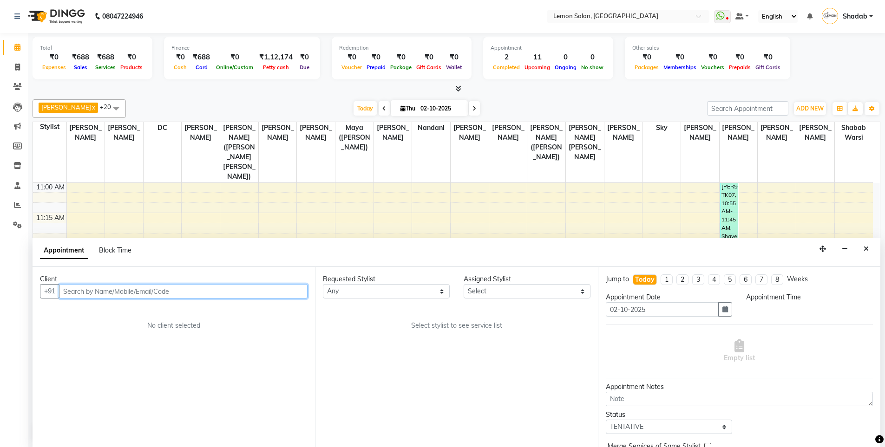
select select "600"
paste input "7829265265"
type input "7829265265"
click at [285, 297] on button "Add Client" at bounding box center [288, 291] width 39 height 14
select select "22"
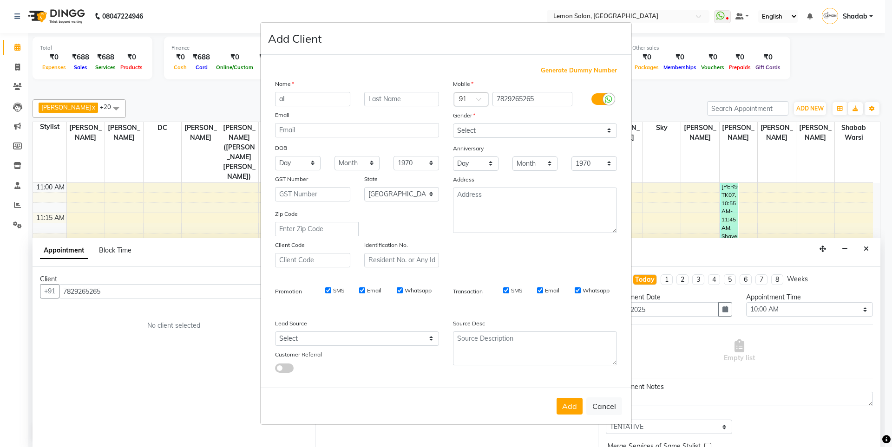
type input "a"
type input "Ain"
type input "Fernandis"
click at [471, 134] on select "Select Male Female Other Prefer Not To Say" at bounding box center [535, 131] width 164 height 14
select select "male"
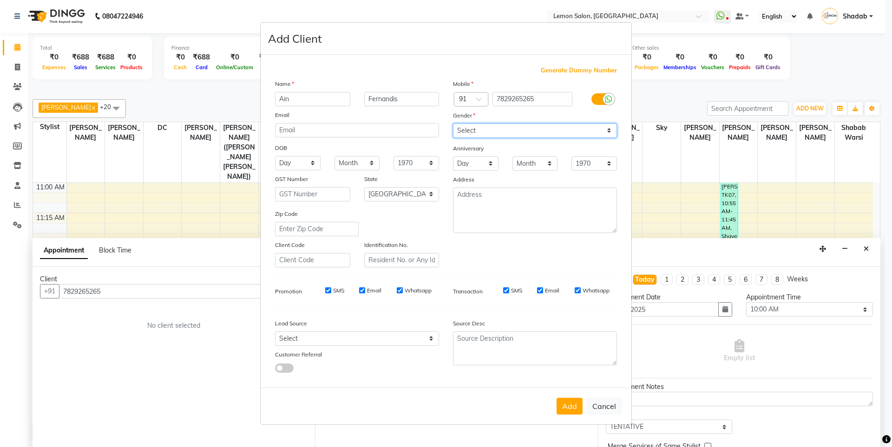
click at [453, 124] on select "Select Male Female Other Prefer Not To Say" at bounding box center [535, 131] width 164 height 14
click at [571, 412] on button "Add" at bounding box center [569, 406] width 26 height 17
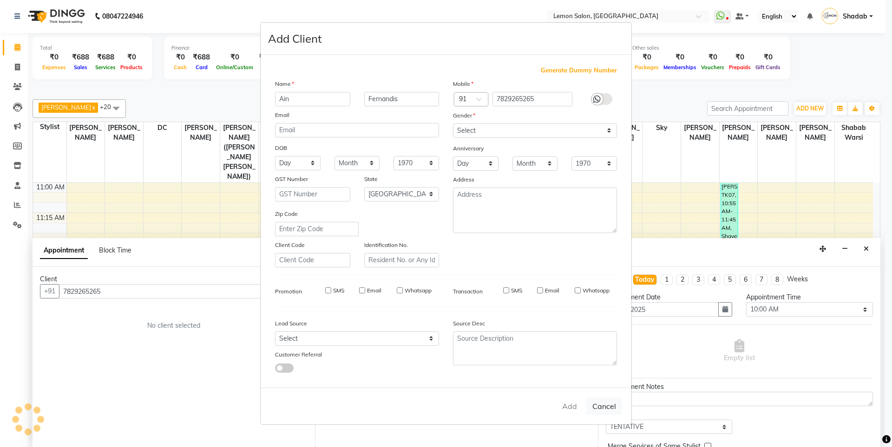
select select
select select "null"
select select
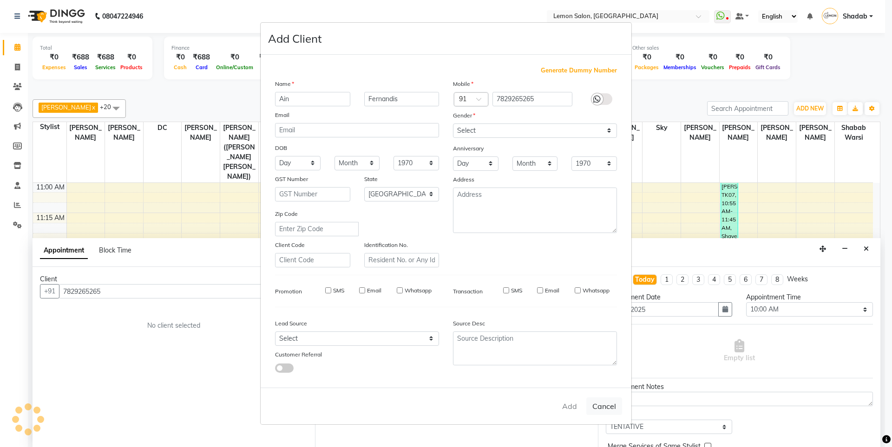
select select
checkbox input "false"
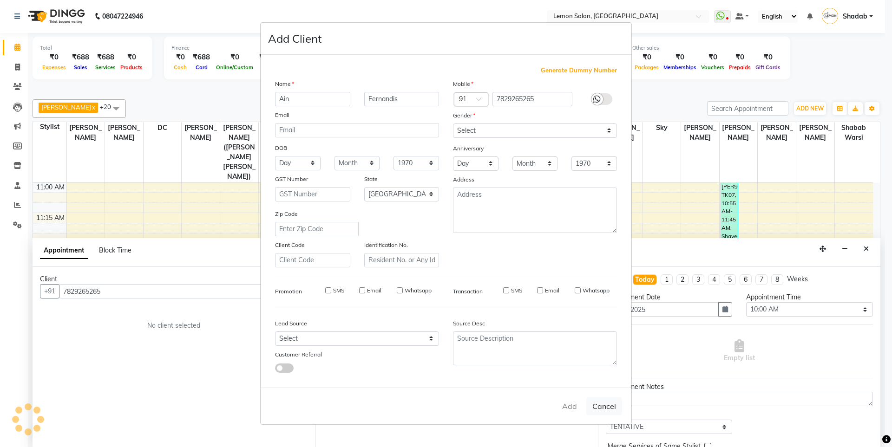
checkbox input "false"
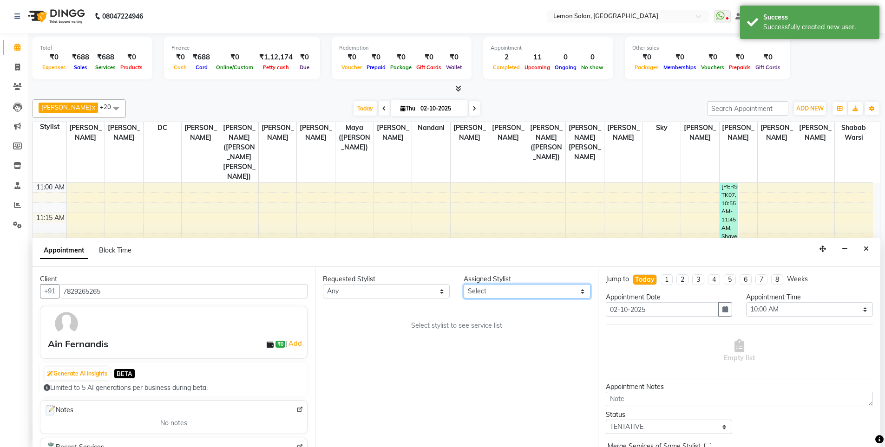
click at [467, 294] on select "Select Aakash Buchiude Azaz Kassara DC Geeta Govind Rajput Kanchan (Shrushti Si…" at bounding box center [526, 291] width 127 height 14
select select "7884"
click at [463, 284] on select "Select Aakash Buchiude Azaz Kassara DC Geeta Govind Rajput Kanchan (Shrushti Si…" at bounding box center [526, 291] width 127 height 14
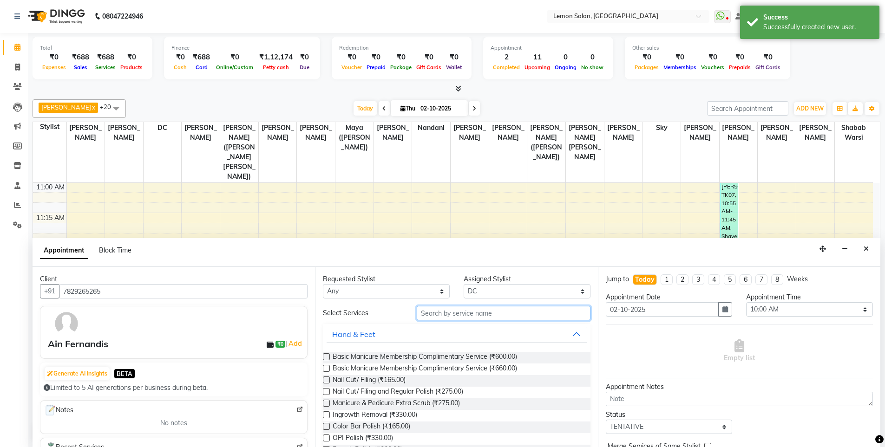
click at [424, 314] on input "text" at bounding box center [504, 313] width 174 height 14
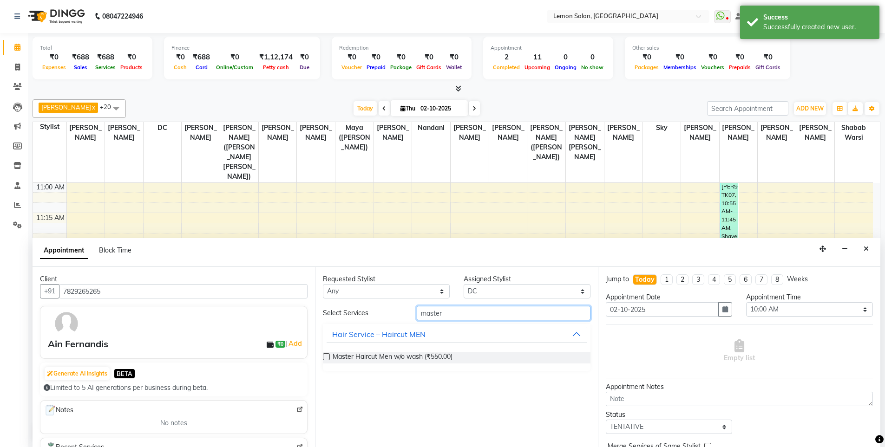
type input "master"
click at [326, 358] on label at bounding box center [326, 356] width 7 height 7
click at [326, 358] on input "checkbox" at bounding box center [326, 358] width 6 height 6
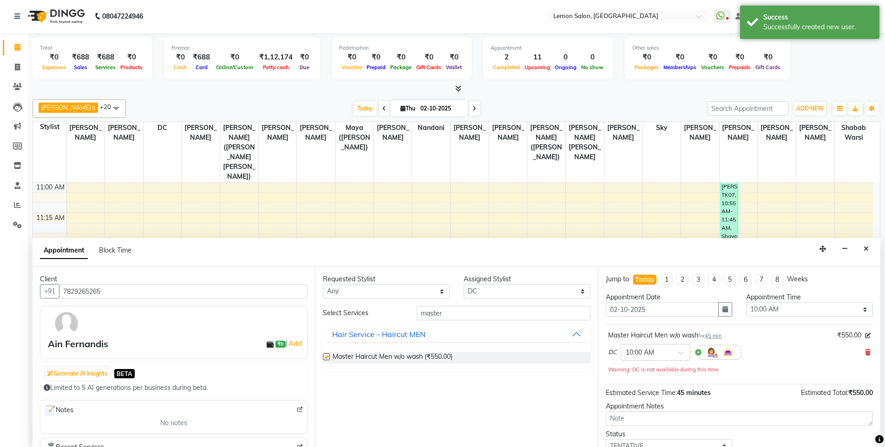
checkbox input "false"
click at [439, 316] on input "master" at bounding box center [504, 313] width 174 height 14
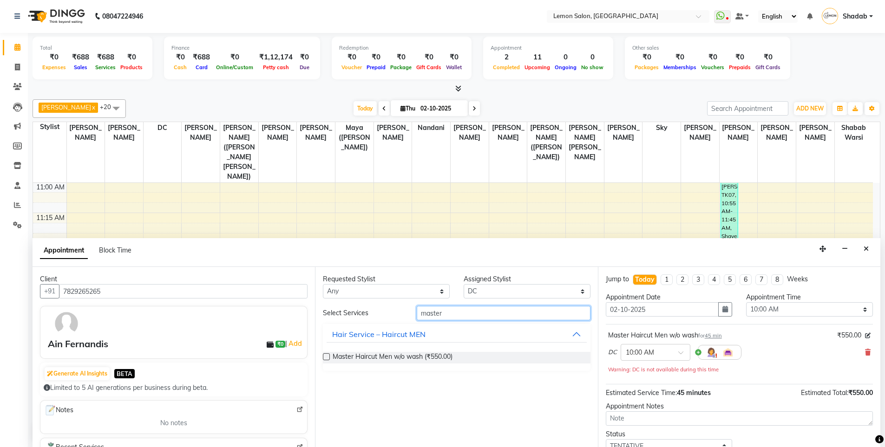
click at [439, 316] on input "master" at bounding box center [504, 313] width 174 height 14
type input "global inoa"
click at [324, 354] on label at bounding box center [326, 356] width 7 height 7
click at [324, 355] on input "checkbox" at bounding box center [326, 358] width 6 height 6
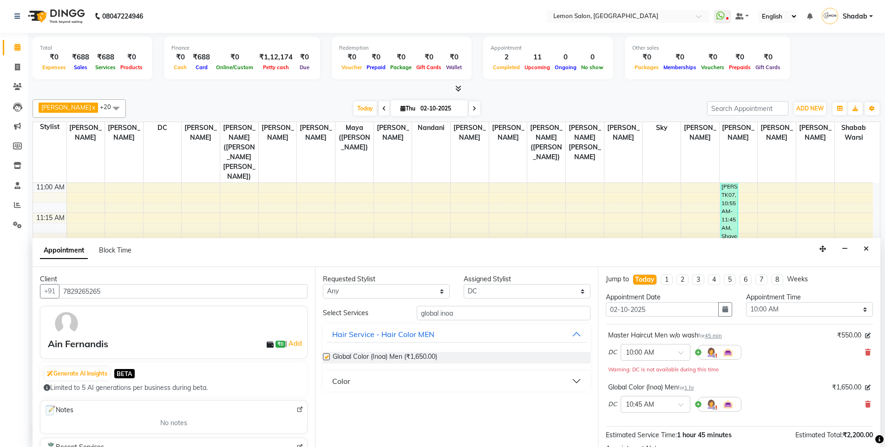
checkbox input "false"
click at [684, 352] on span at bounding box center [684, 356] width 12 height 10
click at [644, 401] on div "12:30 PM" at bounding box center [655, 405] width 69 height 17
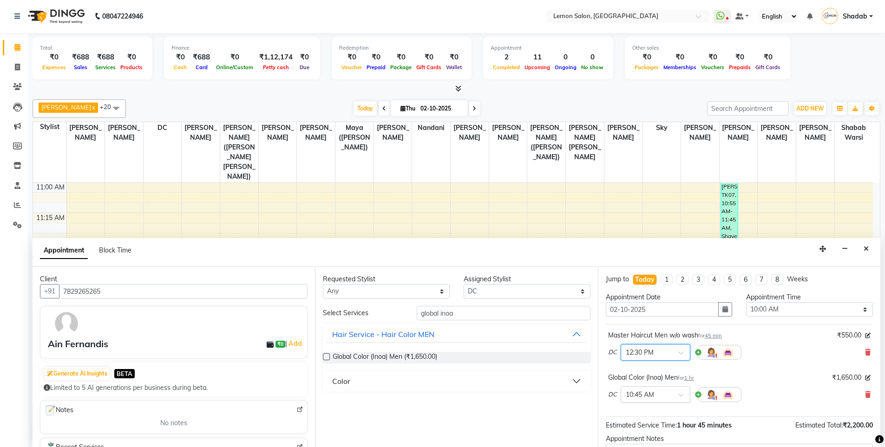
click at [659, 387] on div "× 10:45 AM" at bounding box center [655, 394] width 70 height 17
click at [649, 443] on div "12:30 PM" at bounding box center [655, 447] width 69 height 17
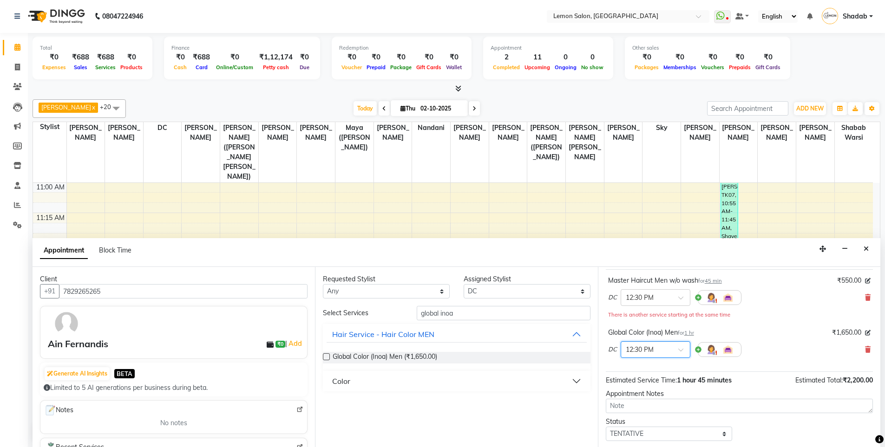
scroll to position [107, 0]
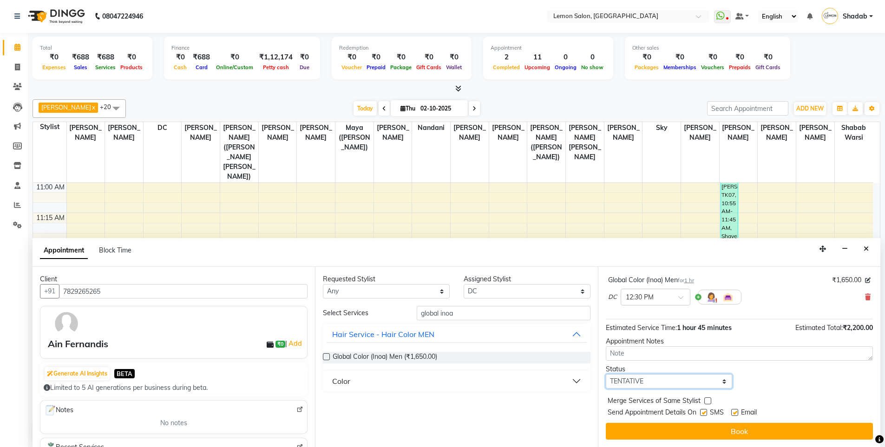
drag, startPoint x: 657, startPoint y: 385, endPoint x: 650, endPoint y: 388, distance: 7.3
click at [657, 385] on select "Select TENTATIVE CONFIRM CHECK-IN UPCOMING" at bounding box center [669, 381] width 127 height 14
select select "confirm booking"
click at [606, 374] on select "Select TENTATIVE CONFIRM CHECK-IN UPCOMING" at bounding box center [669, 381] width 127 height 14
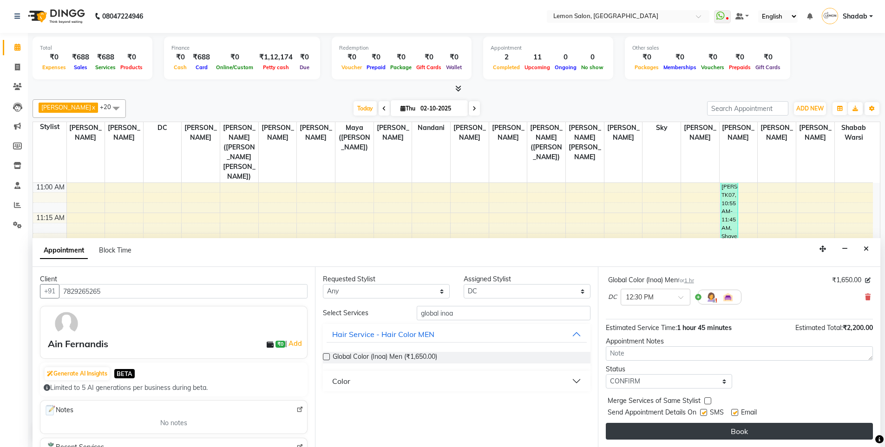
click at [697, 430] on button "Book" at bounding box center [739, 431] width 267 height 17
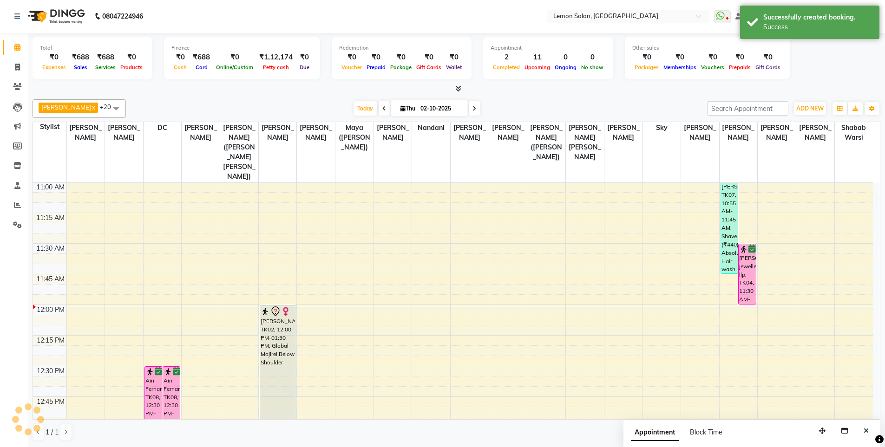
scroll to position [0, 0]
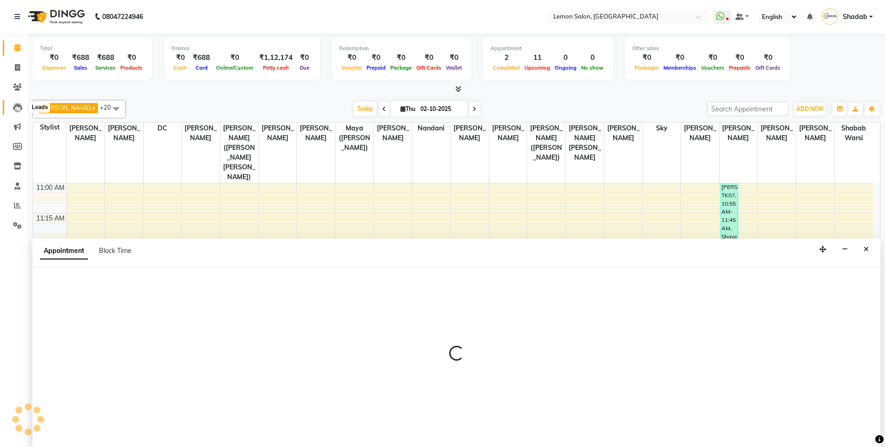
scroll to position [0, 0]
click at [14, 166] on icon at bounding box center [17, 165] width 8 height 7
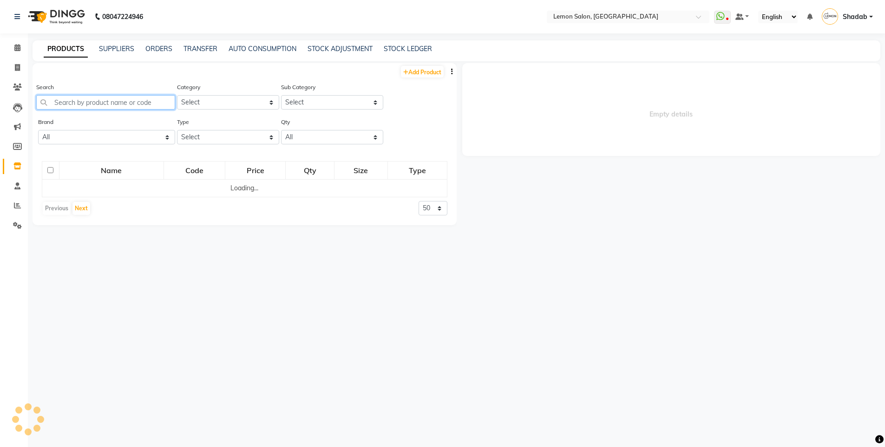
click at [89, 104] on input "text" at bounding box center [105, 102] width 139 height 14
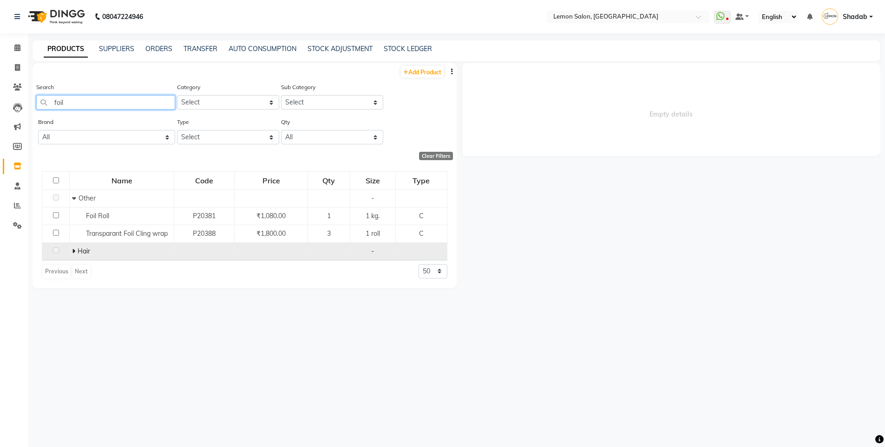
type input "foil"
click at [72, 252] on icon at bounding box center [73, 251] width 3 height 7
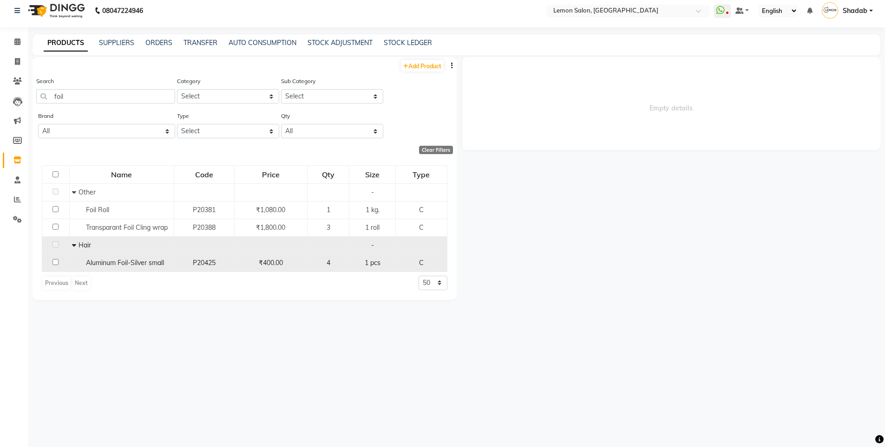
click at [163, 264] on span "Aluminum Foil-Silver small" at bounding box center [125, 263] width 78 height 8
select select
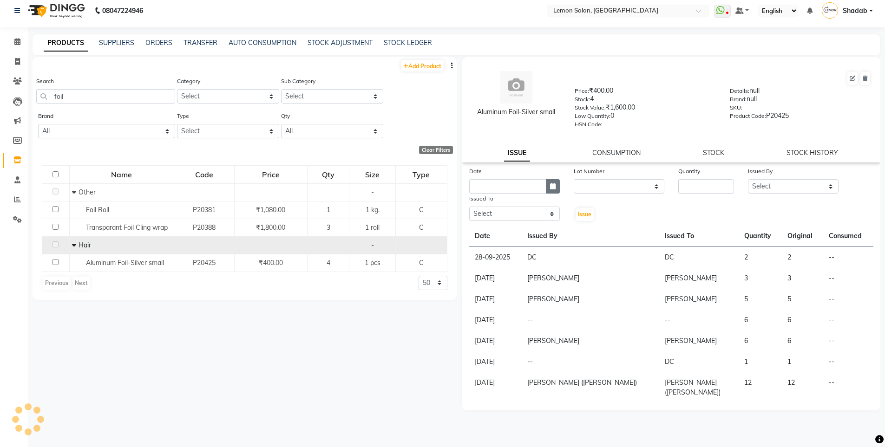
click at [551, 186] on icon "button" at bounding box center [553, 186] width 6 height 7
select select "10"
select select "2025"
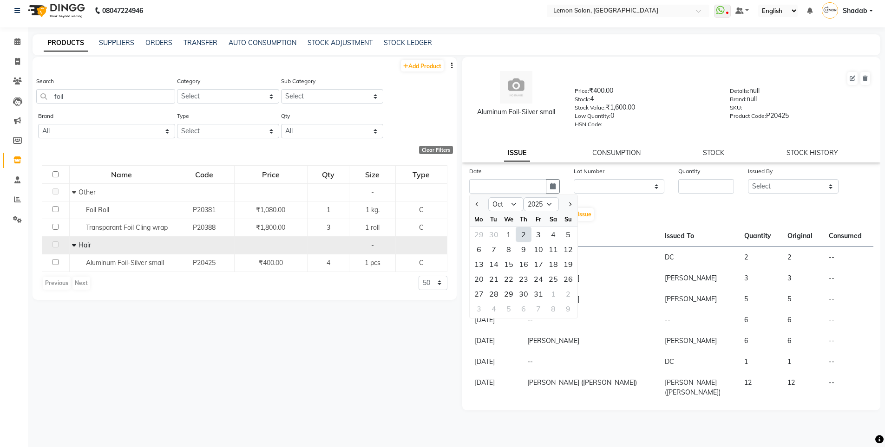
click at [521, 230] on div "2" at bounding box center [523, 234] width 15 height 15
type input "02-10-2025"
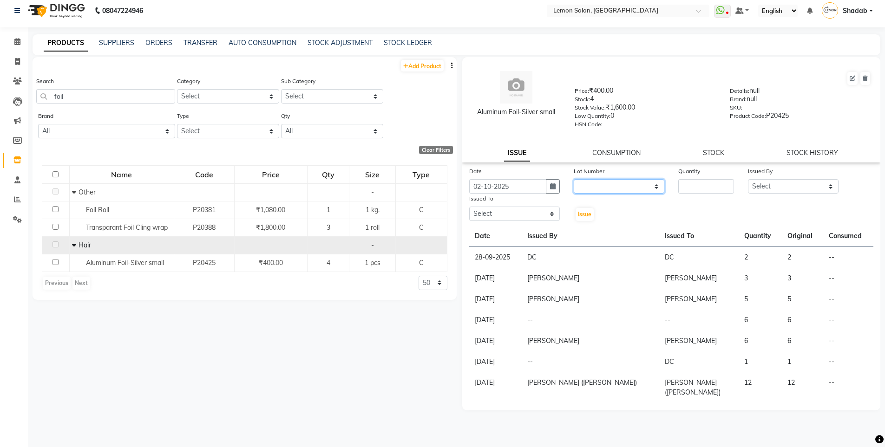
click at [662, 187] on select "None" at bounding box center [618, 186] width 91 height 14
click at [656, 186] on select "None" at bounding box center [618, 186] width 91 height 14
click at [699, 182] on input "number" at bounding box center [706, 186] width 56 height 14
type input "1"
click at [787, 184] on select "Select Aakash Buchiude Azaz Kassara DC Geeta Govind Rajput Idrisi Mehtab Kancha…" at bounding box center [793, 186] width 91 height 14
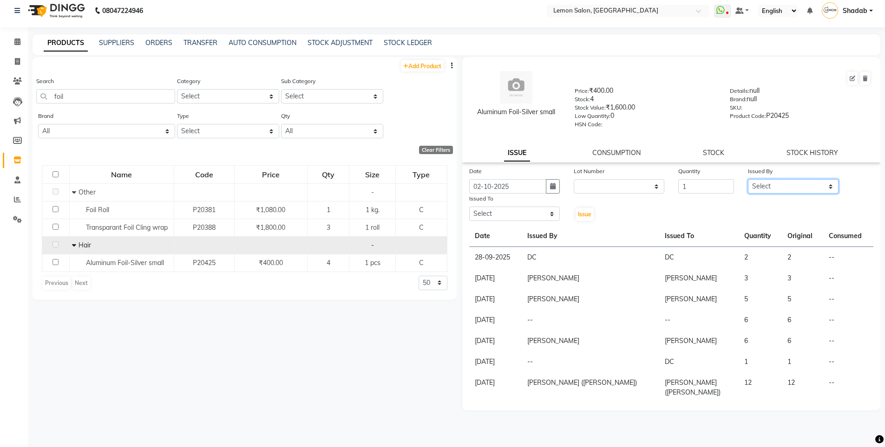
select select "7884"
click at [748, 179] on select "Select Aakash Buchiude Azaz Kassara DC Geeta Govind Rajput Idrisi Mehtab Kancha…" at bounding box center [793, 186] width 91 height 14
click at [480, 209] on select "Select Aakash Buchiude Azaz Kassara DC Geeta Govind Rajput Idrisi Mehtab Kancha…" at bounding box center [514, 214] width 91 height 14
select select "7884"
click at [469, 207] on select "Select Aakash Buchiude Azaz Kassara DC Geeta Govind Rajput Idrisi Mehtab Kancha…" at bounding box center [514, 214] width 91 height 14
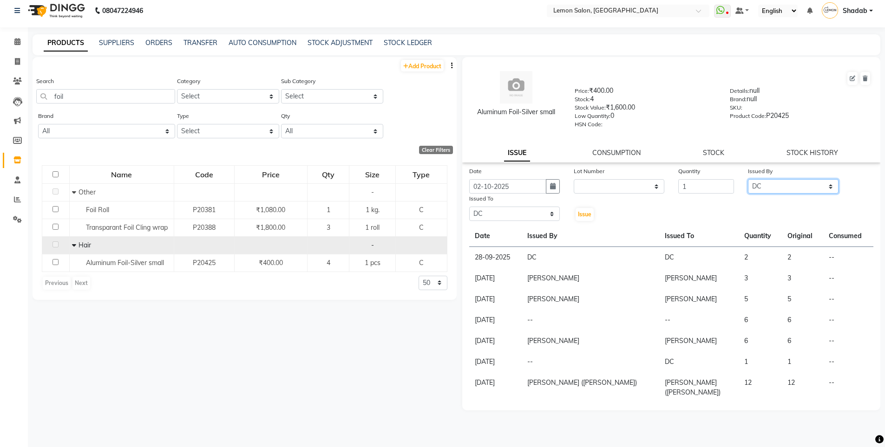
click at [789, 186] on select "Select Aakash Buchiude Azaz Kassara DC Geeta Govind Rajput Idrisi Mehtab Kancha…" at bounding box center [793, 186] width 91 height 14
select select "32325"
click at [748, 179] on select "Select Aakash Buchiude Azaz Kassara DC Geeta Govind Rajput Idrisi Mehtab Kancha…" at bounding box center [793, 186] width 91 height 14
click at [584, 215] on span "Issue" at bounding box center [584, 214] width 13 height 7
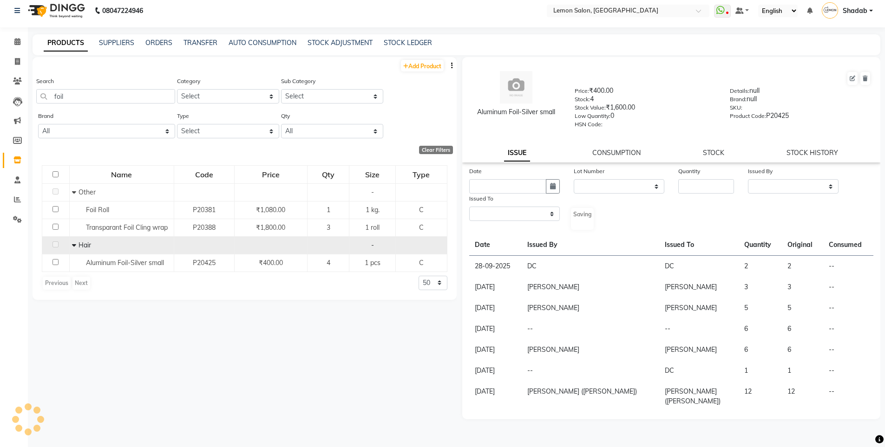
select select
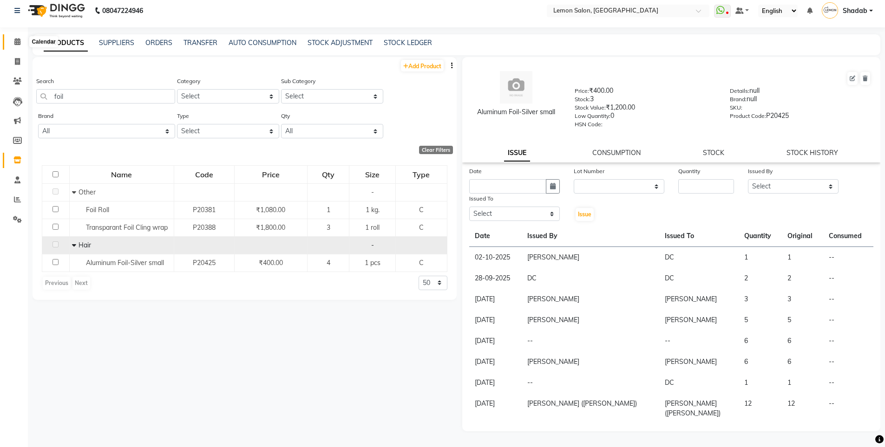
click at [15, 40] on icon at bounding box center [17, 41] width 6 height 7
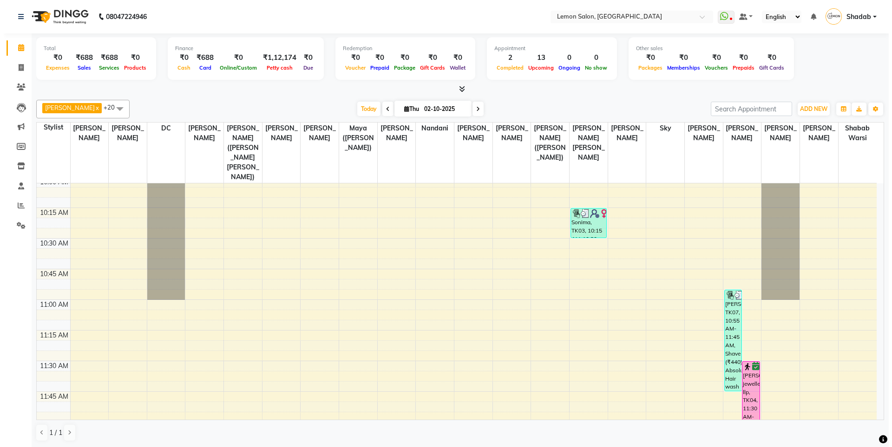
scroll to position [186, 0]
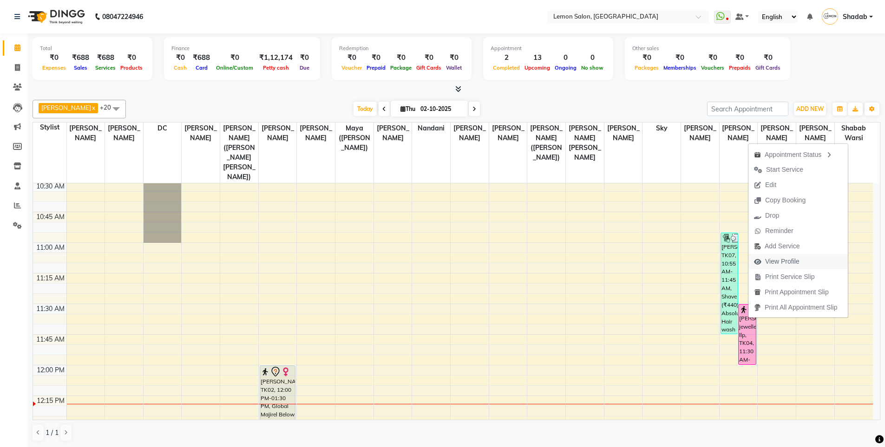
click at [772, 261] on span "View Profile" at bounding box center [782, 262] width 34 height 10
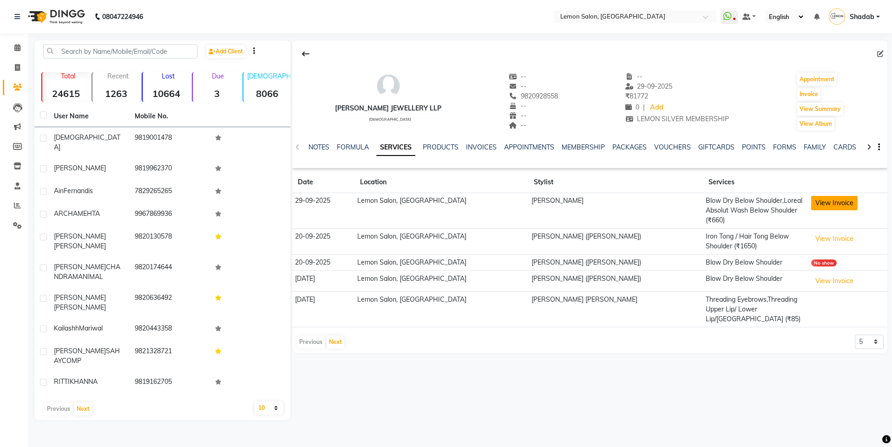
click at [811, 200] on button "View Invoice" at bounding box center [834, 203] width 46 height 14
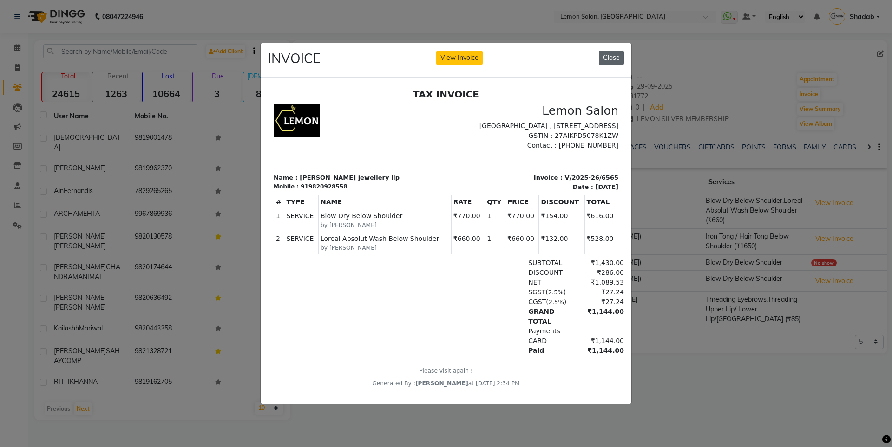
click at [609, 57] on button "Close" at bounding box center [611, 58] width 25 height 14
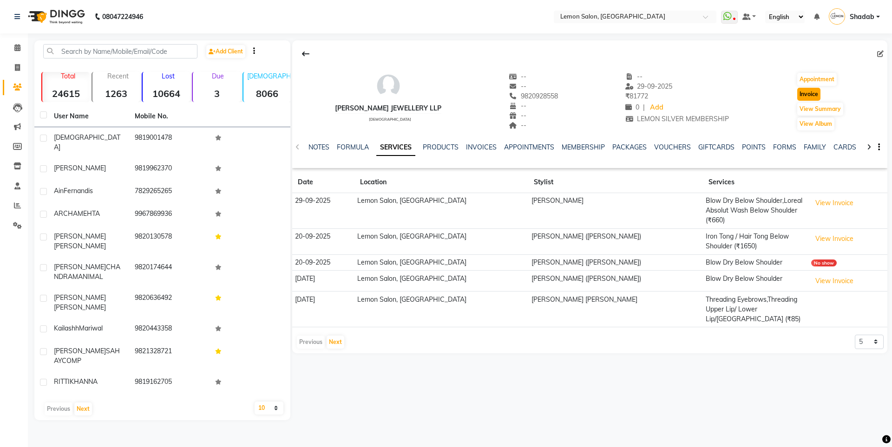
click at [804, 94] on button "Invoice" at bounding box center [808, 94] width 23 height 13
select select "service"
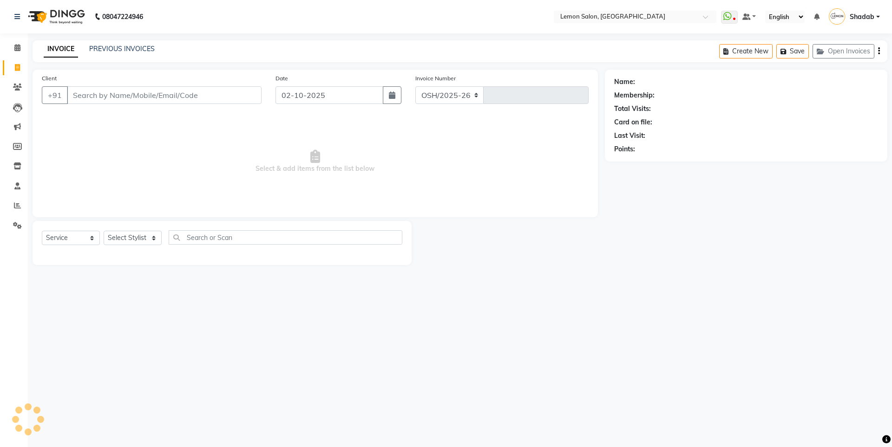
select select "566"
type input "6659"
type input "9820928558"
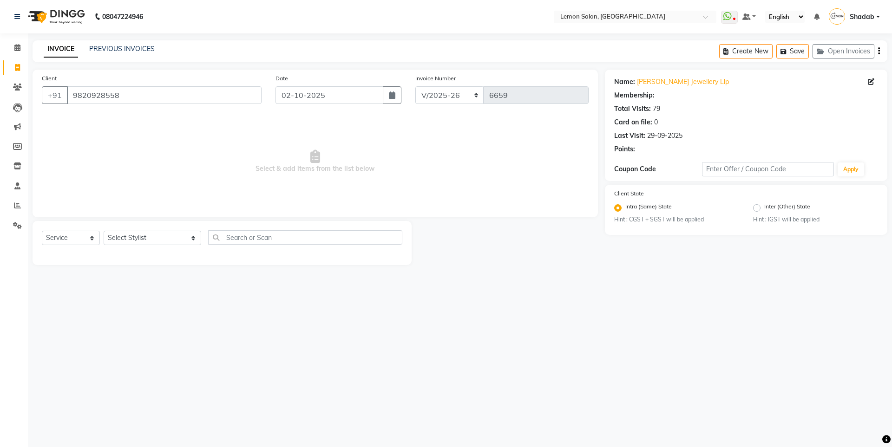
select select "1: Object"
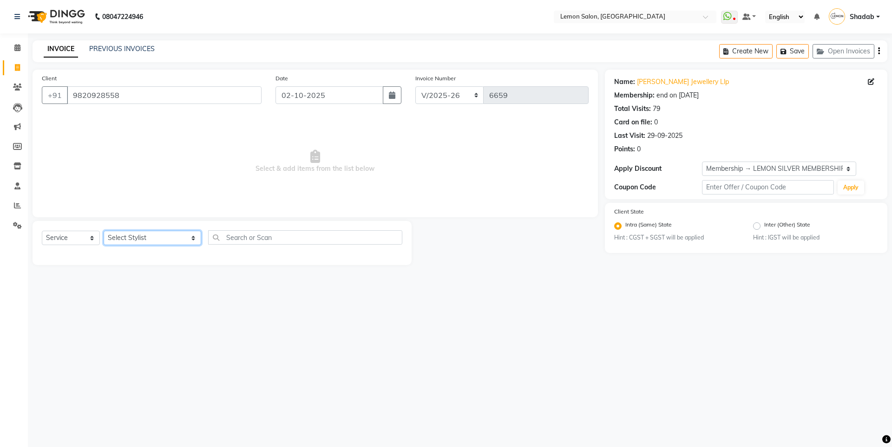
click at [128, 237] on select "Select Stylist Aakash Buchiude Azaz Kassara DC Geeta Govind Rajput Idrisi Mehta…" at bounding box center [153, 238] width 98 height 14
select select "9574"
click at [104, 231] on select "Select Stylist Aakash Buchiude Azaz Kassara DC Geeta Govind Rajput Idrisi Mehta…" at bounding box center [153, 238] width 98 height 14
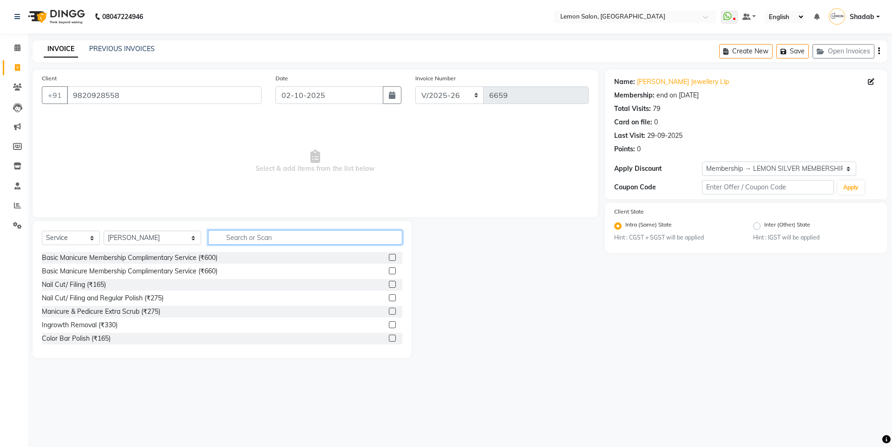
click at [255, 239] on input "text" at bounding box center [305, 237] width 194 height 14
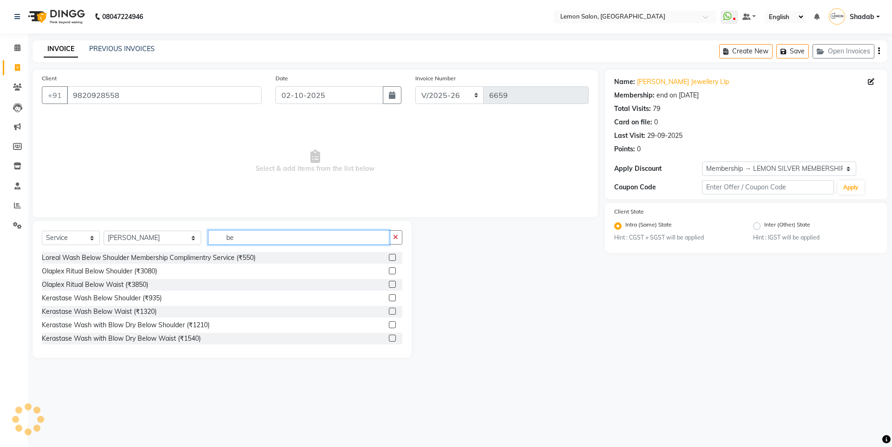
type input "b"
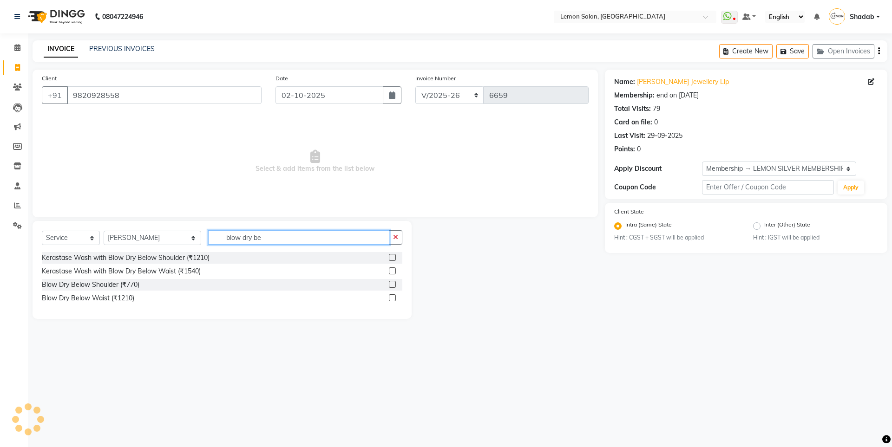
type input "blow dry be"
click at [396, 282] on div at bounding box center [395, 285] width 13 height 12
click at [393, 283] on label at bounding box center [392, 284] width 7 height 7
click at [393, 283] on input "checkbox" at bounding box center [392, 285] width 6 height 6
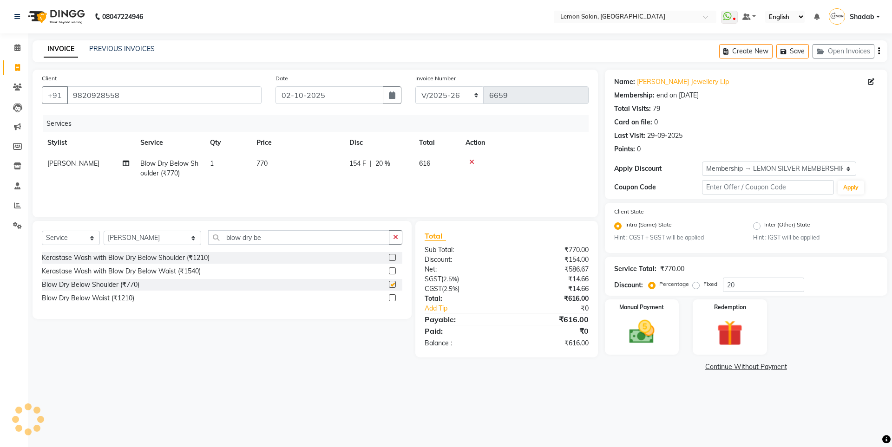
checkbox input "false"
click at [644, 323] on img at bounding box center [641, 332] width 43 height 31
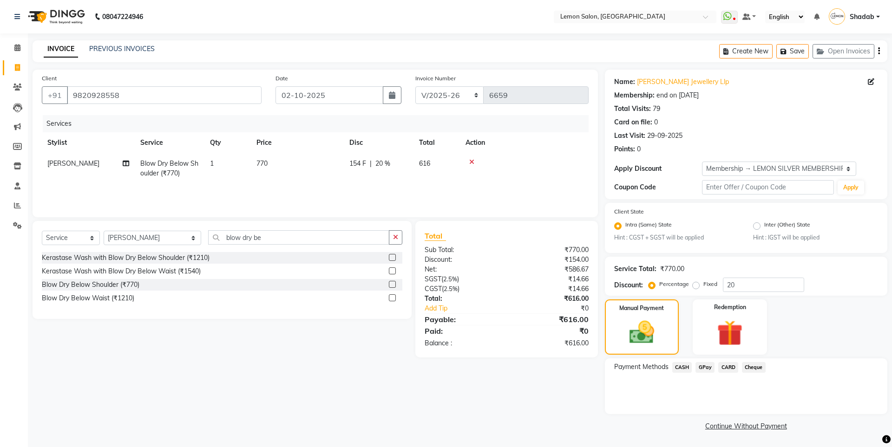
click at [704, 371] on span "GPay" at bounding box center [704, 367] width 19 height 11
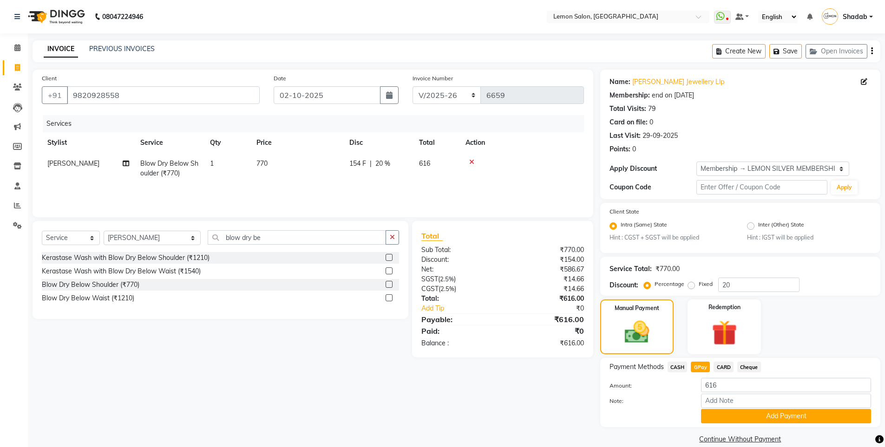
click at [732, 412] on button "Add Payment" at bounding box center [786, 416] width 170 height 14
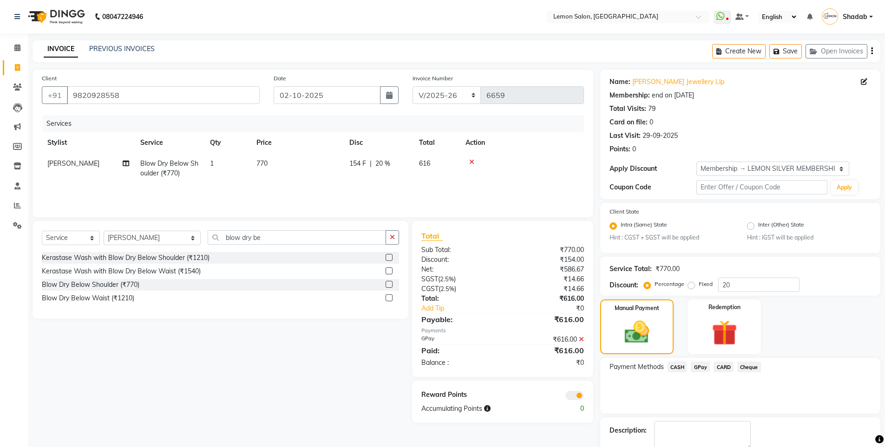
scroll to position [52, 0]
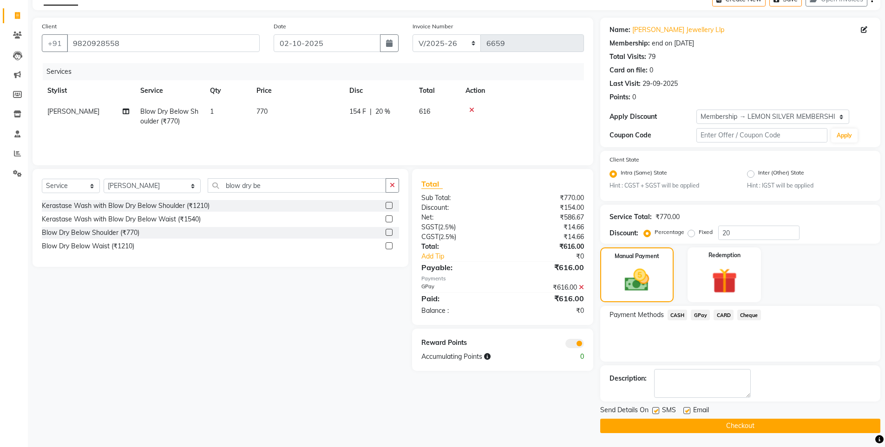
click at [734, 429] on button "Checkout" at bounding box center [740, 426] width 280 height 14
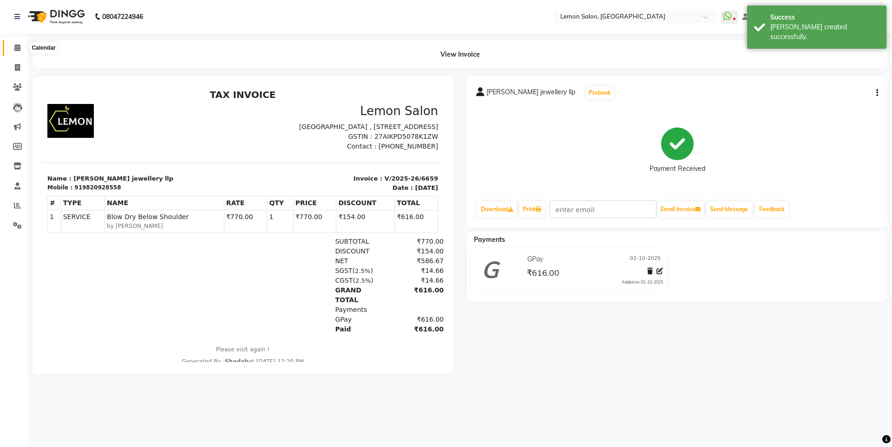
click at [21, 51] on span at bounding box center [17, 48] width 16 height 11
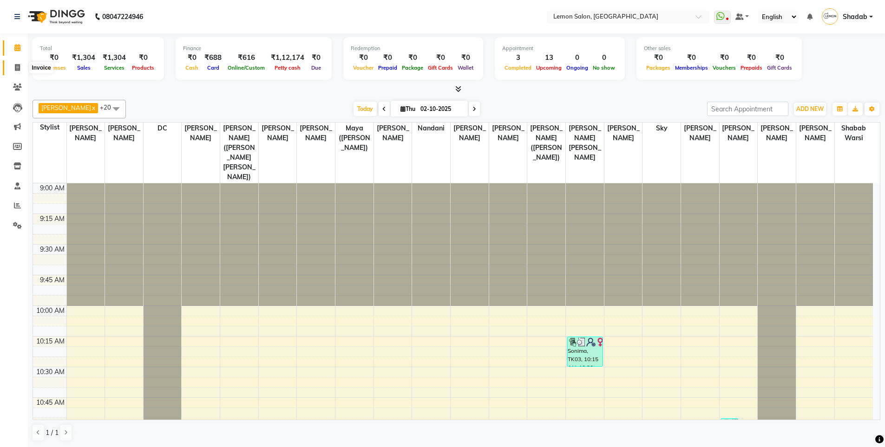
click at [12, 71] on span at bounding box center [17, 68] width 16 height 11
select select "566"
select select "service"
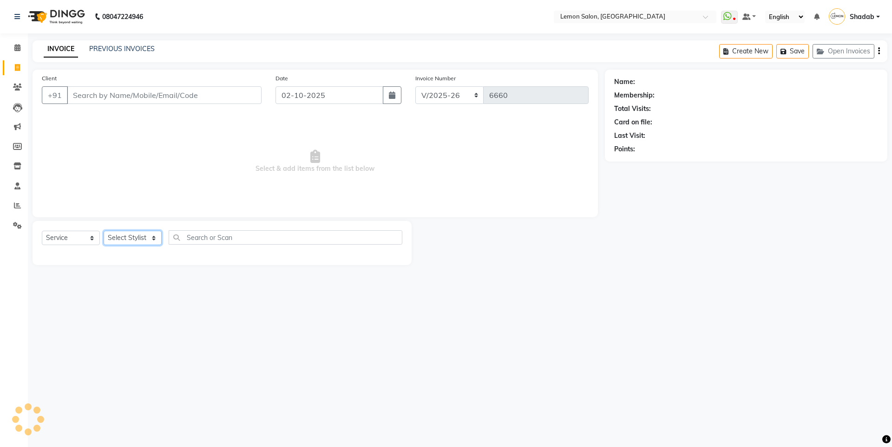
click at [140, 238] on select "Select Stylist" at bounding box center [133, 238] width 58 height 14
click at [140, 238] on select "Select Stylist Aakash Buchiude Azaz Kassara DC Geeta Govind Rajput Idrisi Mehta…" at bounding box center [153, 238] width 98 height 14
select select "32325"
click at [104, 231] on select "Select Stylist Aakash Buchiude Azaz Kassara DC Geeta Govind Rajput Idrisi Mehta…" at bounding box center [153, 238] width 98 height 14
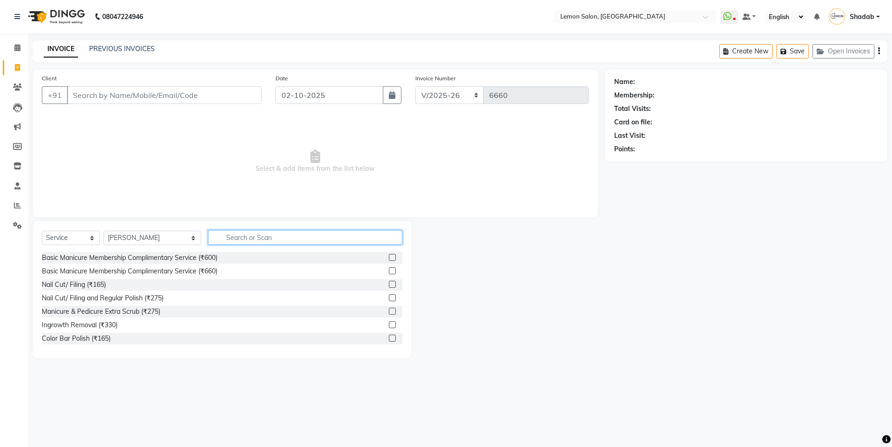
click at [283, 236] on input "text" at bounding box center [305, 237] width 194 height 14
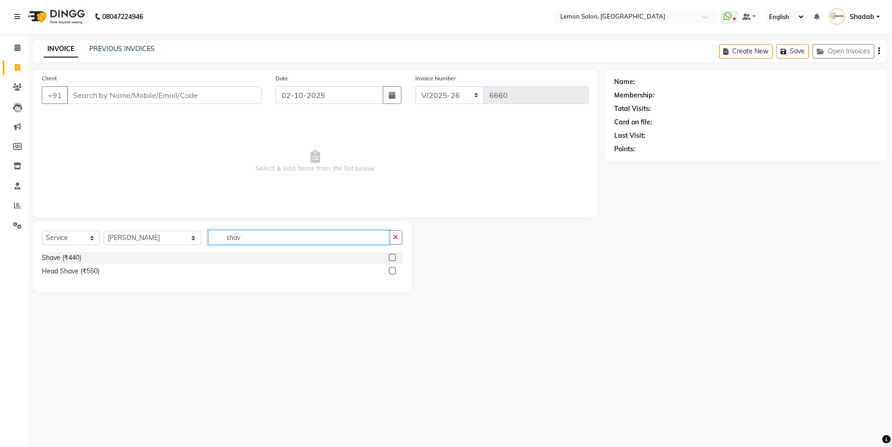
type input "shav"
click at [394, 259] on label at bounding box center [392, 257] width 7 height 7
click at [394, 259] on input "checkbox" at bounding box center [392, 258] width 6 height 6
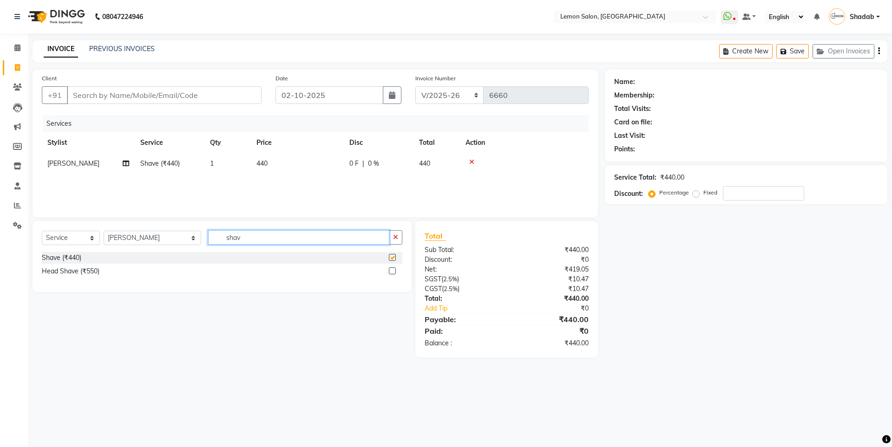
click at [241, 235] on input "shav" at bounding box center [298, 237] width 181 height 14
checkbox input "false"
click at [241, 235] on input "shav" at bounding box center [298, 237] width 181 height 14
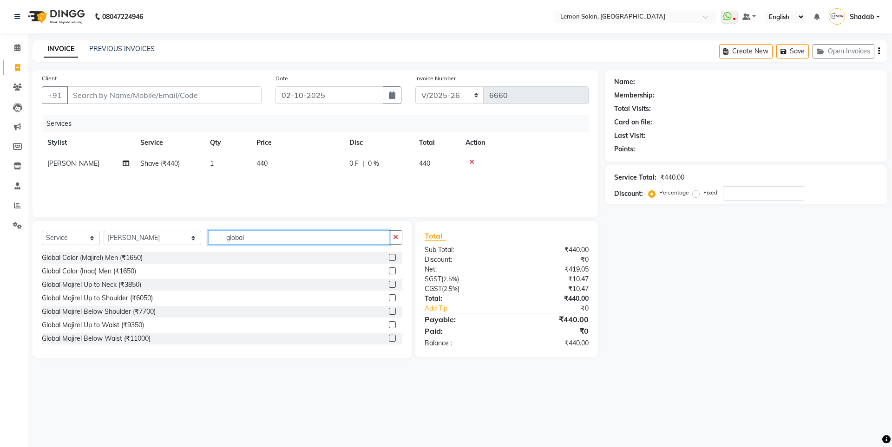
type input "global"
click at [389, 268] on label at bounding box center [392, 270] width 7 height 7
click at [389, 268] on input "checkbox" at bounding box center [392, 271] width 6 height 6
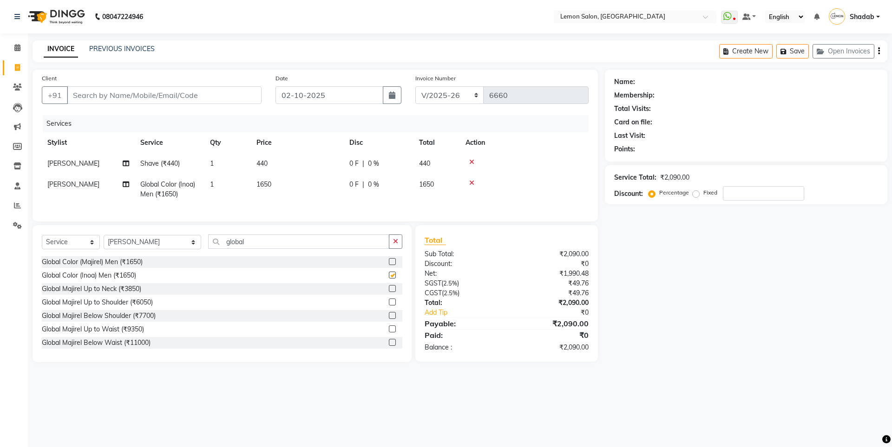
checkbox input "false"
click at [174, 99] on input "Client" at bounding box center [164, 95] width 195 height 18
type input "9"
type input "0"
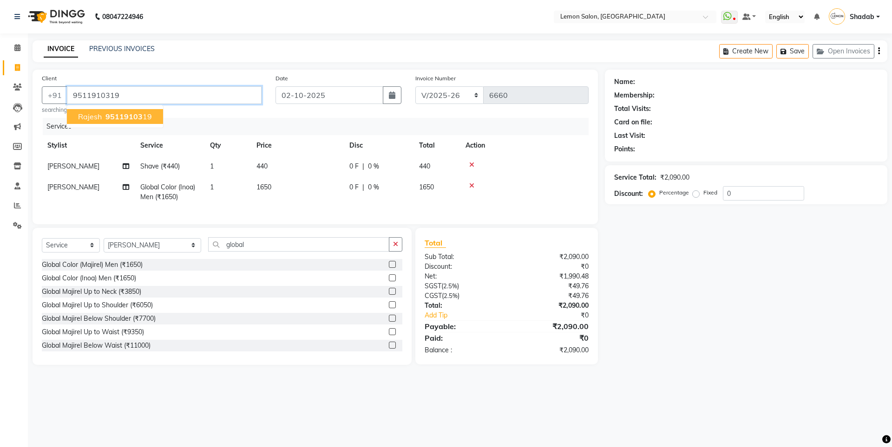
type input "9511910319"
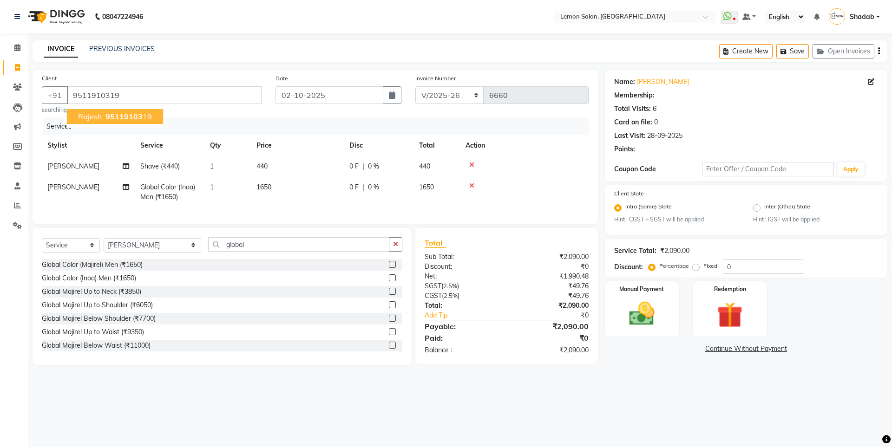
select select "1: Object"
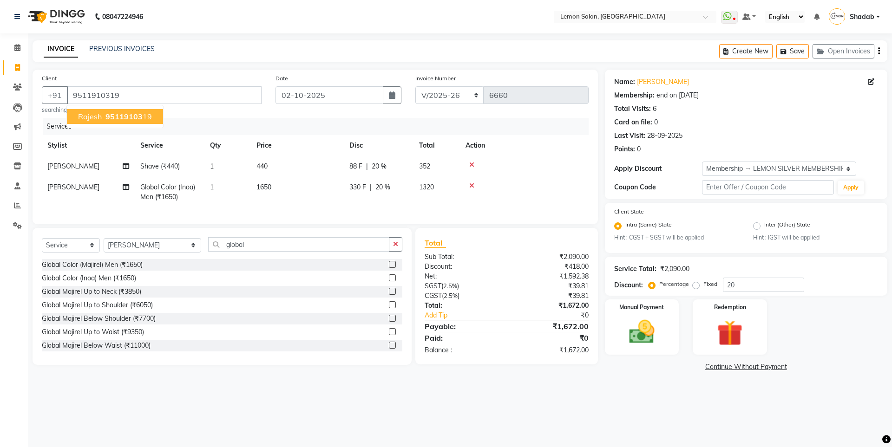
click at [141, 111] on button "rajesh 95119103 19" at bounding box center [115, 116] width 96 height 15
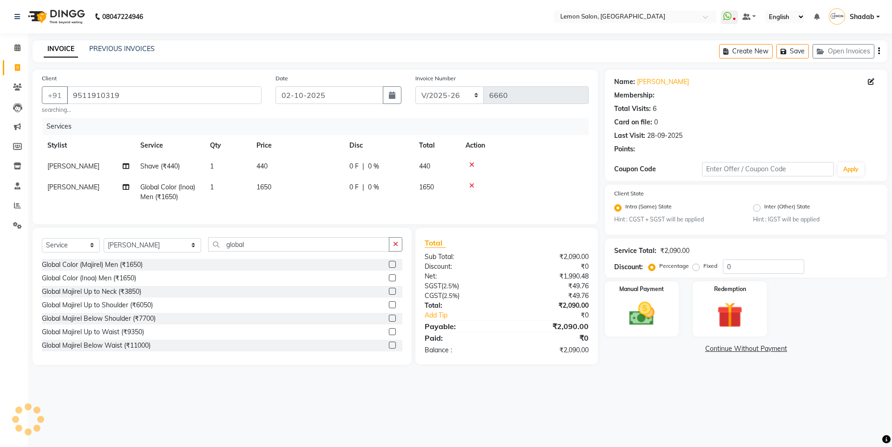
type input "20"
select select "1: Object"
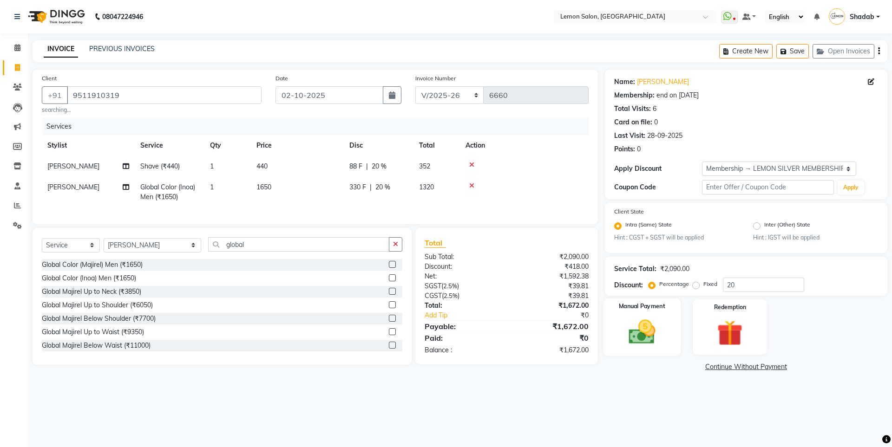
click at [642, 350] on div "Manual Payment" at bounding box center [641, 327] width 77 height 57
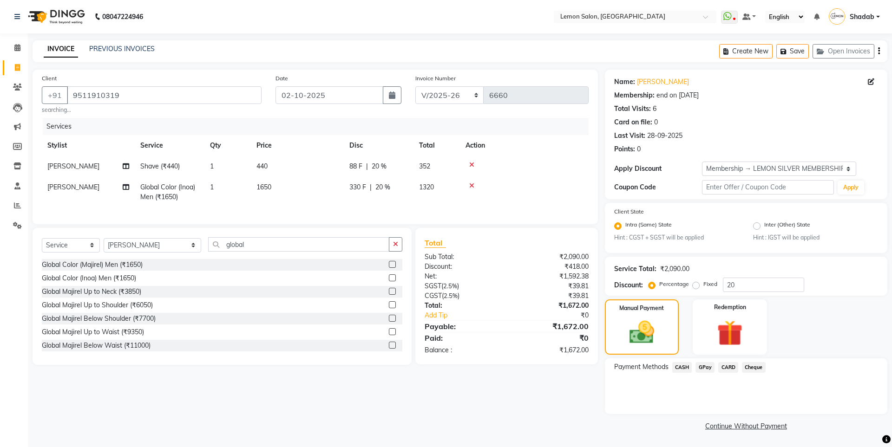
click at [727, 365] on span "CARD" at bounding box center [728, 367] width 20 height 11
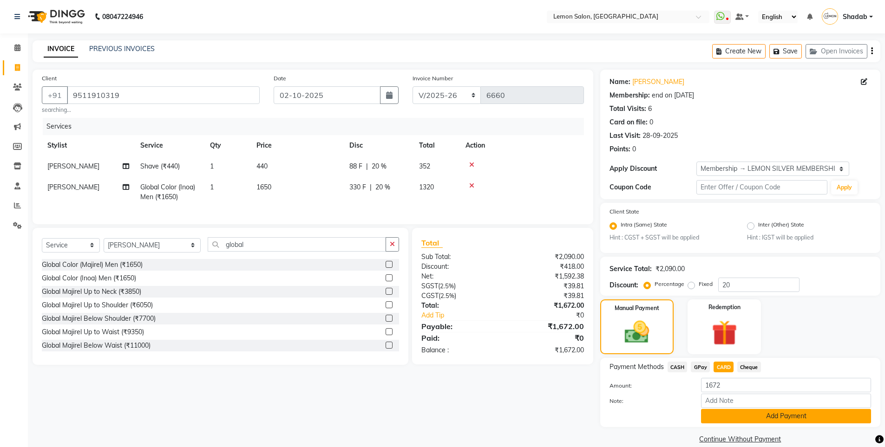
click at [749, 415] on button "Add Payment" at bounding box center [786, 416] width 170 height 14
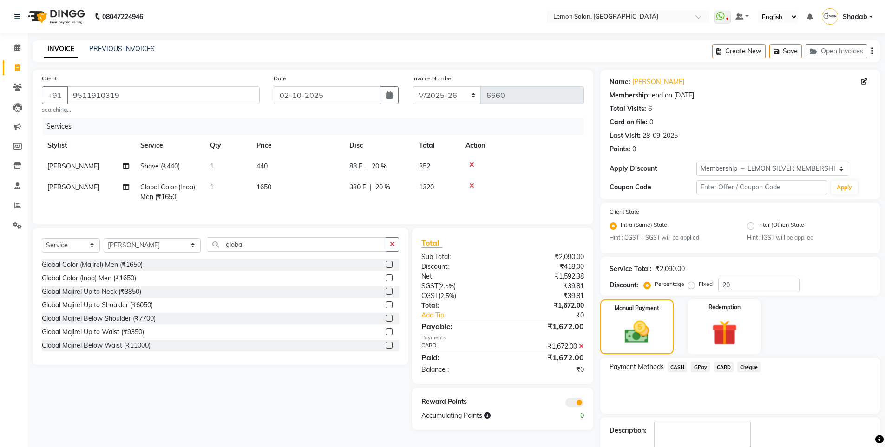
click at [85, 169] on span "Lakshmi Rawat" at bounding box center [73, 166] width 52 height 8
select select "32325"
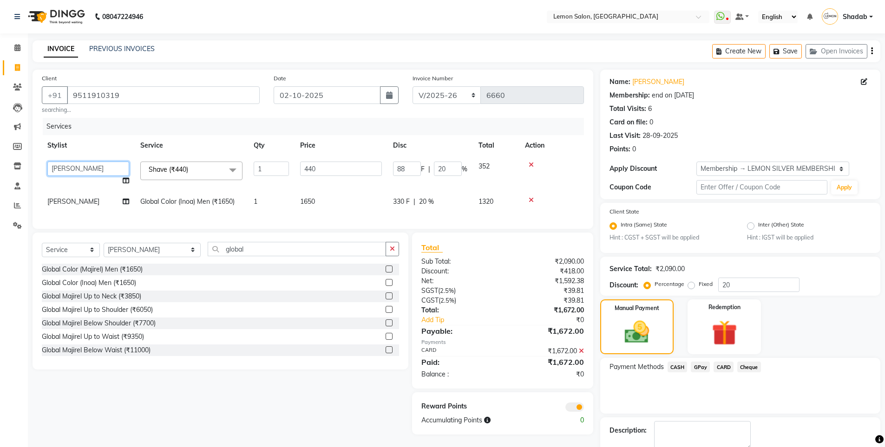
click at [81, 168] on select "Aakash Buchiude Azaz Kassara DC Geeta Govind Rajput Idrisi Mehtab Kanchan (Shru…" at bounding box center [88, 169] width 82 height 14
select select "8106"
click at [66, 202] on span "Lakshmi Rawat" at bounding box center [73, 201] width 52 height 8
select select "32325"
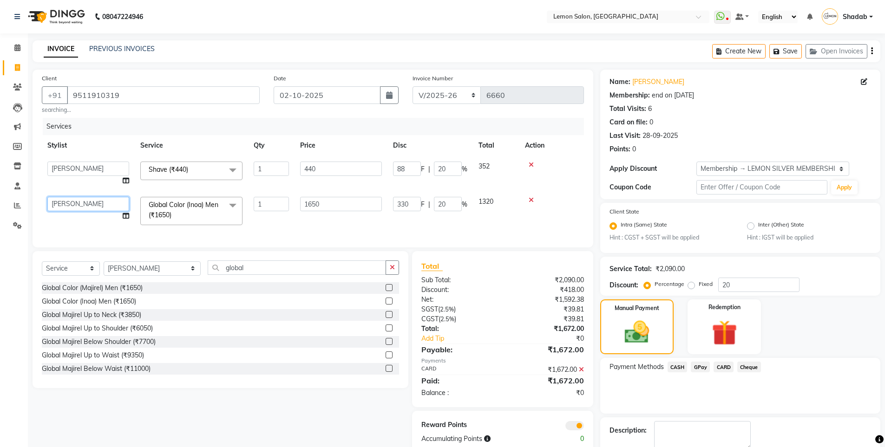
click at [78, 203] on select "Aakash Buchiude Azaz Kassara DC Geeta Govind Rajput Idrisi Mehtab Kanchan (Shru…" at bounding box center [88, 204] width 82 height 14
select select "8106"
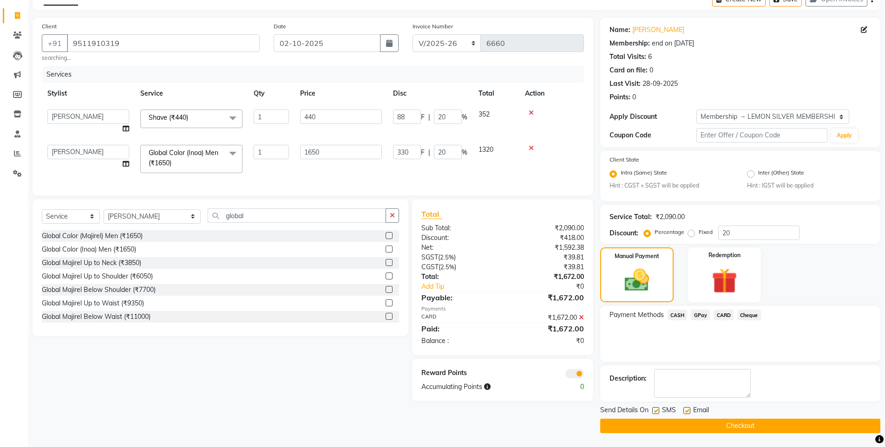
click at [710, 425] on button "Checkout" at bounding box center [740, 426] width 280 height 14
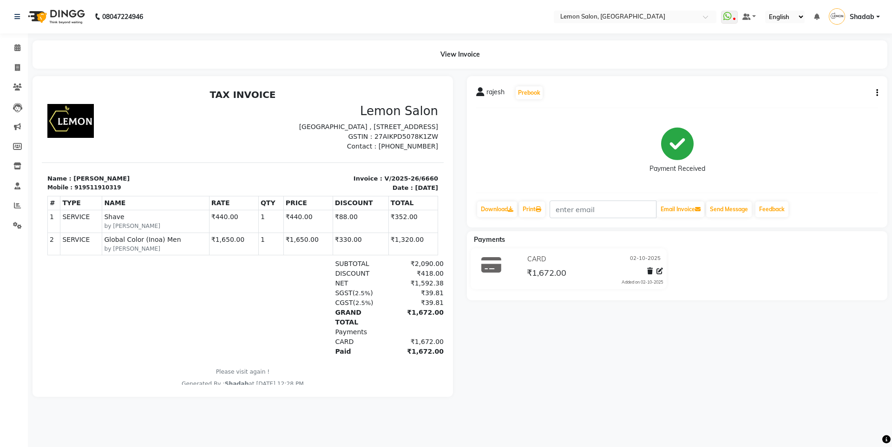
click at [19, 39] on li "Calendar" at bounding box center [14, 48] width 28 height 20
click at [19, 46] on icon at bounding box center [17, 47] width 6 height 7
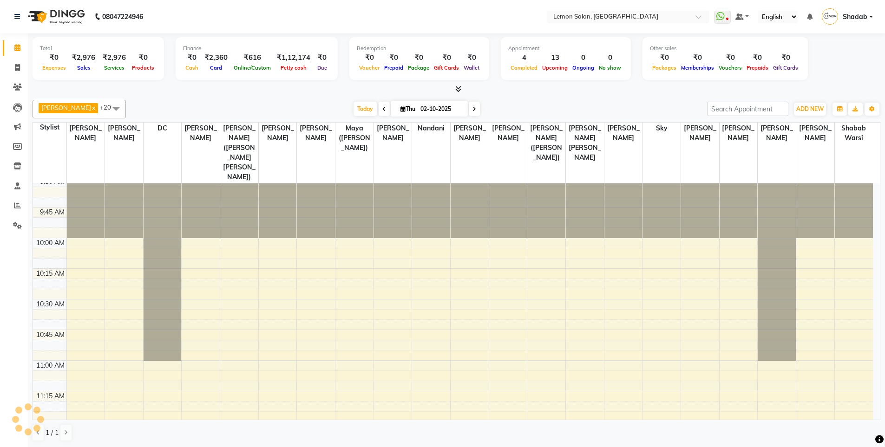
scroll to position [147, 0]
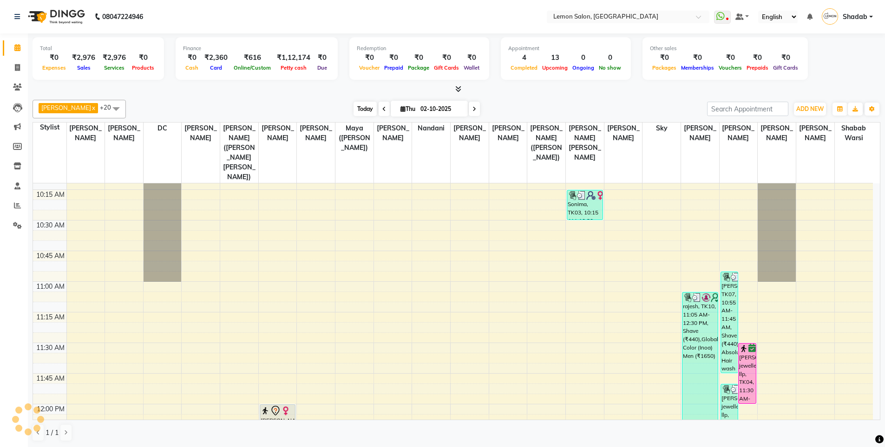
click at [362, 109] on span "Today" at bounding box center [364, 109] width 23 height 14
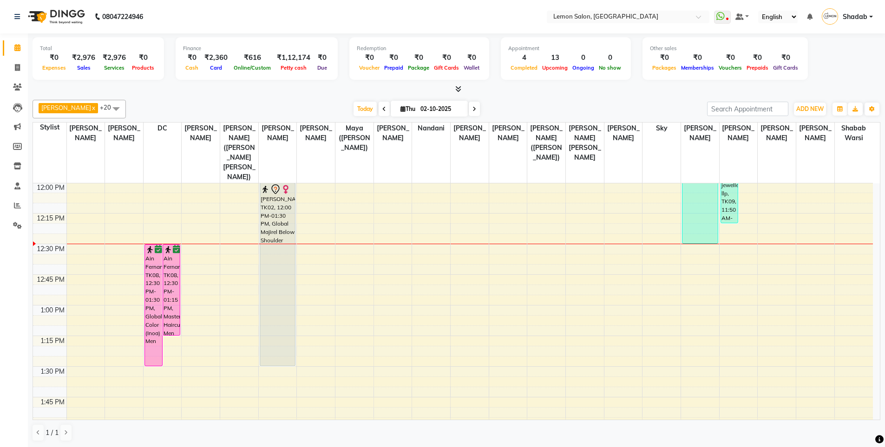
scroll to position [136, 0]
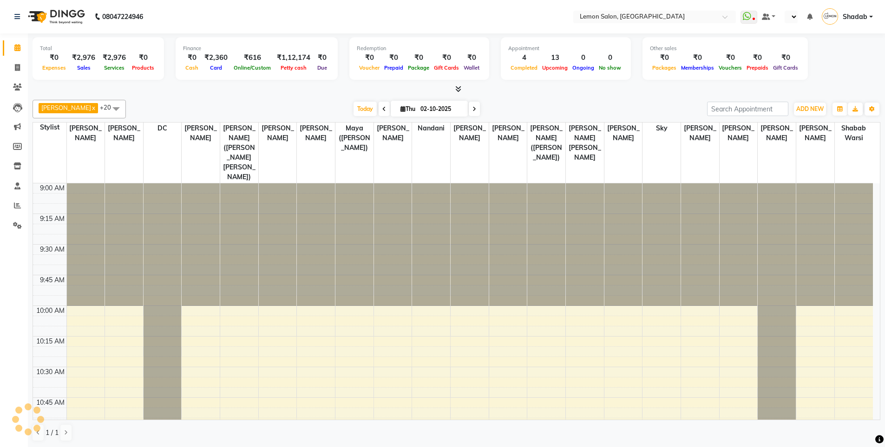
select select "en"
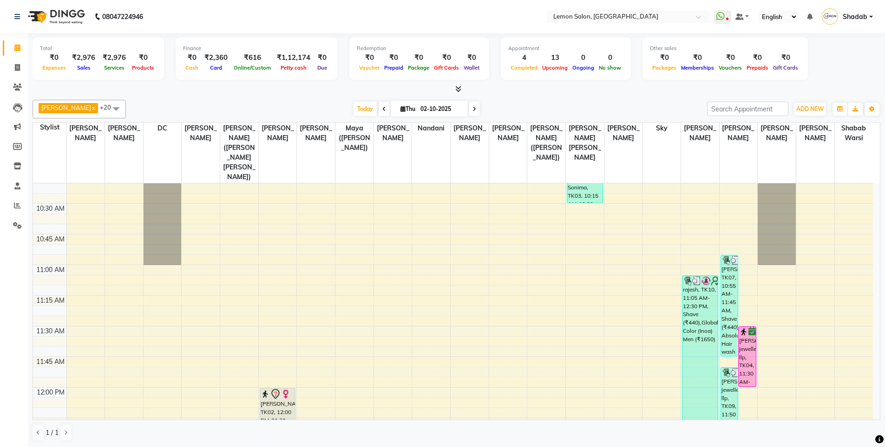
scroll to position [186, 0]
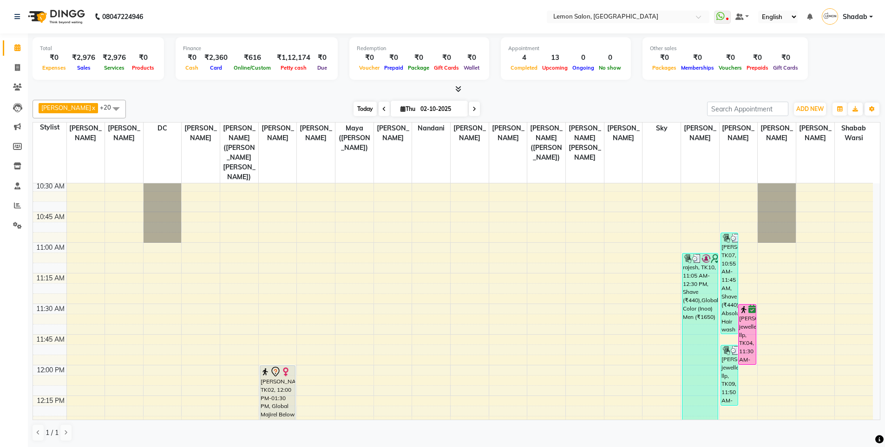
click at [363, 115] on span "Today" at bounding box center [364, 109] width 23 height 14
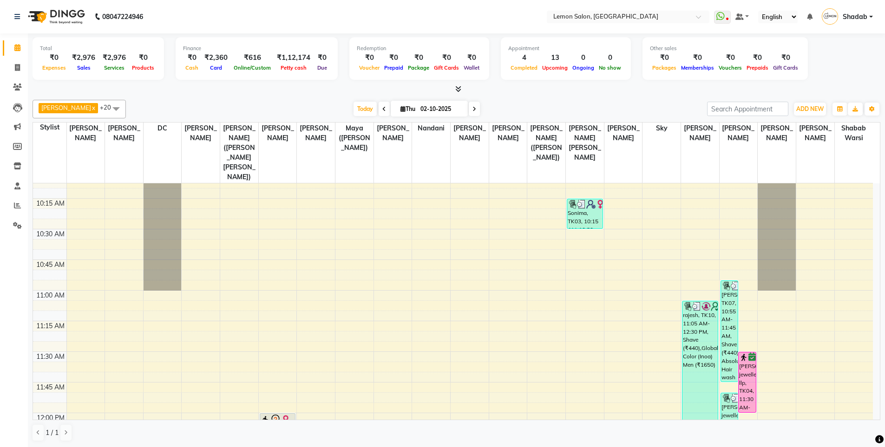
scroll to position [139, 0]
click at [19, 43] on span at bounding box center [17, 48] width 16 height 11
click at [21, 72] on span at bounding box center [17, 68] width 16 height 11
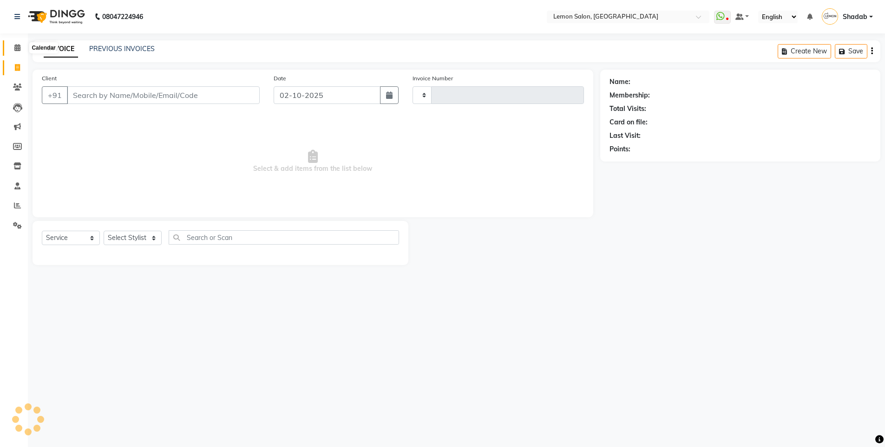
click at [21, 52] on span at bounding box center [17, 48] width 16 height 11
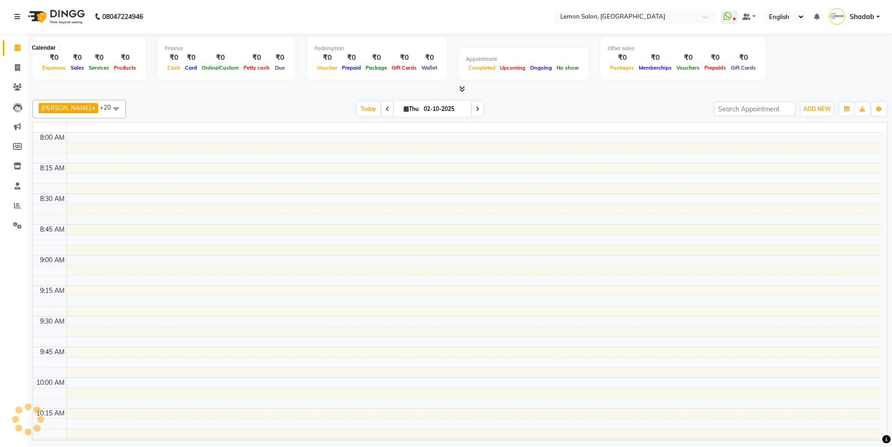
click at [20, 50] on icon at bounding box center [17, 47] width 6 height 7
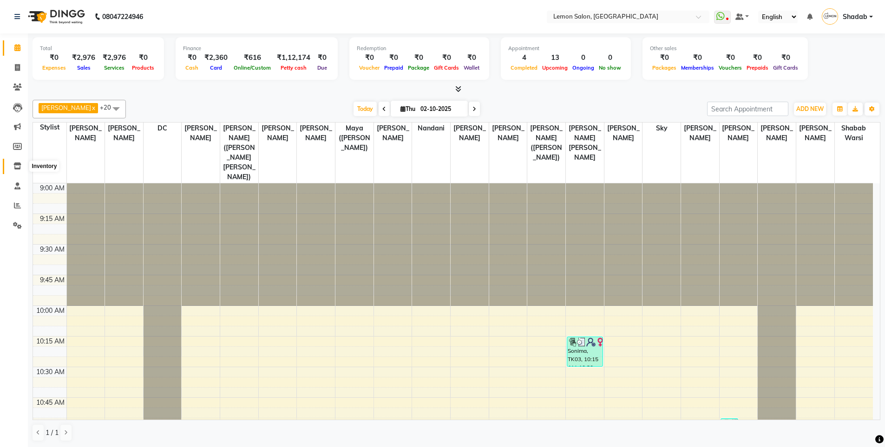
click at [24, 162] on span at bounding box center [17, 166] width 16 height 11
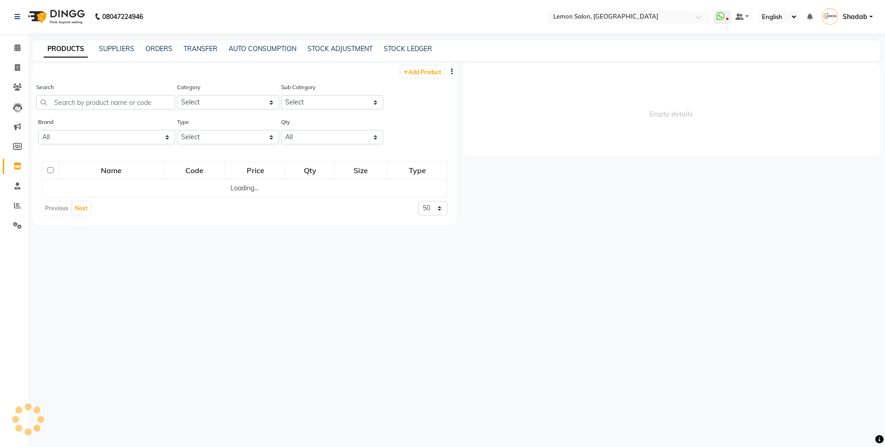
select select
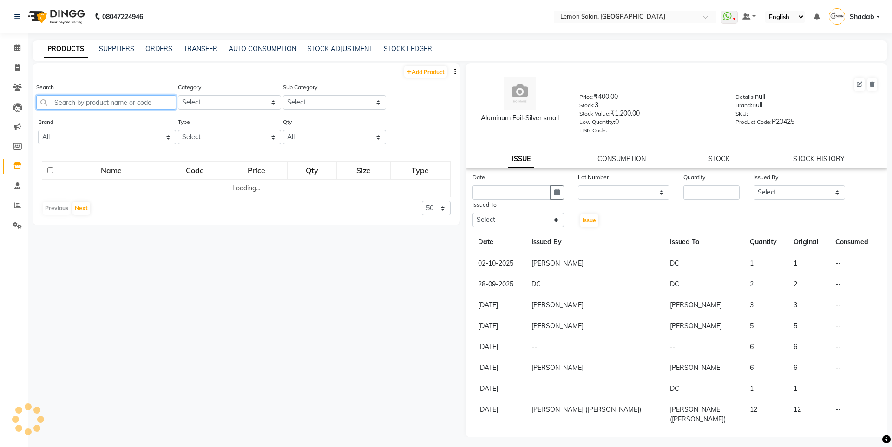
click at [78, 98] on input "text" at bounding box center [106, 102] width 140 height 14
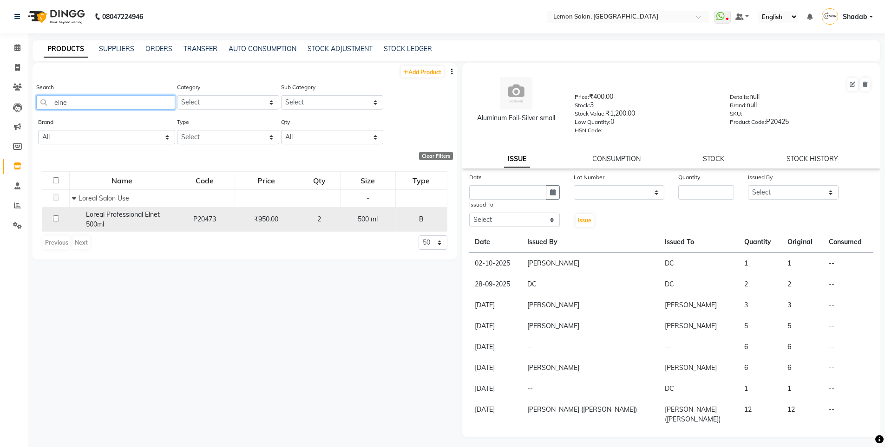
type input "elne"
click at [104, 221] on span "Loreal Professional Elnet 500ml" at bounding box center [123, 219] width 74 height 18
select select
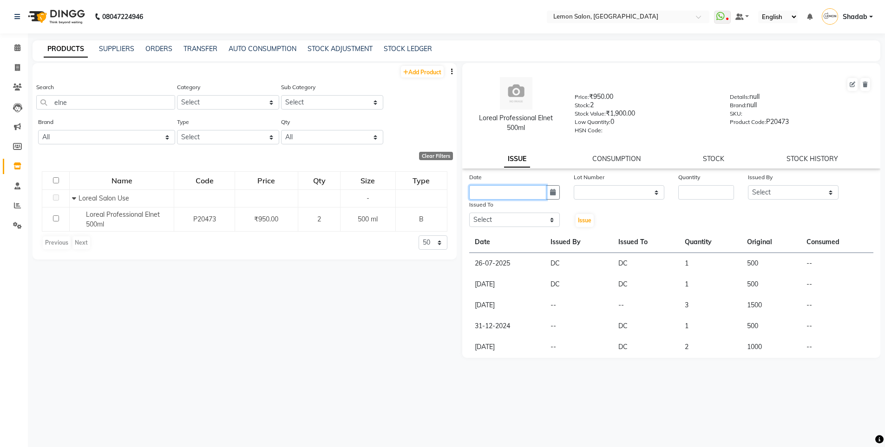
click at [543, 196] on input "text" at bounding box center [507, 192] width 77 height 14
select select "10"
select select "2025"
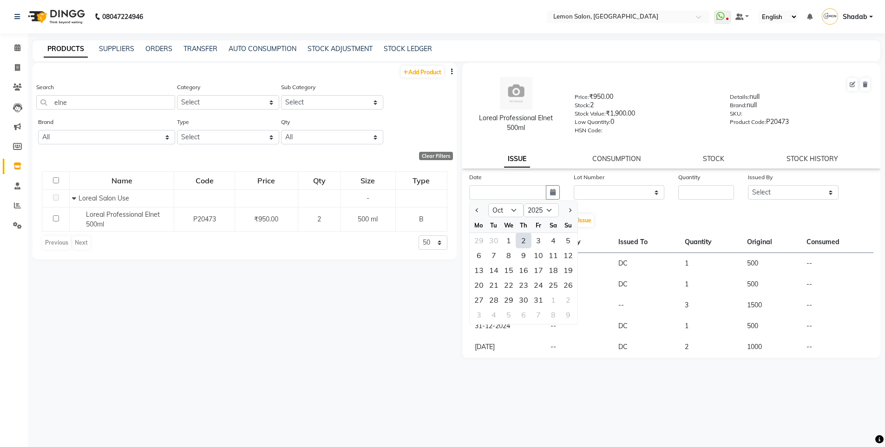
click at [523, 241] on div "2" at bounding box center [523, 240] width 15 height 15
type input "02-10-2025"
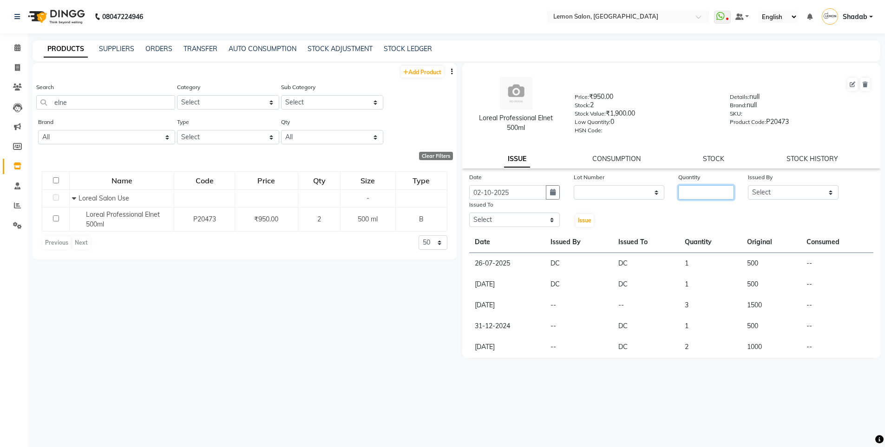
click at [691, 190] on input "number" at bounding box center [706, 192] width 56 height 14
type input "1"
click at [790, 194] on select "Select Aakash Buchiude Azaz Kassara DC Geeta Govind Rajput Idrisi Mehtab Kancha…" at bounding box center [793, 192] width 91 height 14
select select "32325"
click at [748, 185] on select "Select Aakash Buchiude Azaz Kassara DC Geeta Govind Rajput Idrisi Mehtab Kancha…" at bounding box center [793, 192] width 91 height 14
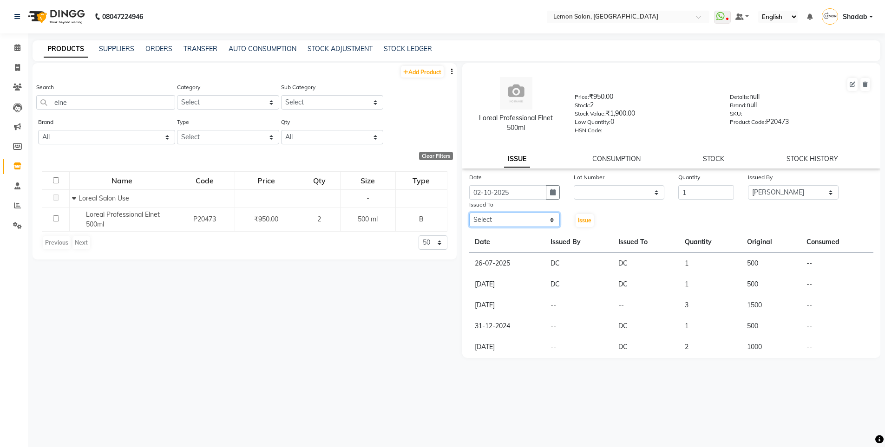
drag, startPoint x: 539, startPoint y: 221, endPoint x: 516, endPoint y: 231, distance: 24.7
click at [539, 221] on select "Select Aakash Buchiude Azaz Kassara DC Geeta Govind Rajput Idrisi Mehtab Kancha…" at bounding box center [514, 220] width 91 height 14
select select "7884"
click at [469, 213] on select "Select Aakash Buchiude Azaz Kassara DC Geeta Govind Rajput Idrisi Mehtab Kancha…" at bounding box center [514, 220] width 91 height 14
click at [583, 226] on button "Issue" at bounding box center [584, 220] width 18 height 13
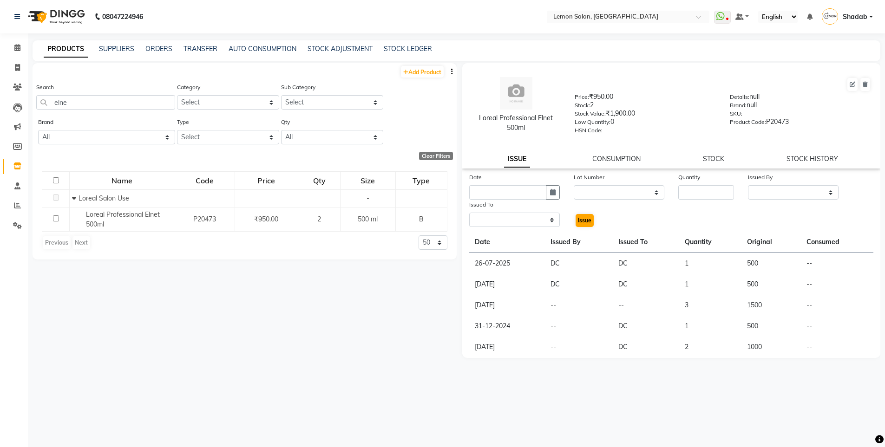
select select
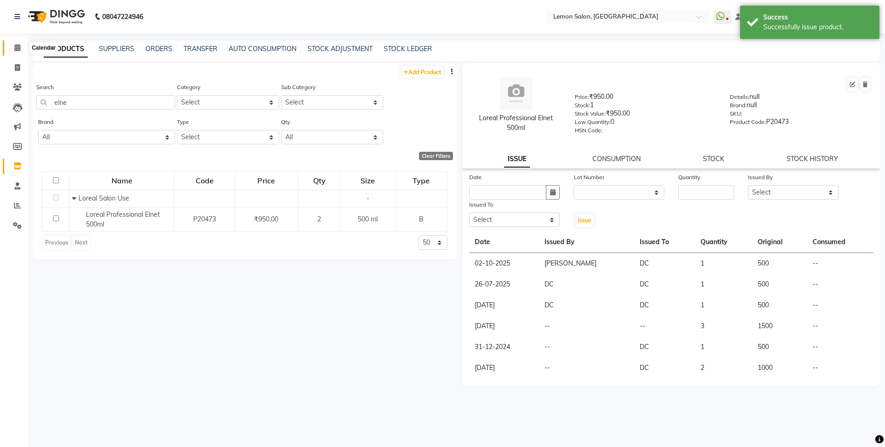
click at [13, 43] on span at bounding box center [17, 48] width 16 height 11
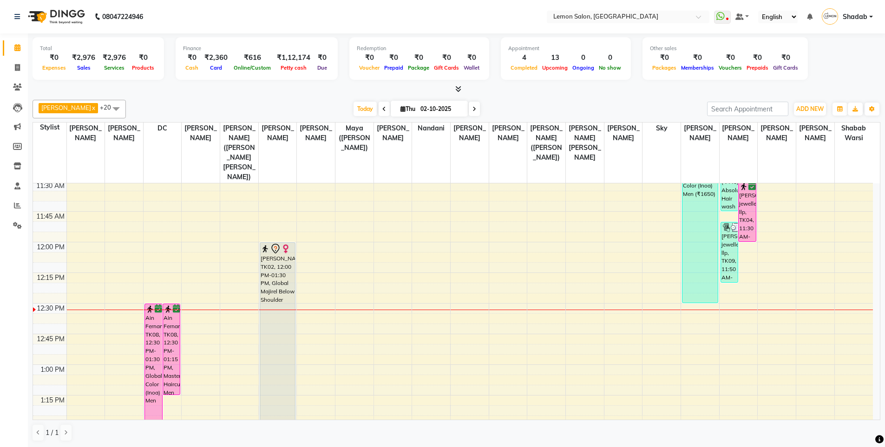
scroll to position [325, 0]
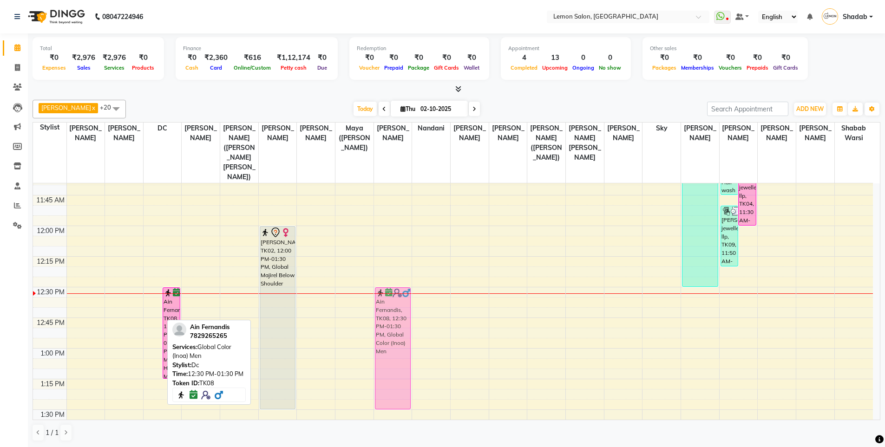
drag, startPoint x: 151, startPoint y: 294, endPoint x: 398, endPoint y: 294, distance: 247.0
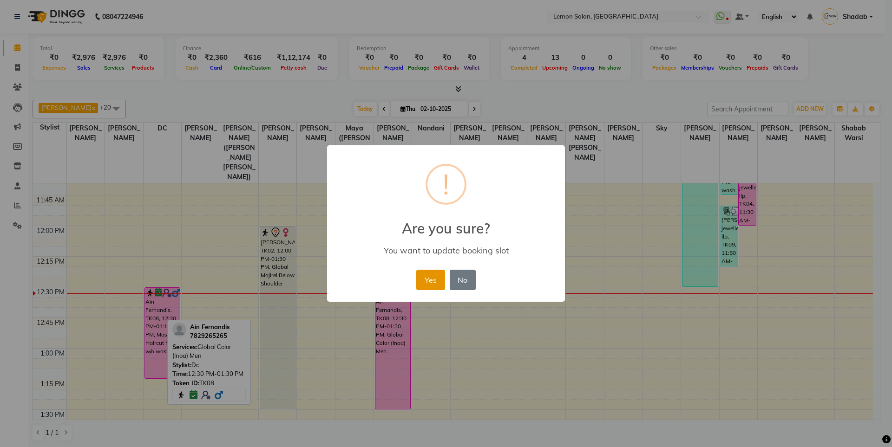
click at [424, 281] on button "Yes" at bounding box center [430, 280] width 28 height 20
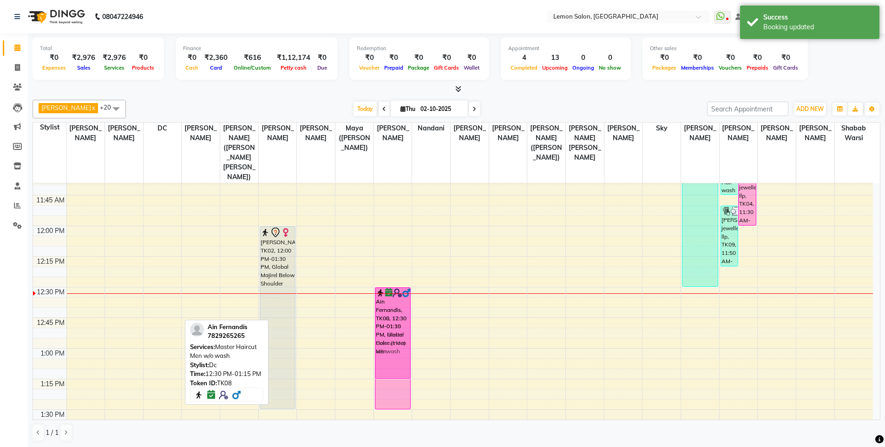
drag, startPoint x: 154, startPoint y: 294, endPoint x: 397, endPoint y: 293, distance: 242.9
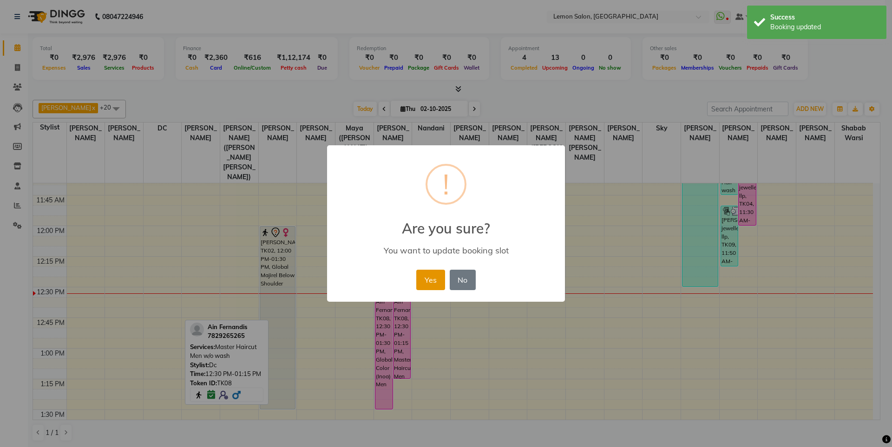
click at [420, 282] on button "Yes" at bounding box center [430, 280] width 28 height 20
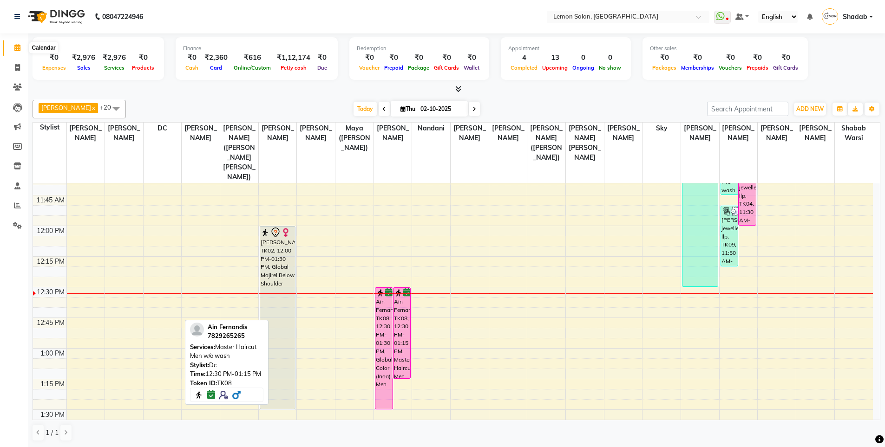
click at [17, 48] on icon at bounding box center [17, 47] width 6 height 7
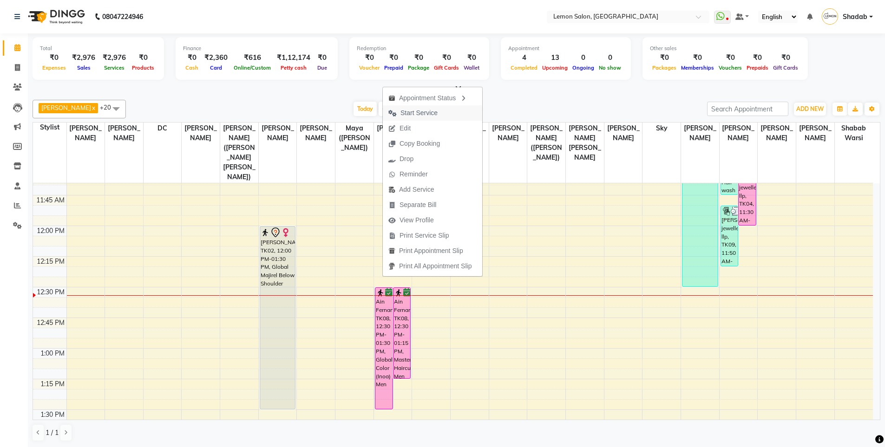
click at [424, 117] on span "Start Service" at bounding box center [418, 113] width 37 height 10
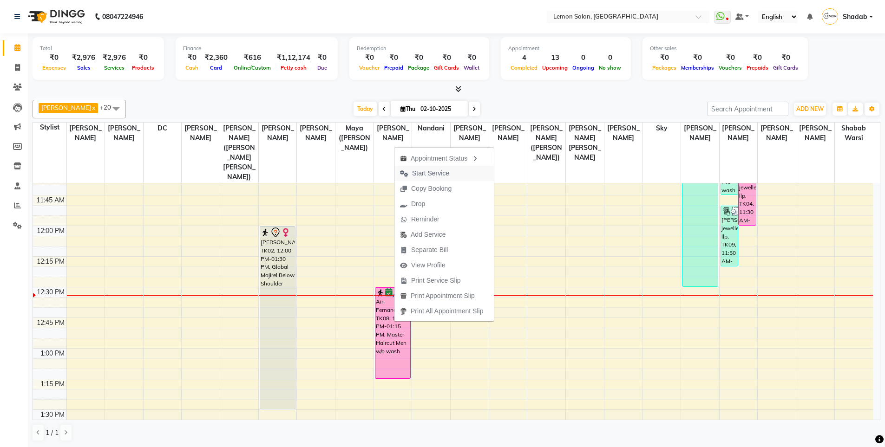
click at [430, 175] on span "Start Service" at bounding box center [430, 174] width 37 height 10
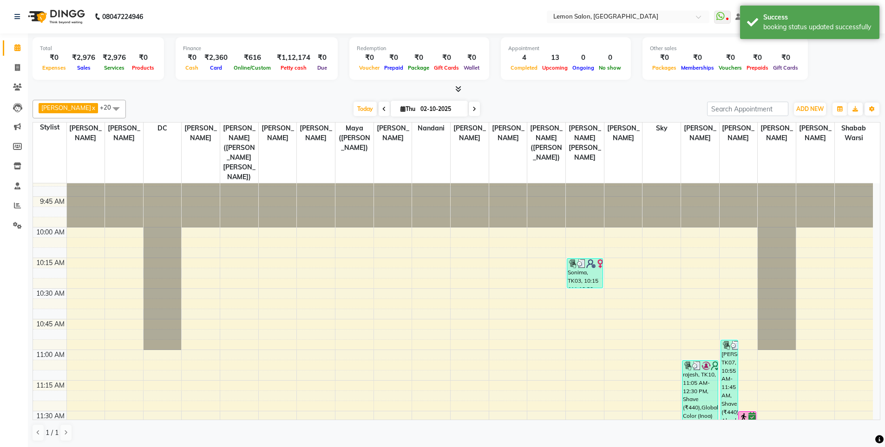
scroll to position [0, 0]
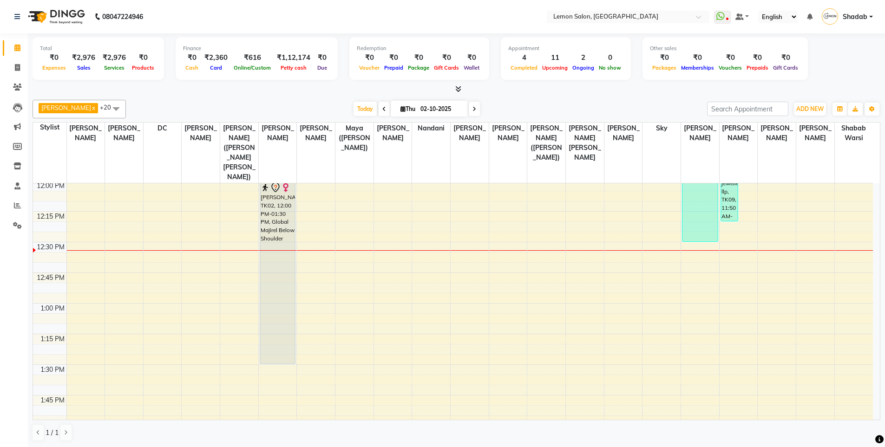
scroll to position [325, 0]
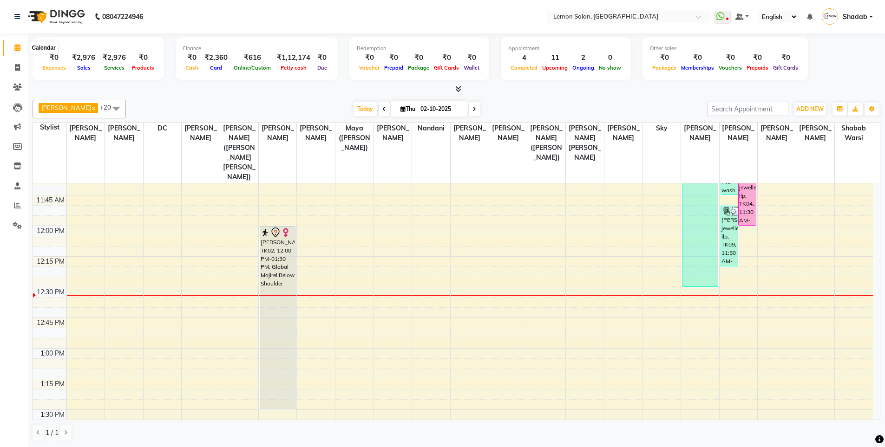
click at [17, 45] on icon at bounding box center [17, 47] width 6 height 7
click at [12, 67] on span at bounding box center [17, 68] width 16 height 11
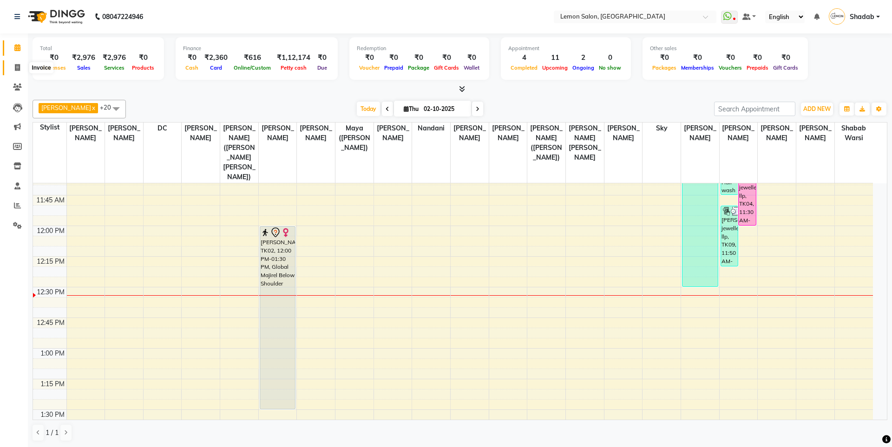
select select "566"
select select "service"
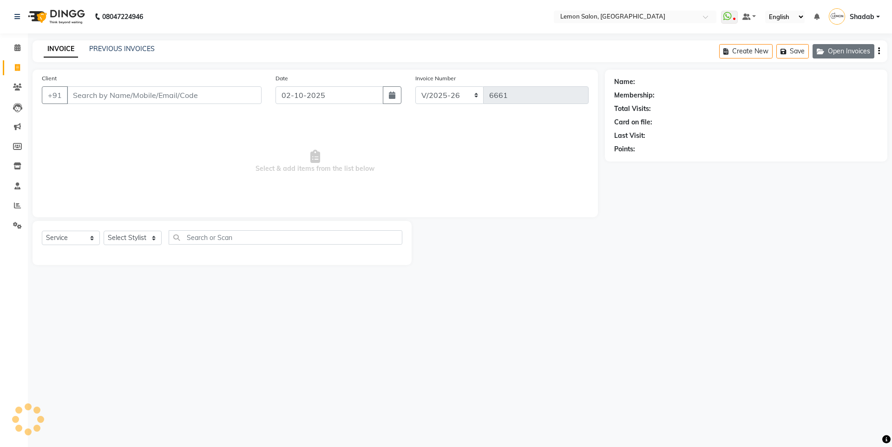
click at [850, 47] on button "Open Invoices" at bounding box center [843, 51] width 62 height 14
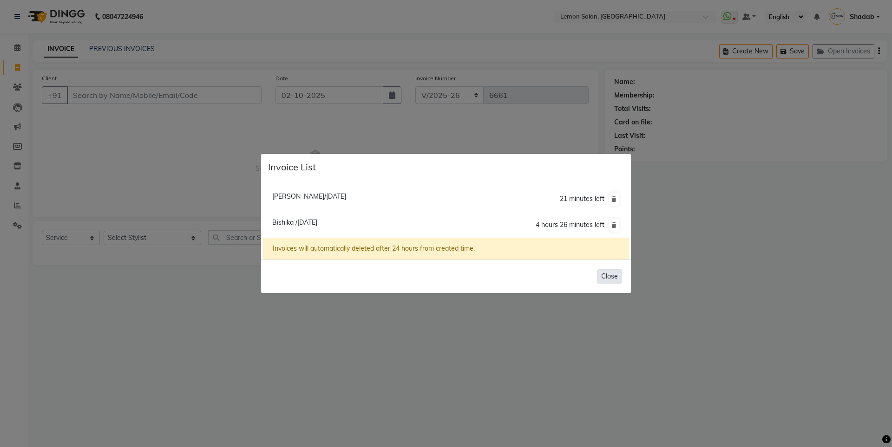
click at [613, 275] on button "Close" at bounding box center [609, 276] width 25 height 14
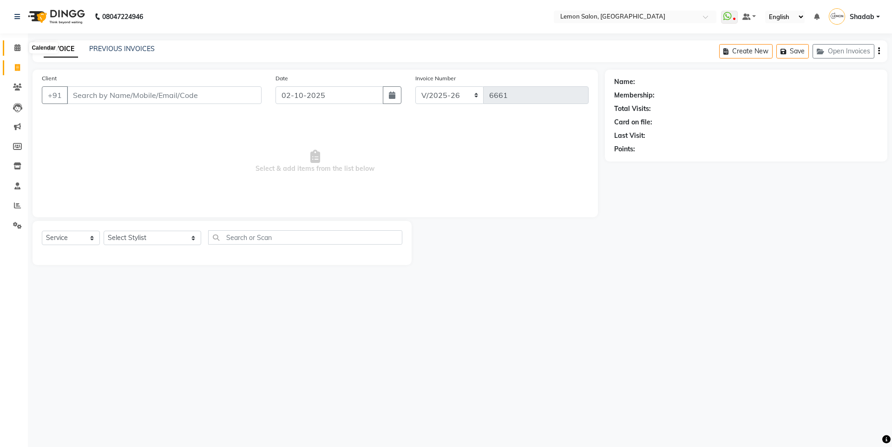
click at [20, 47] on icon at bounding box center [17, 47] width 6 height 7
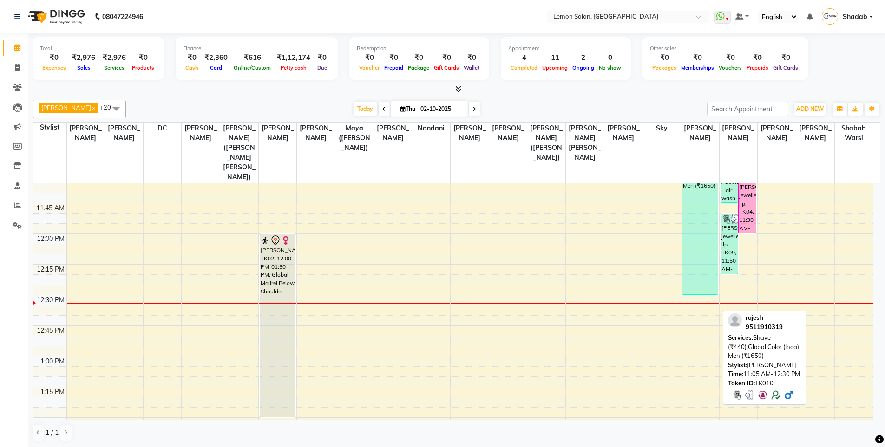
scroll to position [325, 0]
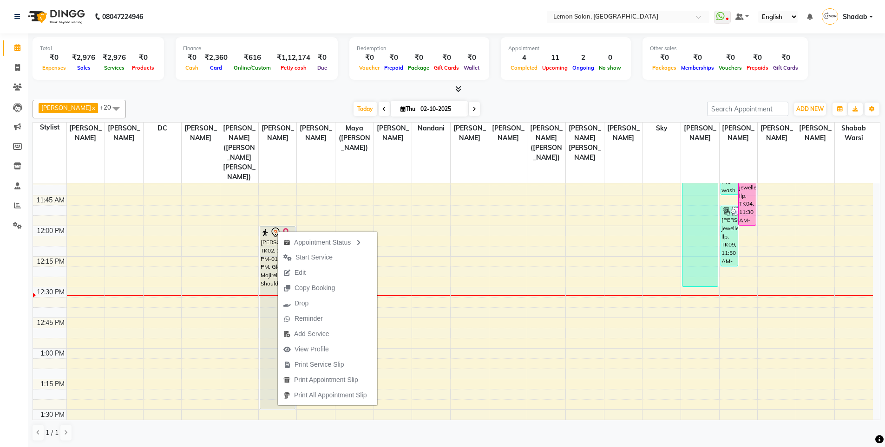
click at [212, 87] on div at bounding box center [456, 90] width 847 height 10
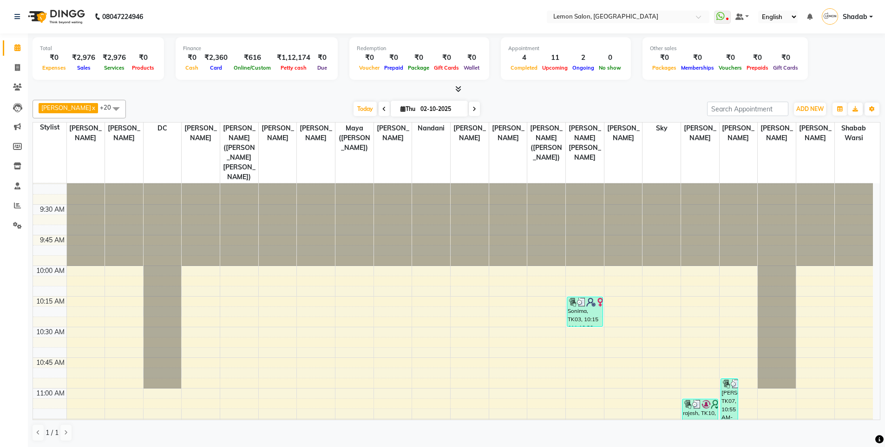
scroll to position [0, 0]
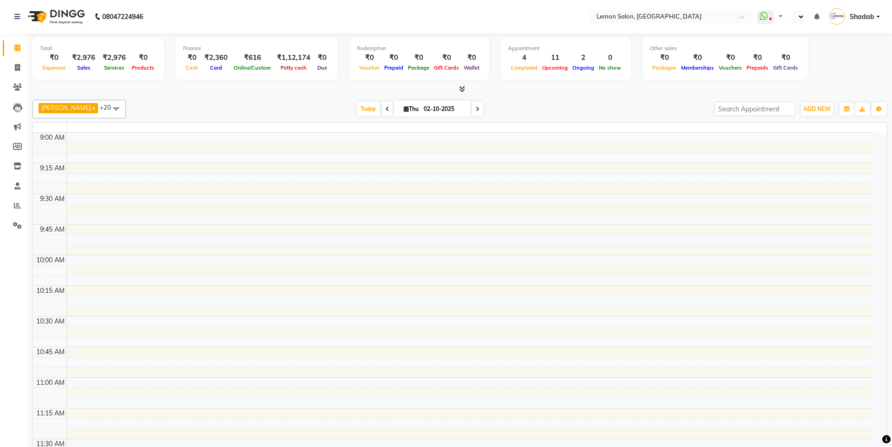
select select "en"
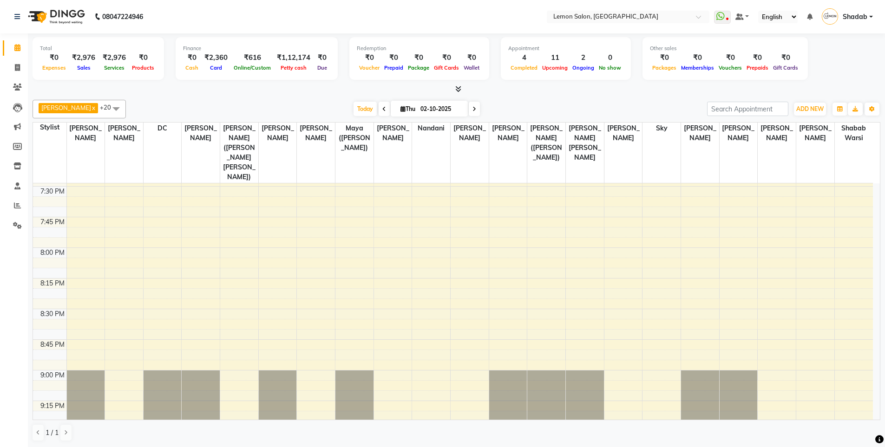
scroll to position [1300, 0]
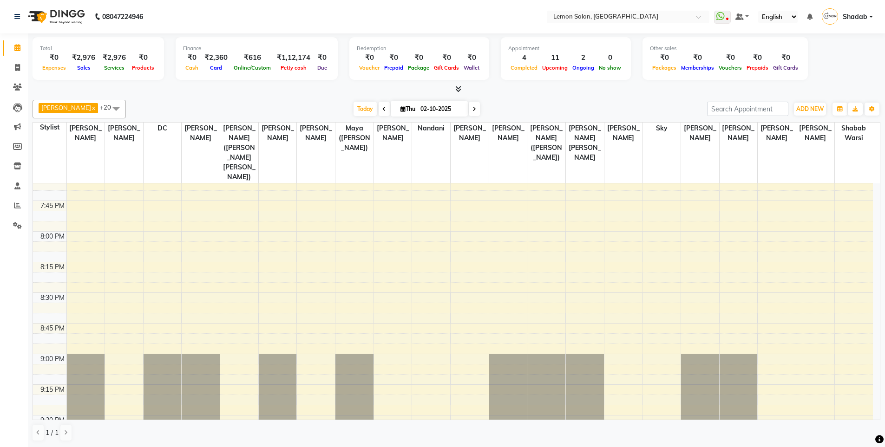
click at [476, 110] on span at bounding box center [474, 109] width 11 height 14
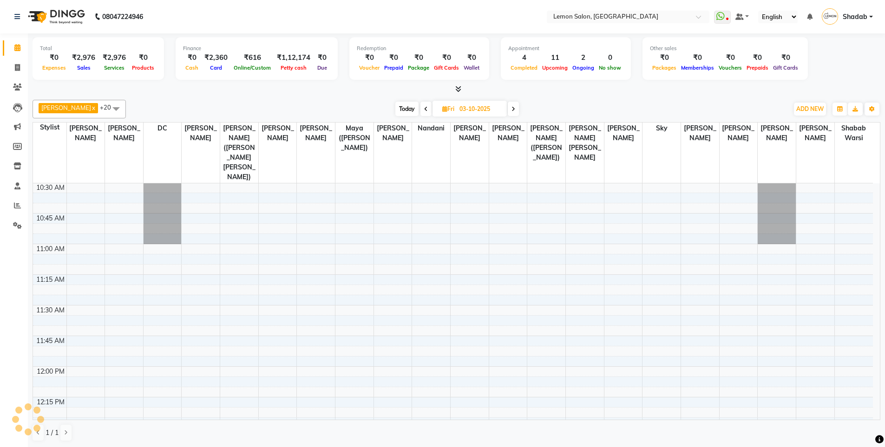
scroll to position [0, 0]
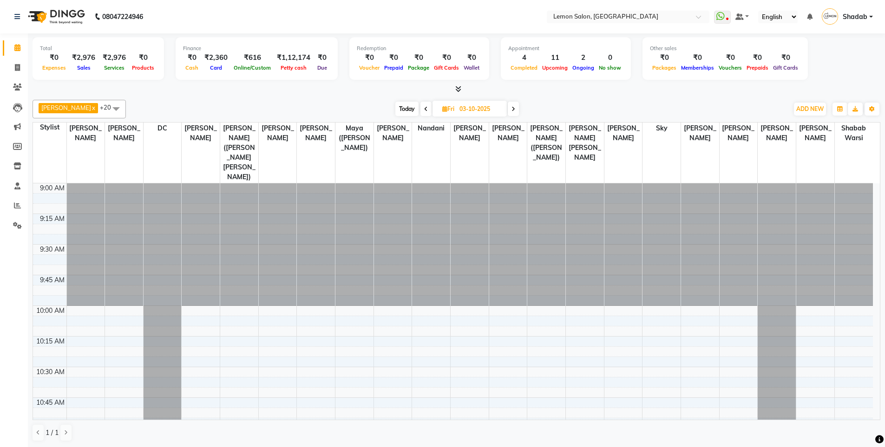
click at [426, 105] on span at bounding box center [425, 109] width 11 height 14
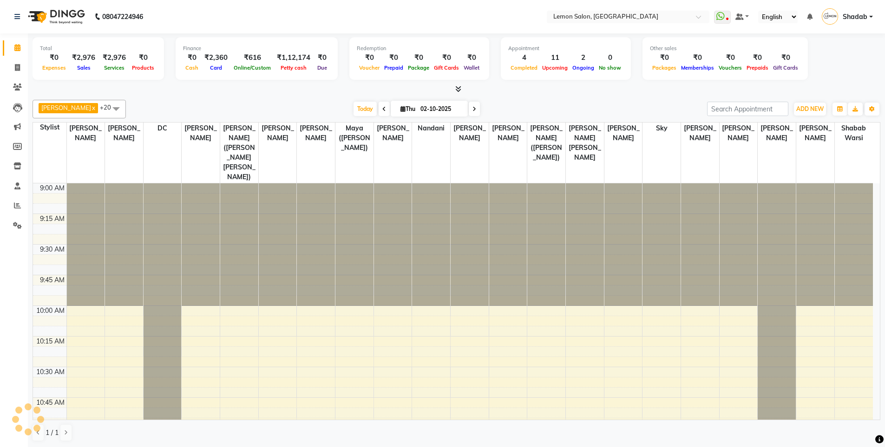
scroll to position [368, 0]
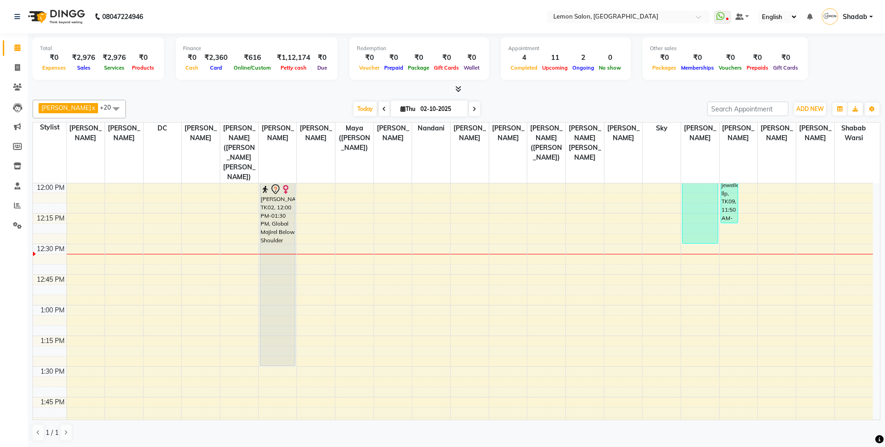
click at [382, 108] on icon at bounding box center [384, 109] width 4 height 6
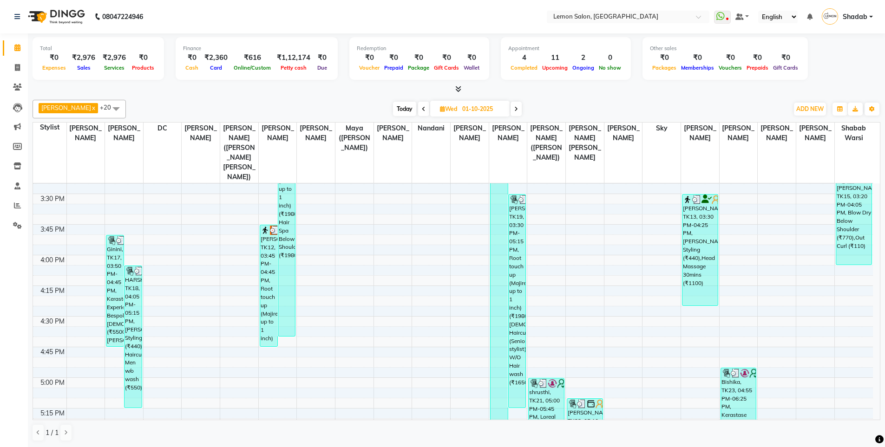
scroll to position [1065, 0]
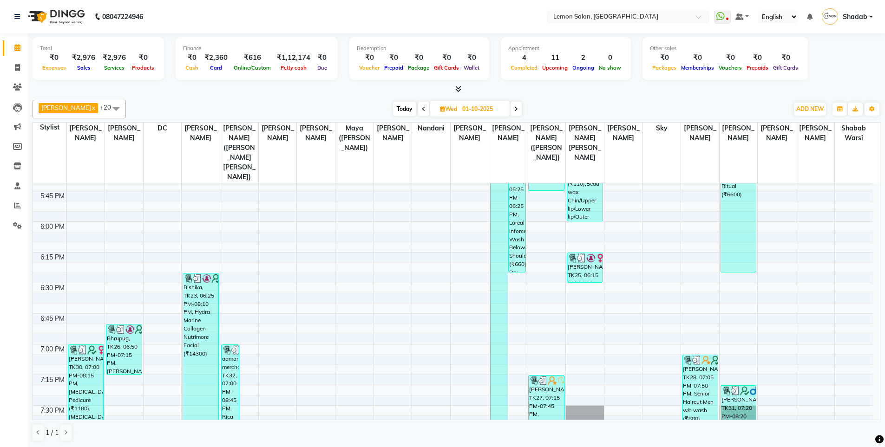
click at [515, 109] on icon at bounding box center [516, 109] width 4 height 6
type input "02-10-2025"
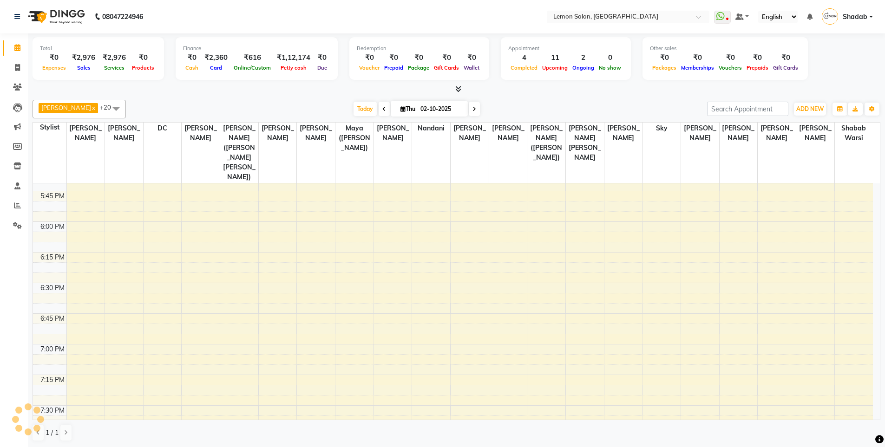
scroll to position [368, 0]
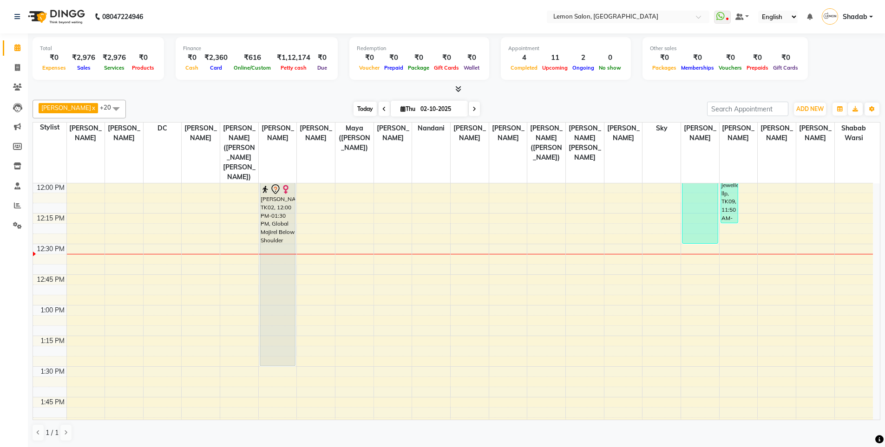
click at [353, 109] on span "Today" at bounding box center [364, 109] width 23 height 14
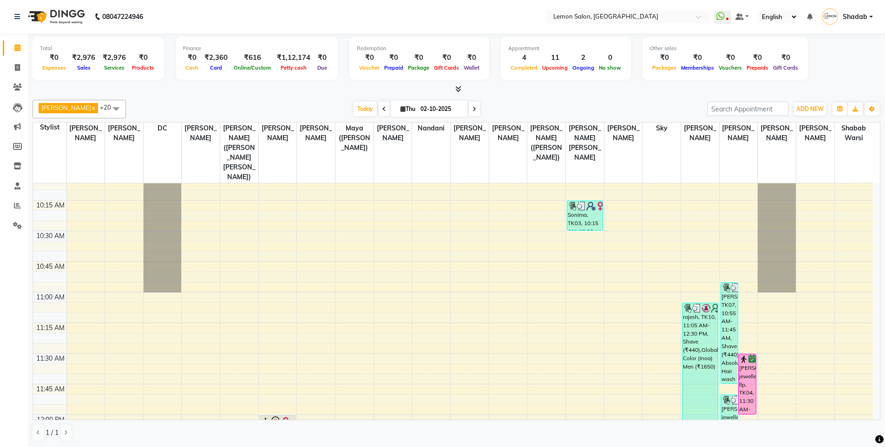
scroll to position [0, 0]
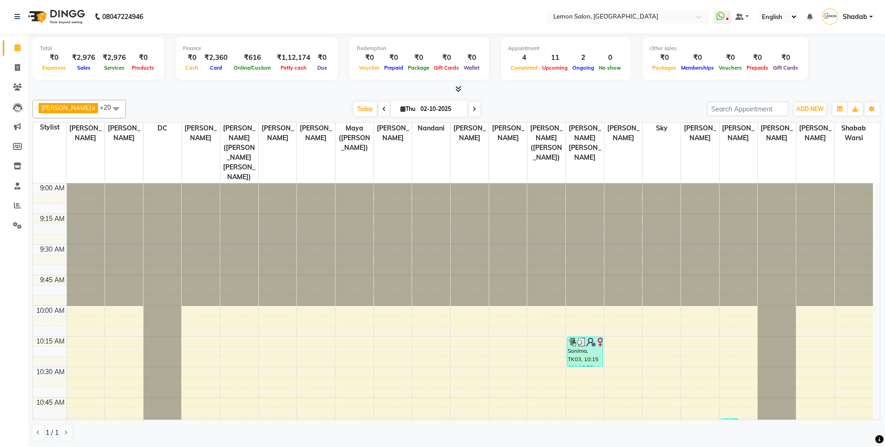
drag, startPoint x: 99, startPoint y: 59, endPoint x: 186, endPoint y: 66, distance: 87.1
click at [99, 60] on div "₹2,976" at bounding box center [114, 57] width 31 height 11
click at [186, 66] on span "Cash" at bounding box center [192, 68] width 18 height 7
click at [130, 65] on span "Products" at bounding box center [143, 68] width 27 height 7
click at [338, 72] on div "Total ₹0 Expenses ₹2,976 Sales ₹2,976 Services ₹0 Products Finance ₹0 Cash ₹2,3…" at bounding box center [456, 60] width 847 height 46
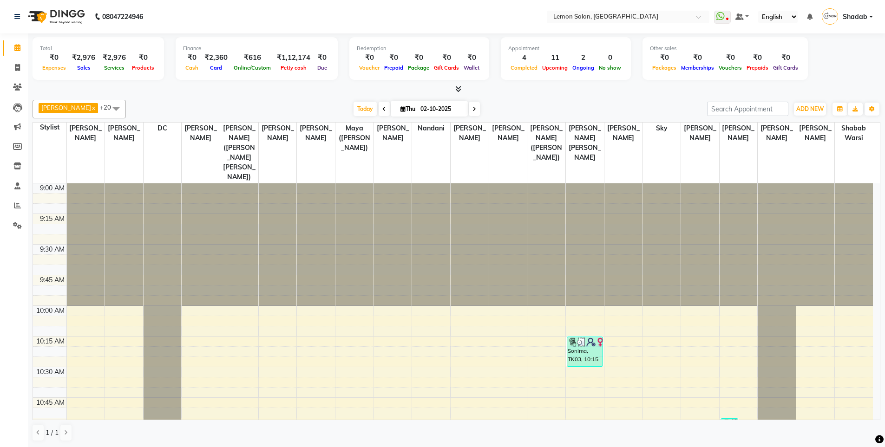
click at [513, 85] on div at bounding box center [456, 90] width 847 height 10
click at [843, 111] on button "button" at bounding box center [839, 109] width 15 height 13
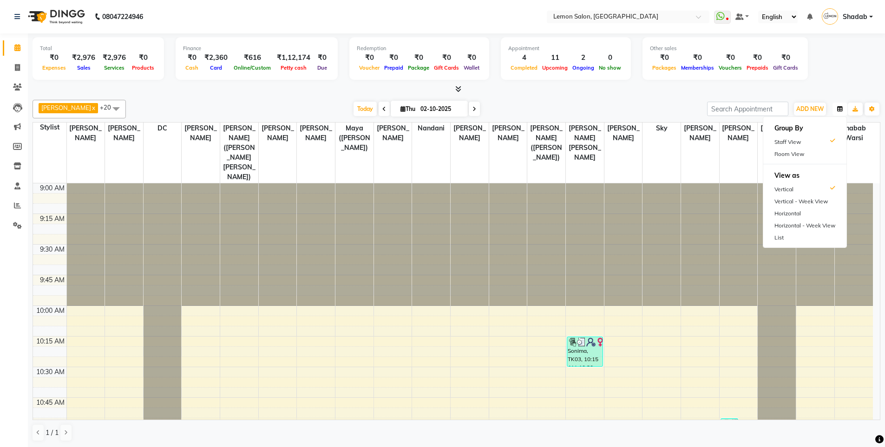
click at [843, 111] on button "button" at bounding box center [839, 109] width 15 height 13
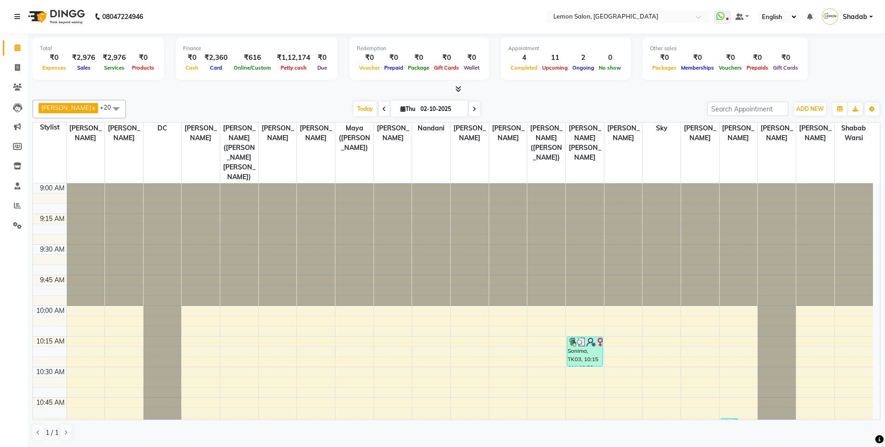
drag, startPoint x: 19, startPoint y: 58, endPoint x: 16, endPoint y: 67, distance: 10.0
click at [19, 58] on li "Invoice" at bounding box center [14, 68] width 28 height 20
click at [16, 67] on icon at bounding box center [17, 67] width 5 height 7
select select "566"
select select "service"
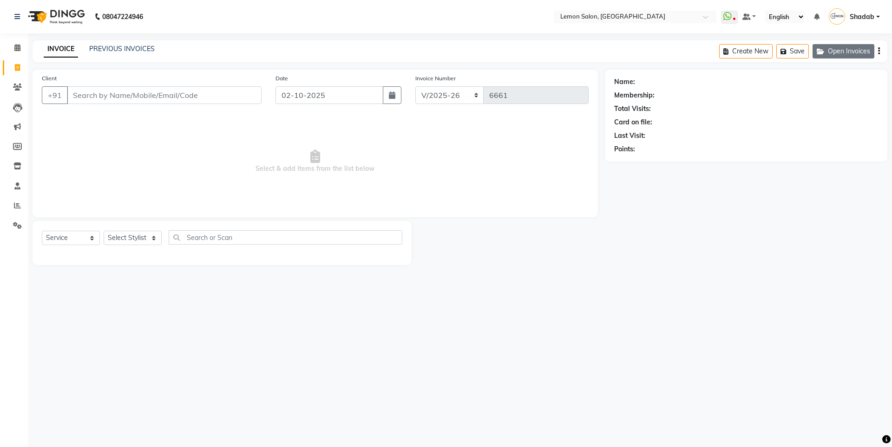
click at [838, 52] on button "Open Invoices" at bounding box center [843, 51] width 62 height 14
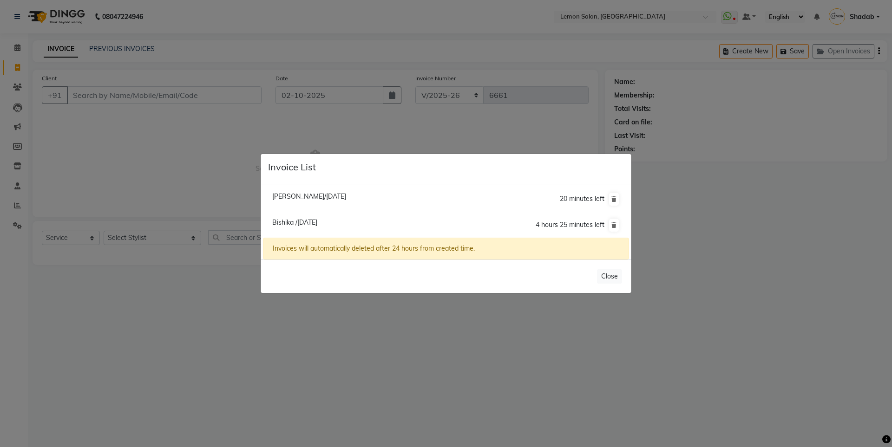
click at [319, 196] on span "Shreya Yetchina/01 October 2025" at bounding box center [309, 196] width 74 height 8
type input "9886877940"
type input "01-10-2025"
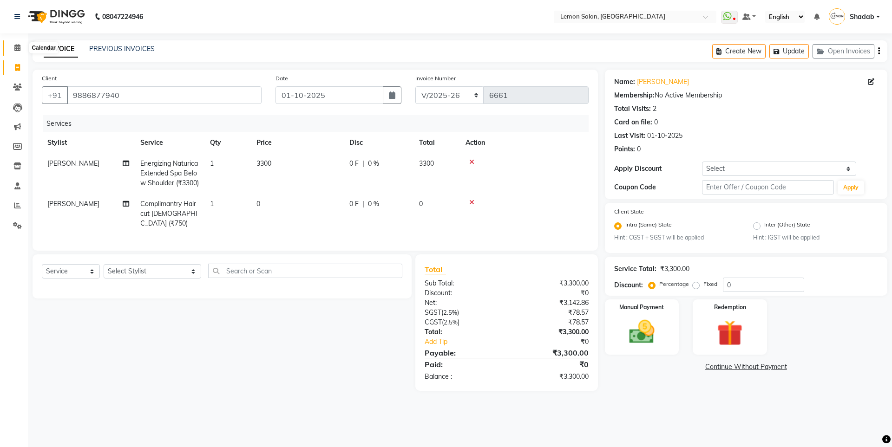
click at [18, 46] on icon at bounding box center [17, 47] width 6 height 7
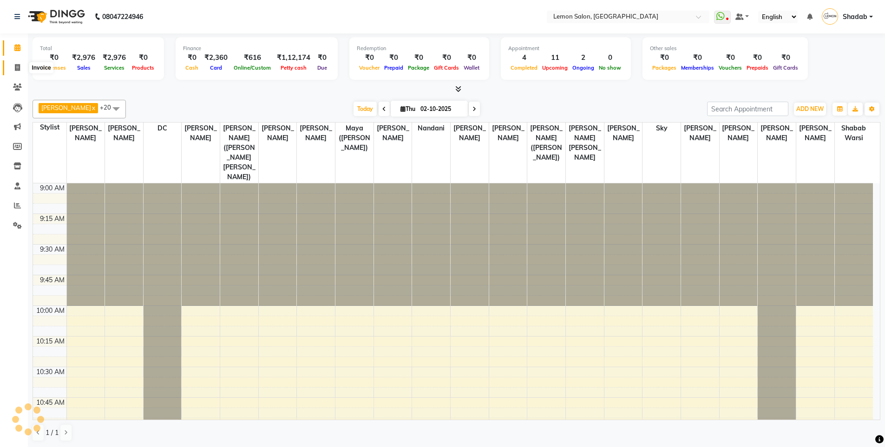
click at [22, 65] on span at bounding box center [17, 68] width 16 height 11
select select "service"
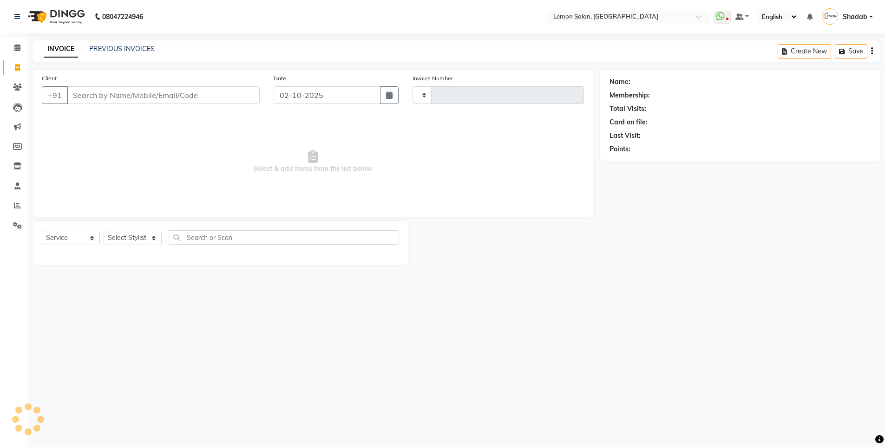
type input "6661"
select select "566"
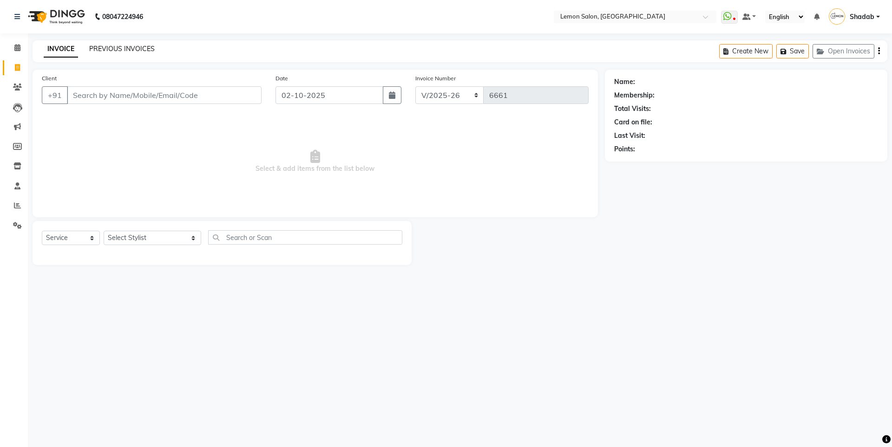
click at [123, 48] on link "PREVIOUS INVOICES" at bounding box center [121, 49] width 65 height 8
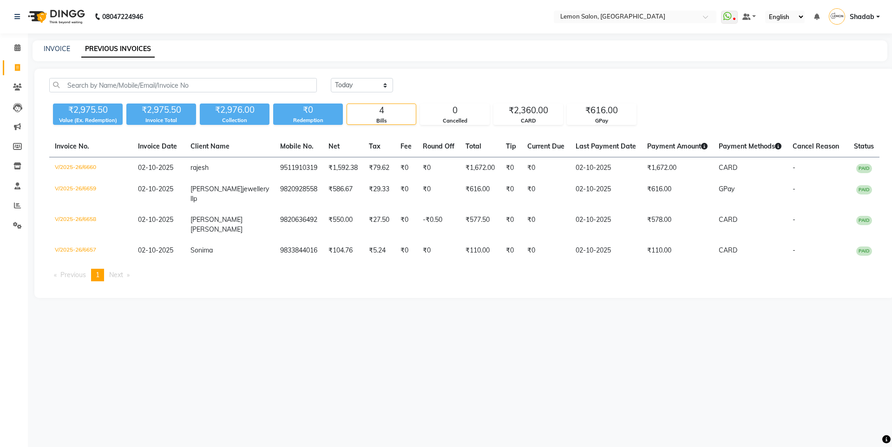
click at [66, 44] on div "INVOICE PREVIOUS INVOICES" at bounding box center [460, 50] width 854 height 21
click at [56, 47] on link "INVOICE" at bounding box center [57, 49] width 26 height 8
select select "service"
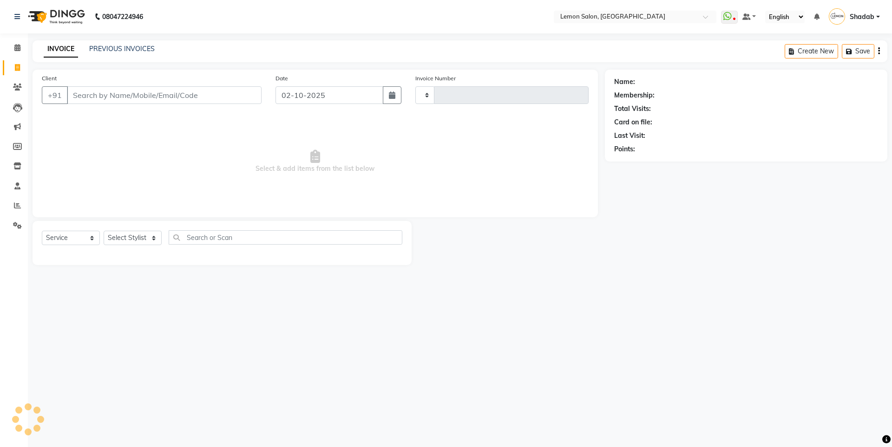
type input "6661"
select select "566"
click at [12, 46] on span at bounding box center [17, 48] width 16 height 11
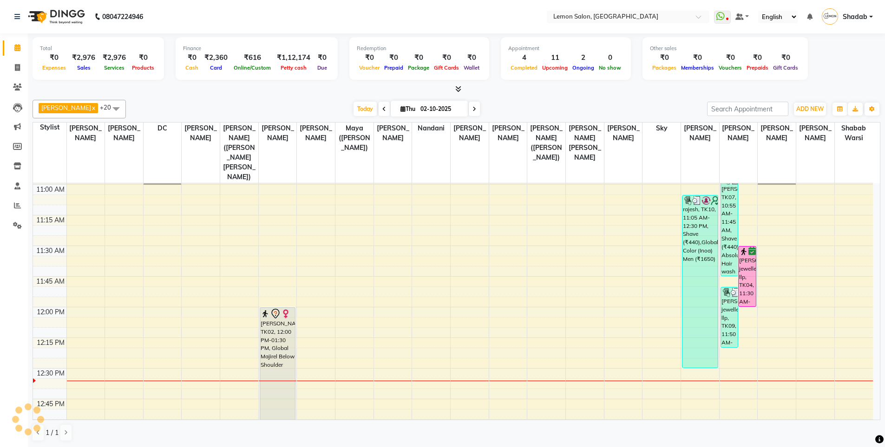
scroll to position [186, 0]
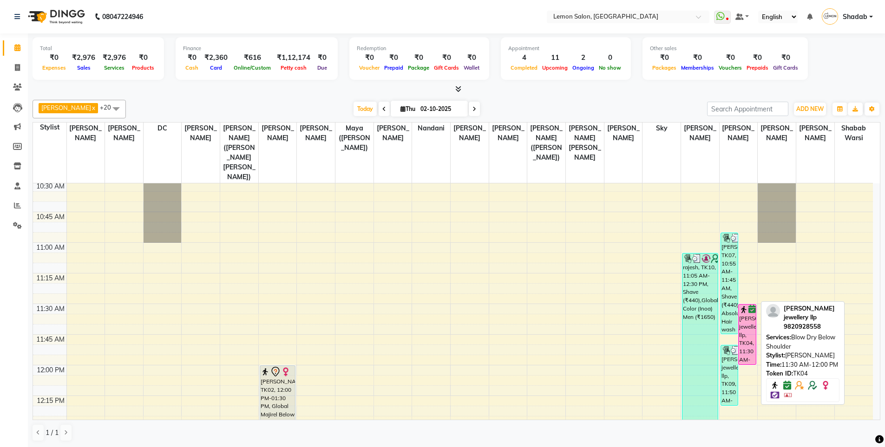
click at [746, 305] on div "neha lulla jewellery llp, TK04, 11:30 AM-12:00 PM, Blow Dry Below Shoulder" at bounding box center [746, 335] width 17 height 60
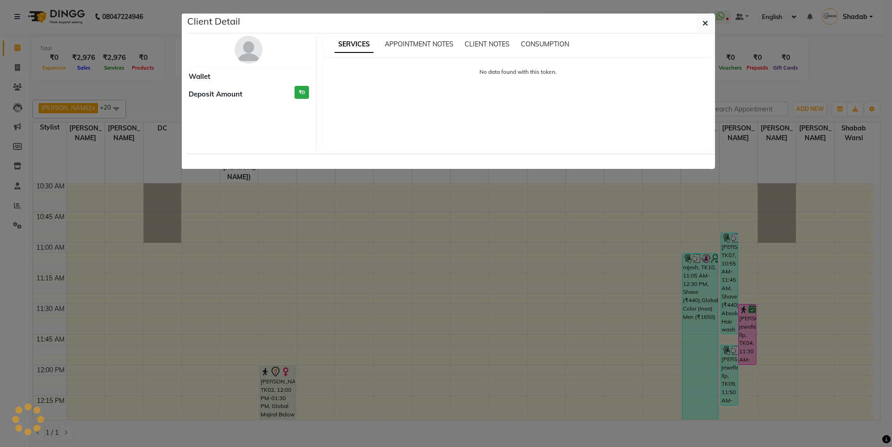
select select "6"
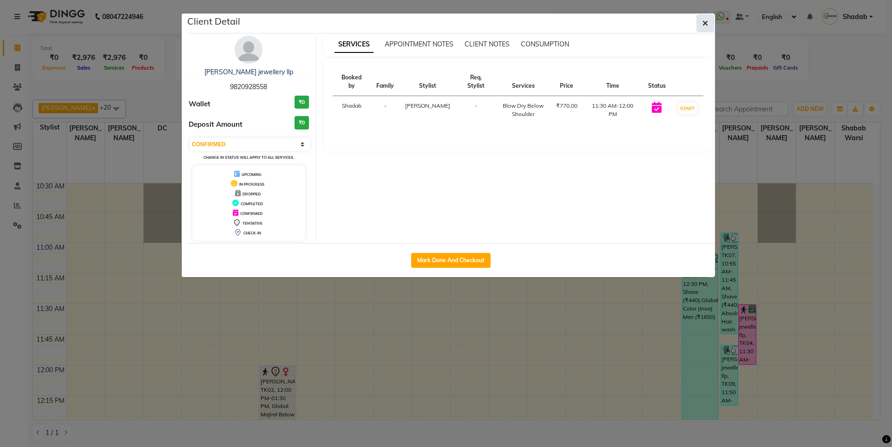
click at [705, 24] on icon "button" at bounding box center [705, 23] width 6 height 7
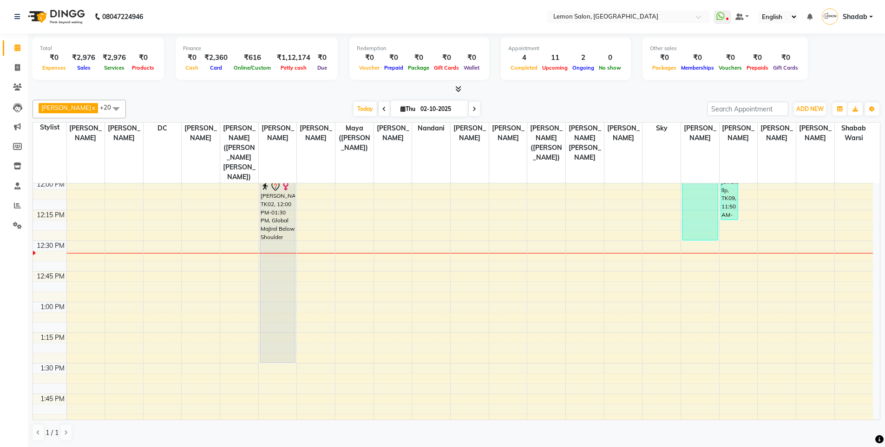
scroll to position [232, 0]
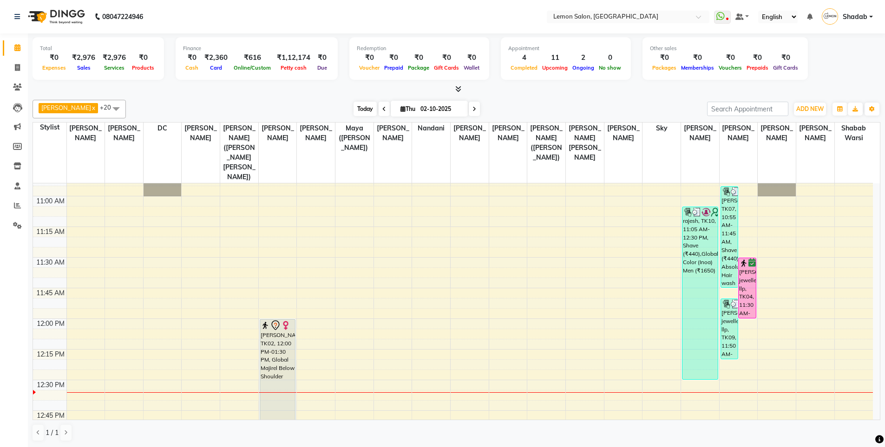
click at [373, 108] on span "Today" at bounding box center [364, 109] width 23 height 14
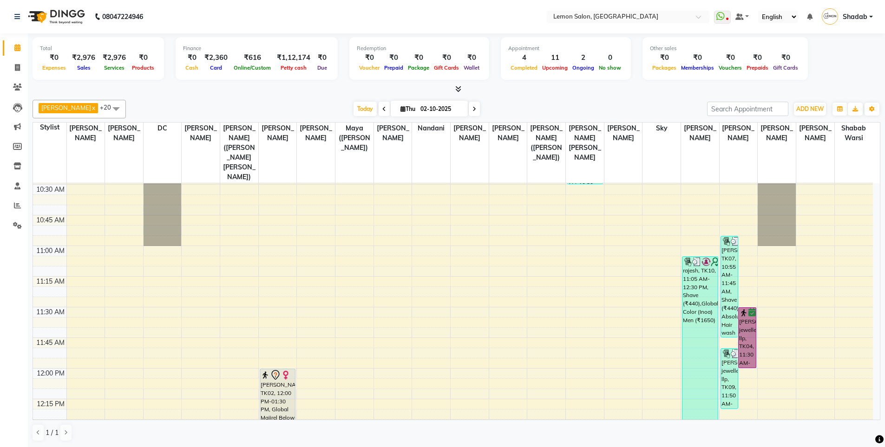
scroll to position [0, 0]
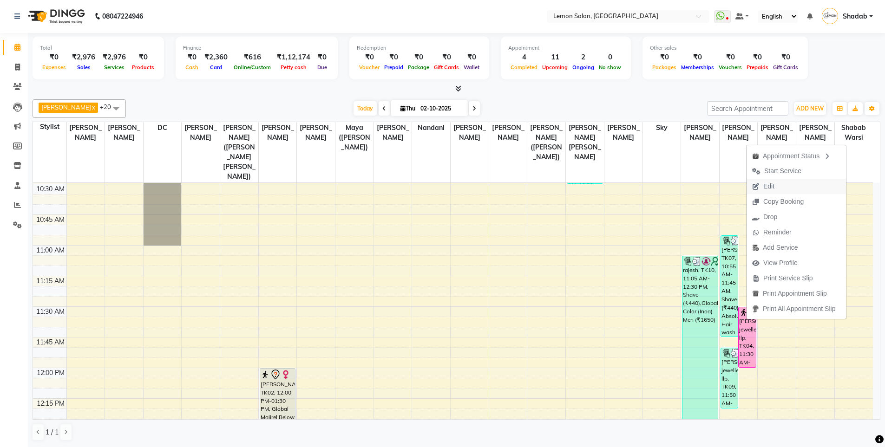
click at [766, 188] on span "Edit" at bounding box center [768, 187] width 11 height 10
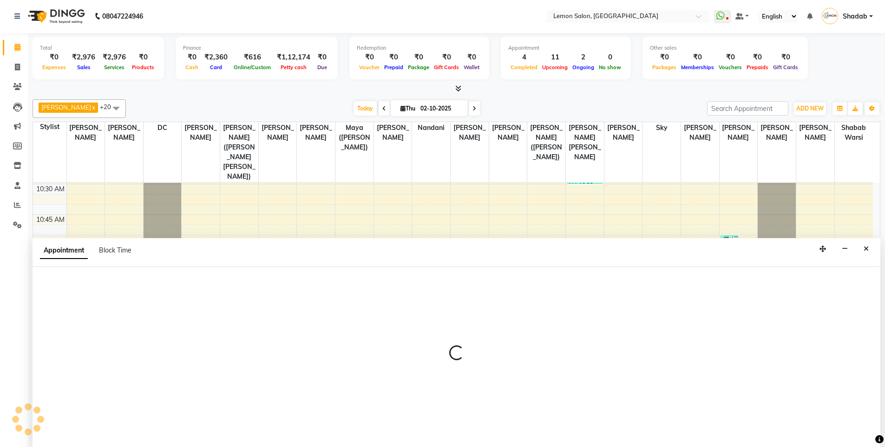
select select "tentative"
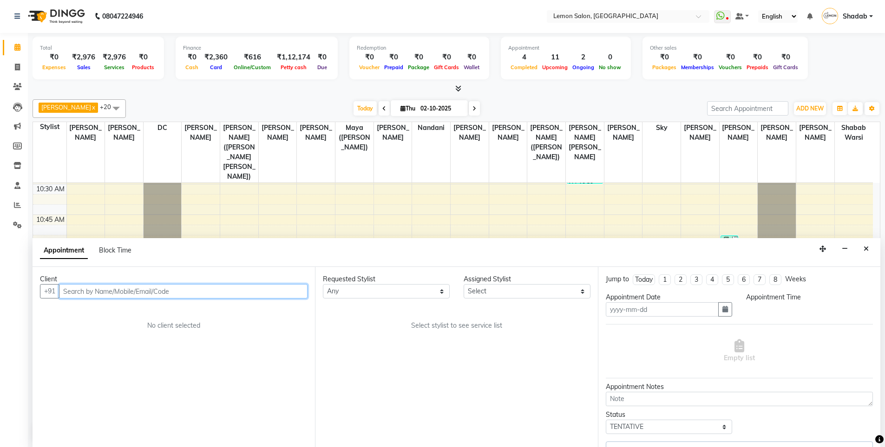
type input "02-10-2025"
select select "confirm booking"
select select "690"
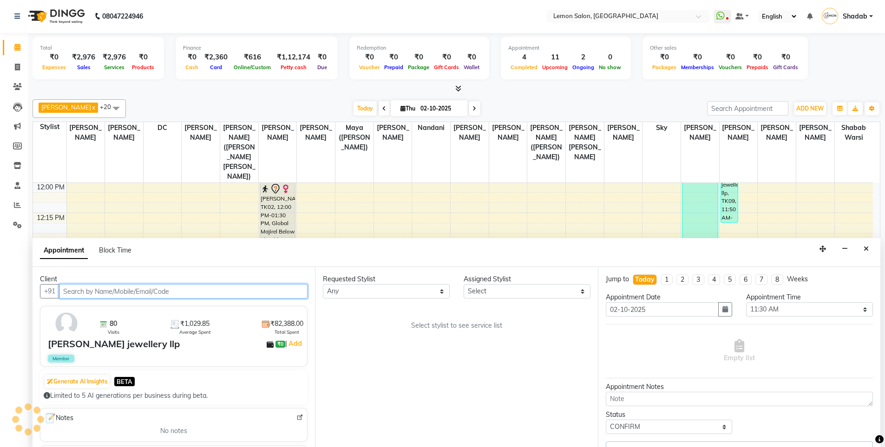
select select "9574"
select select "755"
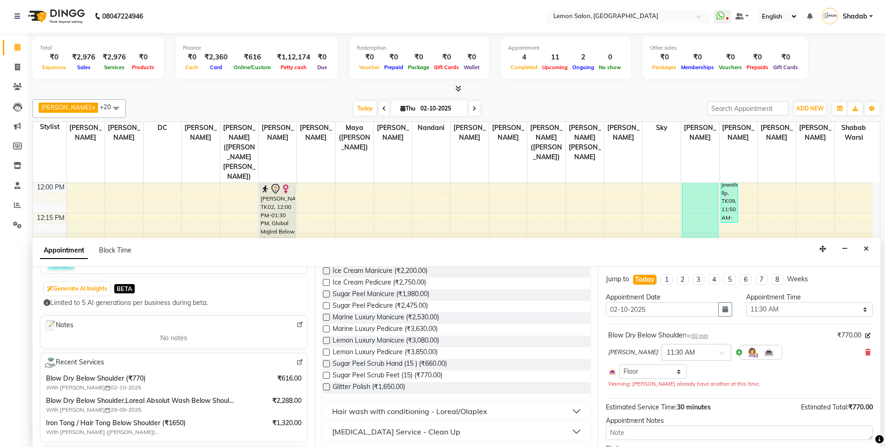
scroll to position [418, 0]
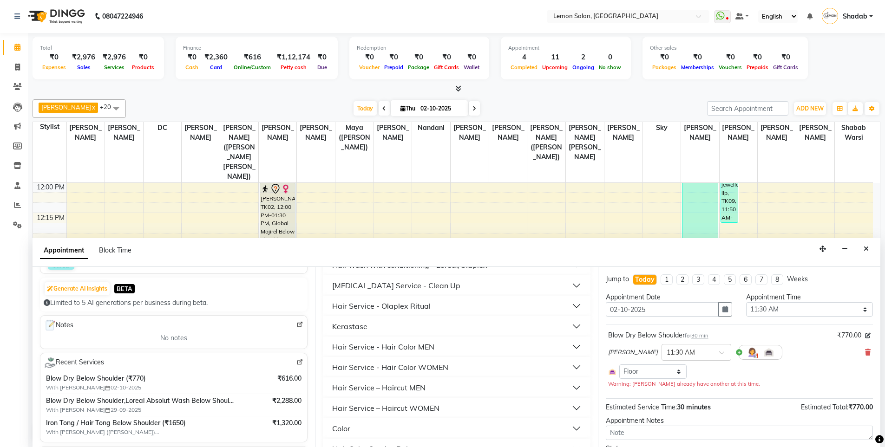
click at [863, 353] on div "Blow Dry Below Shoulder for 30 min ₹770.00 Wasim Mansoori × 11:30 AM Select Roo…" at bounding box center [739, 359] width 267 height 63
click at [865, 354] on icon at bounding box center [868, 352] width 6 height 7
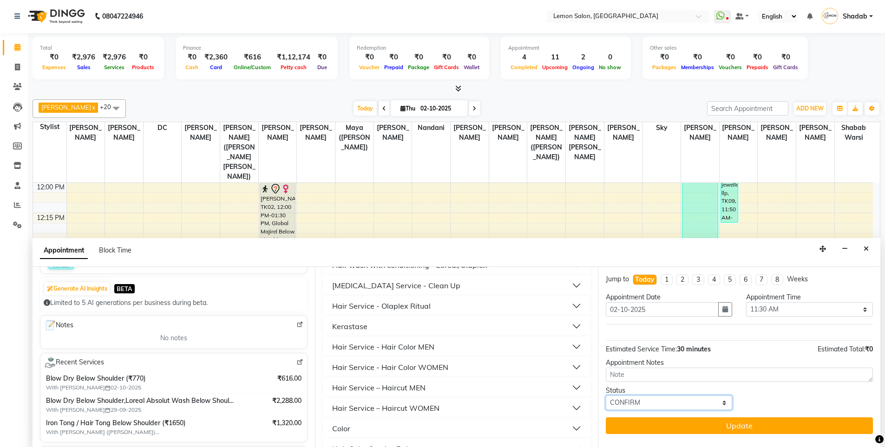
click at [660, 402] on select "Select TENTATIVE CONFIRM CHECK-IN UPCOMING" at bounding box center [669, 403] width 127 height 14
select select "check-in"
click at [606, 396] on select "Select TENTATIVE CONFIRM CHECK-IN UPCOMING" at bounding box center [669, 403] width 127 height 14
drag, startPoint x: 645, startPoint y: 400, endPoint x: 644, endPoint y: 405, distance: 5.1
click at [645, 400] on select "Select TENTATIVE CONFIRM CHECK-IN UPCOMING" at bounding box center [669, 403] width 127 height 14
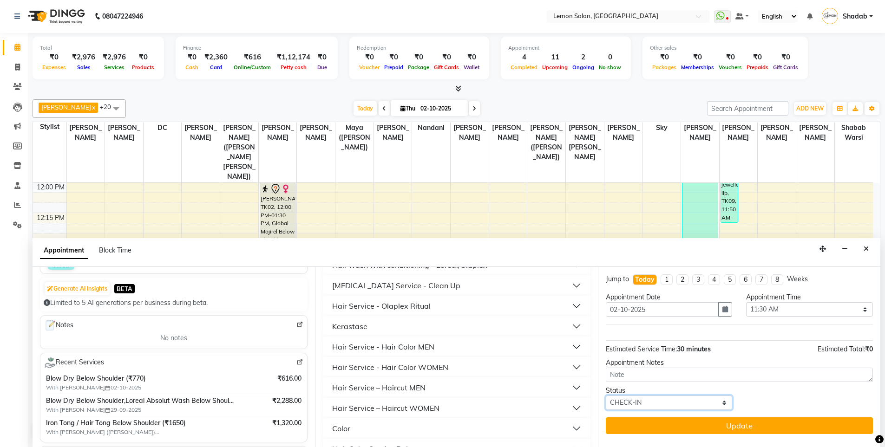
click at [637, 403] on select "Select TENTATIVE CONFIRM CHECK-IN UPCOMING" at bounding box center [669, 403] width 127 height 14
click at [606, 396] on select "Select TENTATIVE CONFIRM CHECK-IN UPCOMING" at bounding box center [669, 403] width 127 height 14
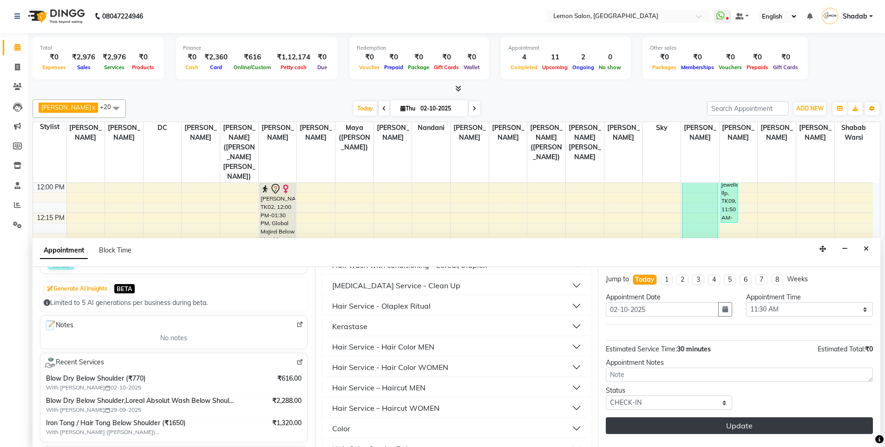
click at [735, 428] on button "Update" at bounding box center [739, 425] width 267 height 17
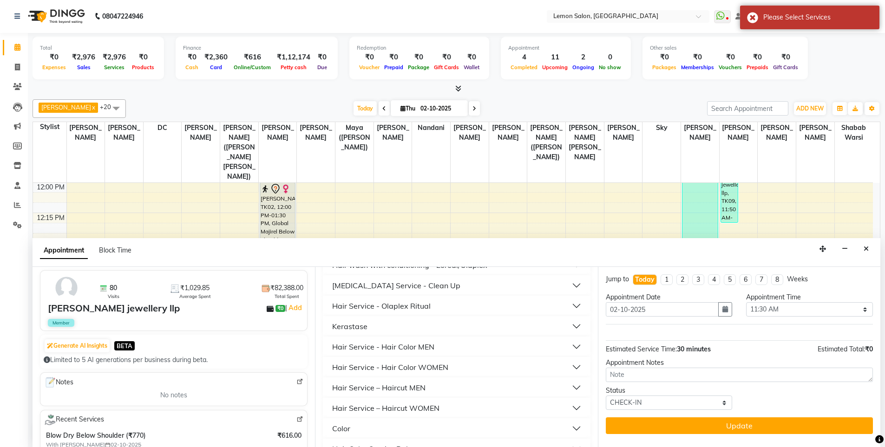
scroll to position [0, 0]
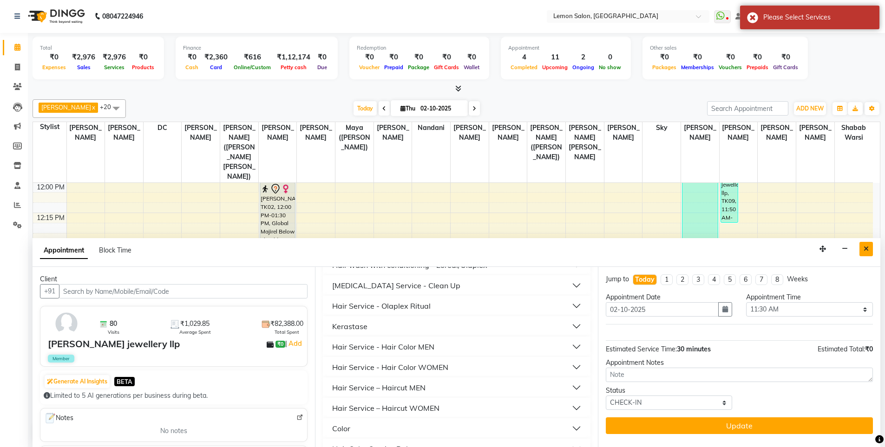
click at [863, 249] on button "Close" at bounding box center [865, 249] width 13 height 14
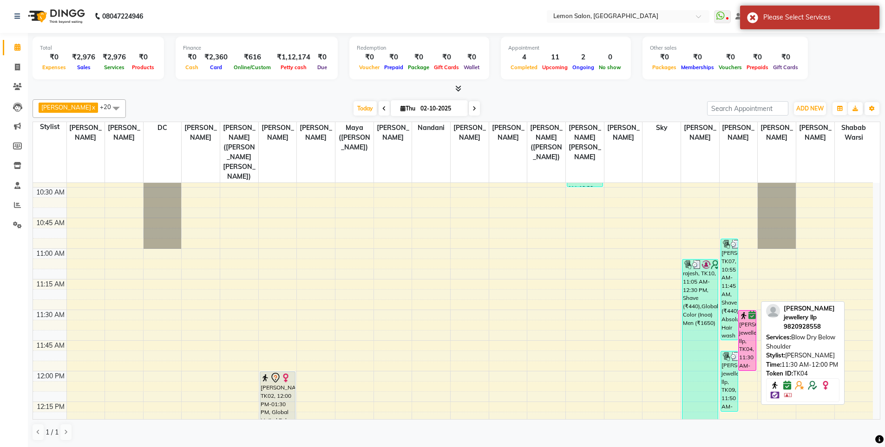
scroll to position [182, 0]
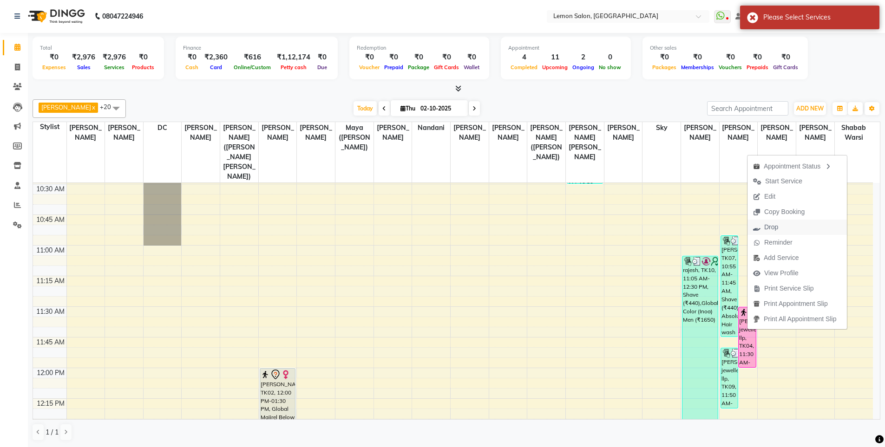
click at [771, 226] on span "Drop" at bounding box center [771, 227] width 14 height 10
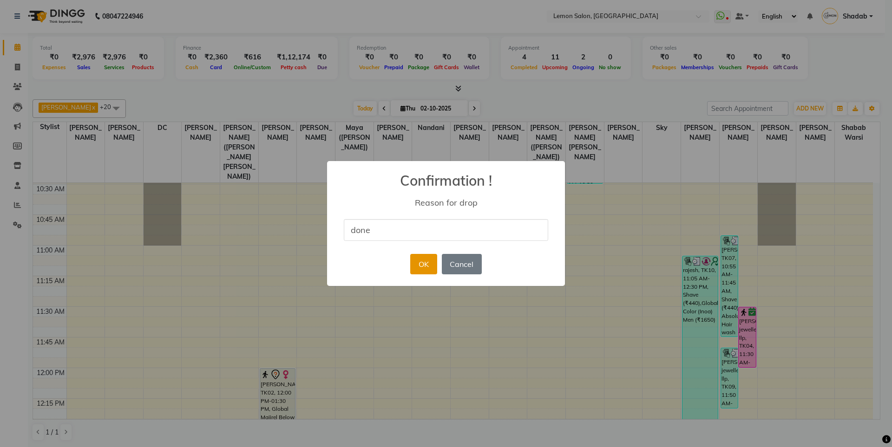
type input "DONE"
click at [417, 270] on button "OK" at bounding box center [423, 264] width 26 height 20
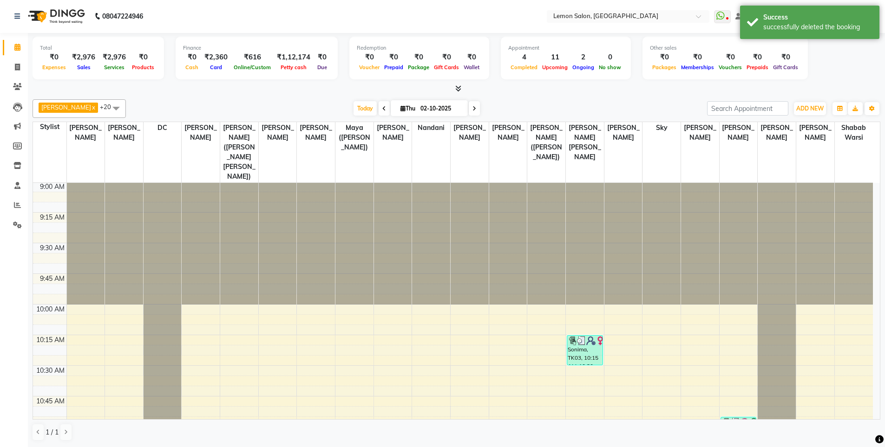
scroll to position [0, 0]
click at [14, 86] on icon at bounding box center [17, 86] width 9 height 7
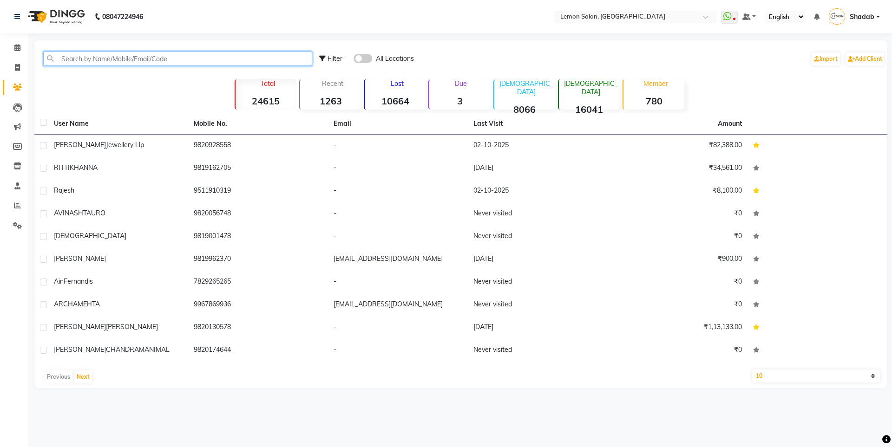
click at [76, 62] on input "text" at bounding box center [177, 59] width 269 height 14
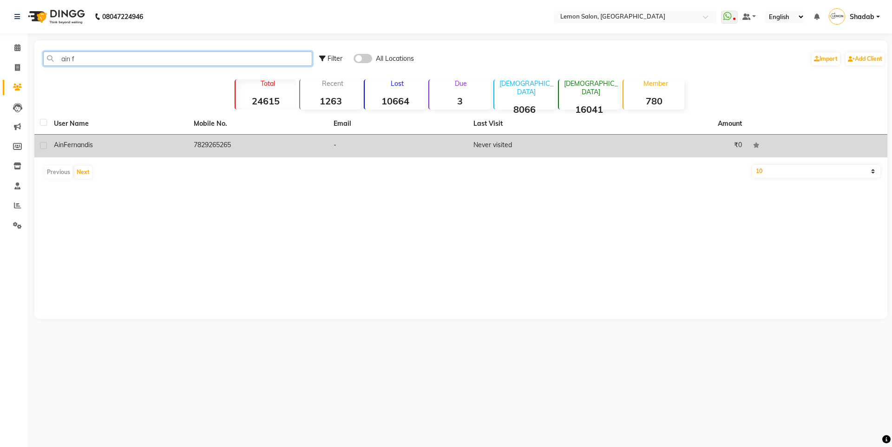
type input "ain f"
click at [185, 156] on td "Ain Fernandis" at bounding box center [118, 146] width 140 height 23
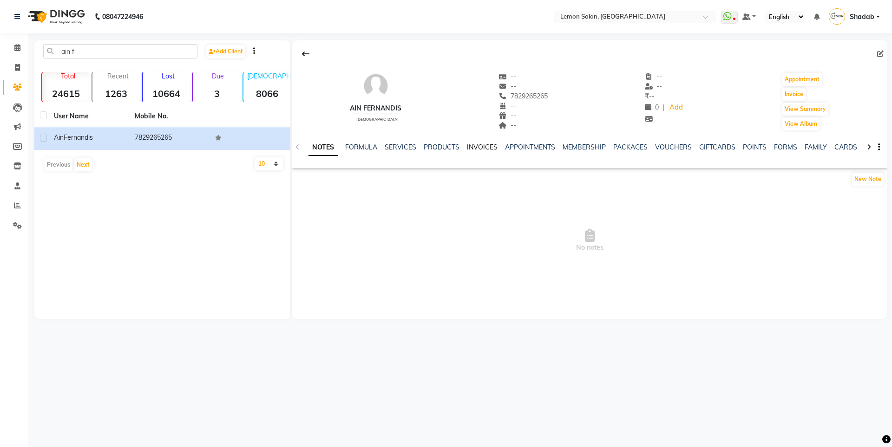
click at [483, 144] on link "INVOICES" at bounding box center [482, 147] width 31 height 8
click at [515, 150] on link "APPOINTMENTS" at bounding box center [507, 147] width 50 height 8
click at [435, 143] on link "INVOICES" at bounding box center [444, 147] width 31 height 8
click at [417, 144] on link "PRODUCTS" at bounding box center [411, 147] width 36 height 8
click at [356, 144] on ul "NOTES FORMULA SERVICES PRODUCTS INVOICES APPOINTMENTS MEMBERSHIP PACKAGES VOUCH…" at bounding box center [588, 148] width 590 height 10
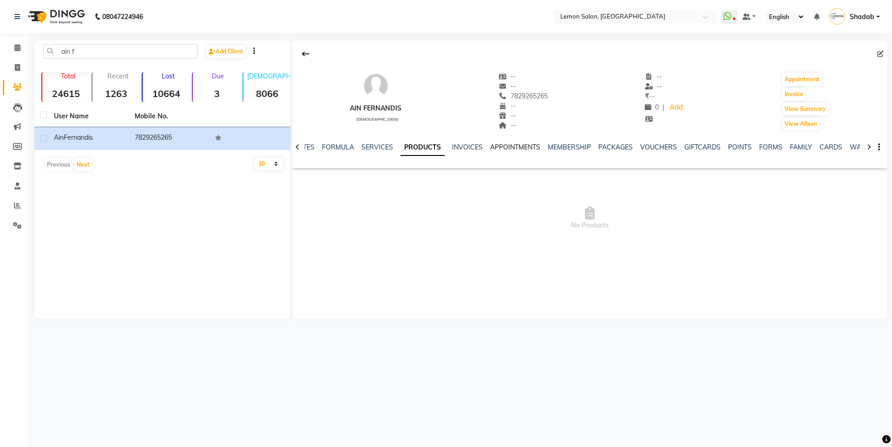
click at [506, 147] on link "APPOINTMENTS" at bounding box center [515, 147] width 50 height 8
click at [806, 115] on button "View Summary" at bounding box center [805, 109] width 46 height 13
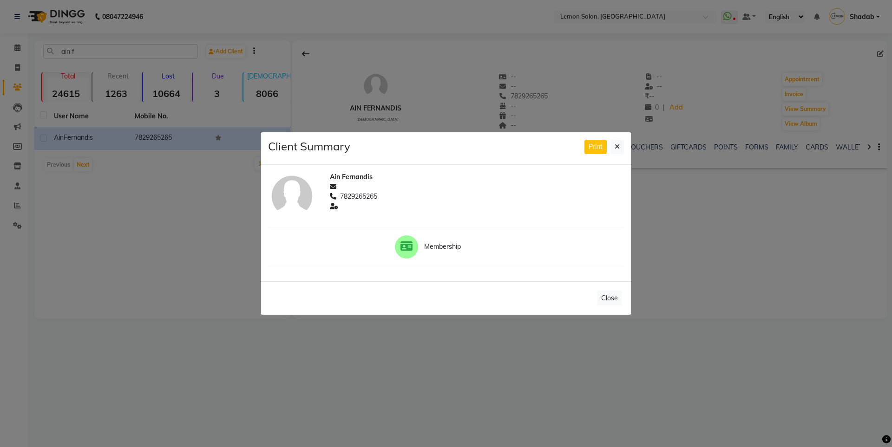
click at [427, 244] on span "Membership" at bounding box center [460, 247] width 73 height 10
click at [413, 243] on div at bounding box center [406, 246] width 23 height 23
click at [405, 242] on icon at bounding box center [406, 246] width 12 height 11
click at [616, 144] on icon at bounding box center [616, 146] width 5 height 7
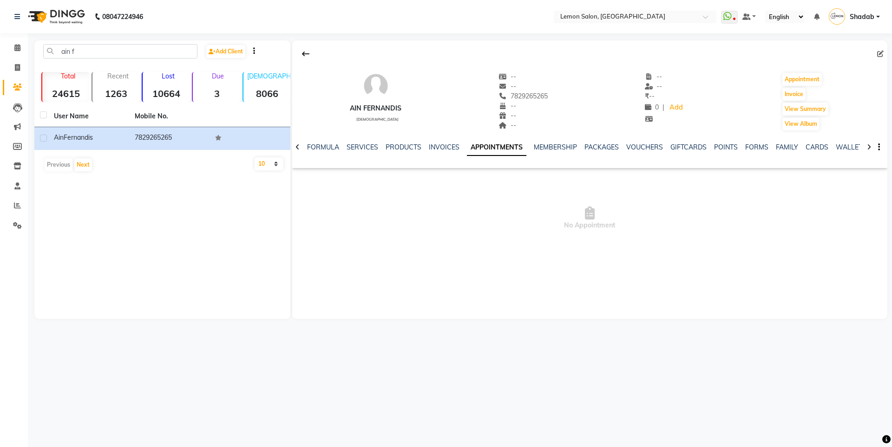
click at [867, 144] on icon at bounding box center [869, 147] width 4 height 7
click at [871, 149] on div at bounding box center [868, 146] width 11 height 18
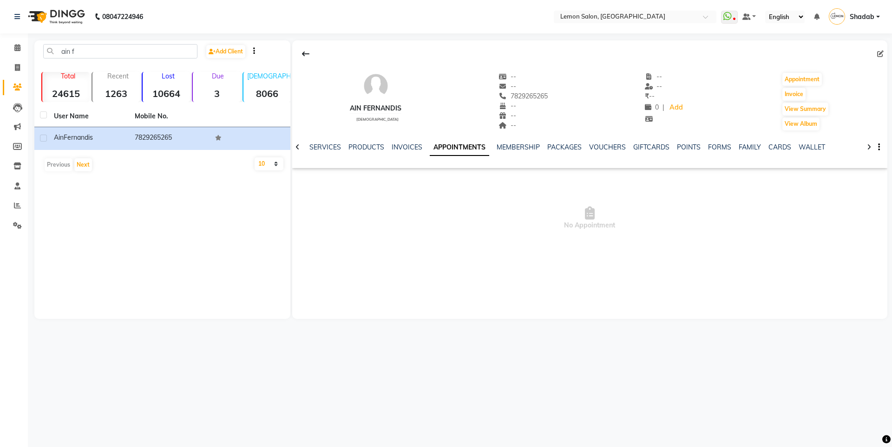
click at [871, 149] on div at bounding box center [868, 146] width 11 height 18
click at [867, 146] on icon at bounding box center [869, 147] width 4 height 7
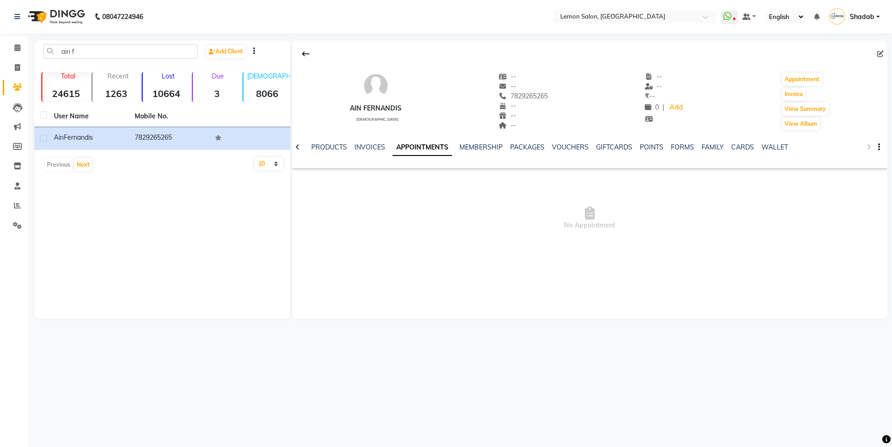
click at [867, 146] on div "NOTES FORMULA SERVICES PRODUCTS INVOICES APPOINTMENTS MEMBERSHIP PACKAGES VOUCH…" at bounding box center [589, 147] width 595 height 32
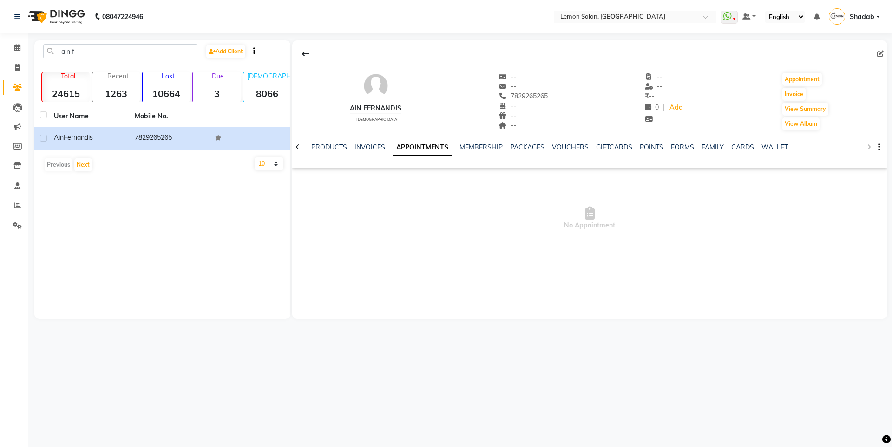
click at [867, 146] on div "NOTES FORMULA SERVICES PRODUCTS INVOICES APPOINTMENTS MEMBERSHIP PACKAGES VOUCH…" at bounding box center [589, 147] width 595 height 32
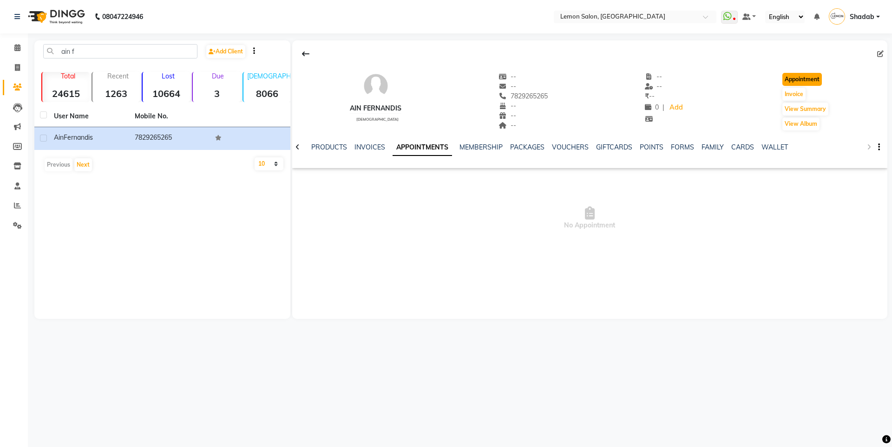
click at [817, 79] on button "Appointment" at bounding box center [801, 79] width 39 height 13
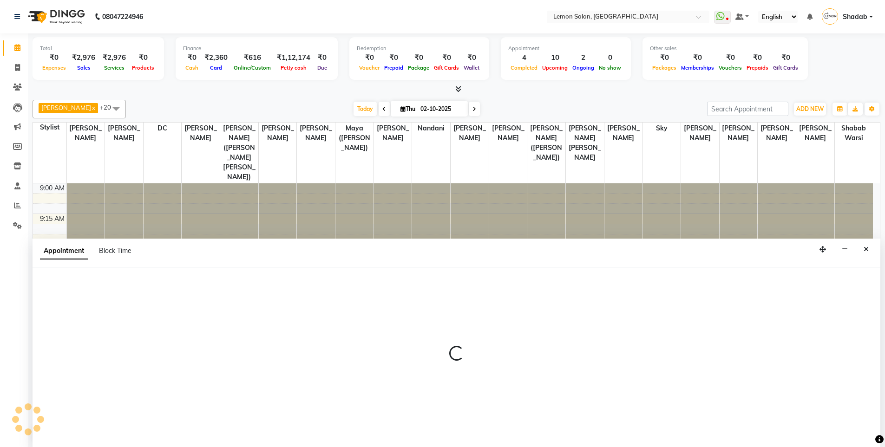
select select "tentative"
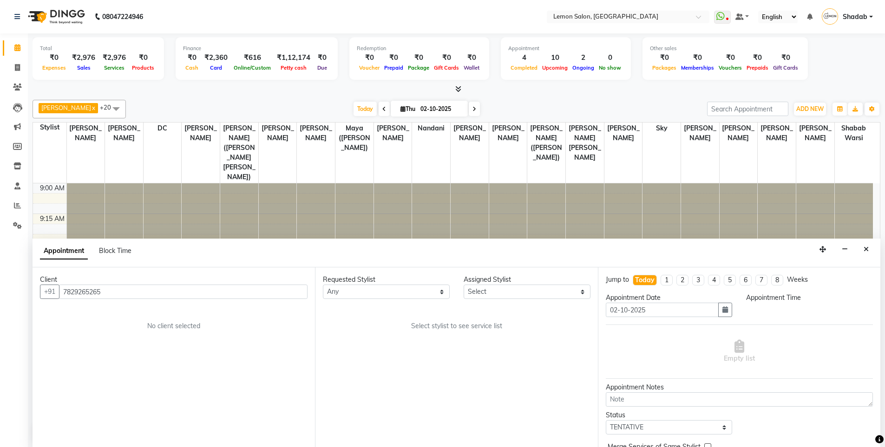
scroll to position [0, 0]
select select "600"
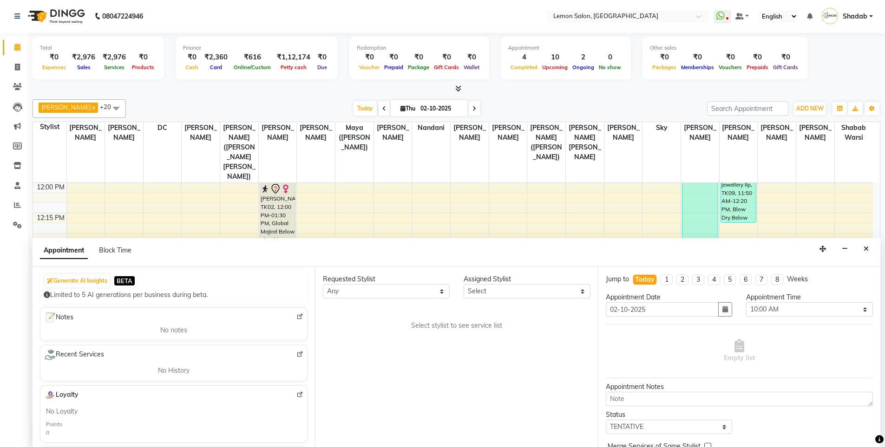
scroll to position [0, 0]
click at [493, 289] on select "Select Aakash Buchiude Azaz Kassara DC Geeta Govind Rajput Kanchan (Shrushti Si…" at bounding box center [526, 292] width 127 height 14
select select "7884"
click at [463, 285] on select "Select Aakash Buchiude Azaz Kassara DC Geeta Govind Rajput Kanchan (Shrushti Si…" at bounding box center [526, 292] width 127 height 14
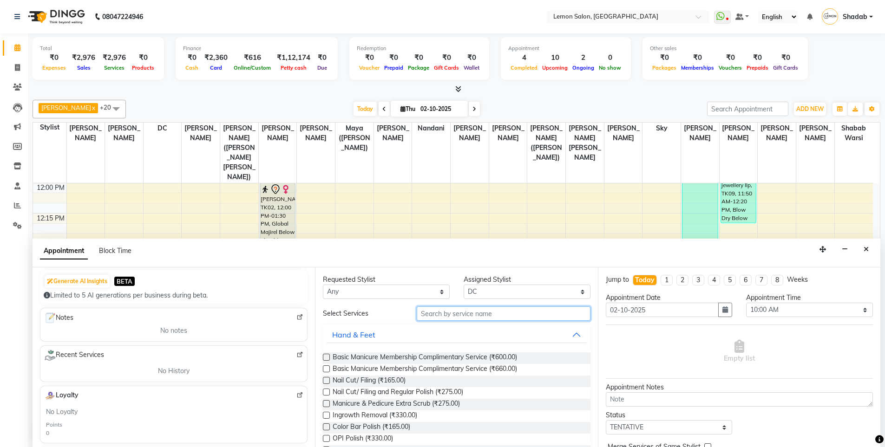
click at [456, 312] on input "text" at bounding box center [504, 313] width 174 height 14
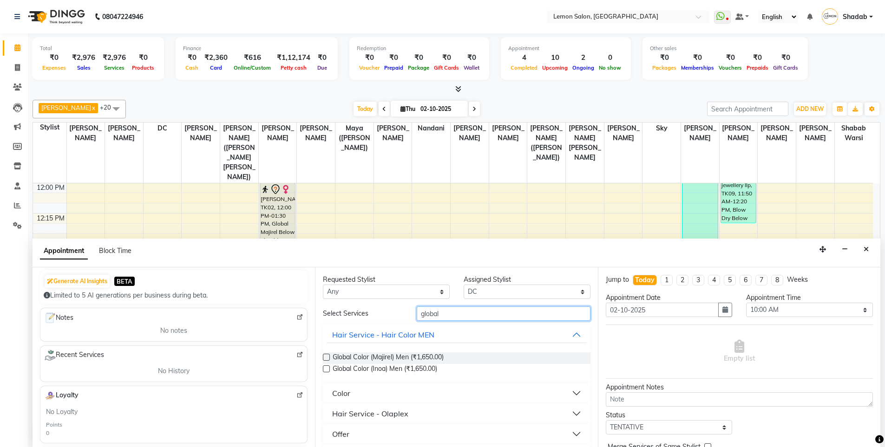
type input "global"
click at [326, 370] on label at bounding box center [326, 368] width 7 height 7
click at [326, 370] on input "checkbox" at bounding box center [326, 370] width 6 height 6
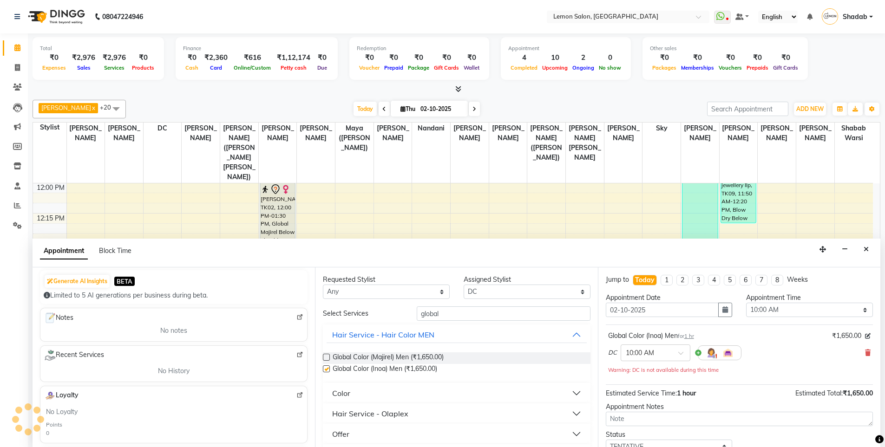
checkbox input "false"
click at [411, 314] on div "global" at bounding box center [504, 313] width 188 height 14
click at [422, 315] on input "global" at bounding box center [504, 313] width 174 height 14
click at [423, 315] on input "global" at bounding box center [504, 313] width 174 height 14
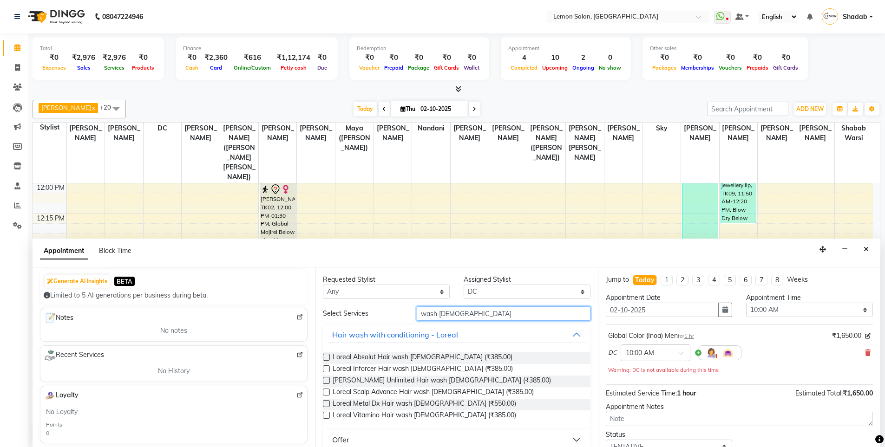
type input "wash male"
click at [326, 359] on label at bounding box center [326, 357] width 7 height 7
click at [326, 359] on input "checkbox" at bounding box center [326, 358] width 6 height 6
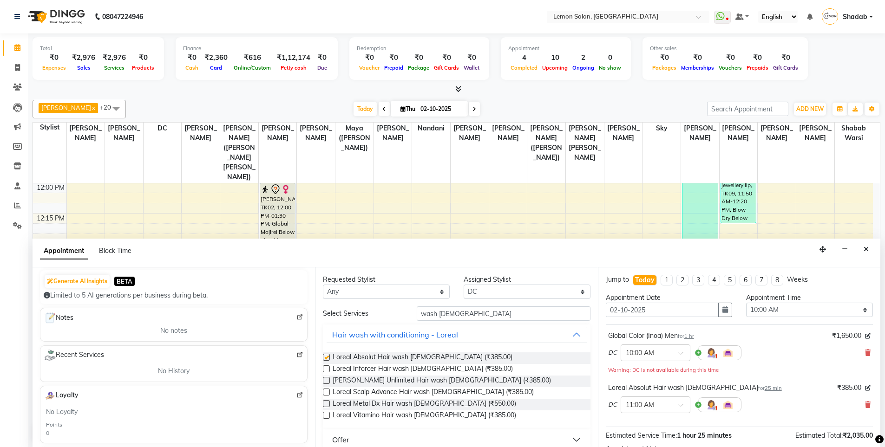
checkbox input "false"
click at [445, 316] on input "wash male" at bounding box center [504, 313] width 174 height 14
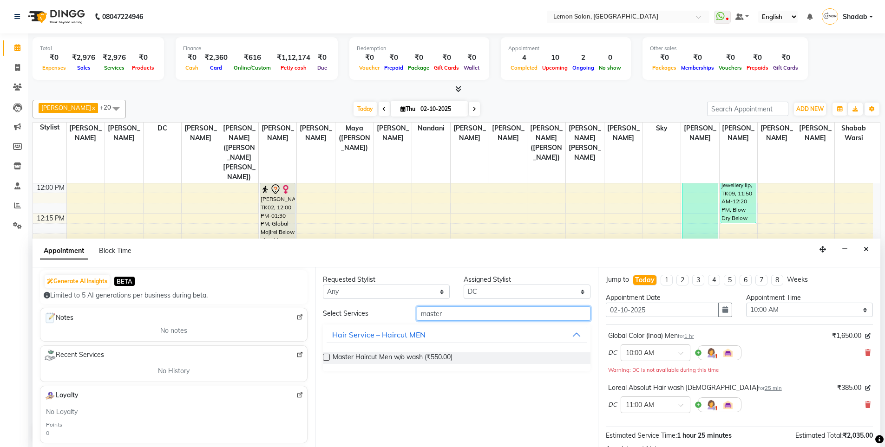
type input "master"
click at [329, 358] on label at bounding box center [326, 357] width 7 height 7
click at [329, 358] on input "checkbox" at bounding box center [326, 358] width 6 height 6
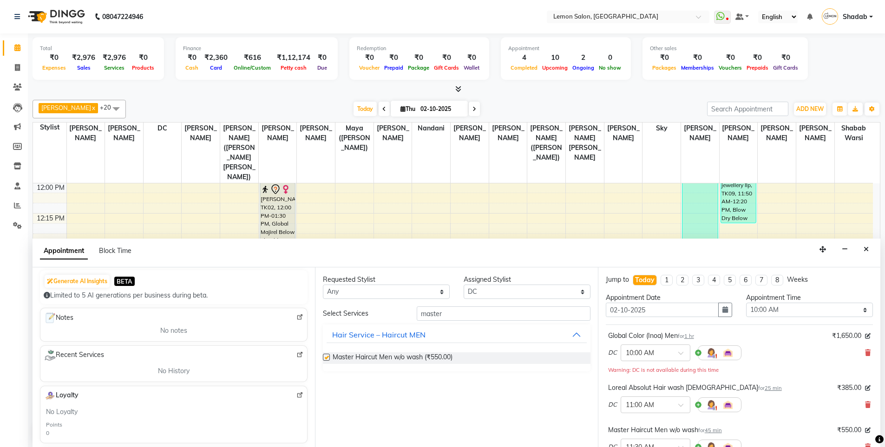
checkbox input "false"
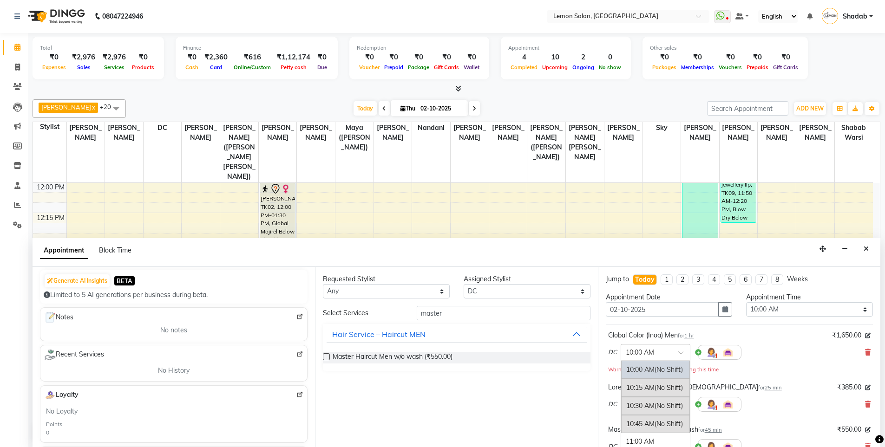
click at [675, 354] on div at bounding box center [655, 352] width 69 height 10
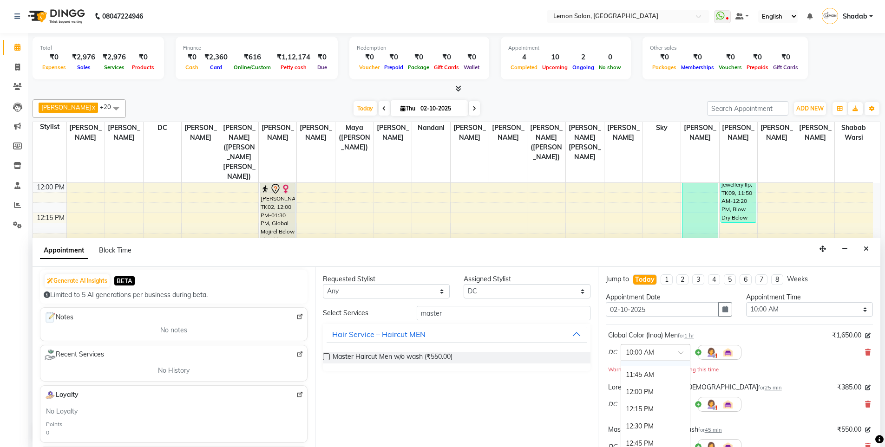
scroll to position [139, 0]
click at [651, 411] on div "12:30 PM" at bounding box center [655, 405] width 69 height 17
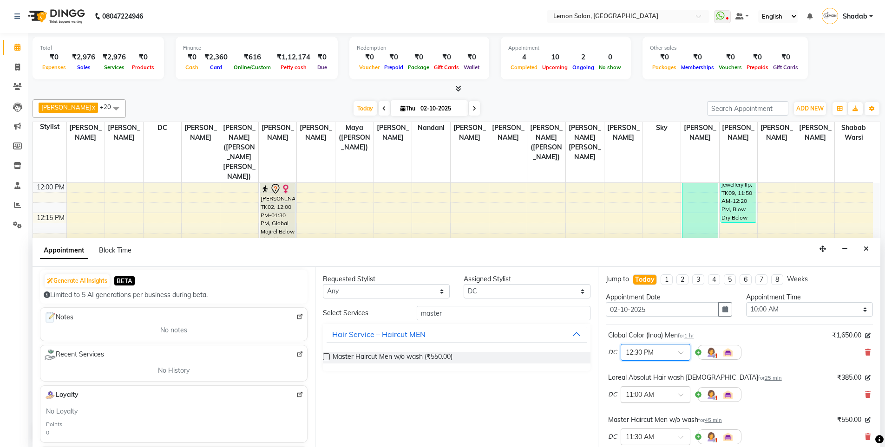
click at [657, 394] on input "text" at bounding box center [646, 394] width 41 height 10
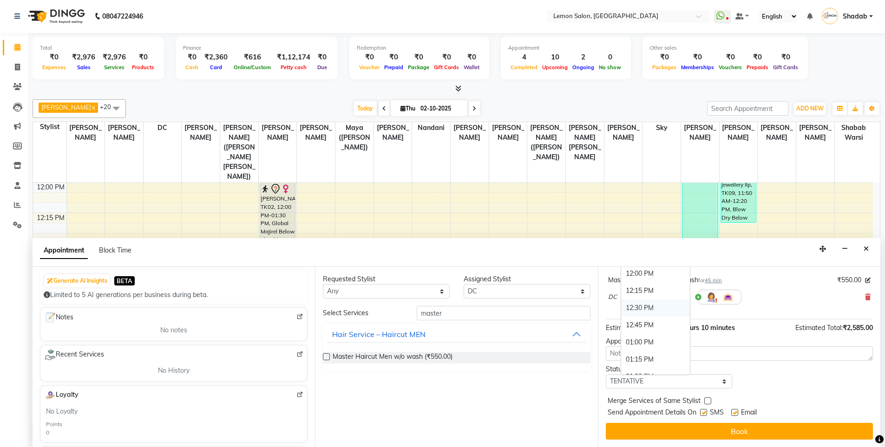
click at [644, 312] on div "12:30 PM" at bounding box center [655, 308] width 69 height 17
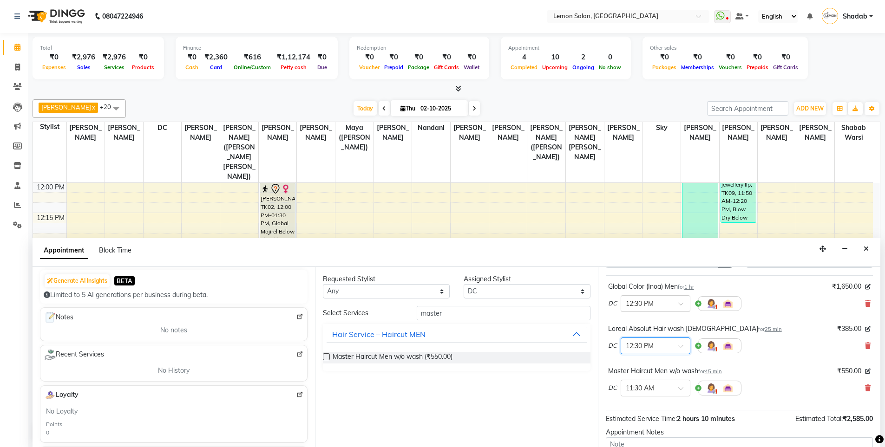
scroll to position [47, 0]
click at [655, 387] on input "text" at bounding box center [646, 389] width 41 height 10
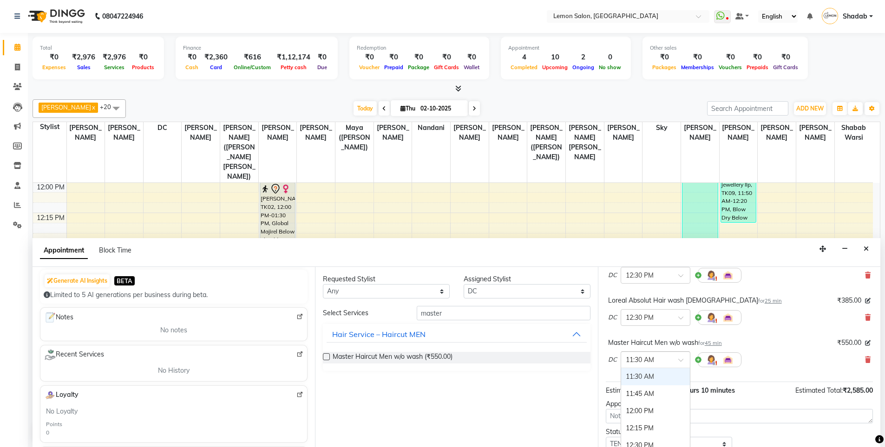
scroll to position [93, 0]
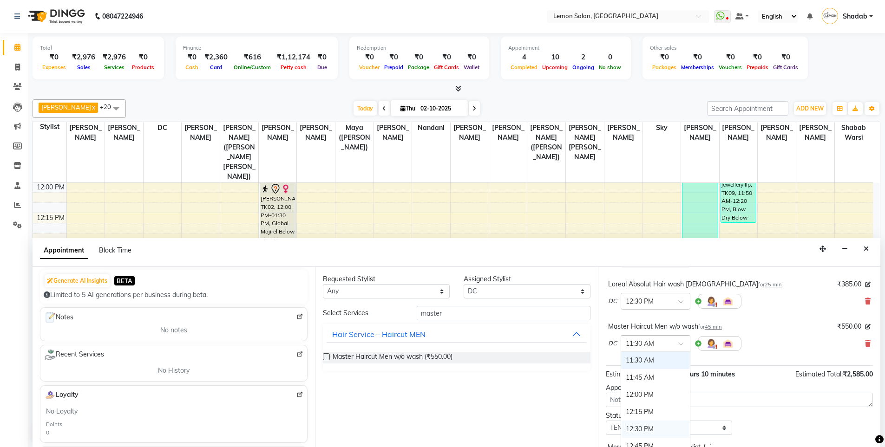
click at [643, 424] on div "12:30 PM" at bounding box center [655, 429] width 69 height 17
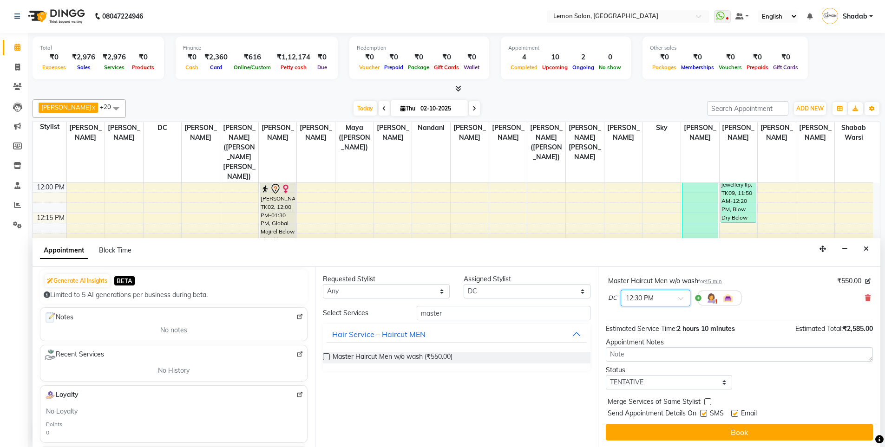
scroll to position [150, 0]
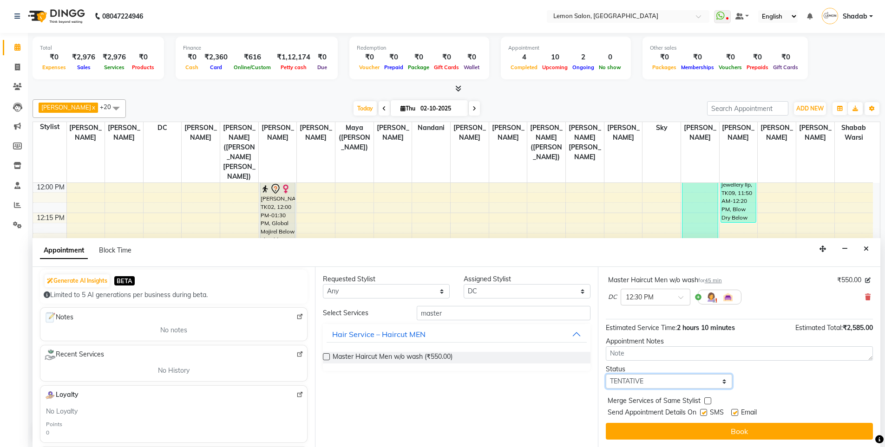
drag, startPoint x: 665, startPoint y: 377, endPoint x: 664, endPoint y: 385, distance: 8.5
click at [665, 377] on select "Select TENTATIVE CONFIRM CHECK-IN UPCOMING" at bounding box center [669, 381] width 127 height 14
select select "confirm booking"
click at [606, 374] on select "Select TENTATIVE CONFIRM CHECK-IN UPCOMING" at bounding box center [669, 381] width 127 height 14
click at [704, 412] on label at bounding box center [703, 412] width 7 height 7
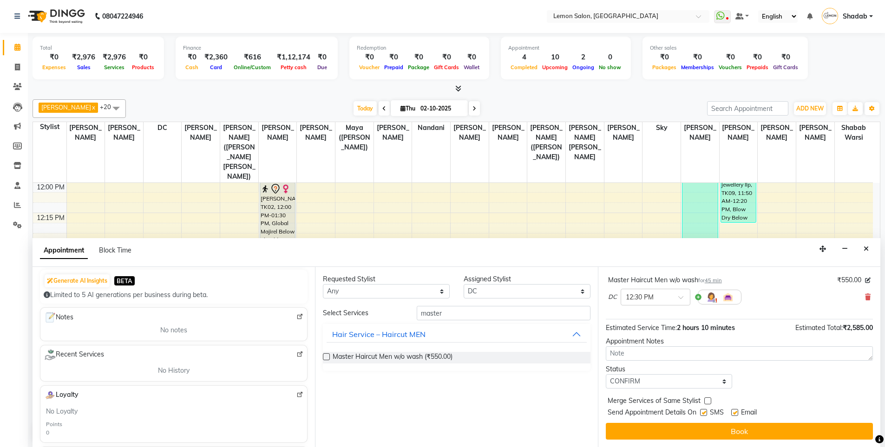
click at [704, 412] on input "checkbox" at bounding box center [703, 414] width 6 height 6
checkbox input "false"
click at [734, 411] on label at bounding box center [734, 412] width 7 height 7
click at [734, 411] on input "checkbox" at bounding box center [734, 414] width 6 height 6
checkbox input "false"
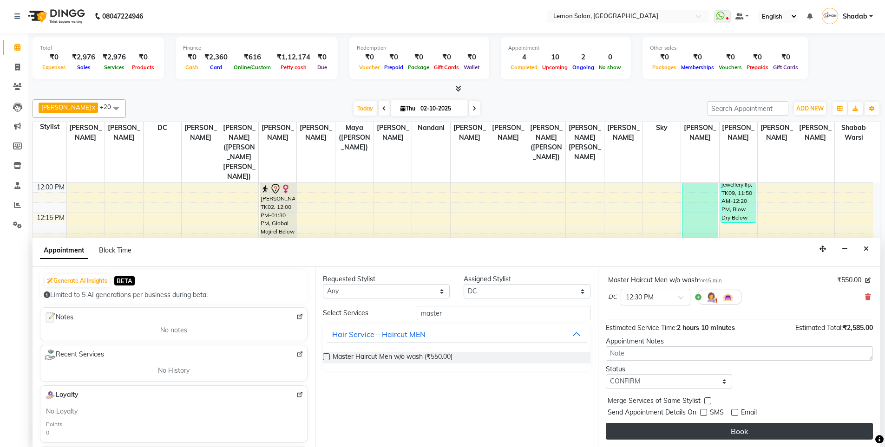
click at [733, 428] on button "Book" at bounding box center [739, 431] width 267 height 17
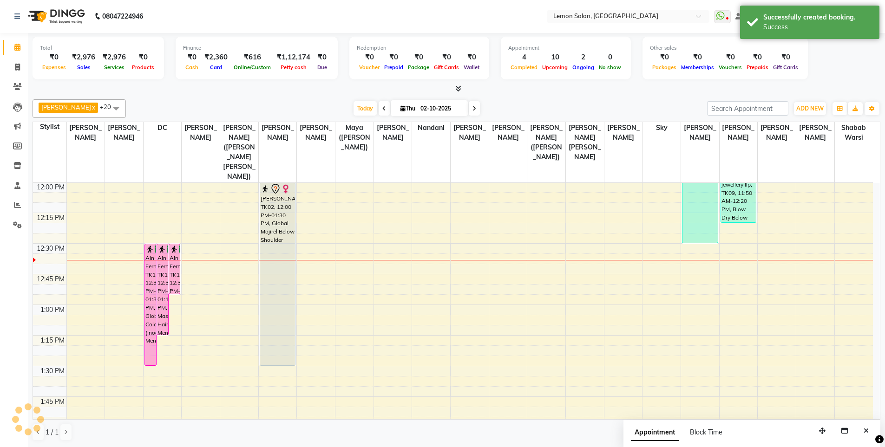
scroll to position [0, 0]
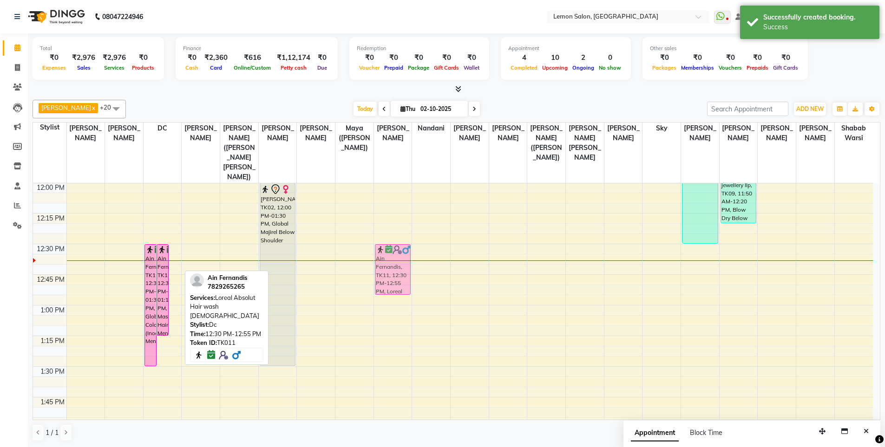
drag, startPoint x: 173, startPoint y: 234, endPoint x: 377, endPoint y: 230, distance: 204.4
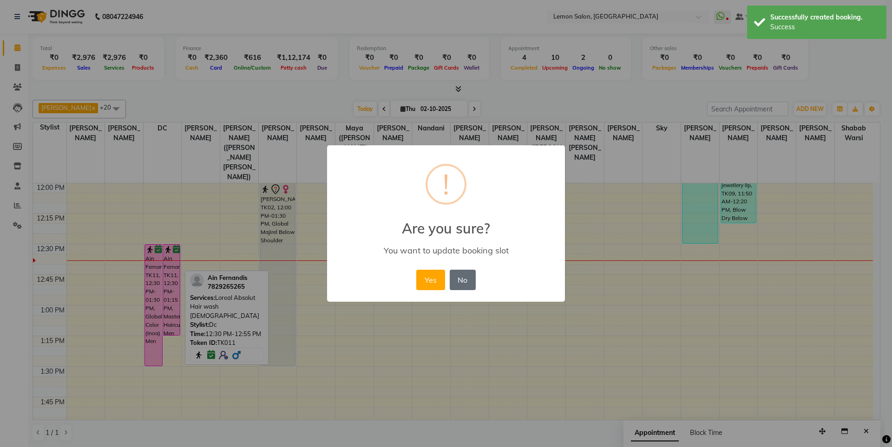
click at [456, 281] on button "No" at bounding box center [463, 280] width 26 height 20
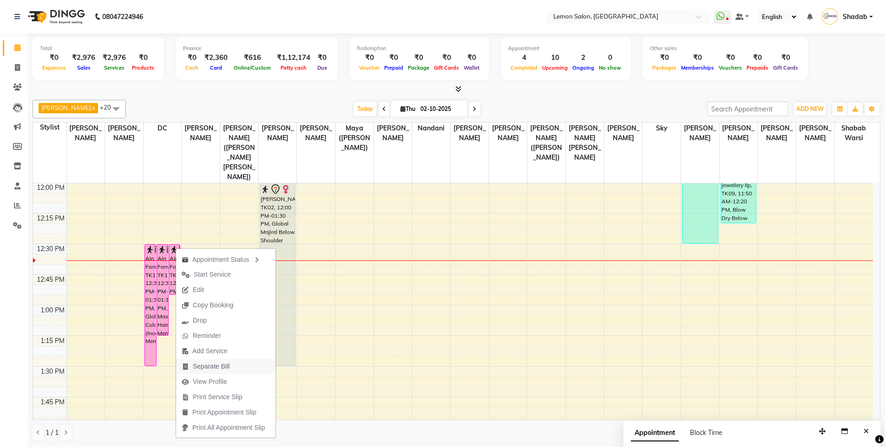
click at [199, 368] on span "Separate Bill" at bounding box center [211, 367] width 37 height 10
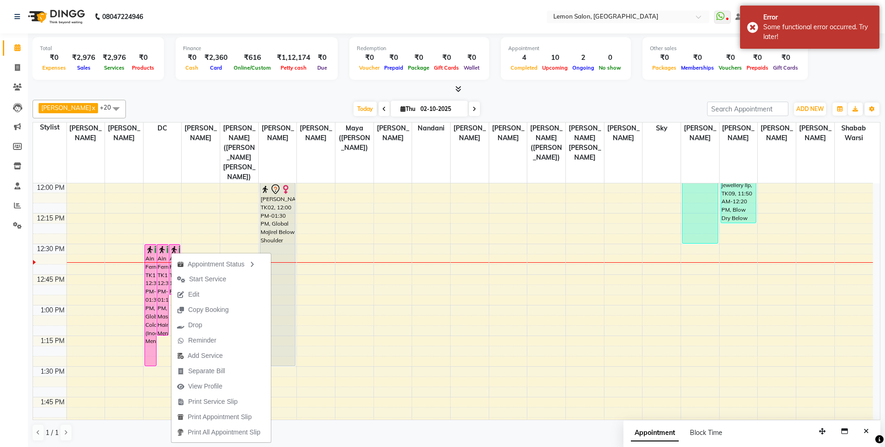
drag, startPoint x: 181, startPoint y: 281, endPoint x: 7, endPoint y: 302, distance: 174.9
click at [7, 302] on div "Calendar Invoice Clients Leads Marketing Members Inventory Staff Reports Settin…" at bounding box center [62, 229] width 125 height 407
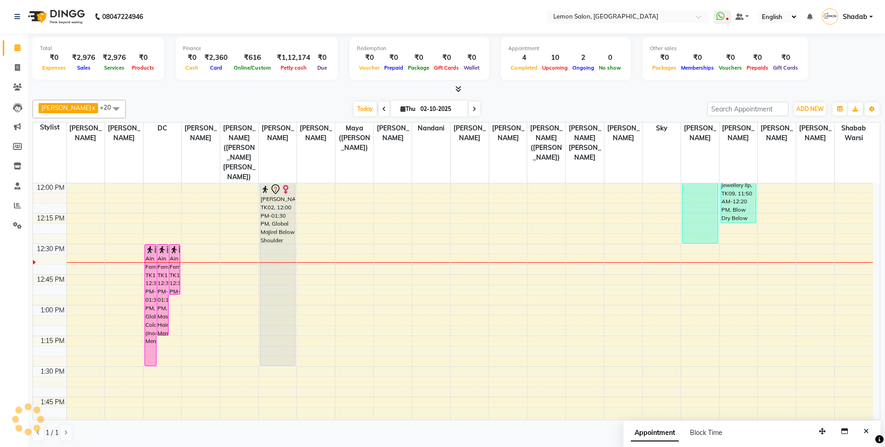
scroll to position [0, 0]
click at [653, 436] on span "Appointment" at bounding box center [655, 432] width 48 height 17
select select "tentative"
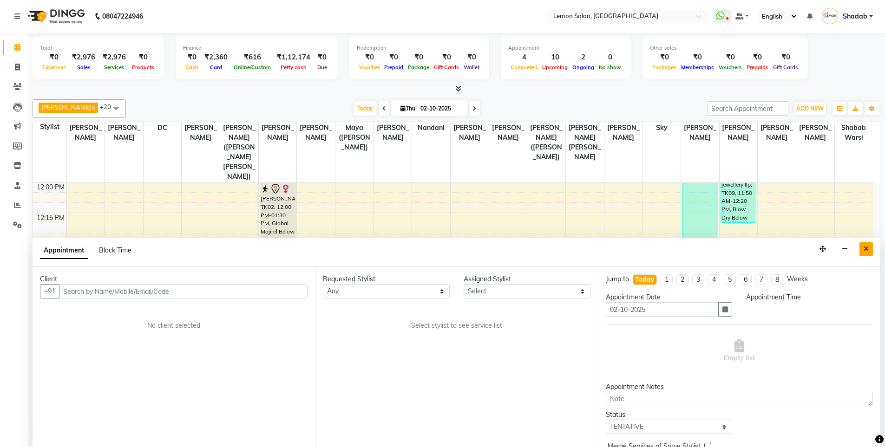
click at [865, 250] on icon "Close" at bounding box center [865, 249] width 5 height 7
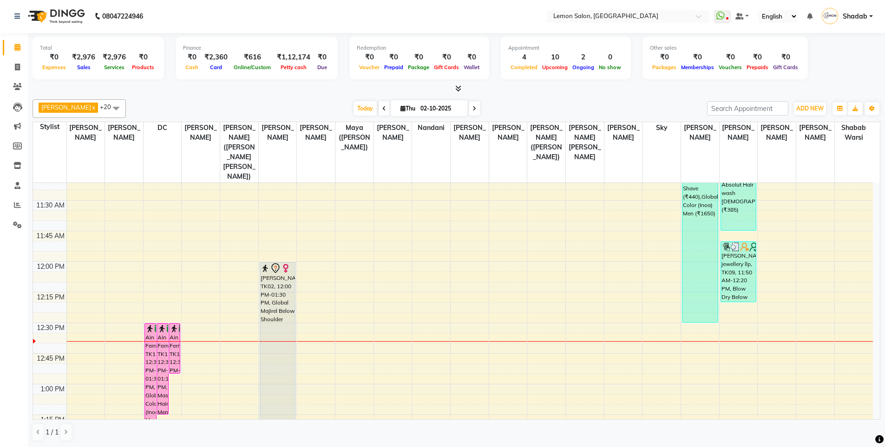
scroll to position [368, 0]
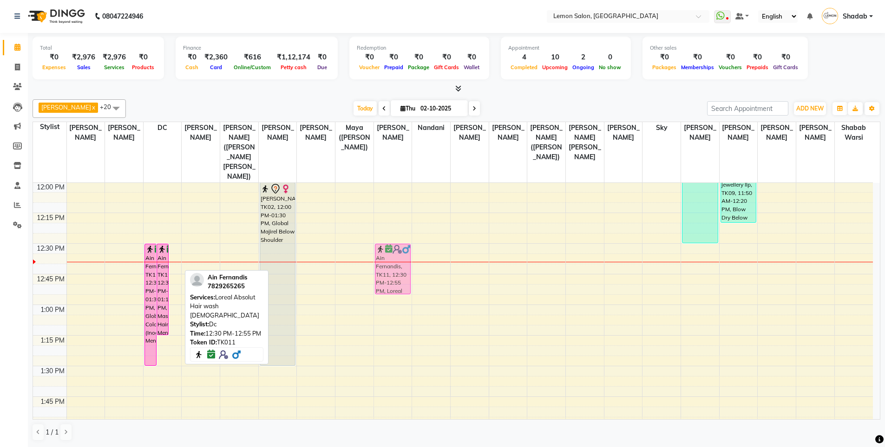
drag, startPoint x: 174, startPoint y: 235, endPoint x: 385, endPoint y: 234, distance: 210.8
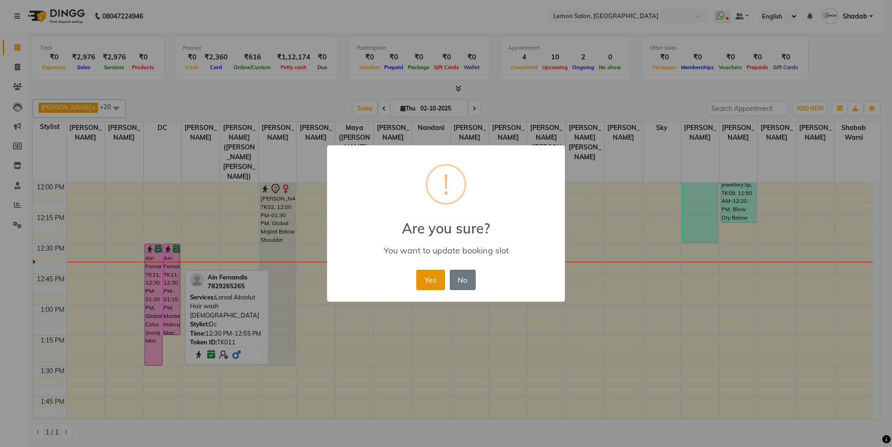
click at [430, 281] on button "Yes" at bounding box center [430, 280] width 28 height 20
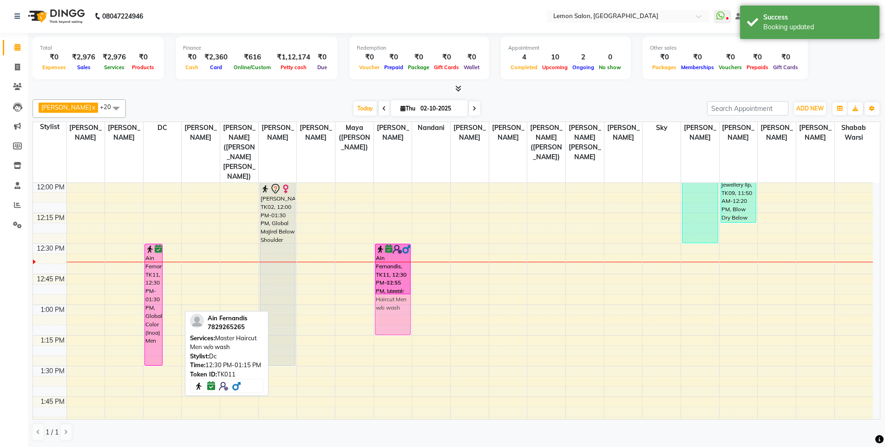
drag, startPoint x: 169, startPoint y: 238, endPoint x: 397, endPoint y: 237, distance: 227.5
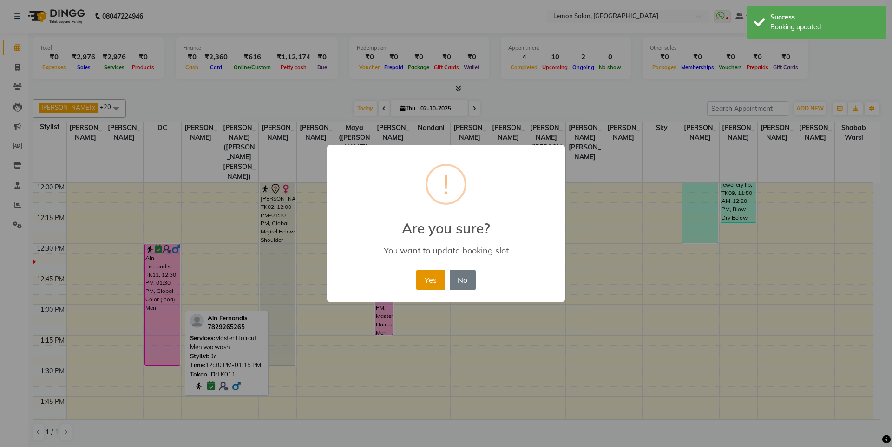
click at [422, 283] on button "Yes" at bounding box center [430, 280] width 28 height 20
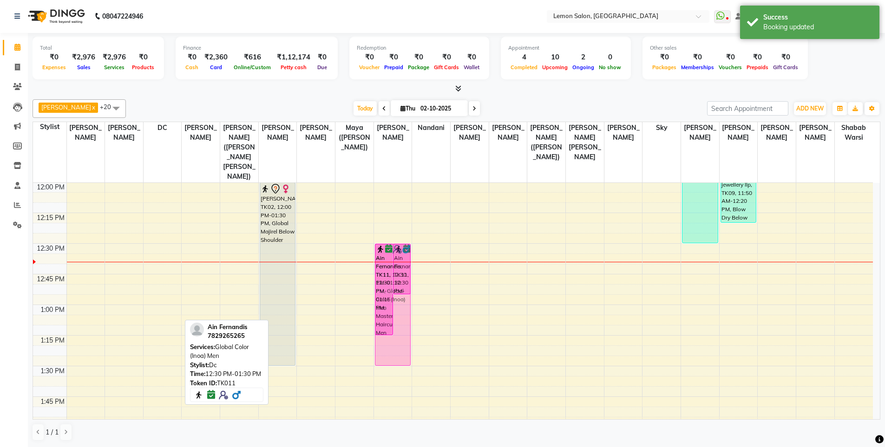
drag, startPoint x: 155, startPoint y: 256, endPoint x: 392, endPoint y: 261, distance: 237.3
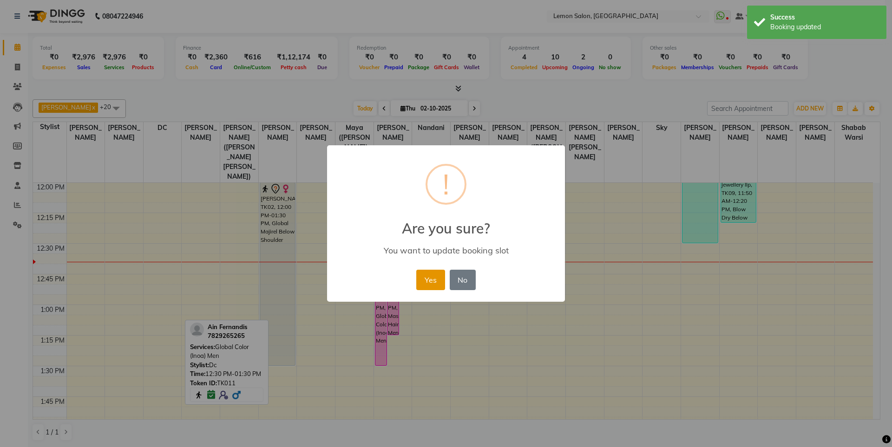
click at [431, 286] on button "Yes" at bounding box center [430, 280] width 28 height 20
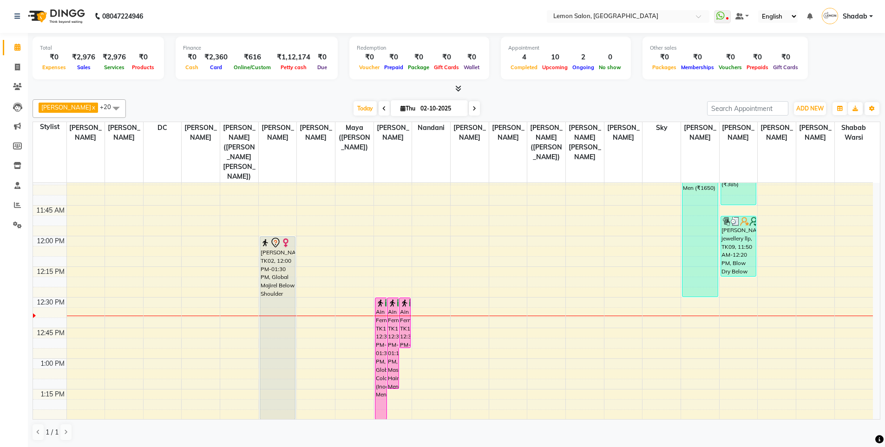
scroll to position [229, 0]
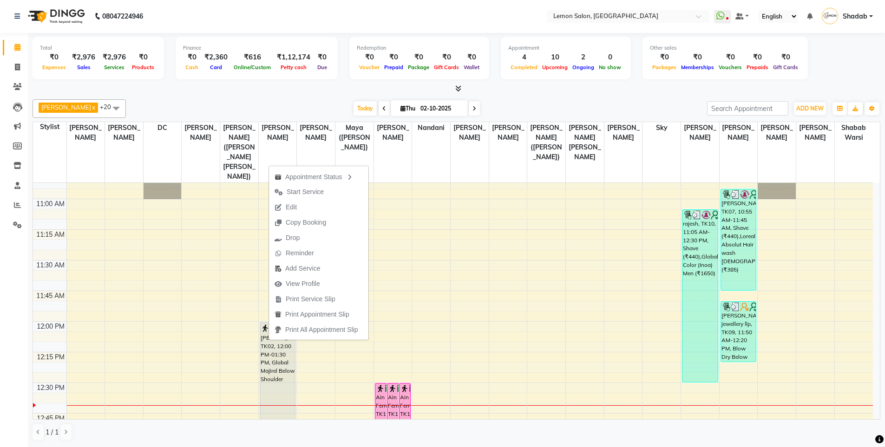
click at [299, 28] on nav "08047224946 Select Location × Lemon Salon, Oshiwara WhatsApp Status ✕ Status: D…" at bounding box center [442, 16] width 885 height 33
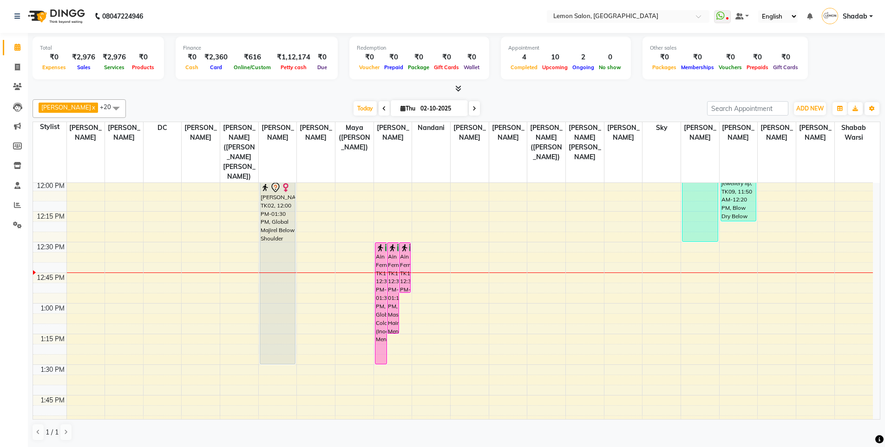
scroll to position [345, 0]
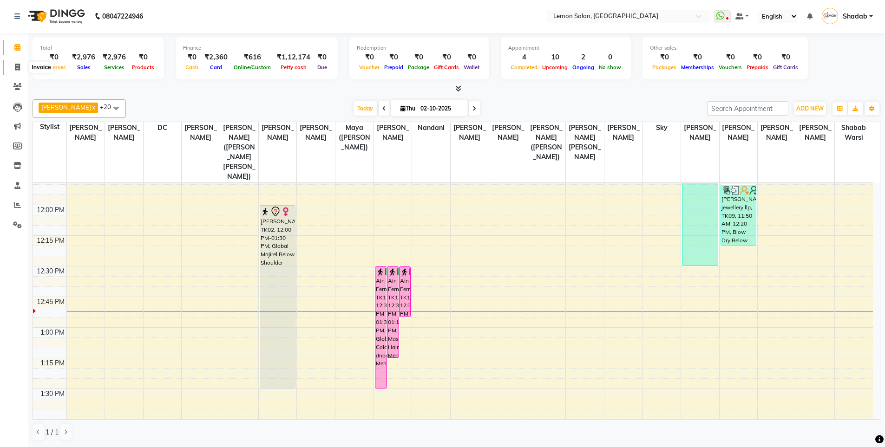
click at [15, 66] on icon at bounding box center [17, 67] width 5 height 7
select select "566"
select select "service"
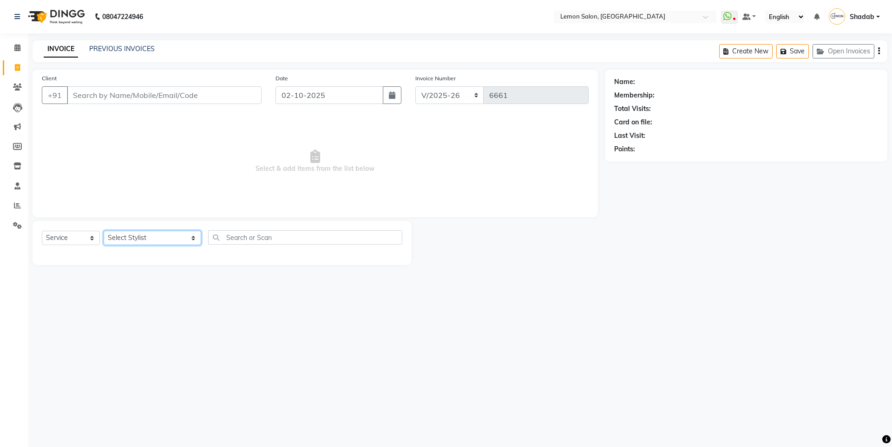
click at [128, 239] on select "Select Stylist Aakash Buchiude Azaz Kassara DC Geeta Govind Rajput Idrisi Mehta…" at bounding box center [153, 238] width 98 height 14
select select "7397"
click at [104, 231] on select "Select Stylist Aakash Buchiude Azaz Kassara DC Geeta Govind Rajput Idrisi Mehta…" at bounding box center [153, 238] width 98 height 14
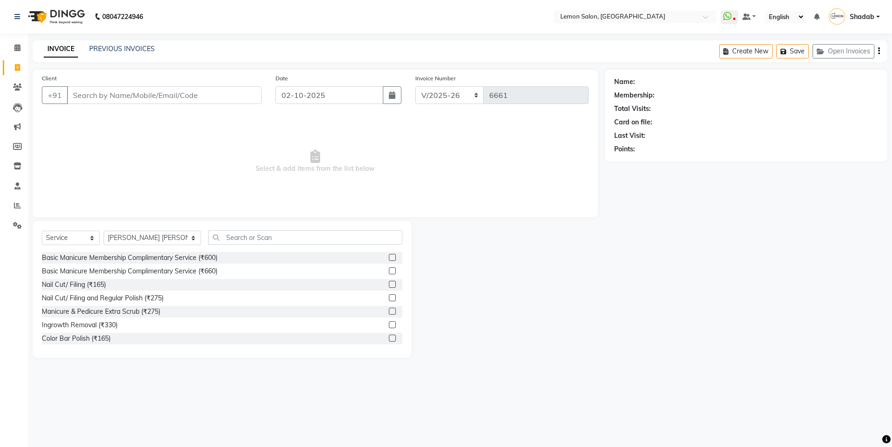
click at [187, 78] on div "Client +91" at bounding box center [152, 92] width 234 height 38
click at [189, 90] on input "Client" at bounding box center [164, 95] width 195 height 18
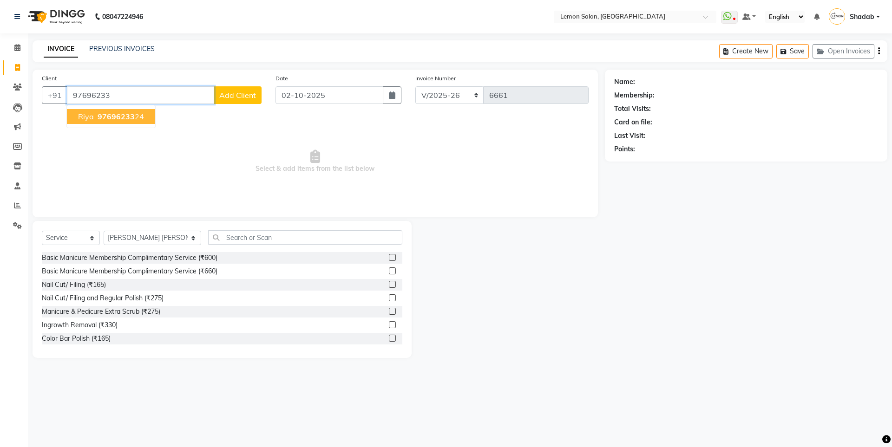
click at [138, 117] on ngb-highlight "97696233 24" at bounding box center [120, 116] width 48 height 9
type input "9769623324"
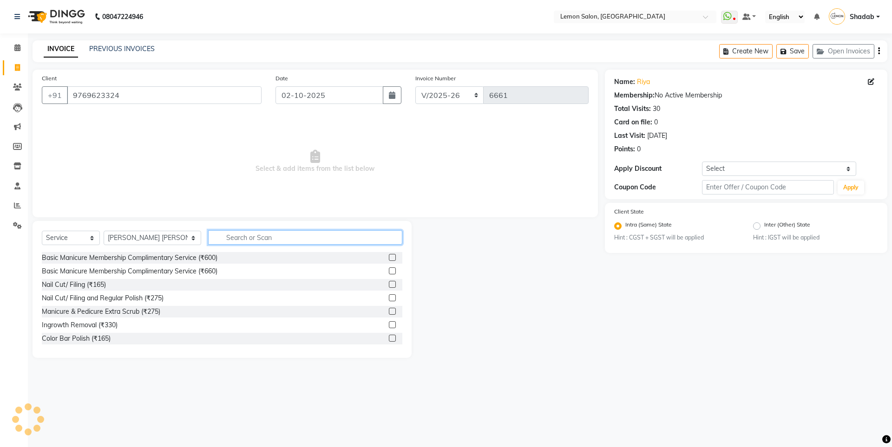
click at [222, 239] on input "text" at bounding box center [305, 237] width 194 height 14
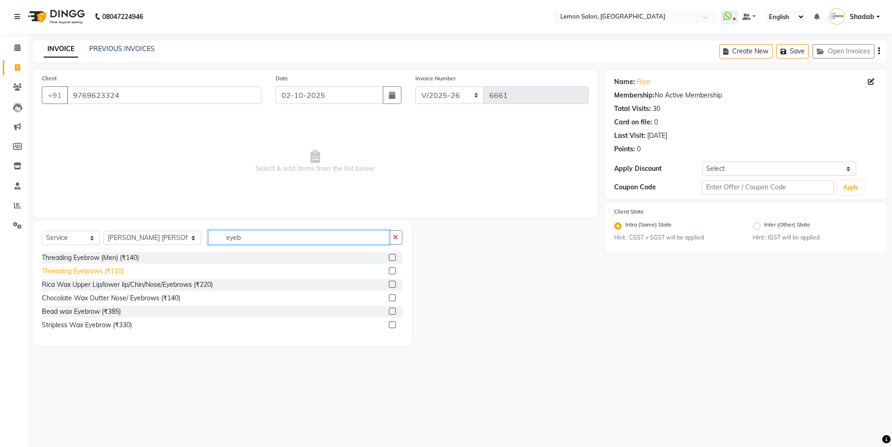
type input "eyeb"
click at [91, 269] on div "Threading Eyebrows (₹110)" at bounding box center [83, 272] width 82 height 10
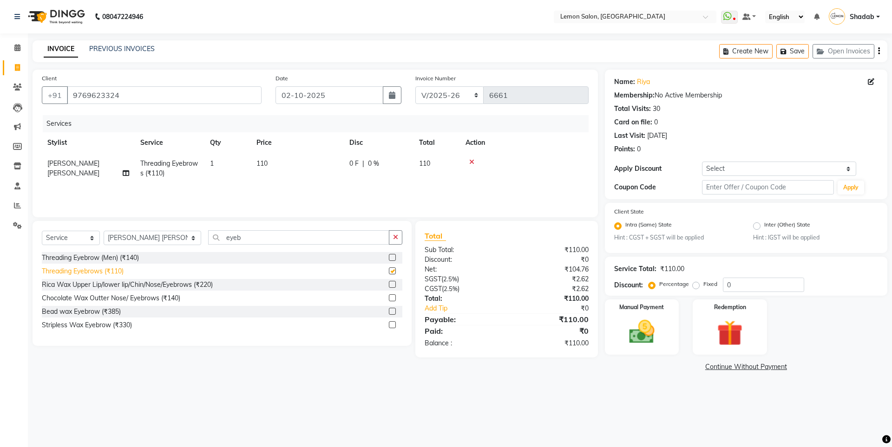
checkbox input "false"
click at [623, 340] on img at bounding box center [641, 332] width 43 height 31
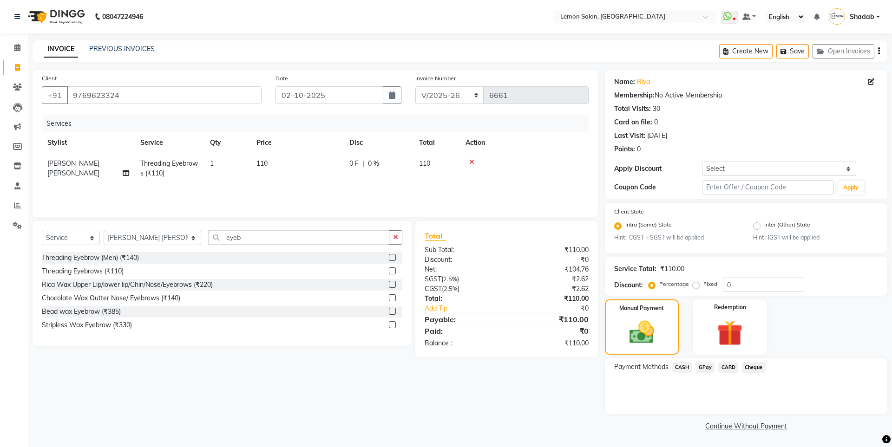
click at [687, 367] on span "CASH" at bounding box center [682, 367] width 20 height 11
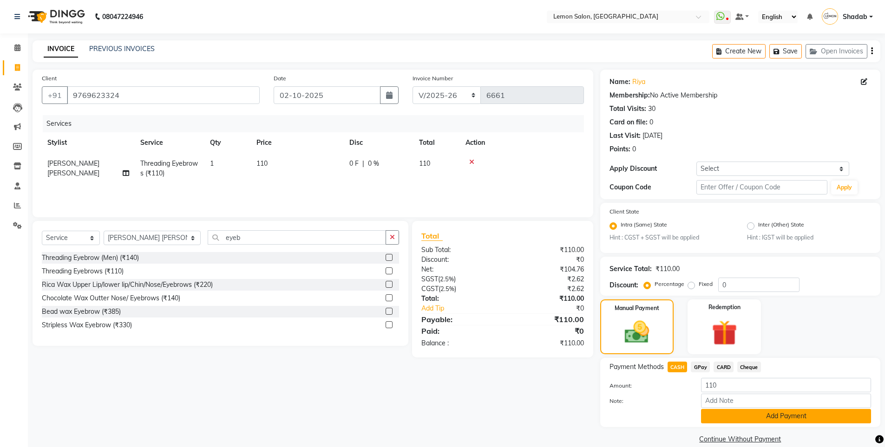
click at [730, 415] on button "Add Payment" at bounding box center [786, 416] width 170 height 14
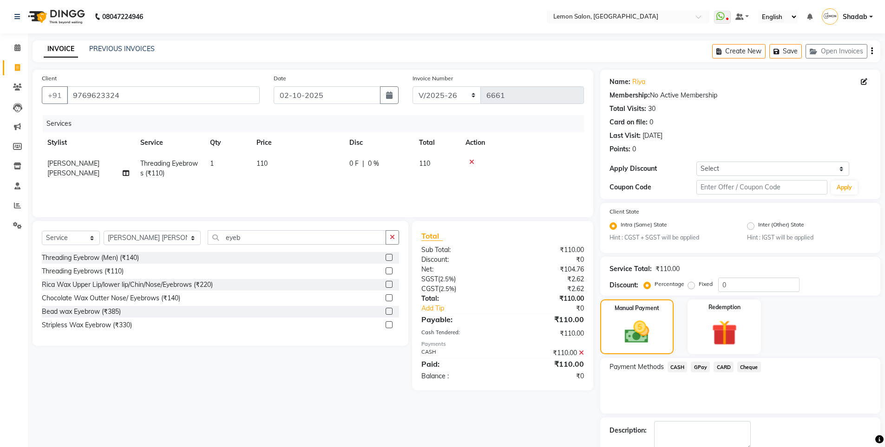
scroll to position [52, 0]
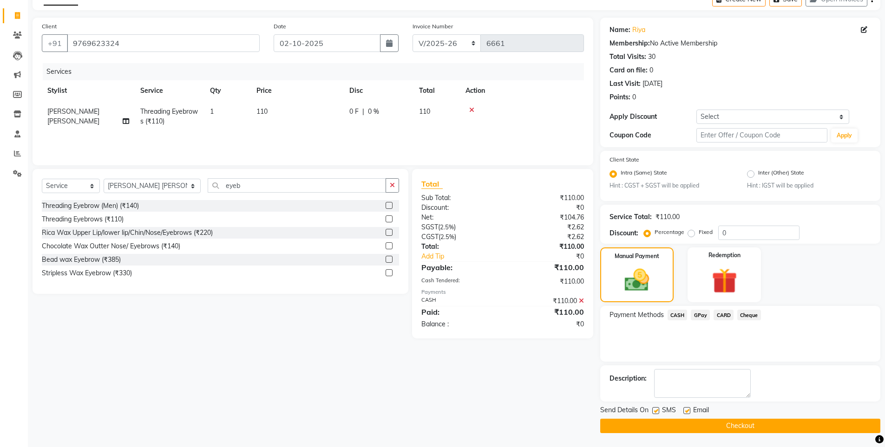
click at [719, 426] on button "Checkout" at bounding box center [740, 426] width 280 height 14
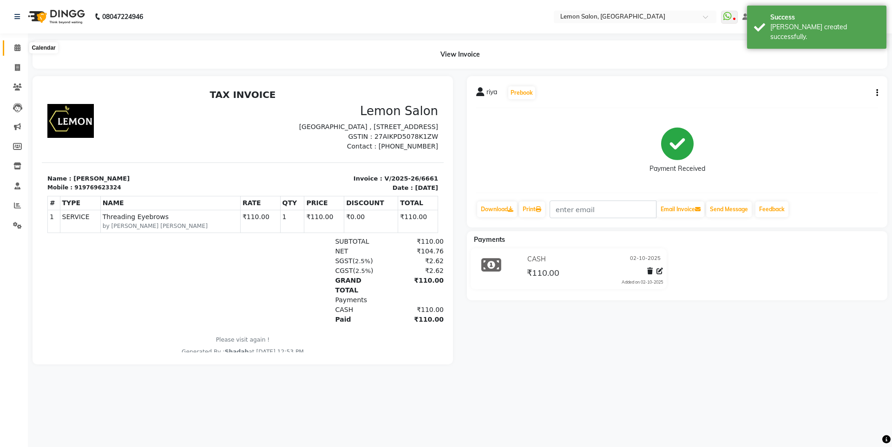
click at [10, 51] on span at bounding box center [17, 48] width 16 height 11
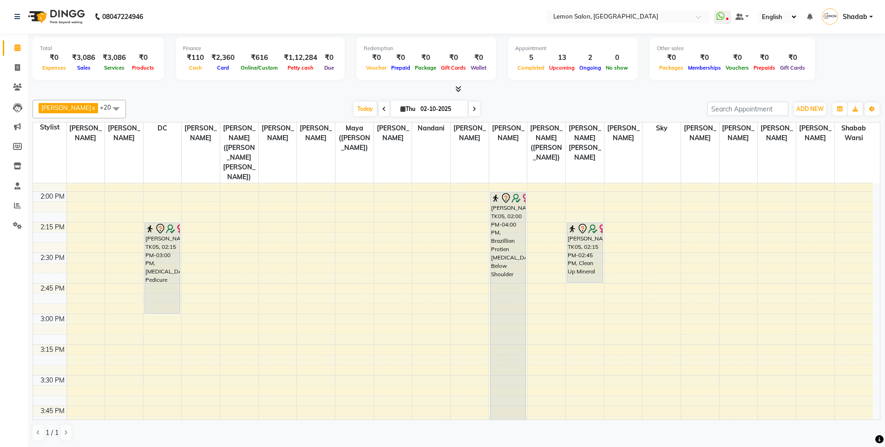
scroll to position [604, 0]
click at [20, 207] on icon at bounding box center [17, 205] width 7 height 7
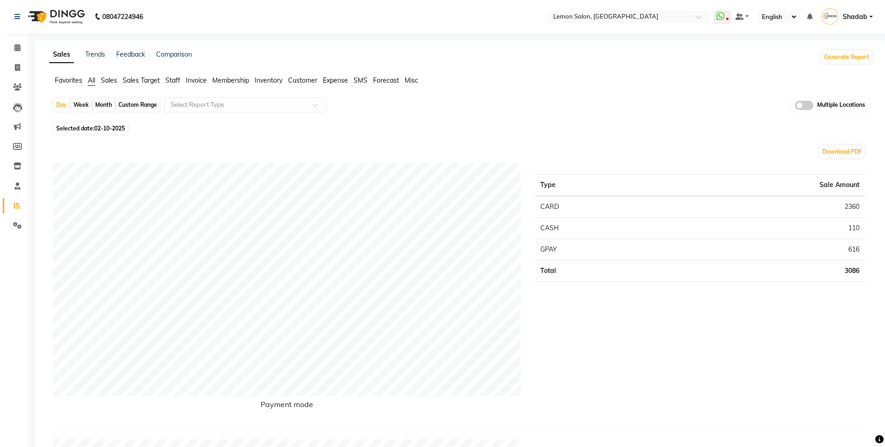
click at [174, 80] on span "Staff" at bounding box center [172, 80] width 15 height 8
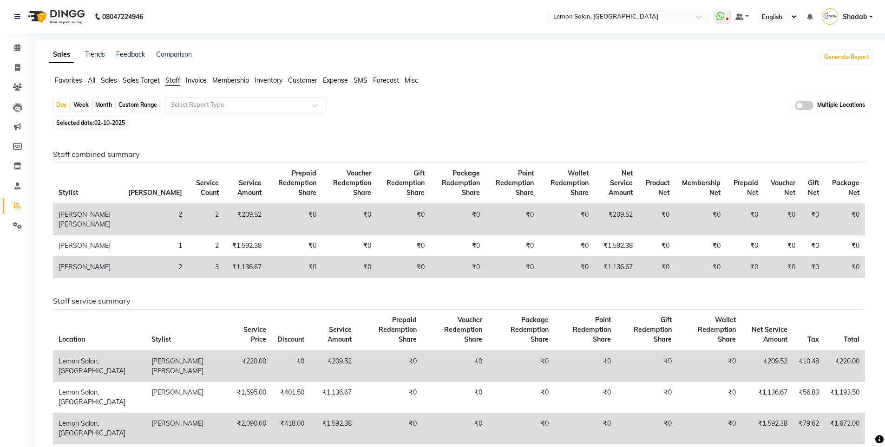
click at [111, 99] on div "Month" at bounding box center [103, 104] width 21 height 13
click at [660, 11] on div "Select Location × Lemon Salon, Oshiwara" at bounding box center [628, 17] width 163 height 13
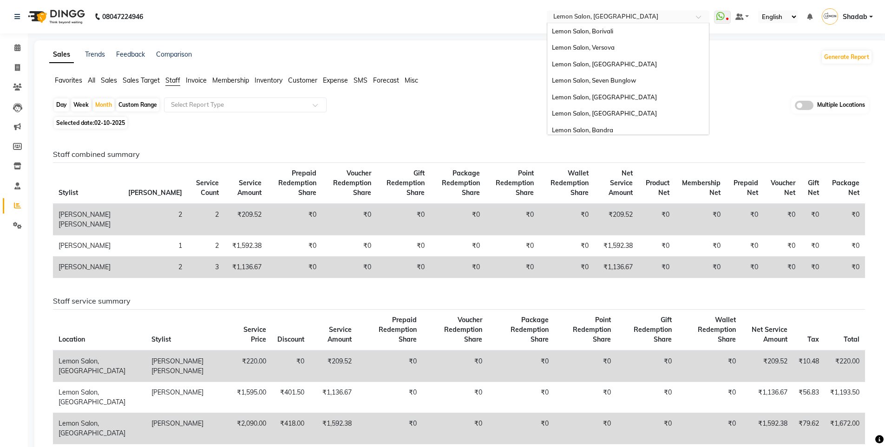
scroll to position [86, 0]
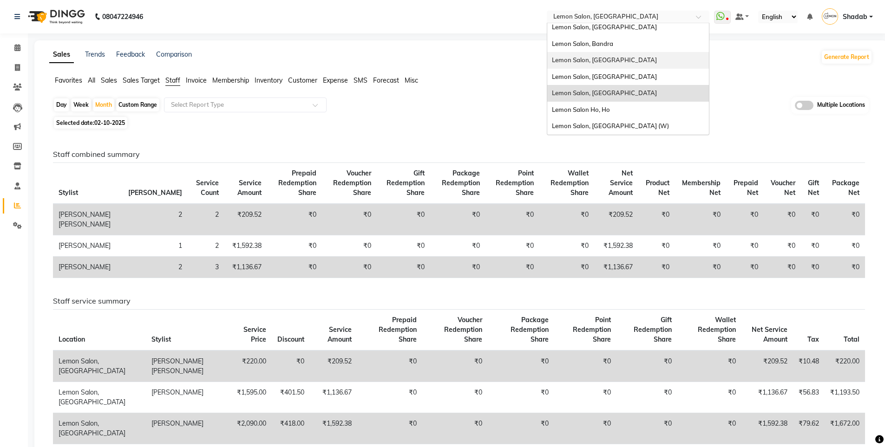
click at [618, 67] on div "Lemon Salon, Mira Road" at bounding box center [628, 60] width 162 height 17
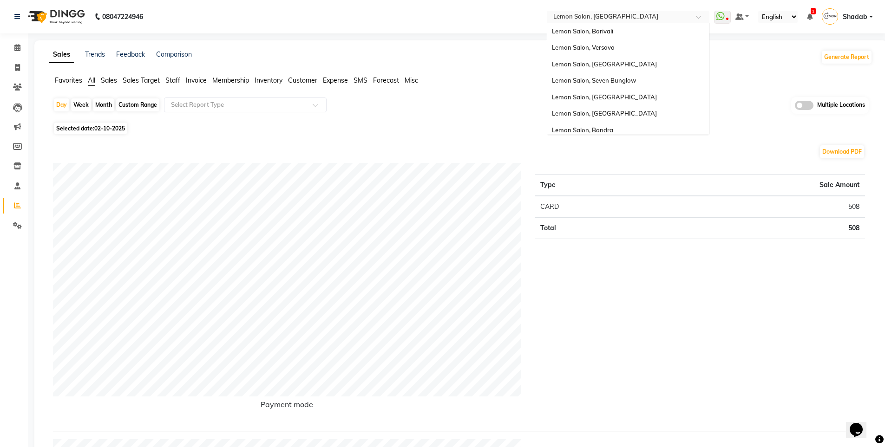
click at [611, 20] on input "text" at bounding box center [618, 17] width 135 height 9
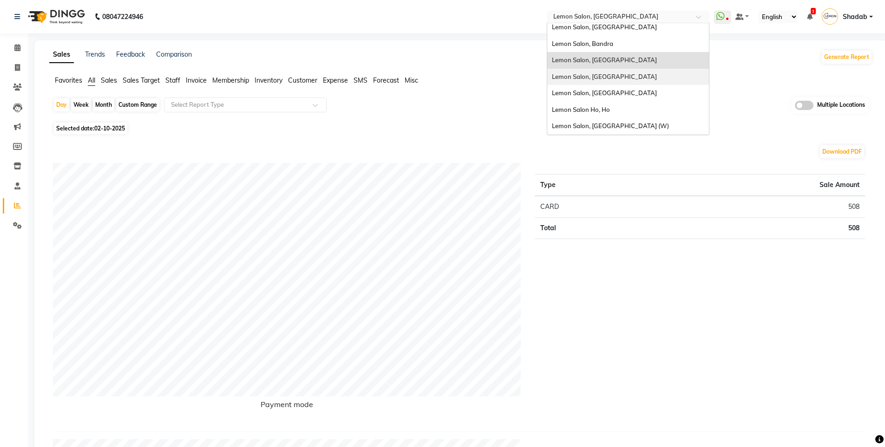
click at [611, 74] on span "Lemon Salon, [GEOGRAPHIC_DATA]" at bounding box center [604, 76] width 105 height 7
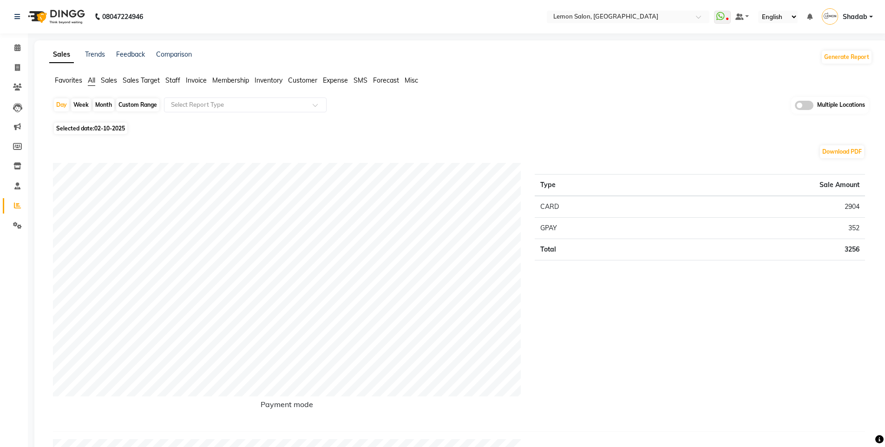
click at [174, 77] on span "Staff" at bounding box center [172, 80] width 15 height 8
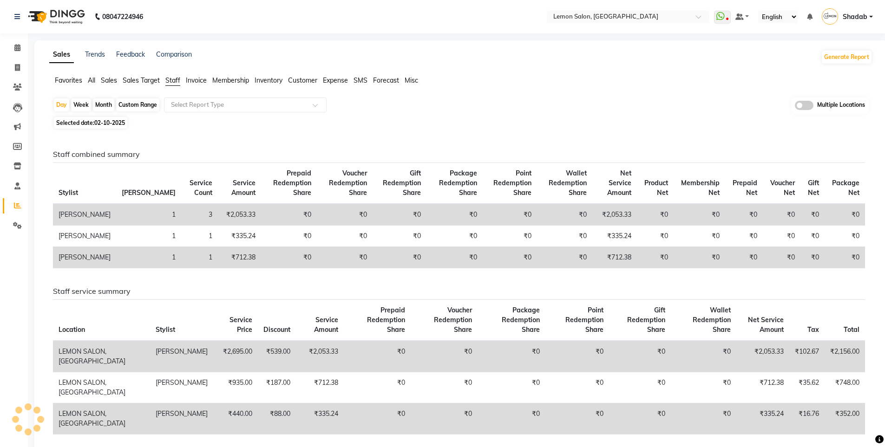
click at [107, 105] on div "Month" at bounding box center [103, 104] width 21 height 13
select select "10"
select select "2025"
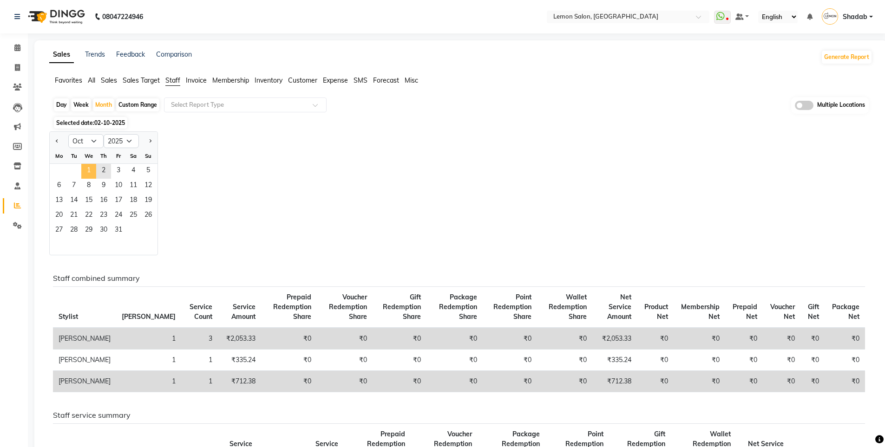
click at [91, 170] on span "1" at bounding box center [88, 171] width 15 height 15
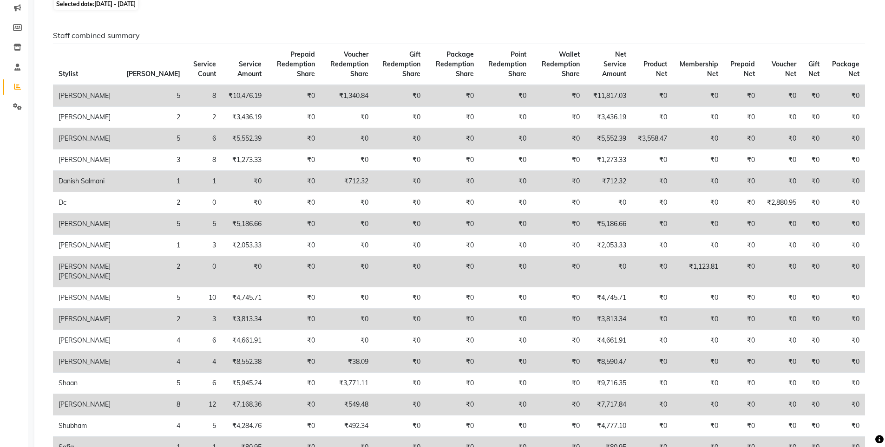
scroll to position [46, 0]
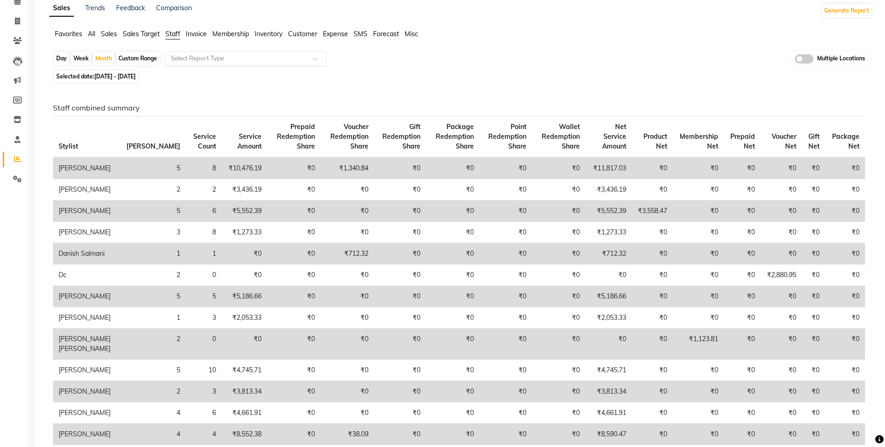
click at [274, 65] on div "Select Report Type" at bounding box center [245, 58] width 163 height 15
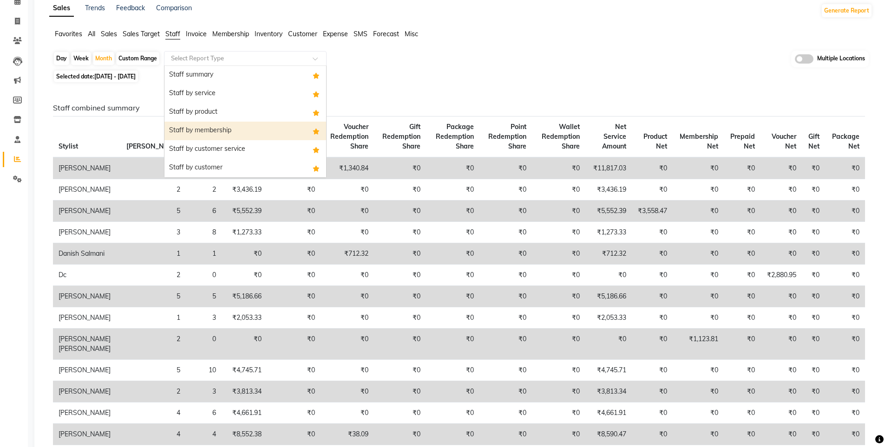
click at [241, 127] on div "Staff by membership" at bounding box center [245, 131] width 162 height 19
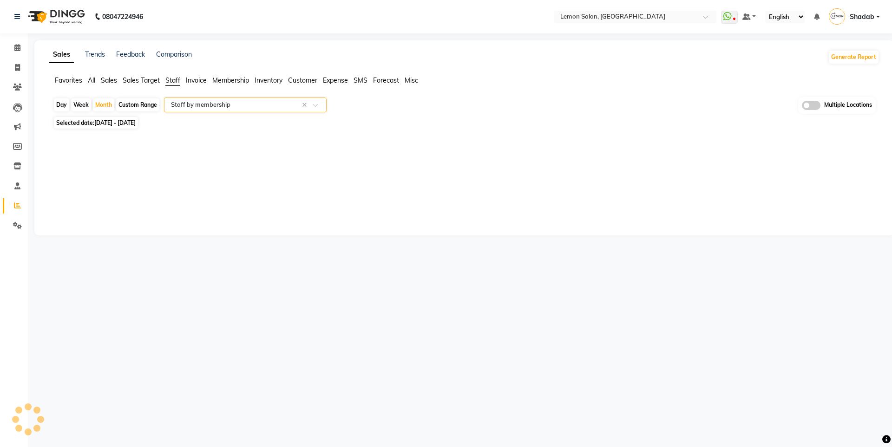
select select "full_report"
select select "csv"
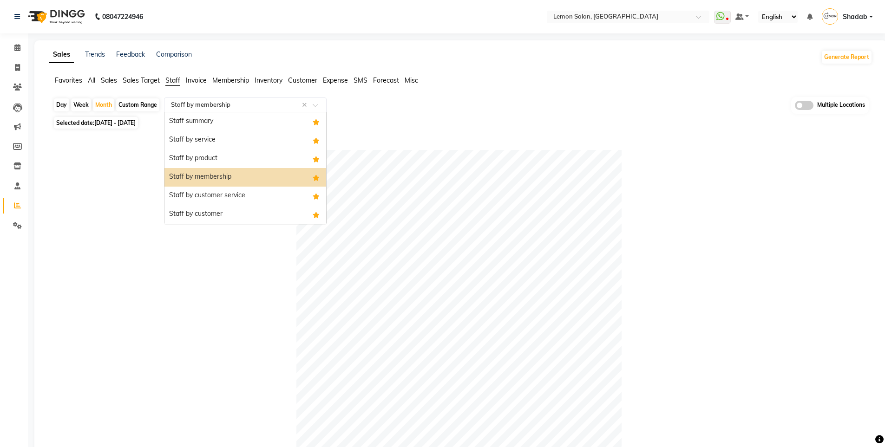
click at [213, 108] on input "text" at bounding box center [236, 104] width 134 height 9
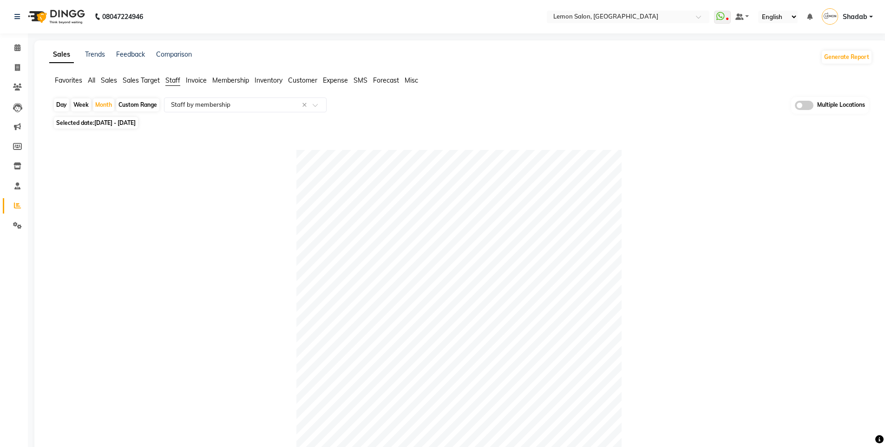
click at [130, 107] on div "Custom Range" at bounding box center [137, 104] width 43 height 13
select select "10"
select select "2025"
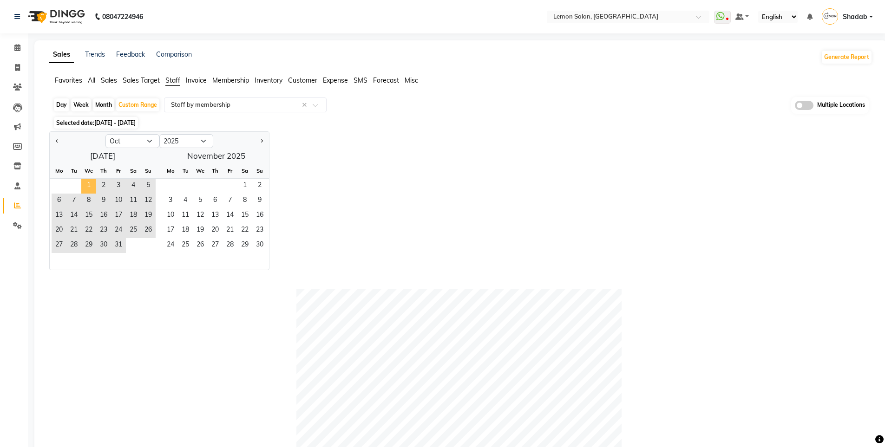
click at [85, 189] on span "1" at bounding box center [88, 186] width 15 height 15
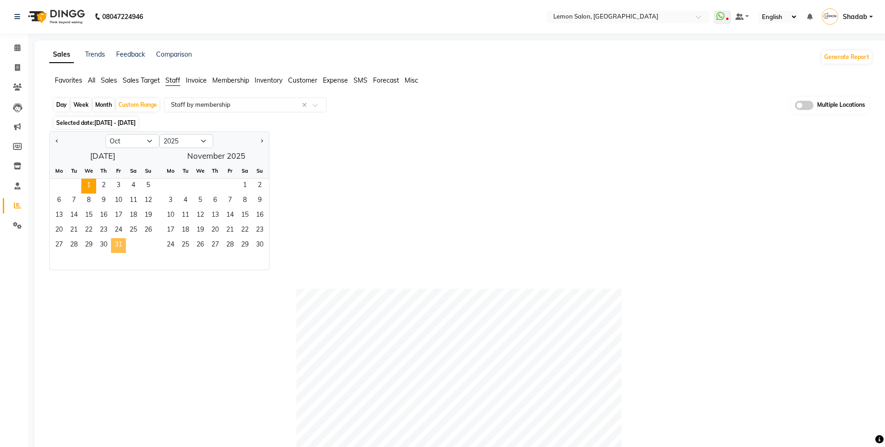
click at [121, 242] on span "31" at bounding box center [118, 245] width 15 height 15
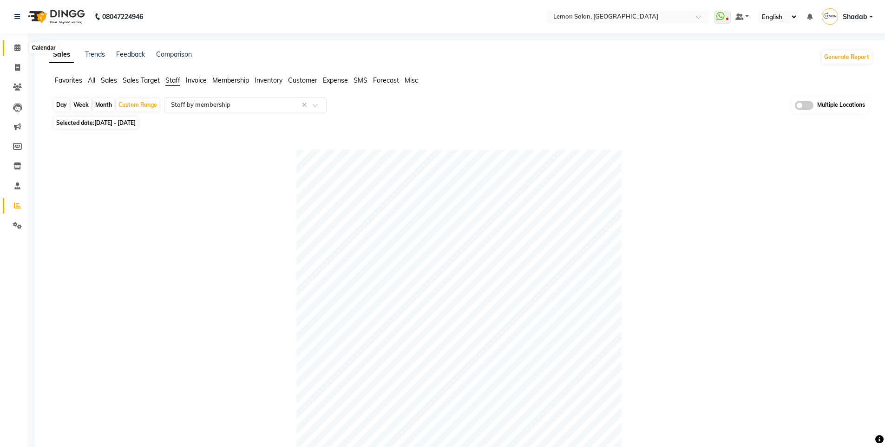
click at [14, 52] on span at bounding box center [17, 48] width 16 height 11
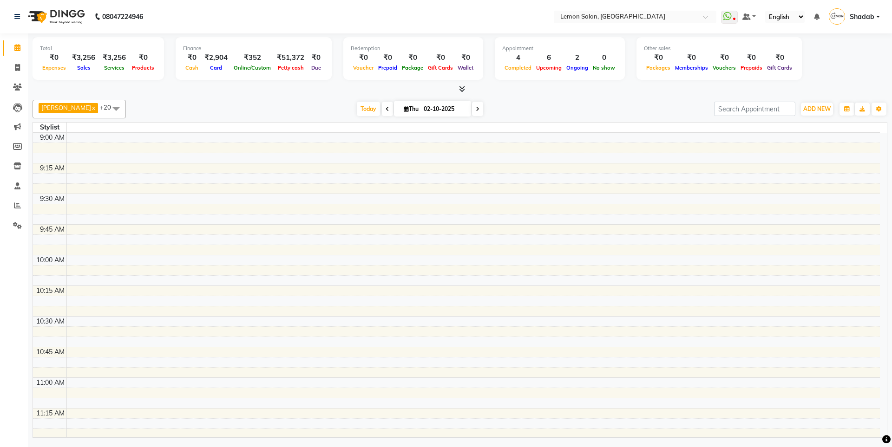
drag, startPoint x: 384, startPoint y: 108, endPoint x: 380, endPoint y: 113, distance: 6.6
click at [382, 113] on span at bounding box center [387, 109] width 11 height 14
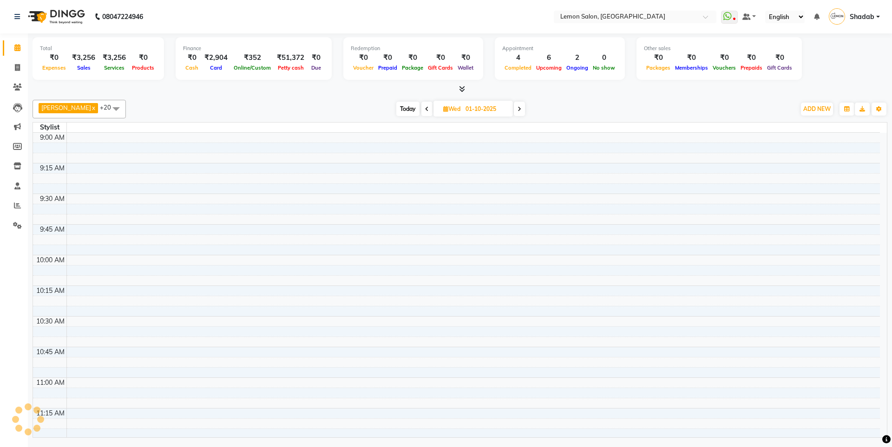
click at [430, 108] on span at bounding box center [426, 109] width 11 height 14
type input "30-09-2025"
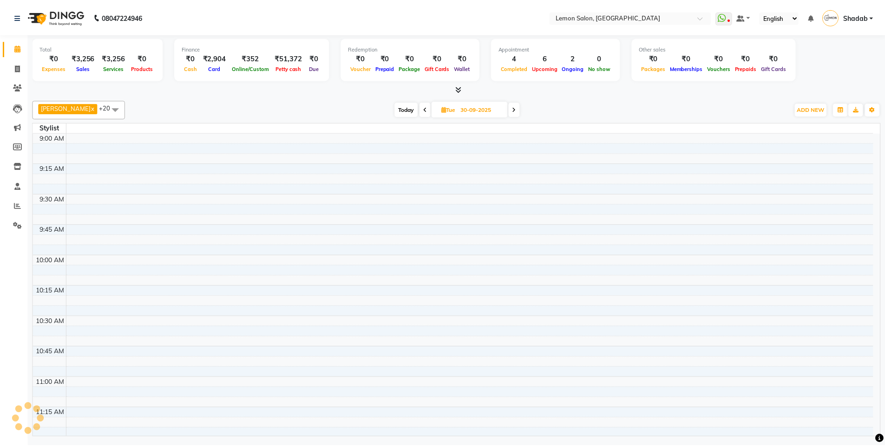
scroll to position [491, 0]
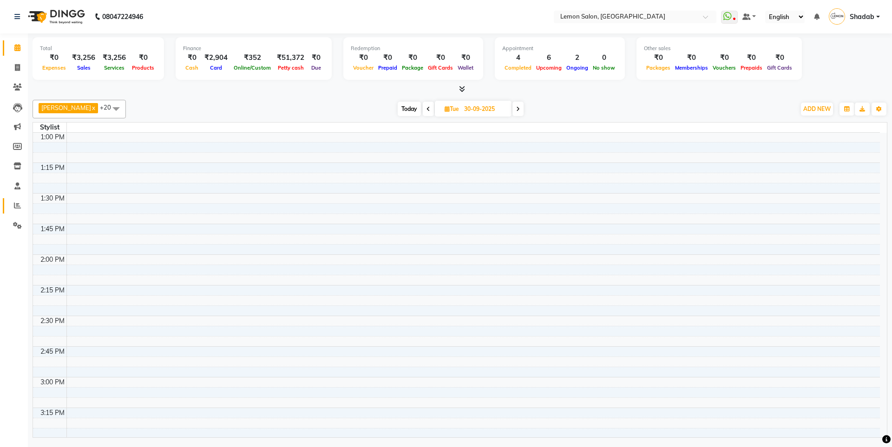
click at [17, 200] on link "Reports" at bounding box center [14, 205] width 22 height 15
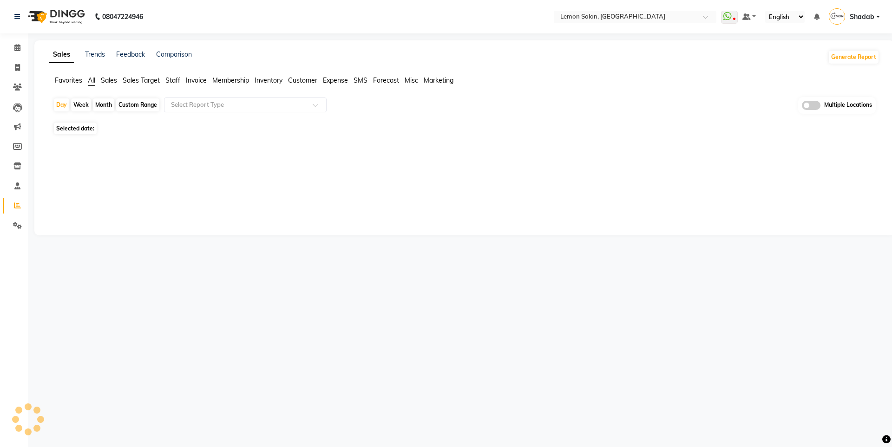
click at [166, 82] on span "Staff" at bounding box center [172, 80] width 15 height 8
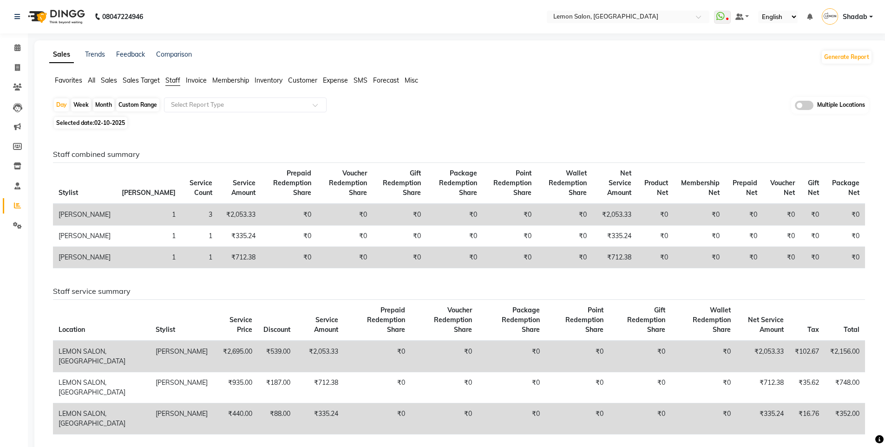
click at [99, 104] on div "Month" at bounding box center [103, 104] width 21 height 13
select select "10"
select select "2025"
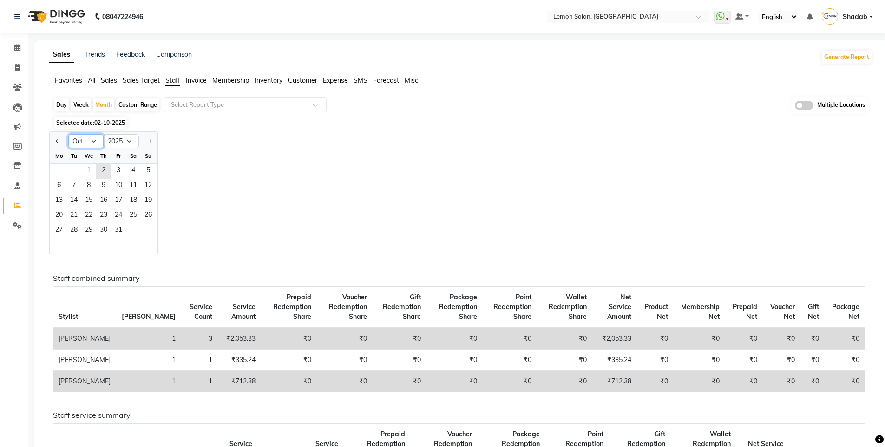
click at [93, 137] on select "Jan Feb Mar Apr May Jun [DATE] Aug Sep Oct Nov Dec" at bounding box center [85, 141] width 35 height 14
select select "9"
click at [68, 134] on select "Jan Feb Mar Apr May Jun [DATE] Aug Sep Oct Nov Dec" at bounding box center [85, 141] width 35 height 14
click at [61, 176] on span "1" at bounding box center [59, 171] width 15 height 15
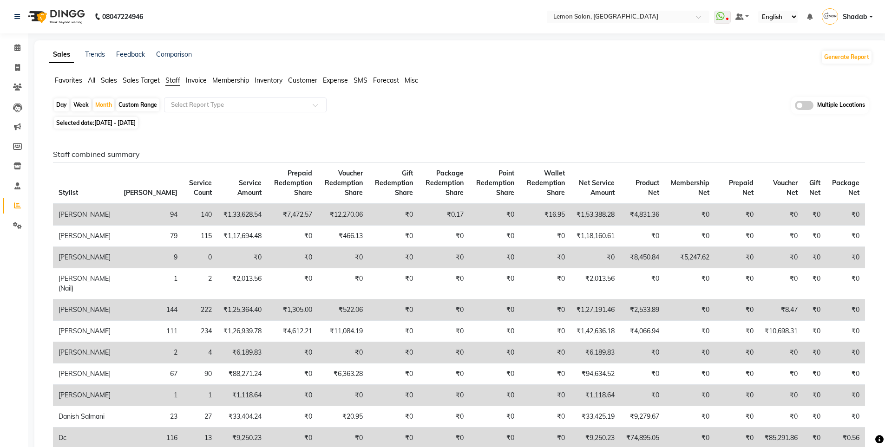
click at [282, 113] on div "Day Week Month Custom Range Select Report Type Multiple Locations" at bounding box center [460, 105] width 815 height 17
click at [279, 106] on input "text" at bounding box center [236, 104] width 134 height 9
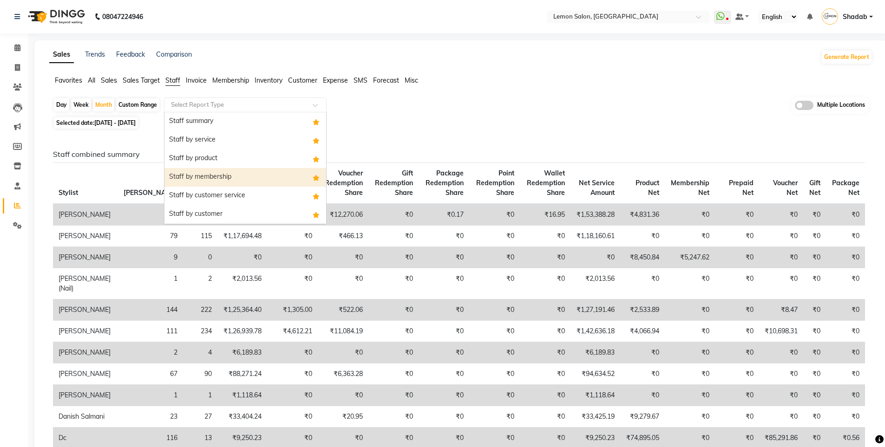
click at [251, 181] on div "Staff by membership" at bounding box center [245, 177] width 162 height 19
select select "full_report"
select select "csv"
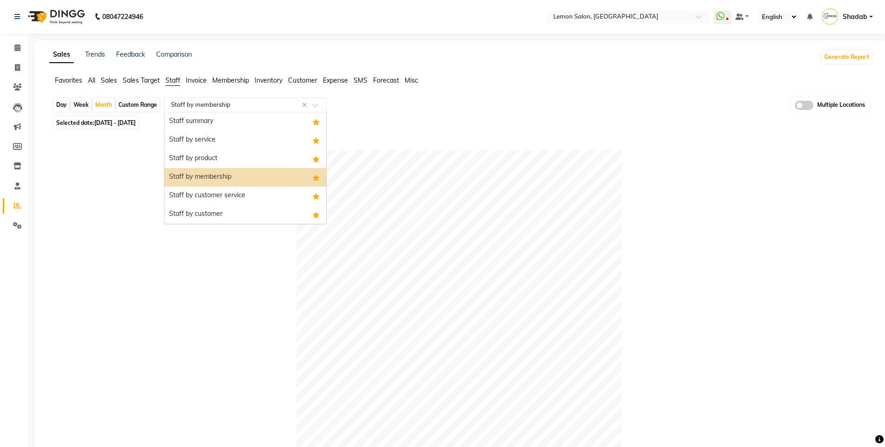
click at [208, 104] on input "text" at bounding box center [236, 104] width 134 height 9
click at [601, 11] on div "Select Location × [GEOGRAPHIC_DATA], [GEOGRAPHIC_DATA]" at bounding box center [628, 17] width 163 height 13
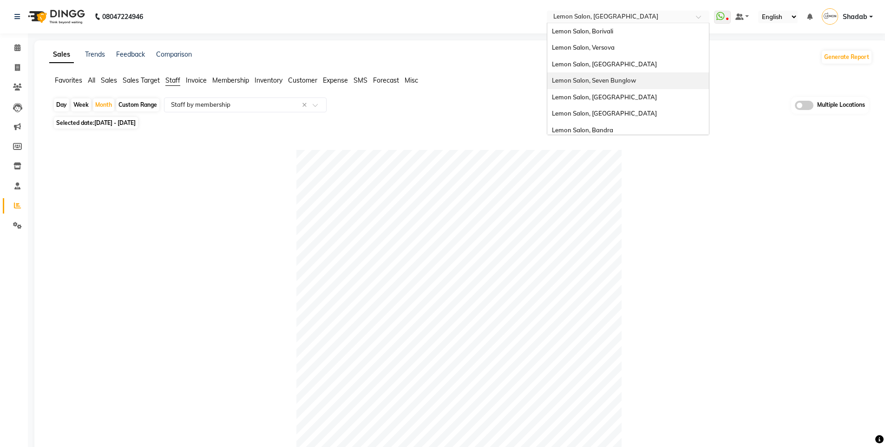
click at [613, 76] on div "Lemon Salon, Seven Bunglow" at bounding box center [628, 80] width 162 height 17
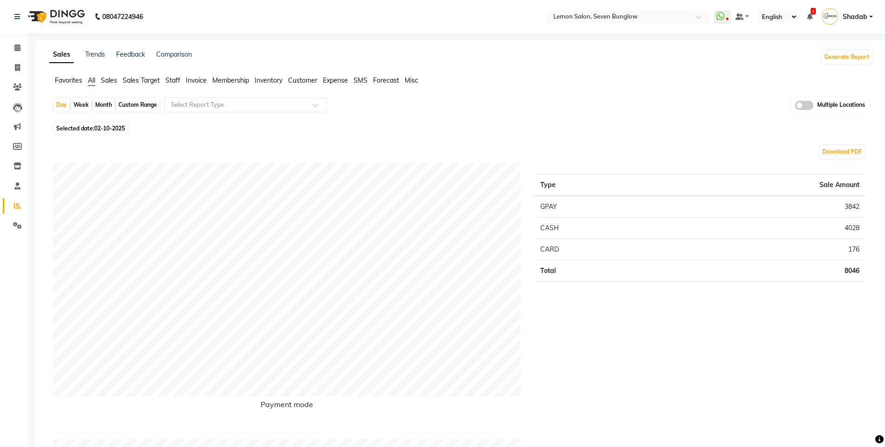
click at [99, 106] on div "Month" at bounding box center [103, 104] width 21 height 13
select select "10"
select select "2025"
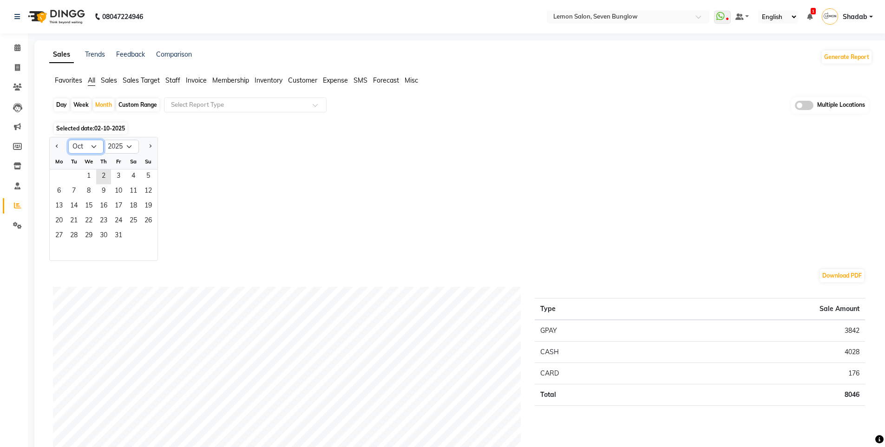
click at [97, 145] on select "Jan Feb Mar Apr May Jun [DATE] Aug Sep Oct Nov Dec" at bounding box center [85, 147] width 35 height 14
select select "9"
click at [68, 140] on select "Jan Feb Mar Apr May Jun [DATE] Aug Sep Oct Nov Dec" at bounding box center [85, 147] width 35 height 14
click at [64, 174] on span "1" at bounding box center [59, 176] width 15 height 15
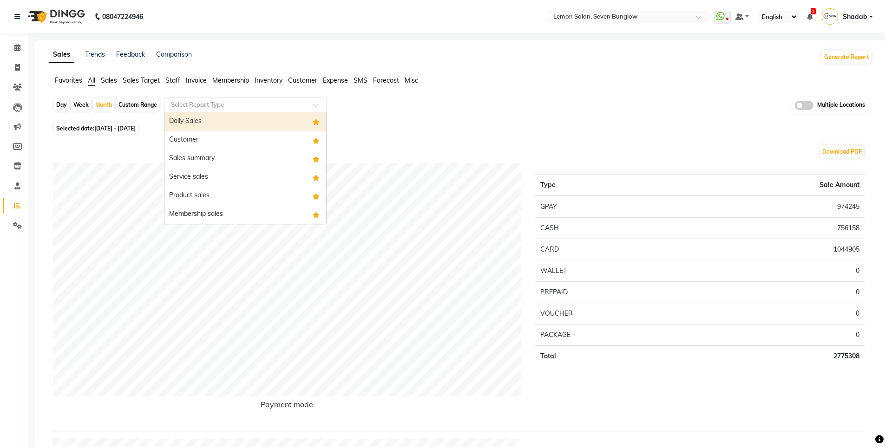
click at [273, 102] on input "text" at bounding box center [236, 104] width 134 height 9
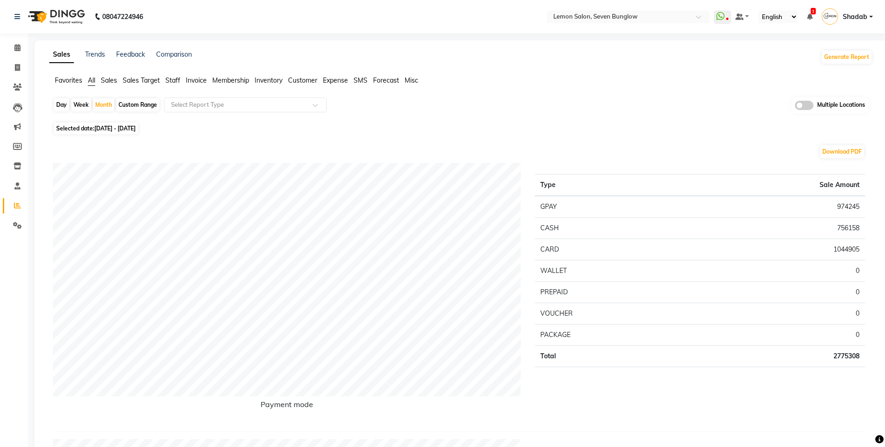
click at [174, 84] on span "Staff" at bounding box center [172, 80] width 15 height 8
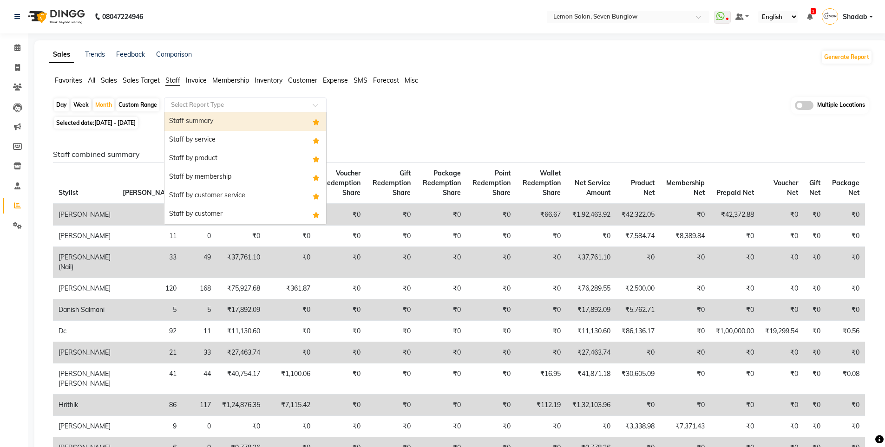
click at [222, 106] on input "text" at bounding box center [236, 104] width 134 height 9
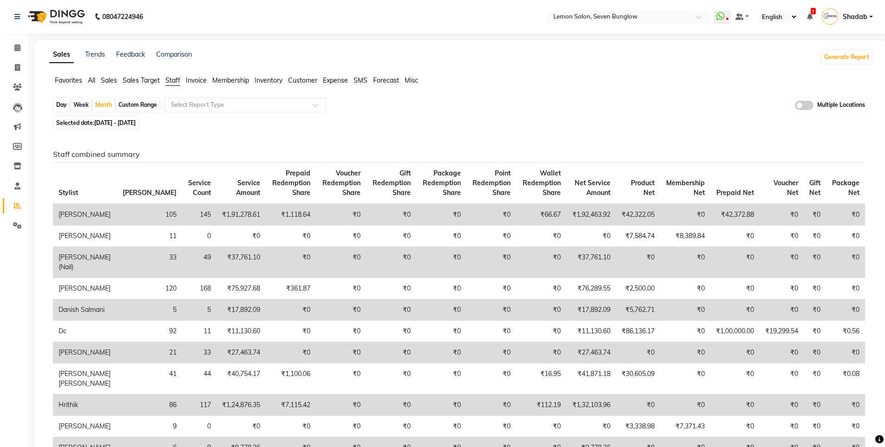
click at [630, 92] on div "Favorites All Sales Sales Target Staff Invoice Membership Inventory Customer Ex…" at bounding box center [460, 85] width 837 height 18
click at [275, 110] on div "Select Report Type" at bounding box center [245, 105] width 163 height 15
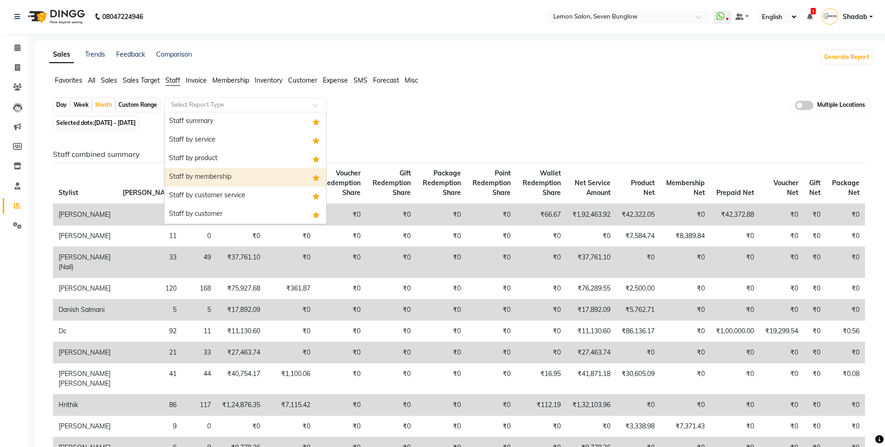
click at [250, 176] on div "Staff by membership" at bounding box center [245, 177] width 162 height 19
select select "full_report"
select select "csv"
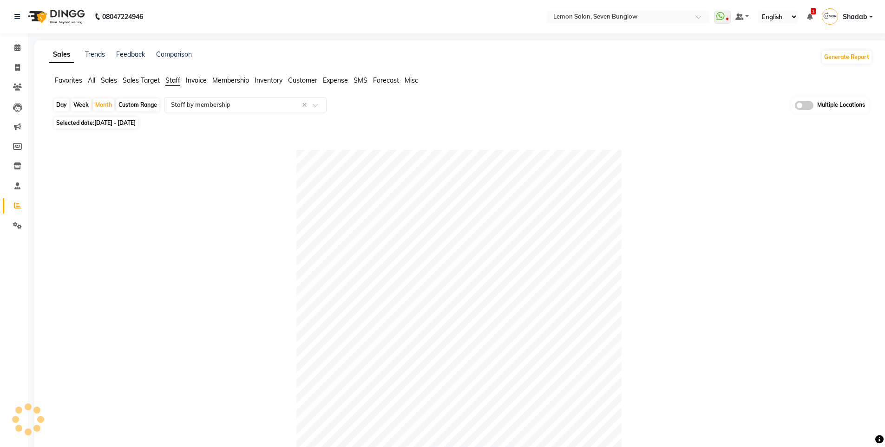
click at [851, 17] on span "Shadab" at bounding box center [854, 17] width 25 height 10
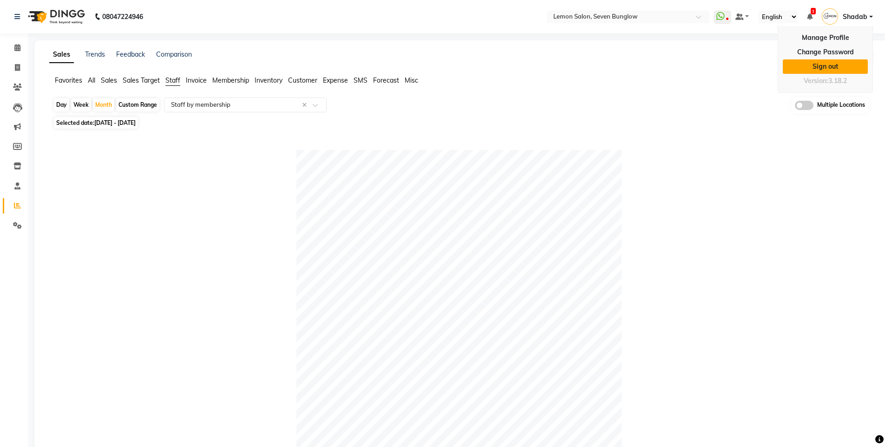
click at [824, 69] on link "Sign out" at bounding box center [824, 66] width 85 height 14
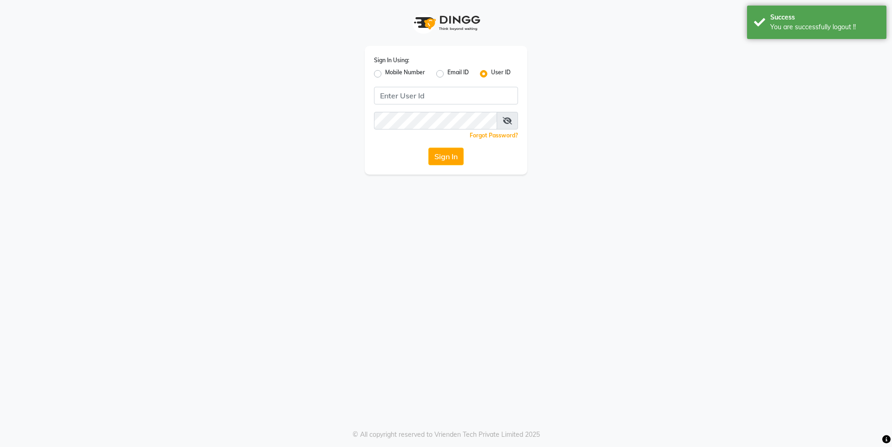
click at [385, 75] on label "Mobile Number" at bounding box center [405, 73] width 40 height 11
click at [385, 74] on input "Mobile Number" at bounding box center [388, 71] width 6 height 6
radio input "true"
radio input "false"
click at [441, 102] on input "Username" at bounding box center [461, 96] width 113 height 18
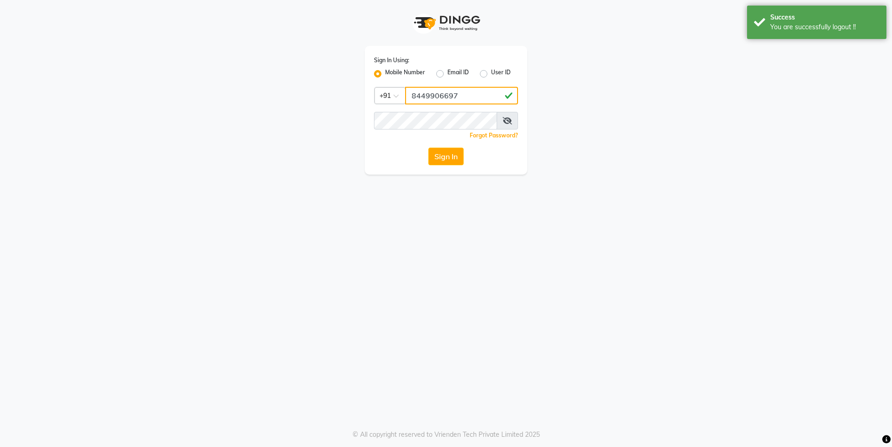
type input "8449906697"
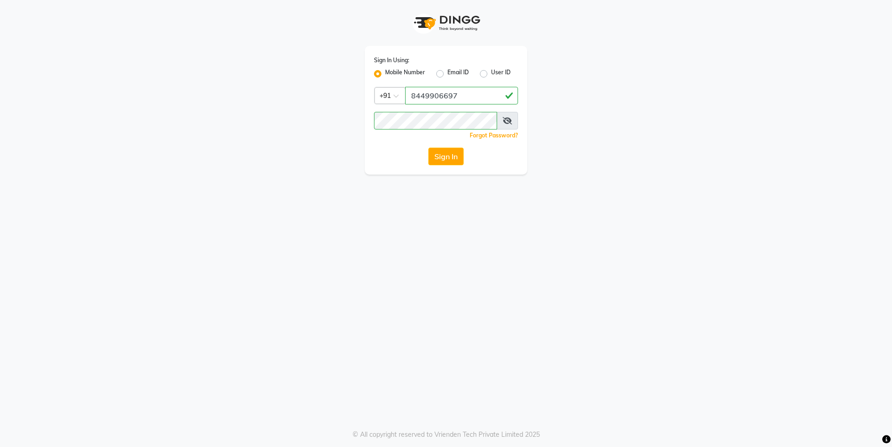
click at [508, 117] on icon at bounding box center [506, 120] width 9 height 7
click at [444, 156] on button "Sign In" at bounding box center [445, 157] width 35 height 18
